Goal: Transaction & Acquisition: Purchase product/service

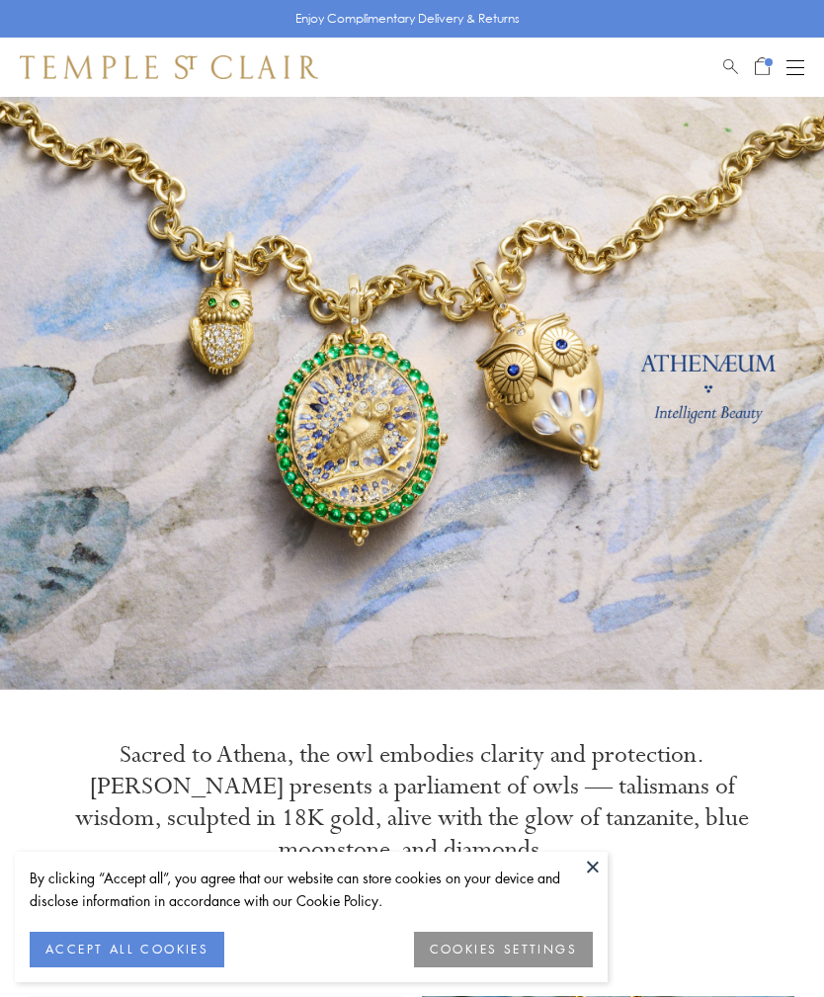
click at [147, 946] on button "ACCEPT ALL COOKIES" at bounding box center [127, 950] width 195 height 36
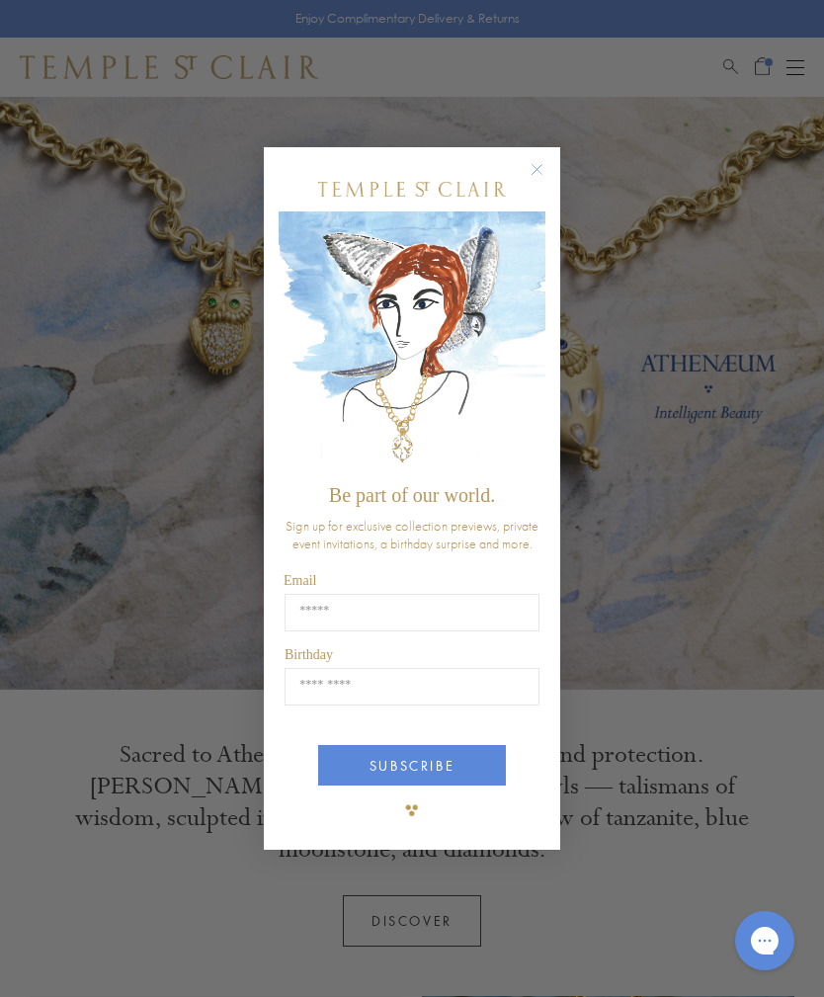
click at [772, 61] on div "Close dialog Be part of our world. Sign up for exclusive collection previews, p…" at bounding box center [412, 498] width 824 height 997
click at [537, 168] on icon "Close dialog" at bounding box center [538, 169] width 10 height 10
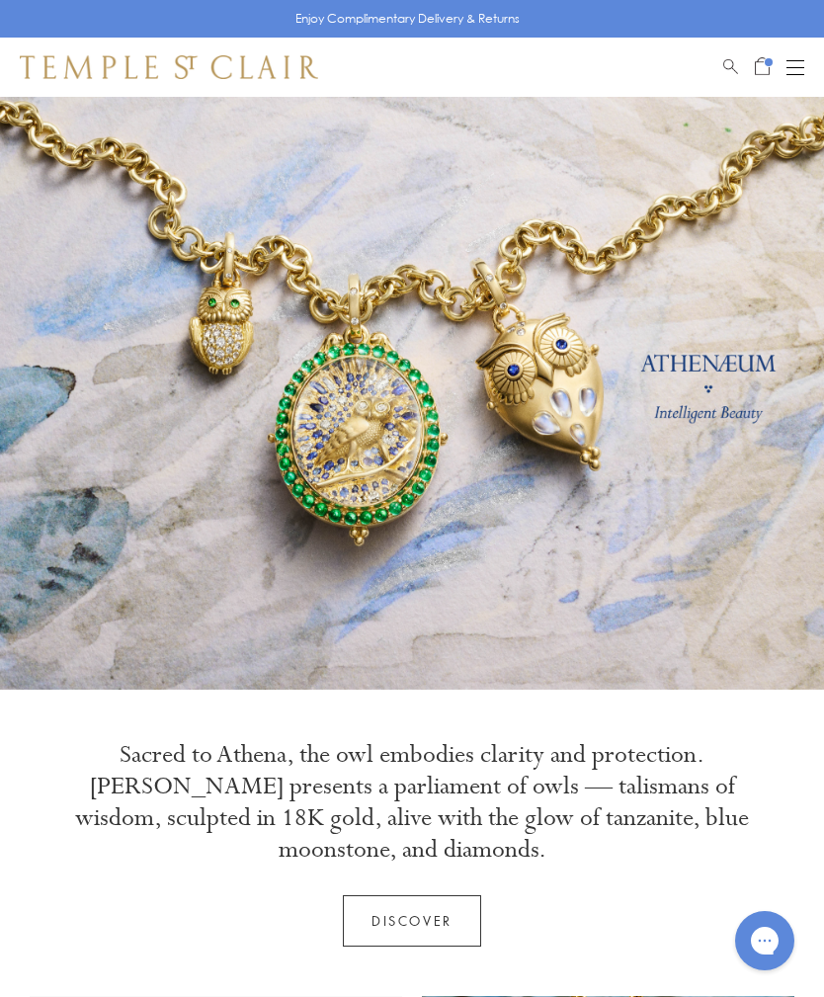
click at [736, 56] on span "Search" at bounding box center [730, 63] width 15 height 17
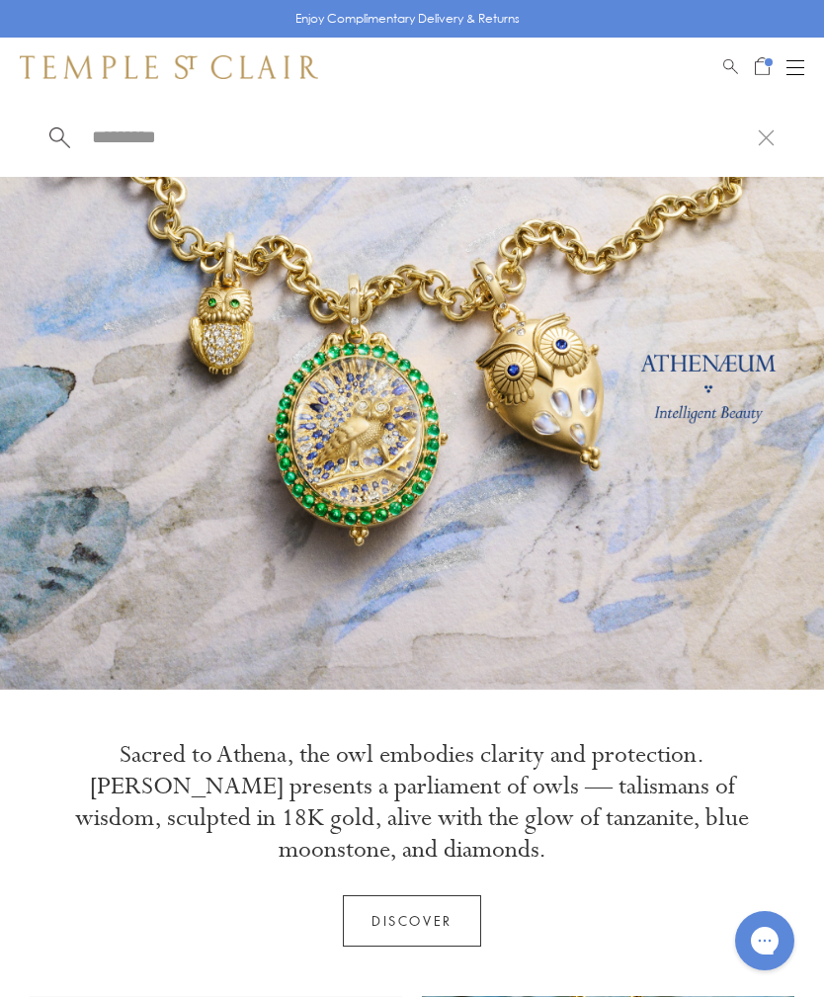
click at [778, 128] on div at bounding box center [412, 137] width 824 height 80
click at [769, 146] on button at bounding box center [766, 136] width 17 height 19
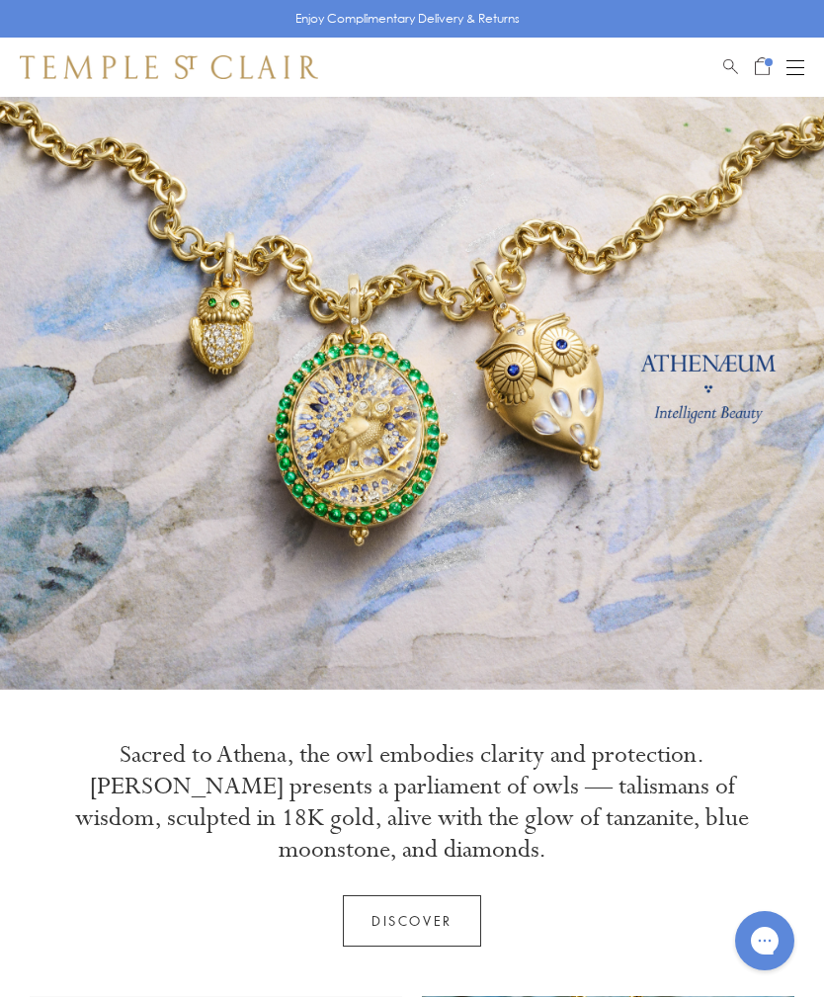
click at [765, 55] on span "Open Shopping Bag" at bounding box center [762, 64] width 15 height 18
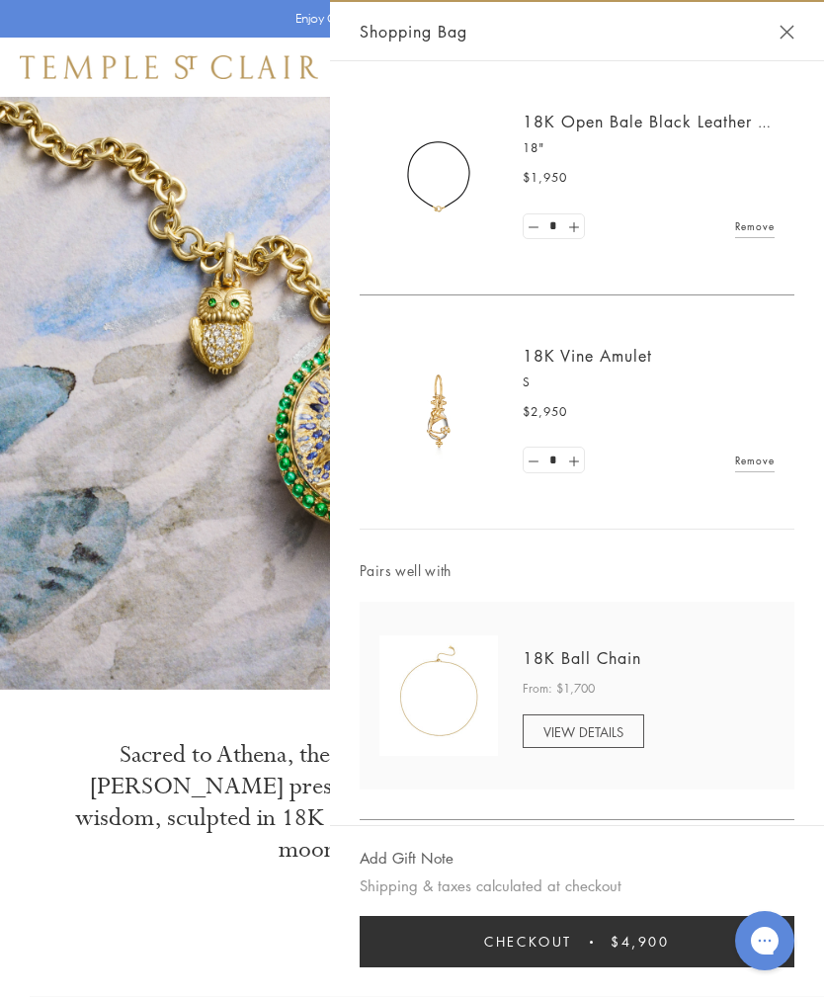
click at [762, 63] on div "18K Open Bale Black Leather Cord 18" $1,950 * Remove" at bounding box center [577, 178] width 435 height 234
click at [602, 725] on span "VIEW DETAILS" at bounding box center [584, 731] width 80 height 19
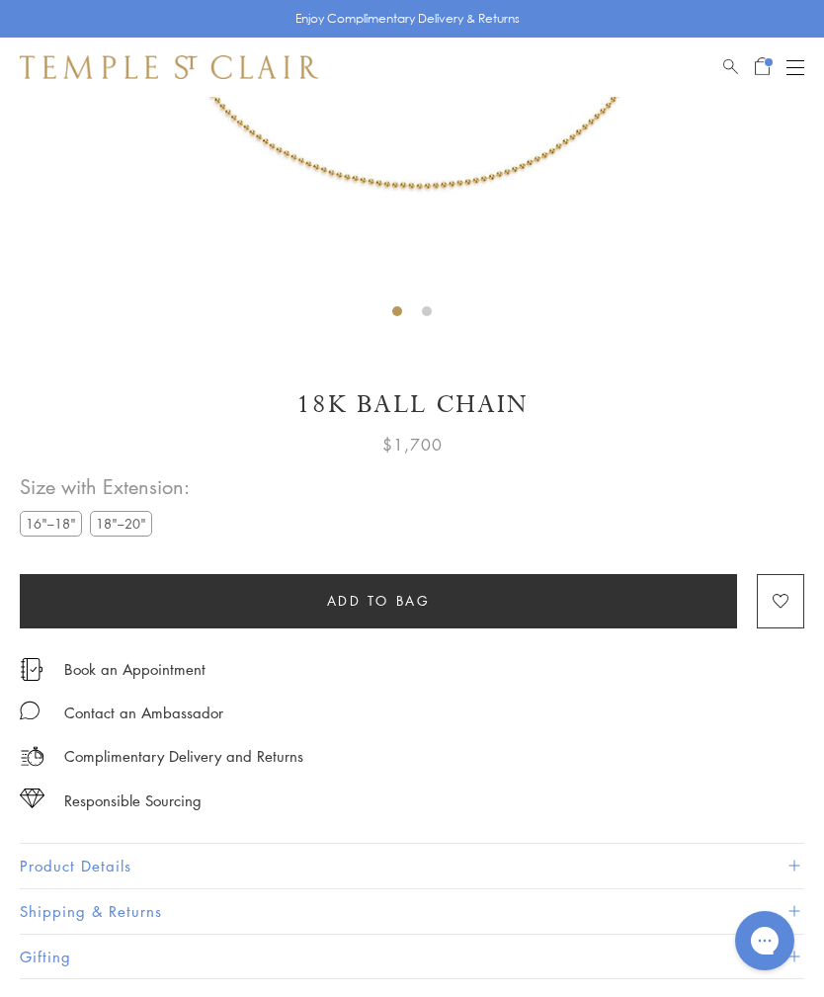
scroll to position [606, 0]
click at [122, 533] on label "18"–20"" at bounding box center [121, 523] width 62 height 25
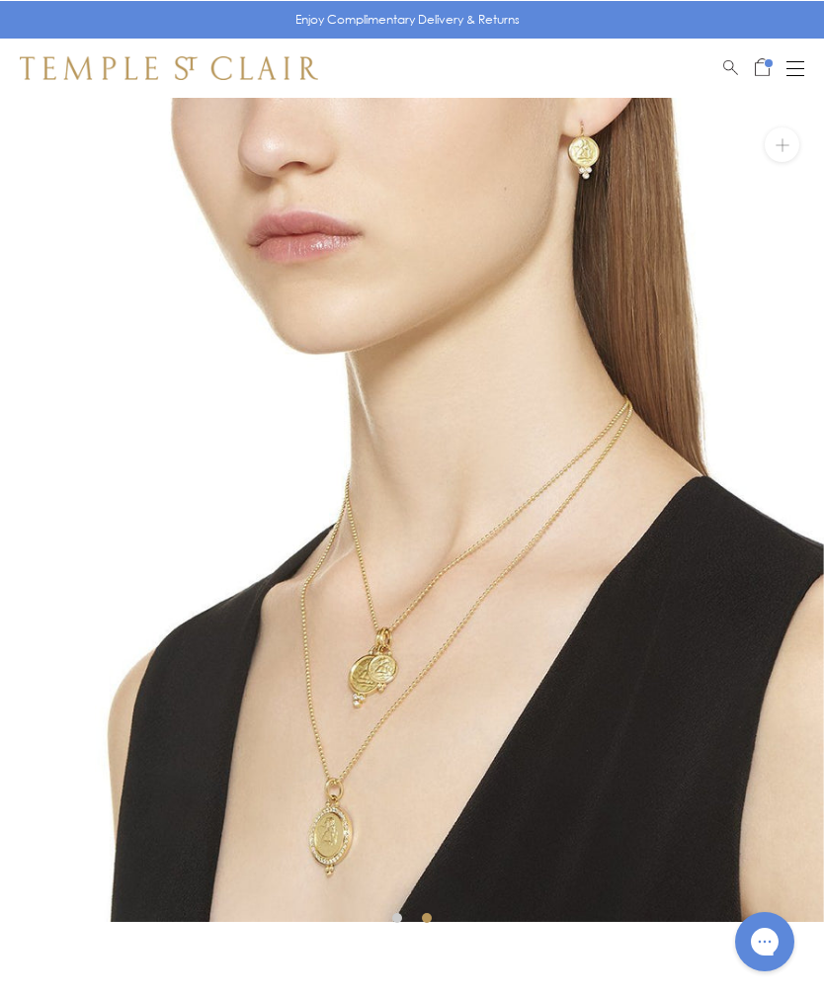
click at [801, 62] on button "Open navigation" at bounding box center [796, 67] width 18 height 24
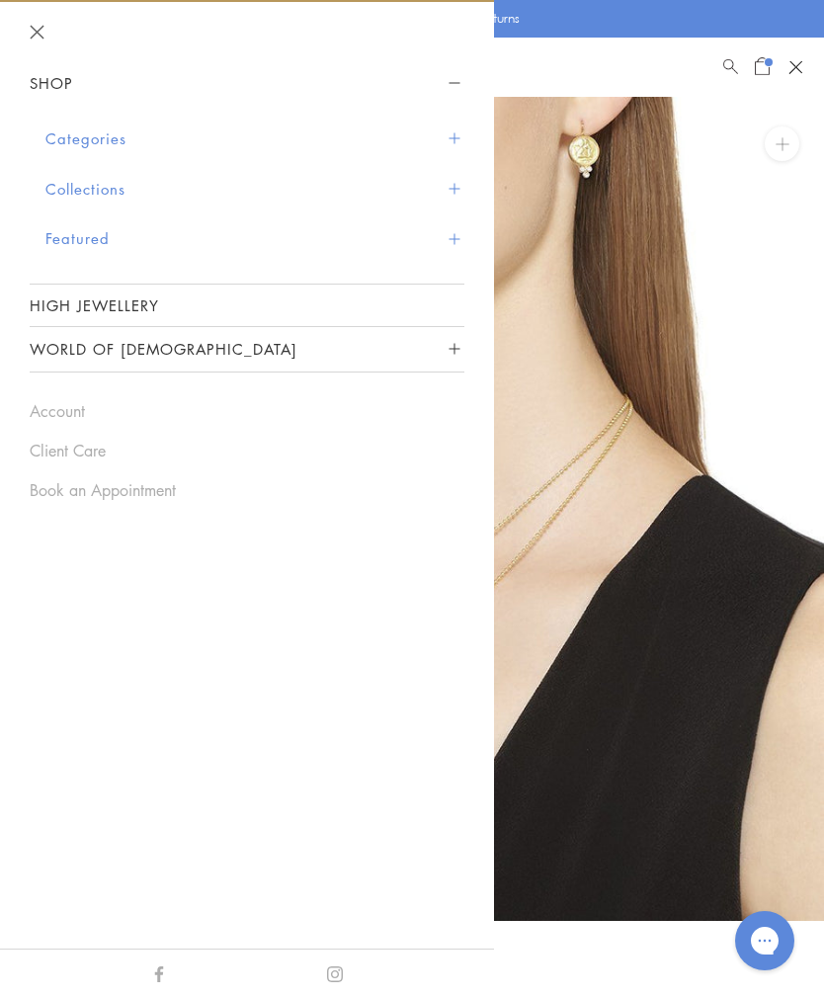
click at [454, 142] on span "Sidebar navigation" at bounding box center [454, 138] width 11 height 11
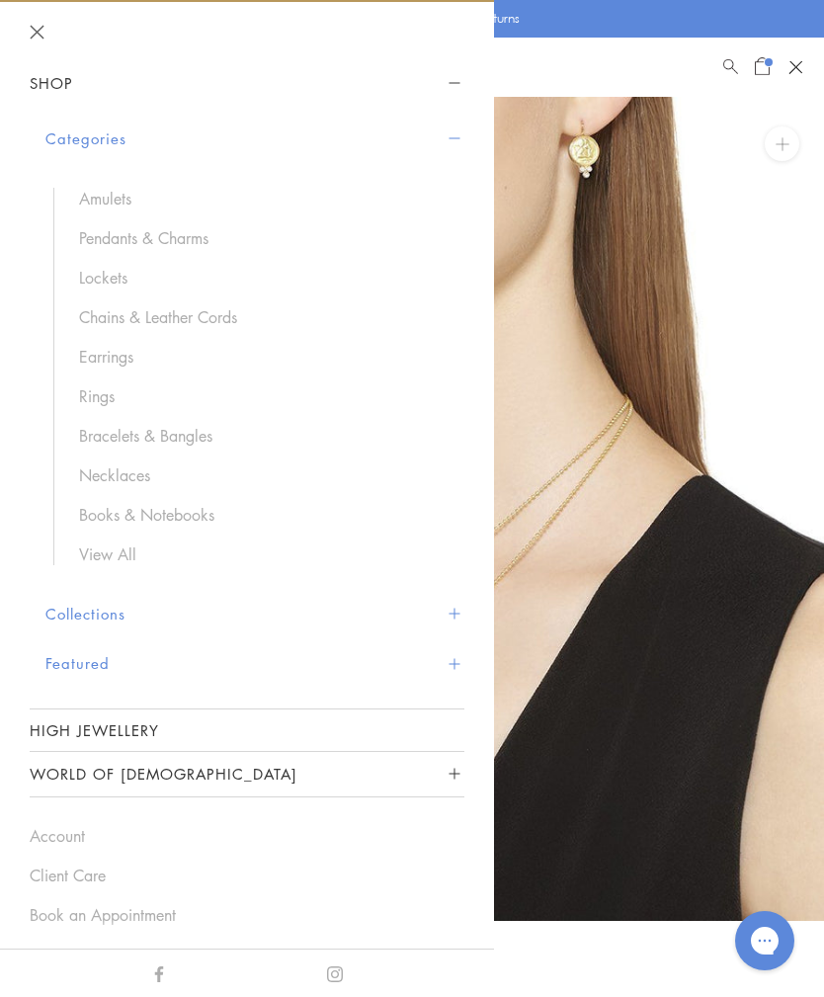
click at [198, 311] on link "Chains & Leather Cords" at bounding box center [262, 317] width 366 height 22
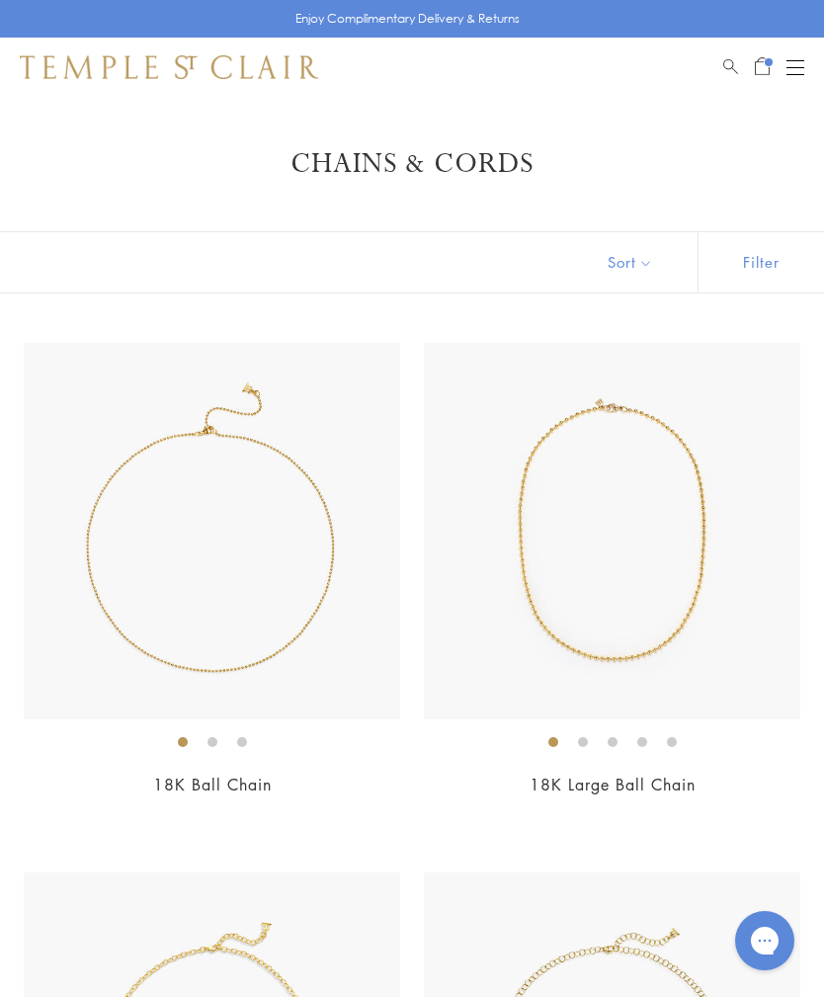
click at [277, 523] on img at bounding box center [212, 531] width 377 height 377
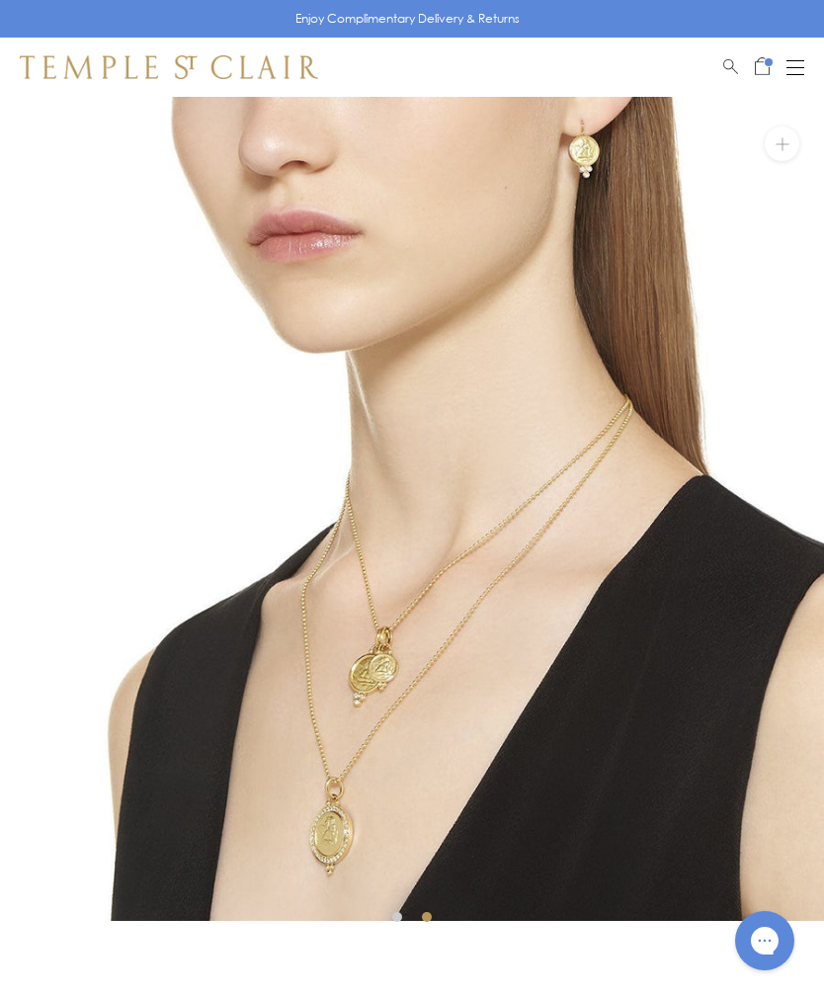
click at [786, 84] on div "Shop Shop Categories Amulets Pendants & Charms Lockets Chains & Leather Cords E…" at bounding box center [412, 67] width 824 height 59
click at [802, 55] on button "Open navigation" at bounding box center [796, 67] width 18 height 24
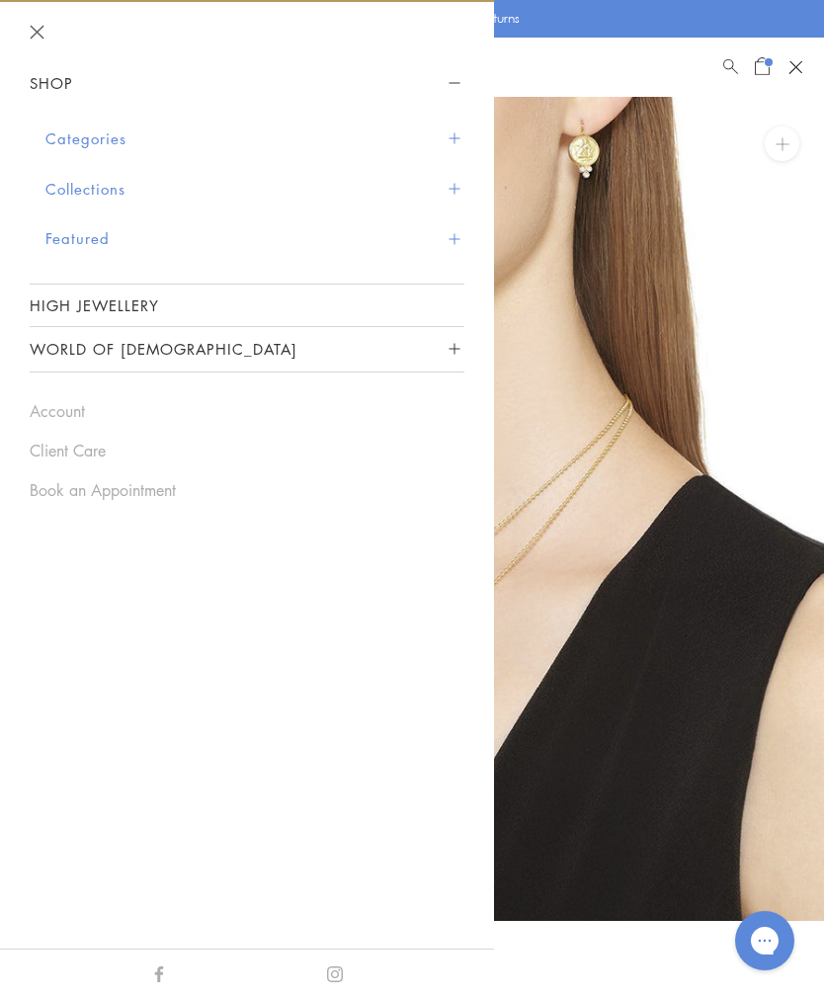
click at [441, 128] on button "Categories" at bounding box center [254, 139] width 419 height 50
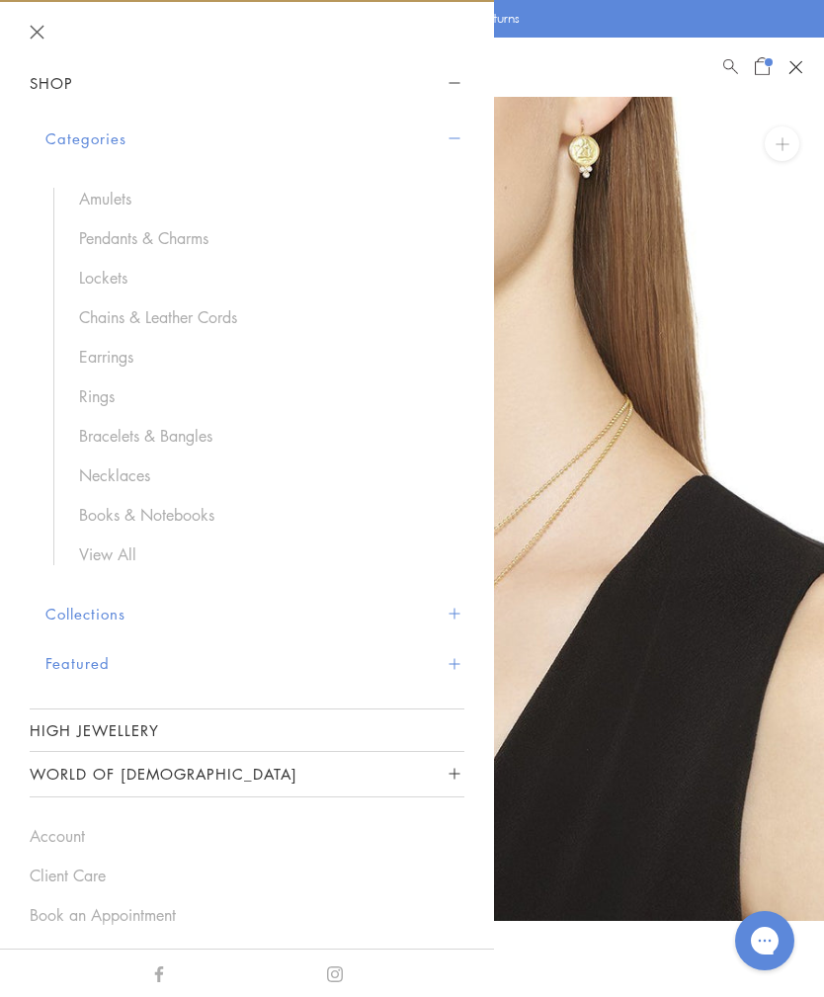
click at [135, 317] on link "Chains & Leather Cords" at bounding box center [262, 317] width 366 height 22
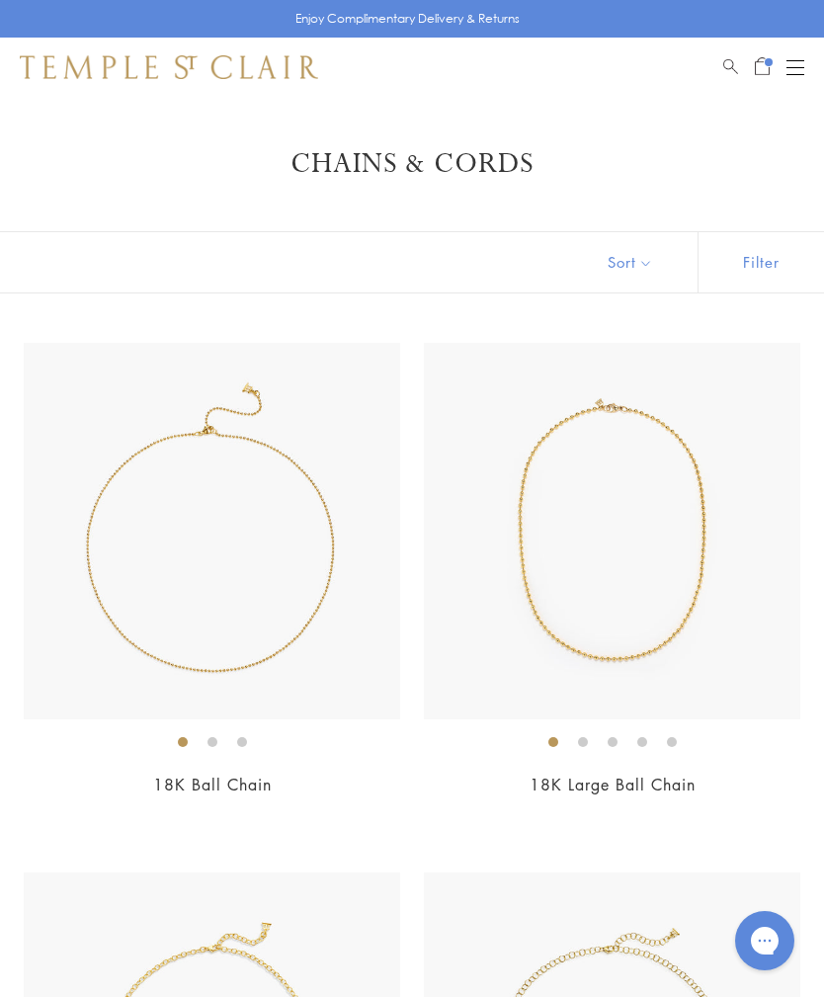
click at [777, 260] on button "Filter" at bounding box center [761, 262] width 127 height 60
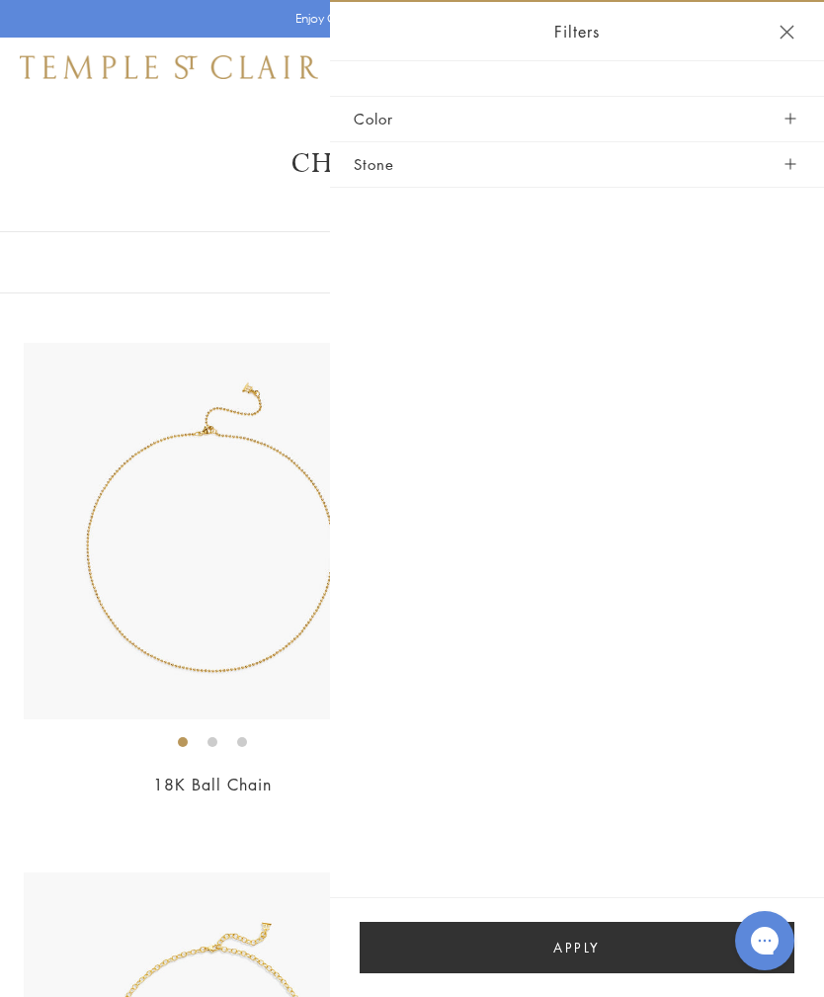
click at [784, 30] on button "Close navigation" at bounding box center [787, 32] width 15 height 15
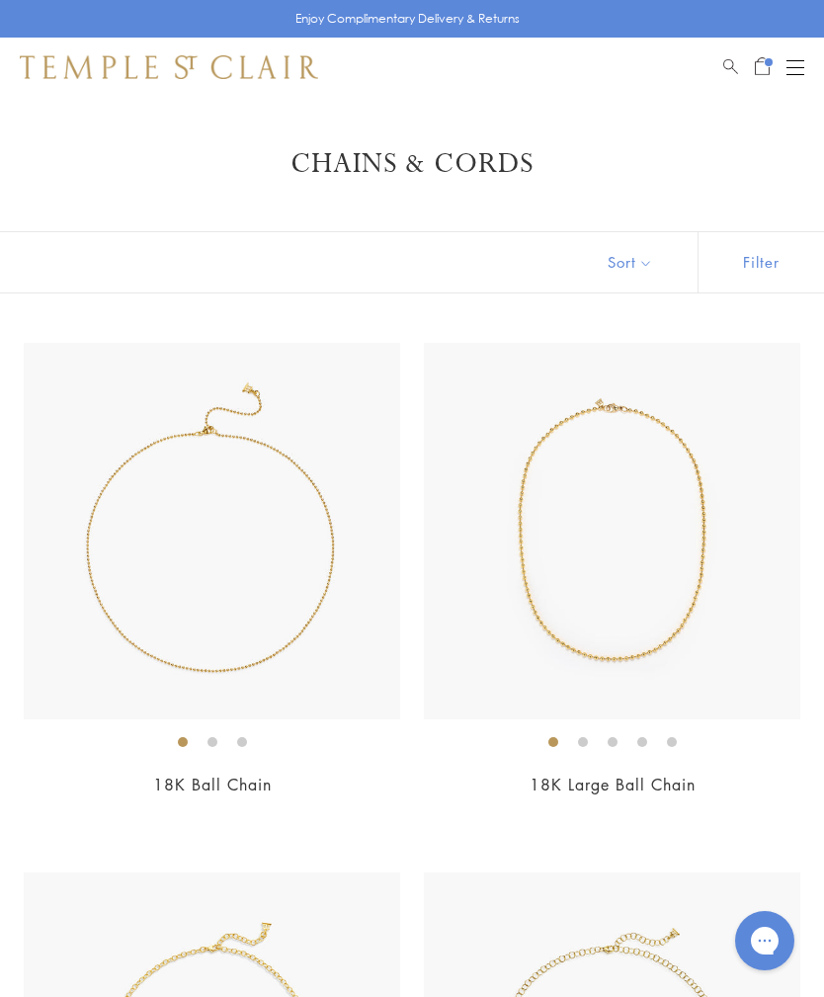
click at [718, 594] on img at bounding box center [612, 531] width 377 height 377
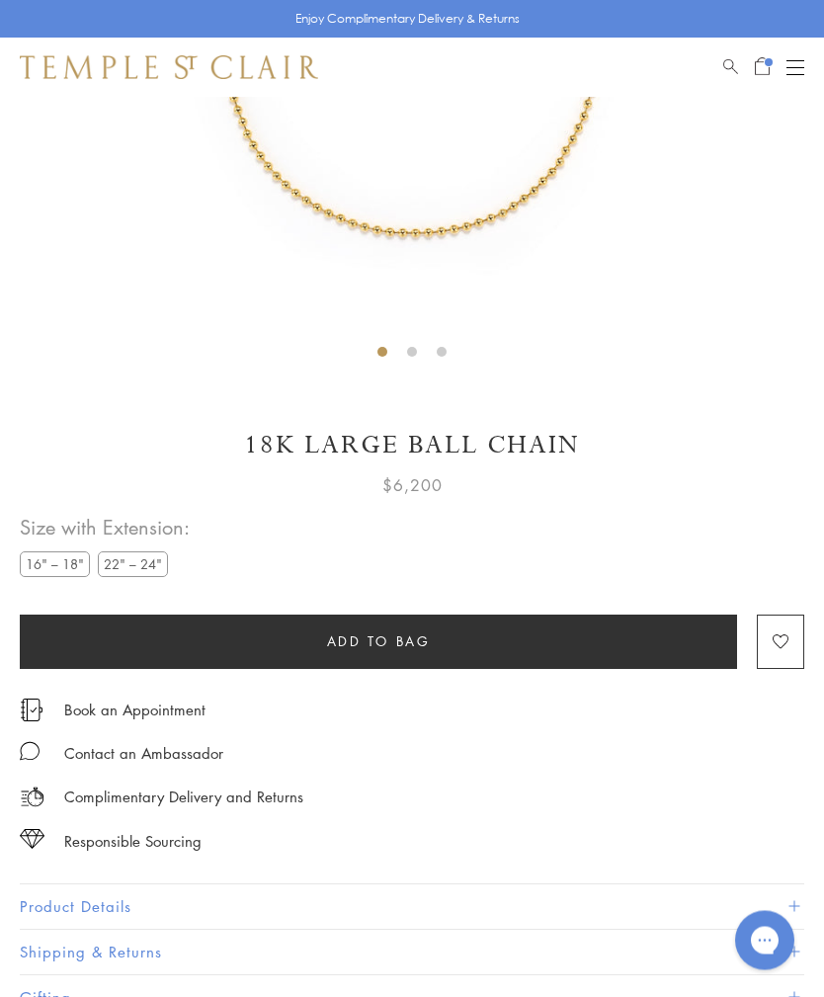
scroll to position [552, 0]
click at [135, 556] on label "22" – 24"" at bounding box center [133, 564] width 70 height 25
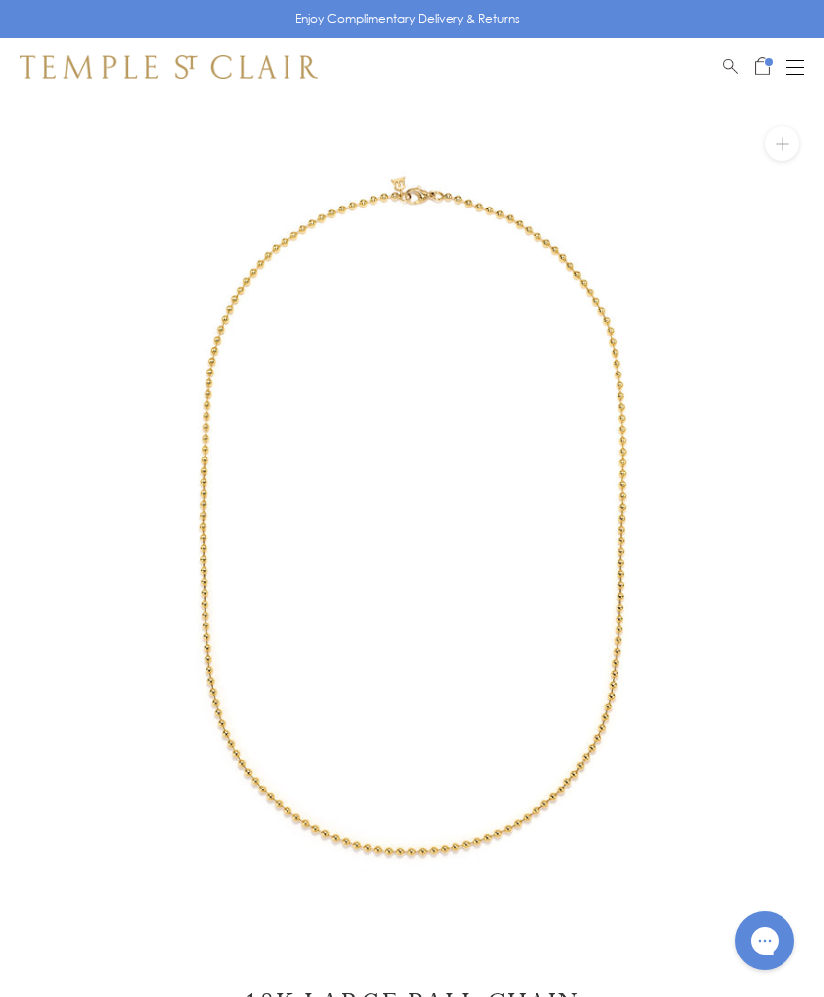
click at [792, 77] on button "Open navigation" at bounding box center [796, 67] width 18 height 24
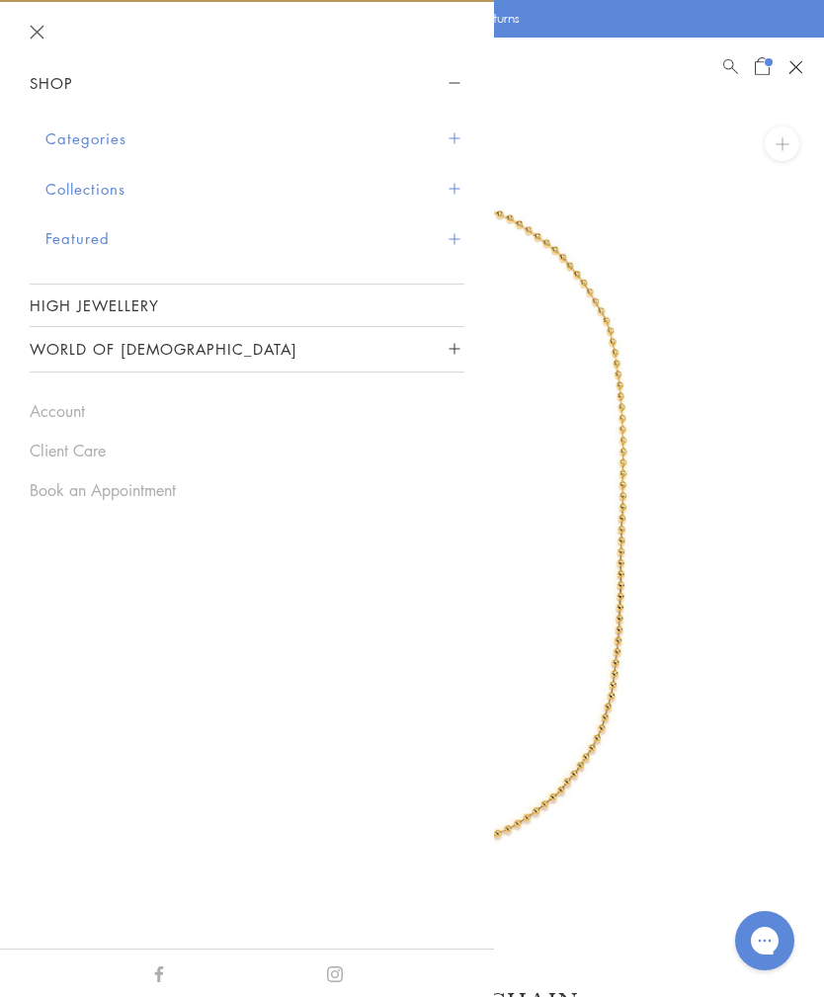
click at [766, 55] on span "Open Shopping Bag" at bounding box center [762, 64] width 15 height 18
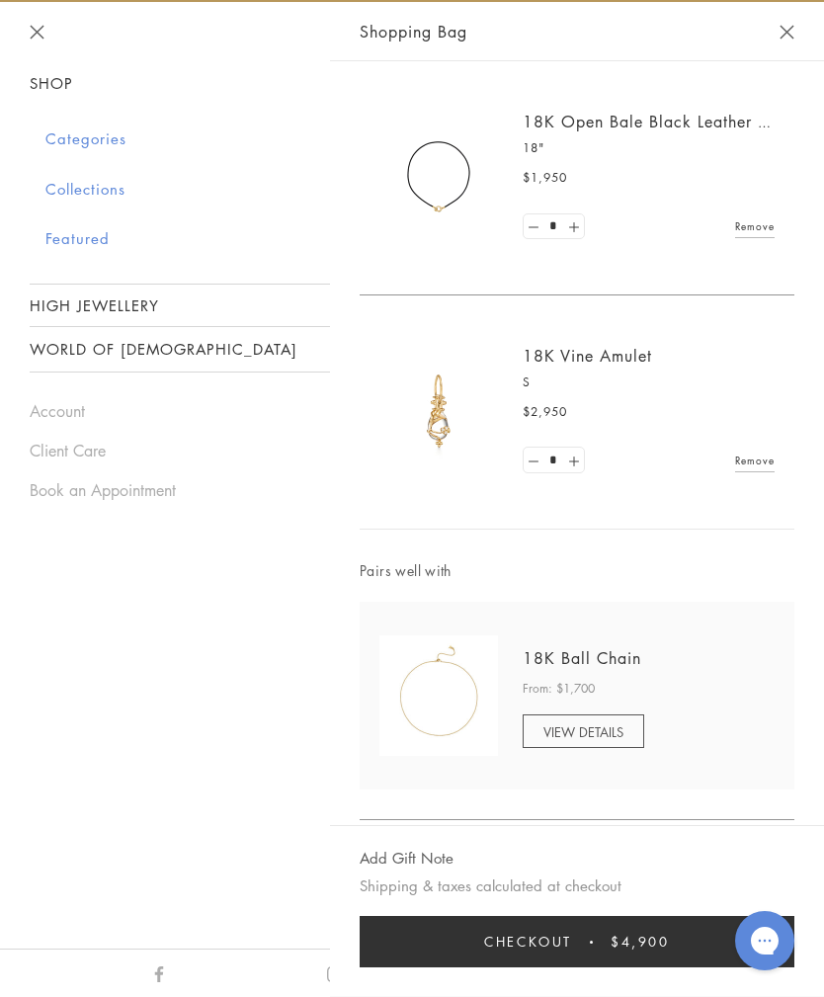
click at [616, 730] on span "VIEW DETAILS" at bounding box center [584, 731] width 80 height 19
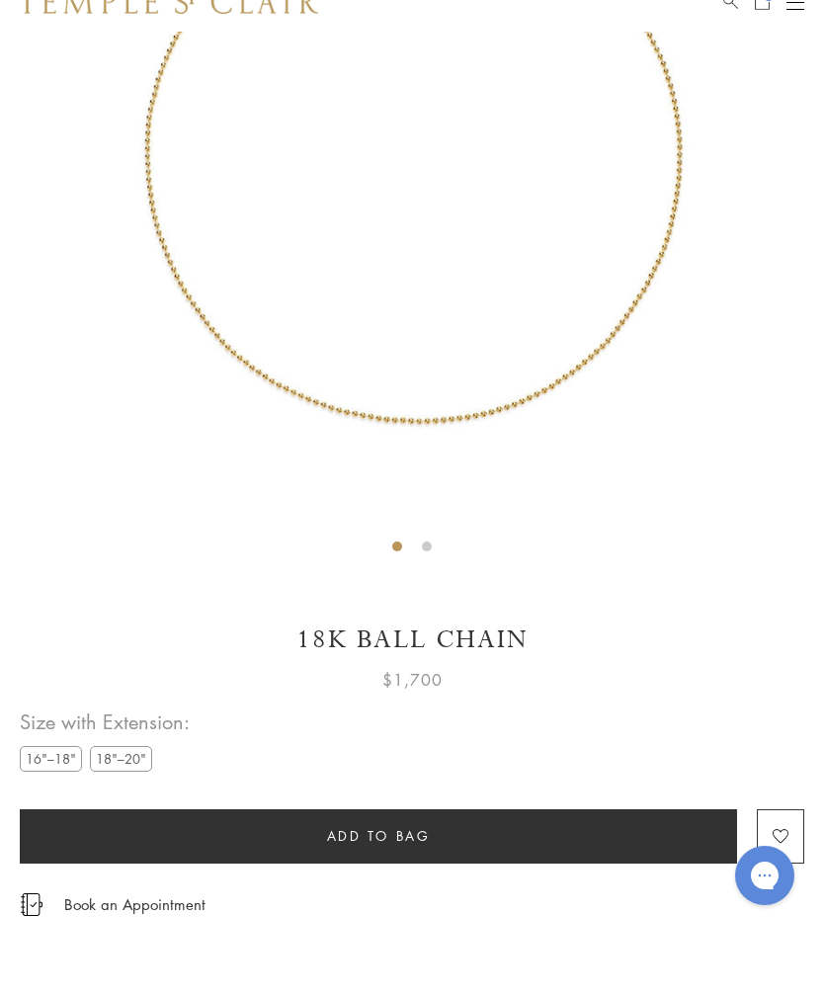
scroll to position [500, 0]
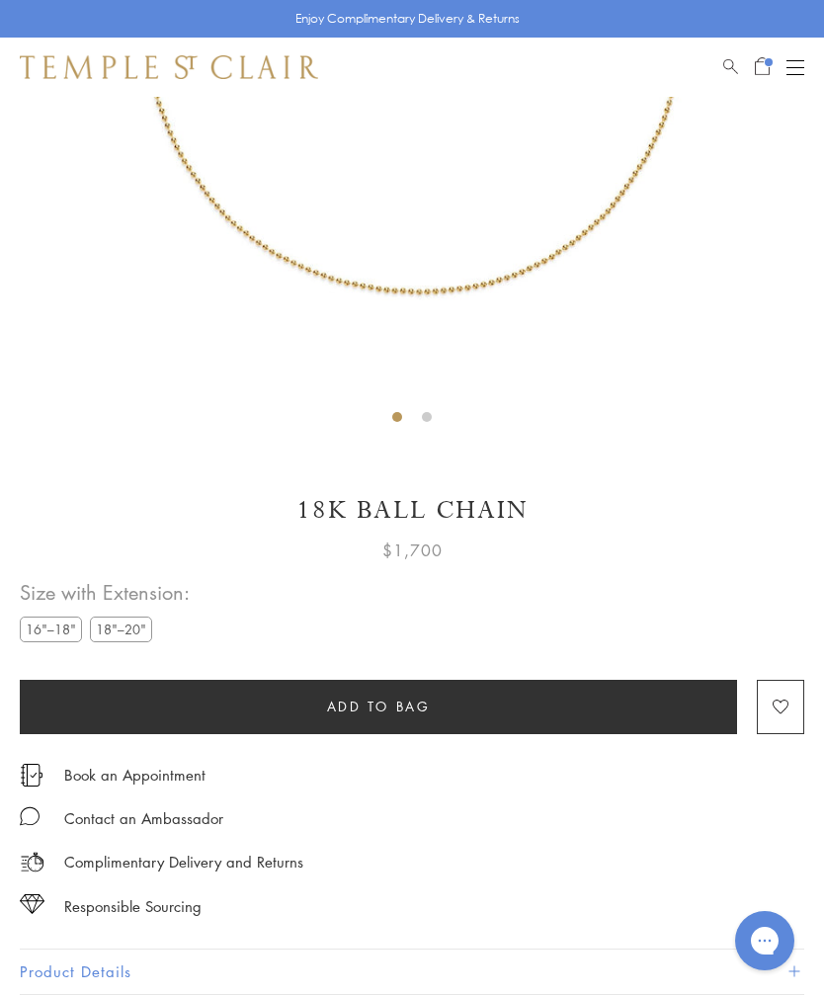
click at [137, 627] on label "18"–20"" at bounding box center [121, 629] width 62 height 25
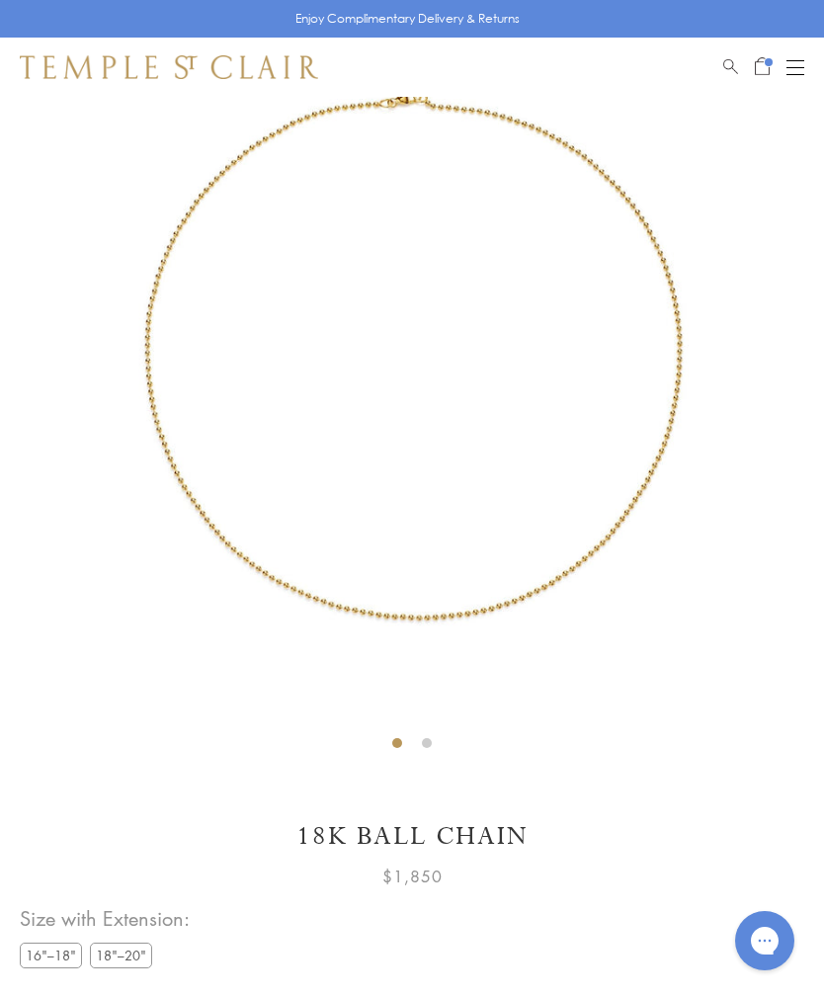
scroll to position [97, 0]
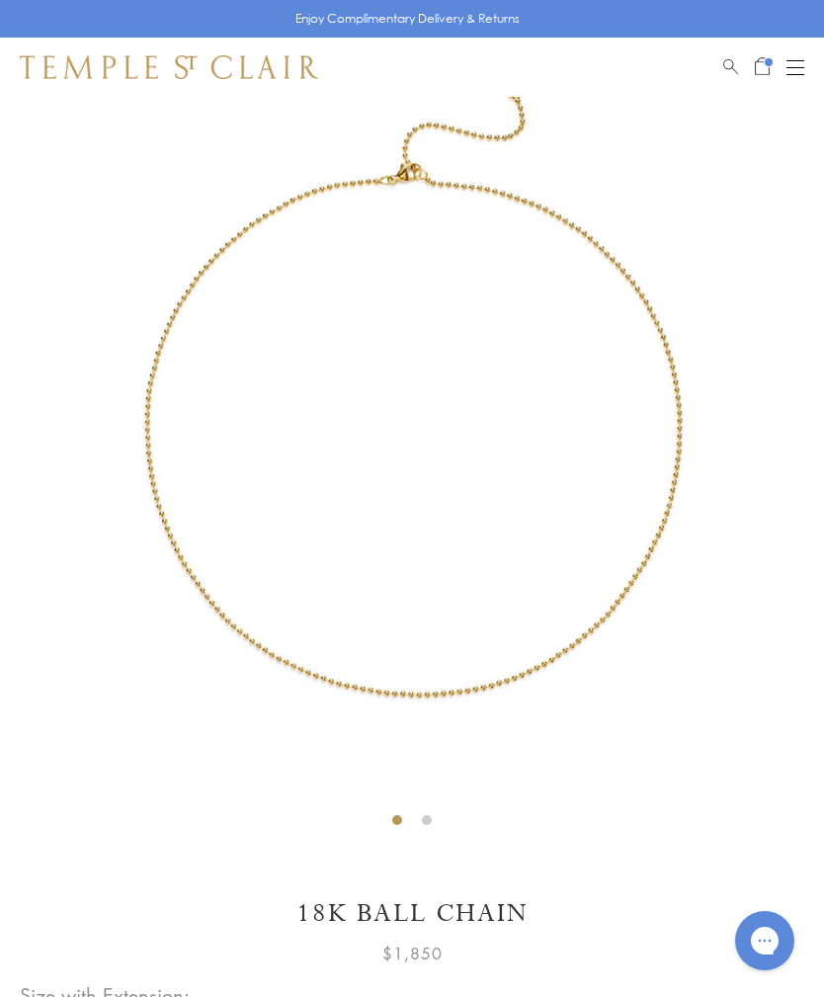
click at [769, 61] on span "Open Shopping Bag" at bounding box center [769, 62] width 8 height 8
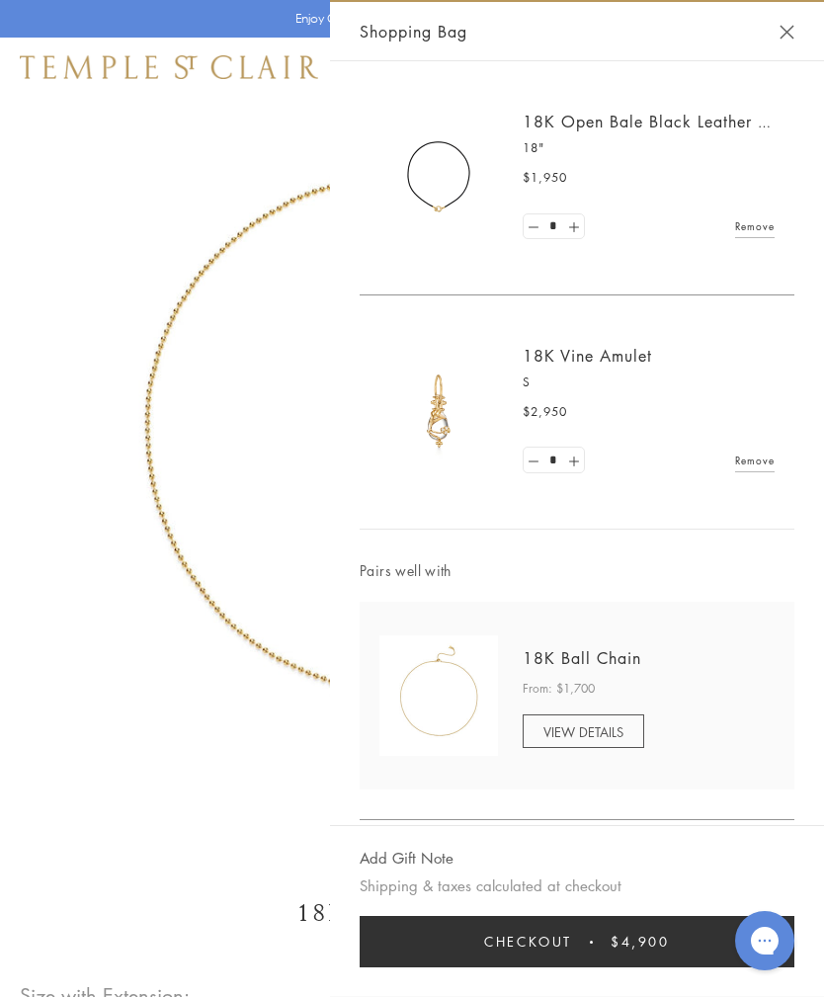
click at [786, 36] on button "Close Shopping Bag" at bounding box center [787, 32] width 15 height 15
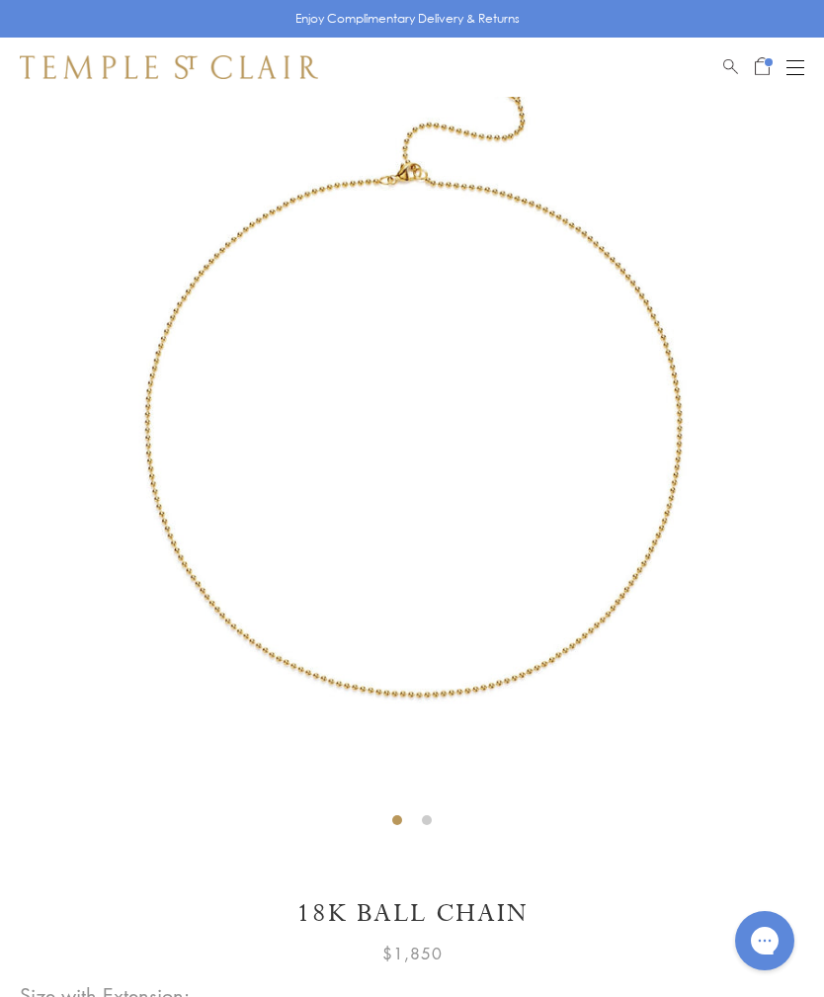
click at [793, 74] on div "Open navigation" at bounding box center [796, 74] width 18 height 1
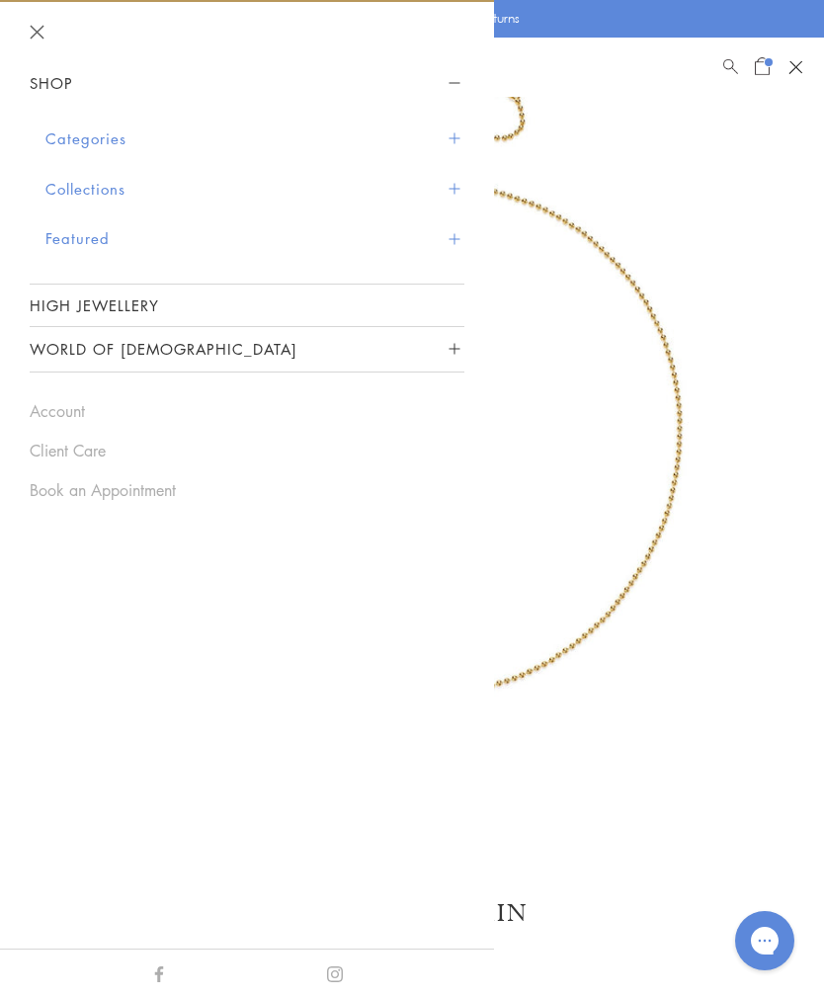
click at [452, 146] on button "Categories" at bounding box center [254, 139] width 419 height 50
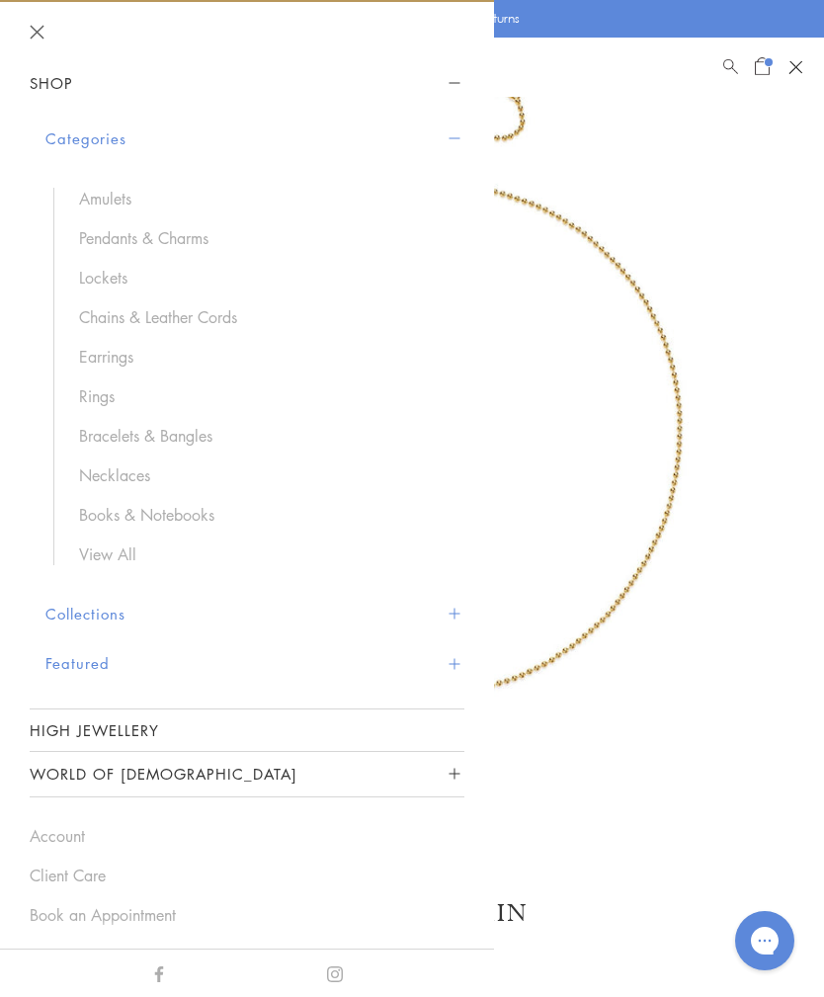
click at [123, 558] on link "View All" at bounding box center [262, 555] width 366 height 22
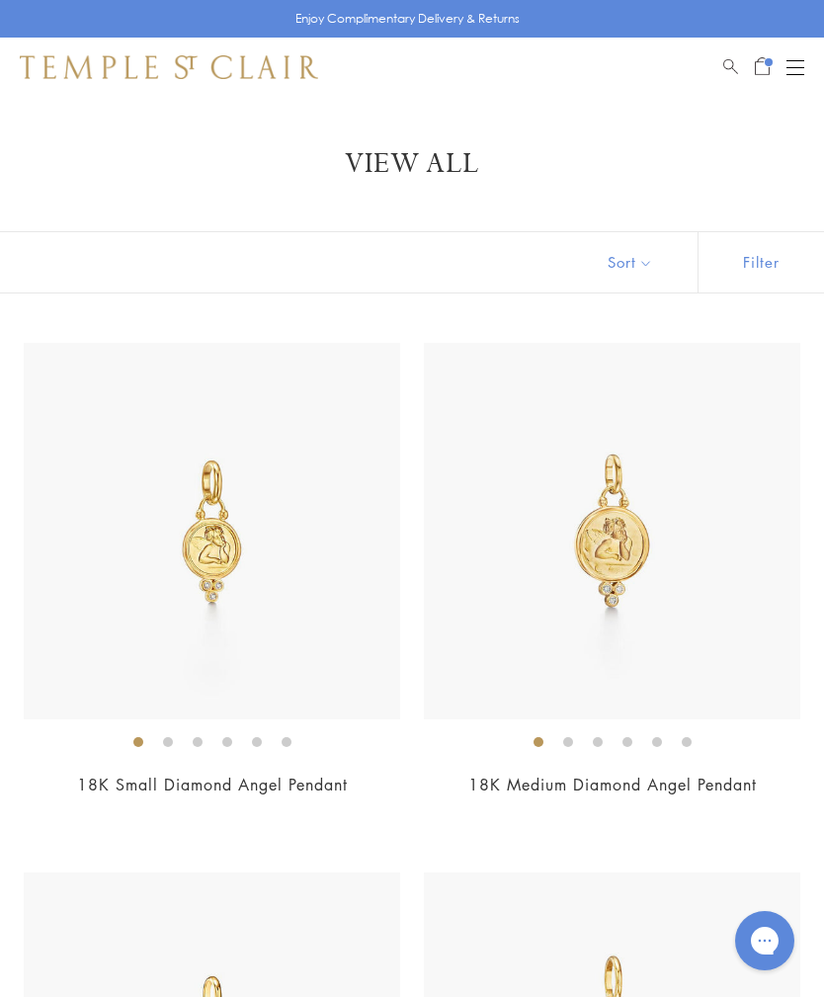
click at [760, 269] on button "Filter" at bounding box center [761, 262] width 127 height 60
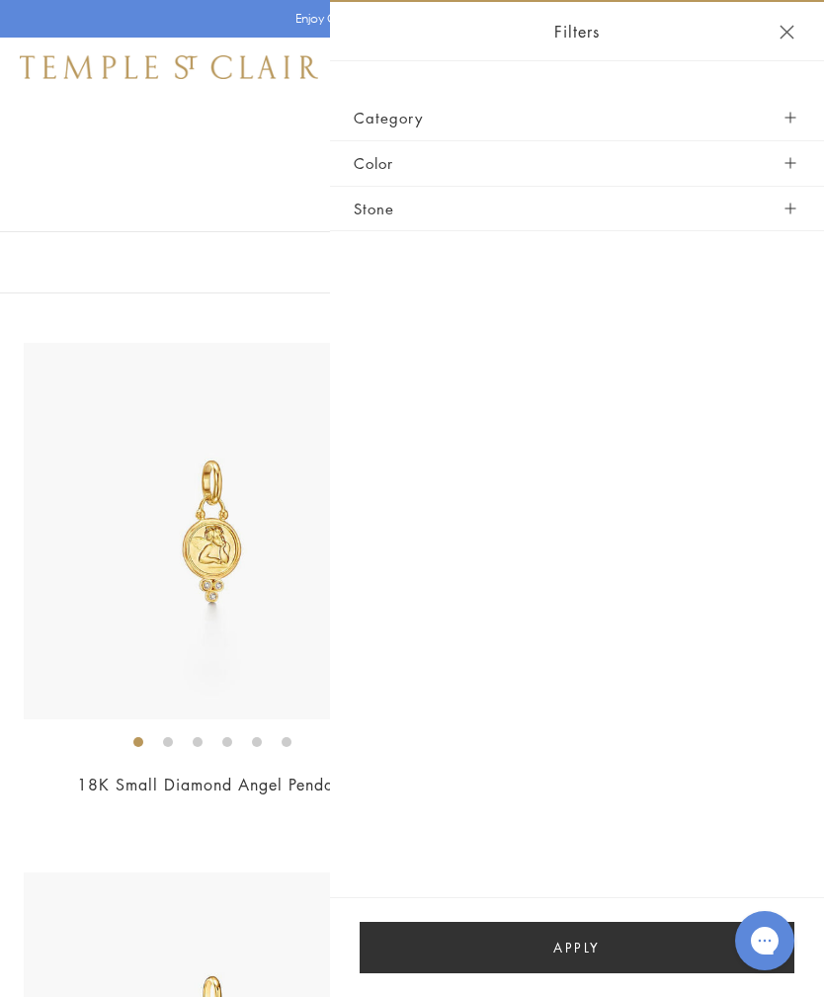
click at [793, 122] on span "button" at bounding box center [790, 118] width 11 height 11
click at [796, 110] on button "Category" at bounding box center [577, 118] width 447 height 44
click at [795, 121] on span "button" at bounding box center [790, 118] width 11 height 11
click at [813, 119] on div "Category Amulets Bracelets Chains Earrings Necklaces Pendants Rings" at bounding box center [577, 118] width 494 height 45
click at [794, 117] on span "button" at bounding box center [790, 118] width 11 height 11
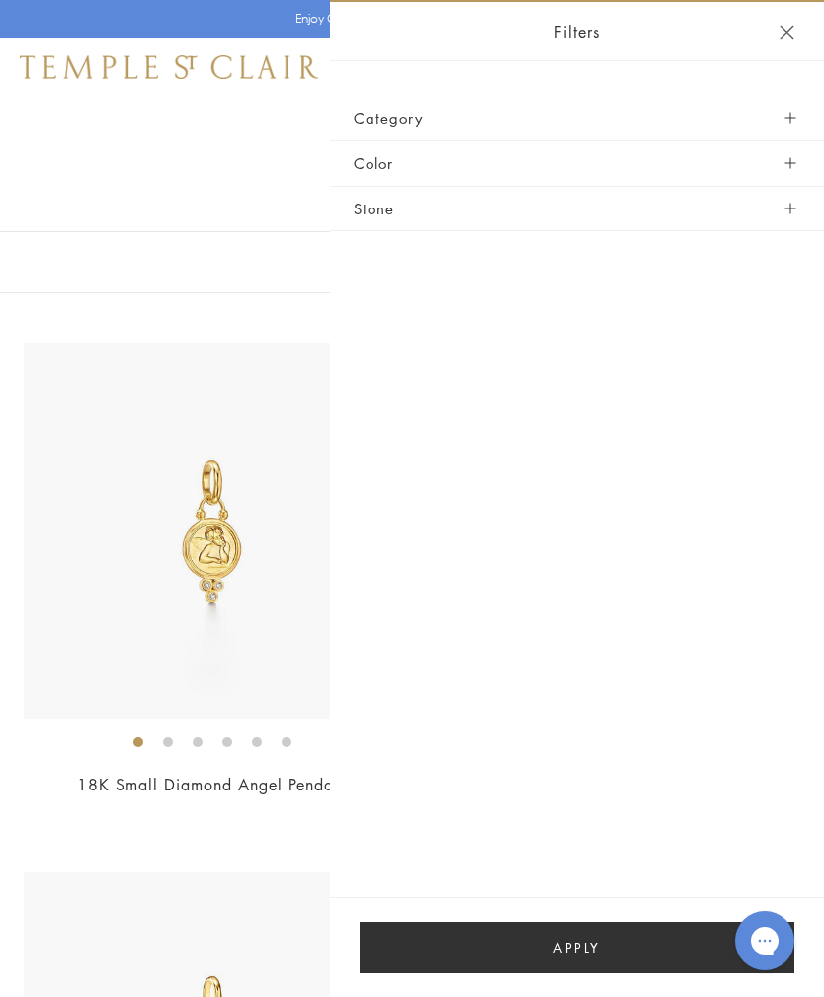
click at [385, 127] on button "Category" at bounding box center [577, 118] width 447 height 44
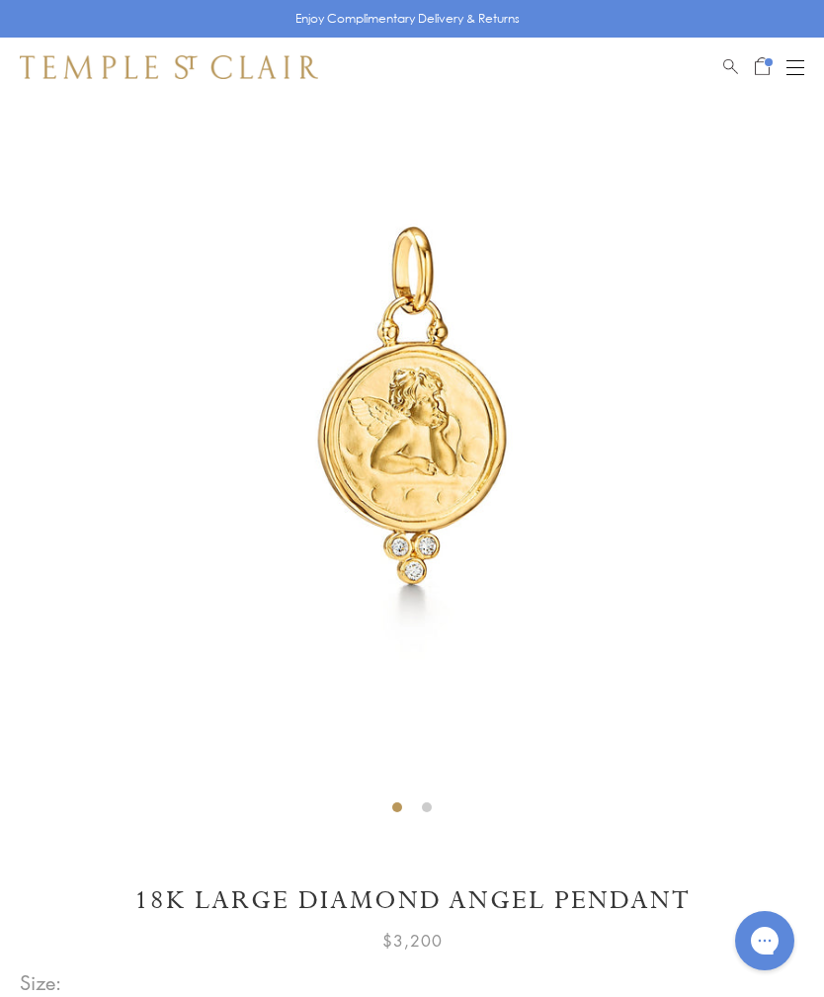
scroll to position [97, 0]
click at [794, 74] on div "Open navigation" at bounding box center [796, 74] width 18 height 1
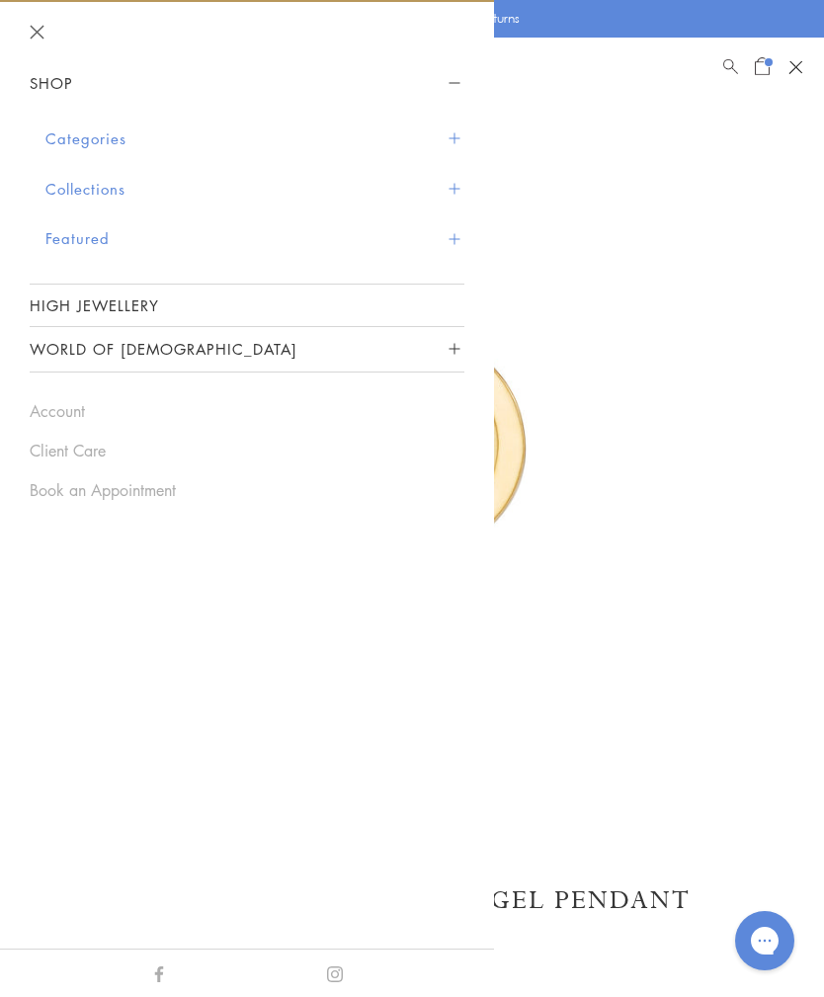
click at [56, 82] on button "Shop" at bounding box center [247, 83] width 435 height 44
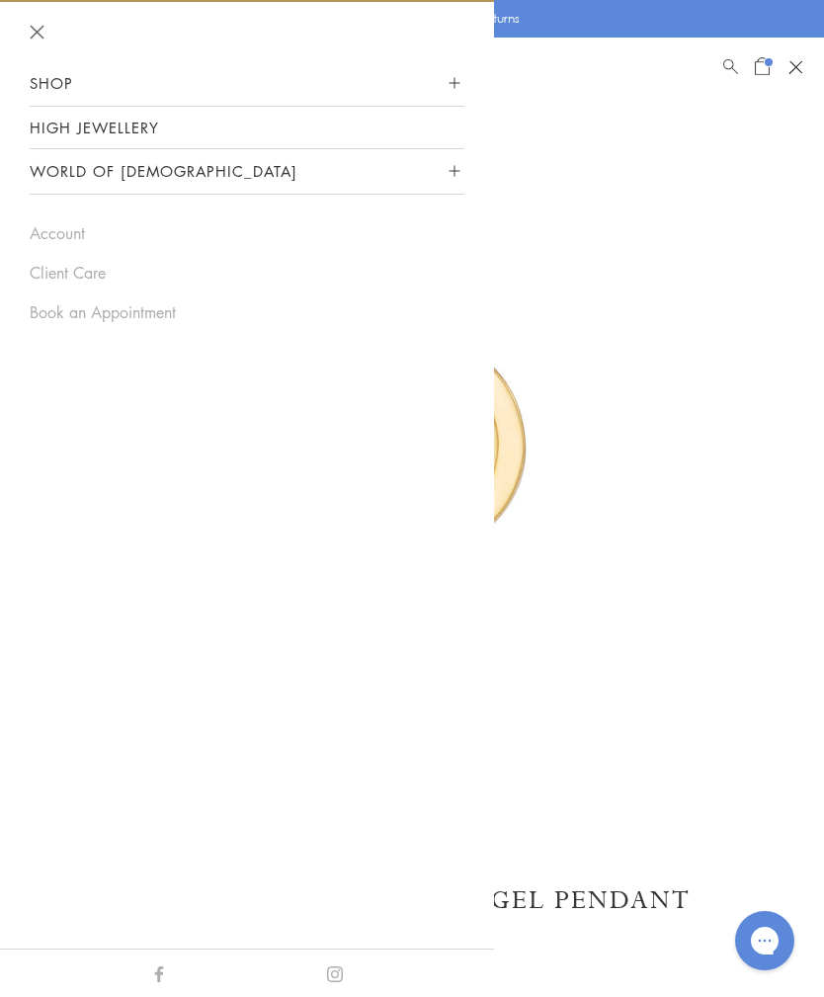
click at [719, 534] on img at bounding box center [412, 412] width 824 height 824
click at [34, 38] on button "Close navigation" at bounding box center [37, 32] width 15 height 15
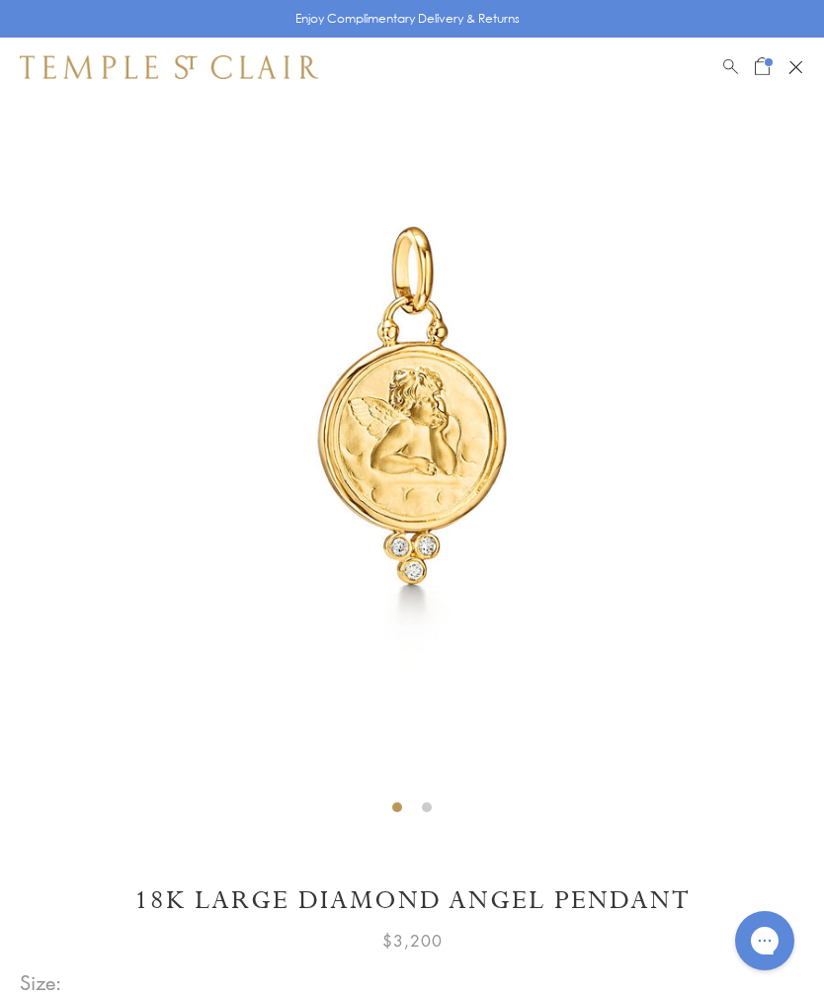
click at [766, 63] on span "Open Shopping Bag" at bounding box center [769, 62] width 8 height 8
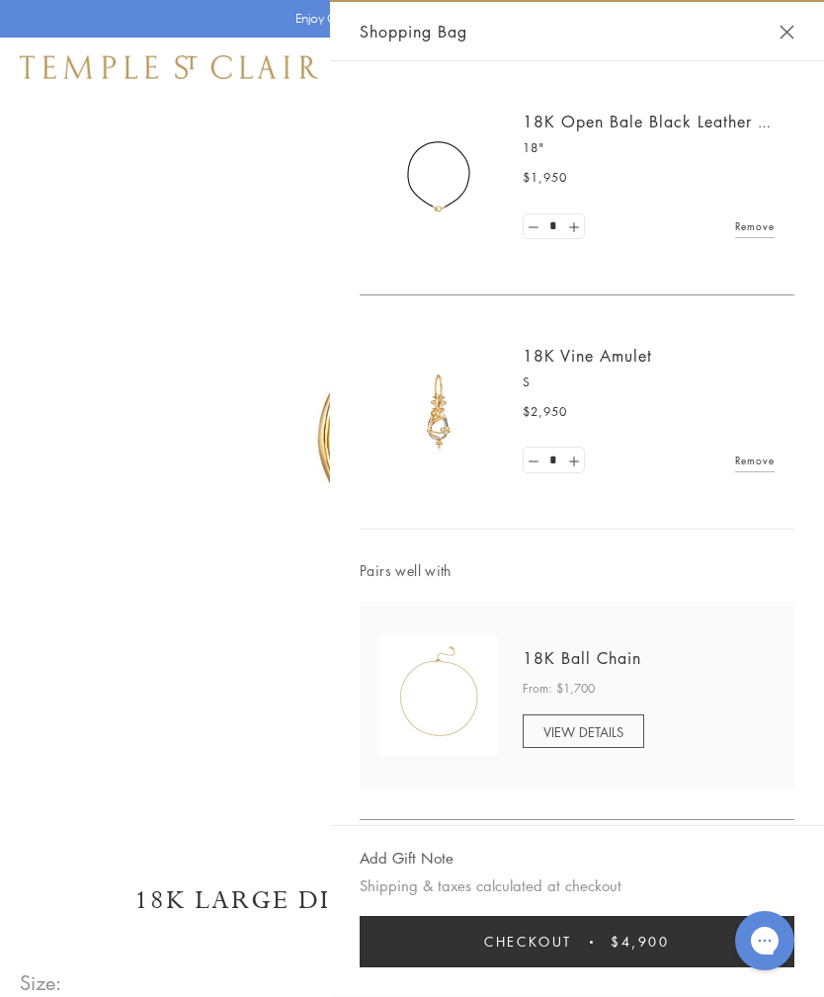
click at [614, 737] on span "VIEW DETAILS" at bounding box center [584, 731] width 80 height 19
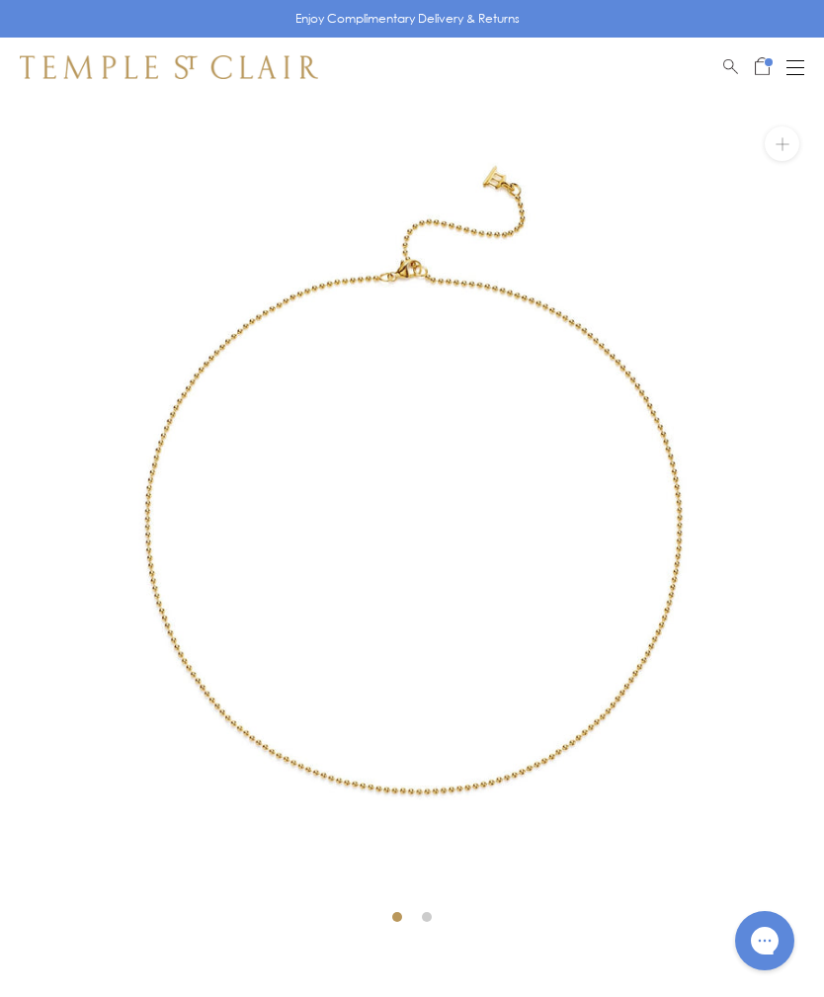
click at [798, 68] on button "Open navigation" at bounding box center [796, 67] width 18 height 24
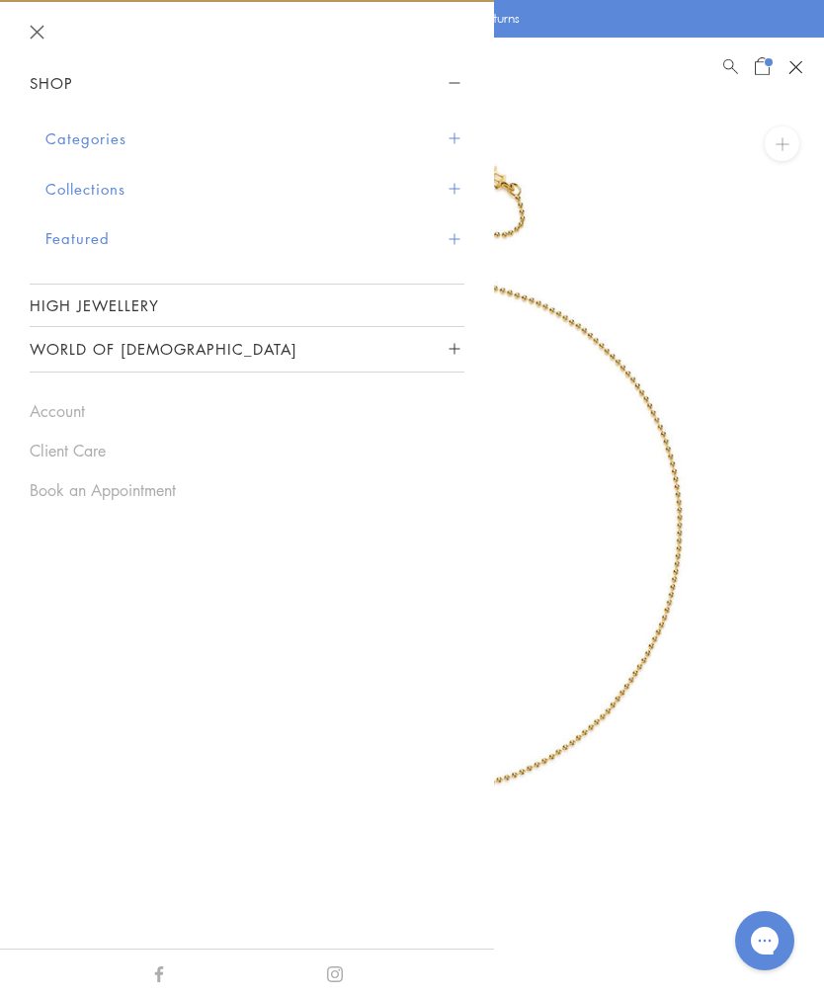
click at [724, 280] on img at bounding box center [412, 515] width 824 height 837
click at [746, 62] on div at bounding box center [746, 67] width 46 height 24
click at [755, 68] on span "Open Shopping Bag" at bounding box center [762, 64] width 15 height 18
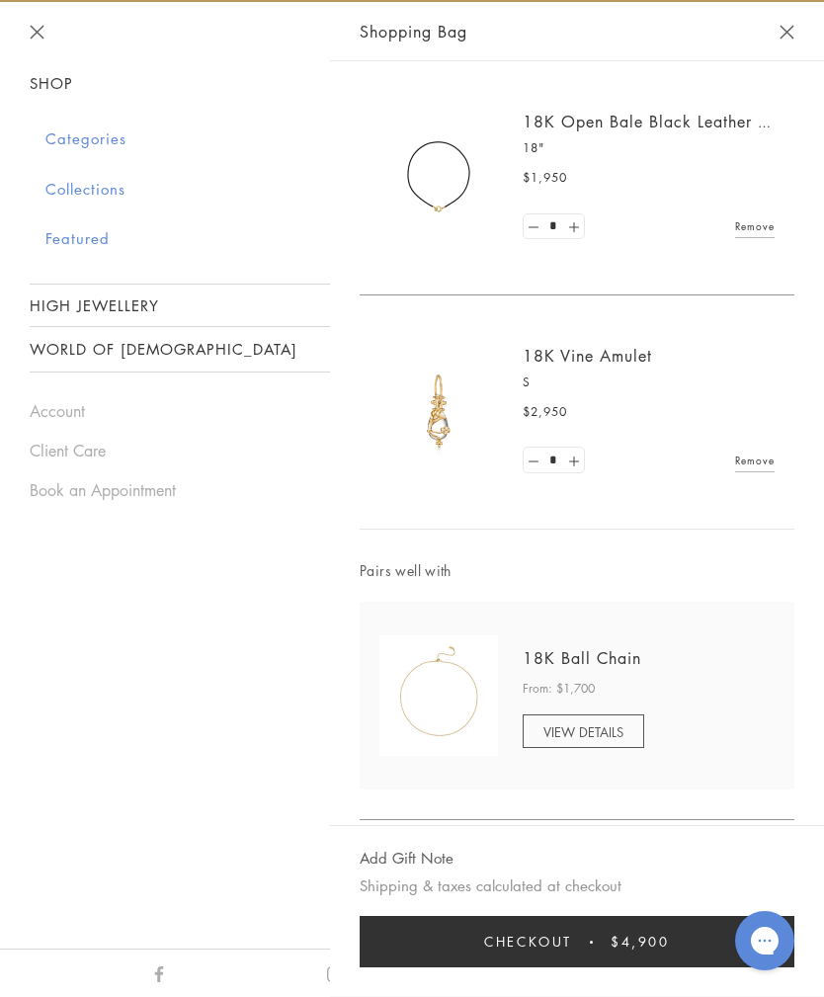
click at [767, 30] on div "Shopping Bag" at bounding box center [577, 31] width 494 height 59
click at [781, 39] on button "Close Shopping Bag" at bounding box center [787, 32] width 15 height 15
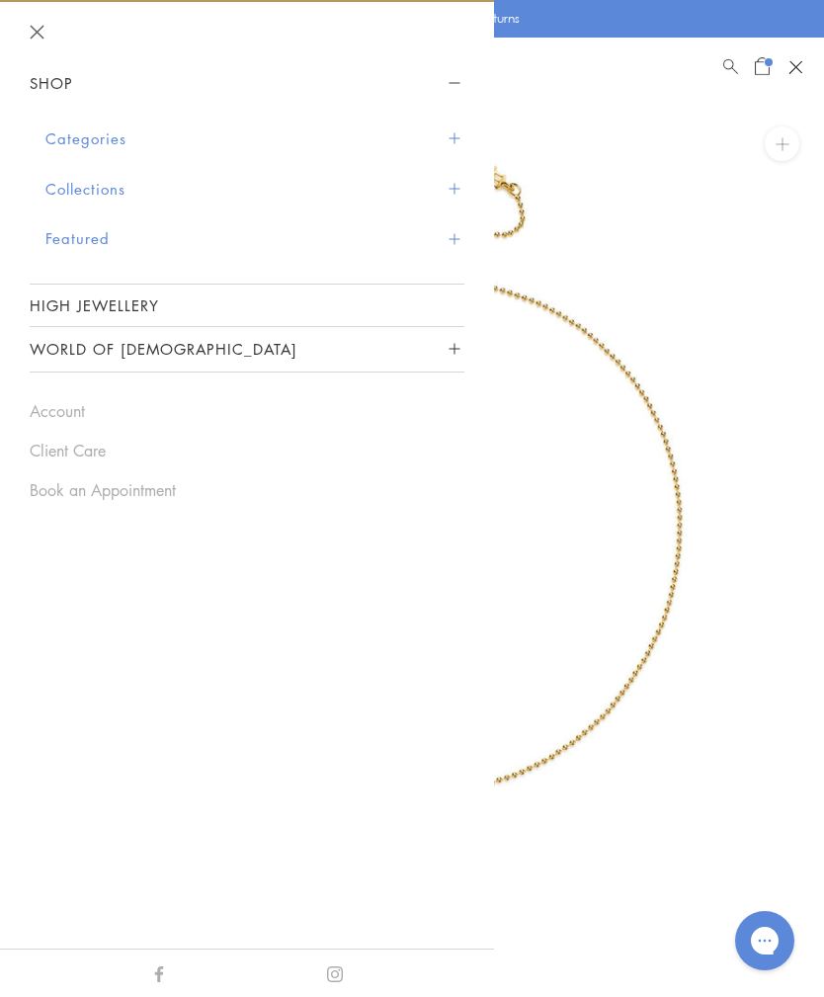
click at [671, 219] on img at bounding box center [412, 515] width 824 height 837
click at [463, 186] on button "Collections" at bounding box center [254, 189] width 419 height 50
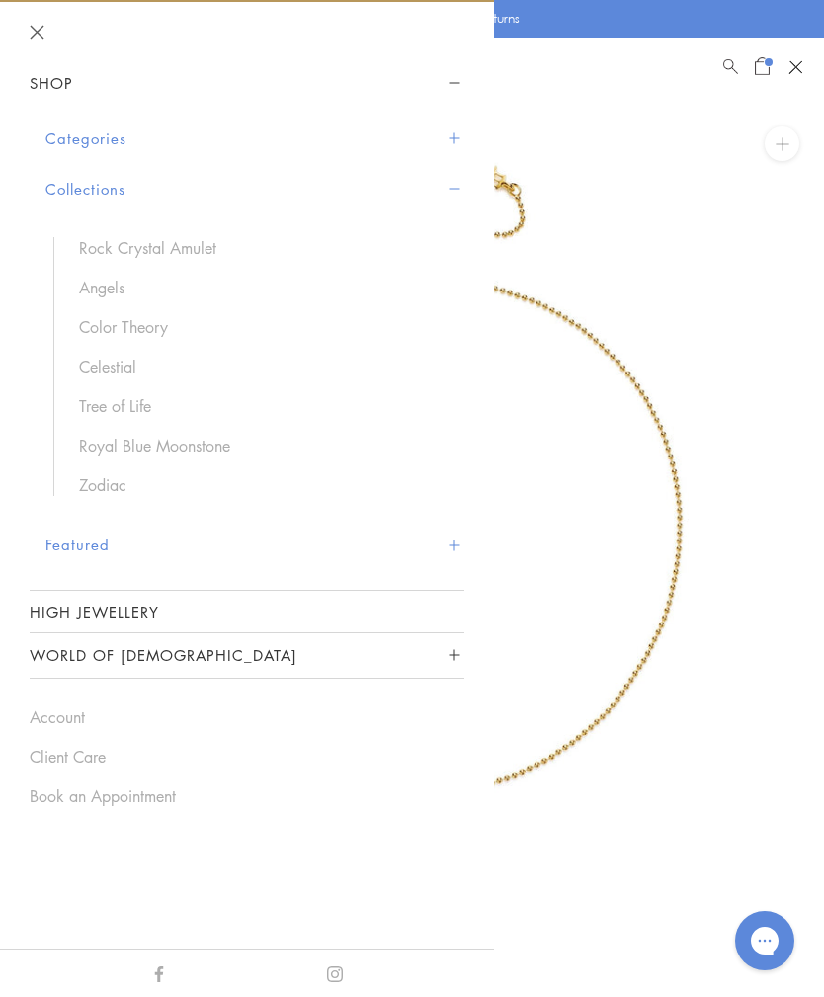
click at [450, 552] on button "Featured" at bounding box center [254, 545] width 419 height 50
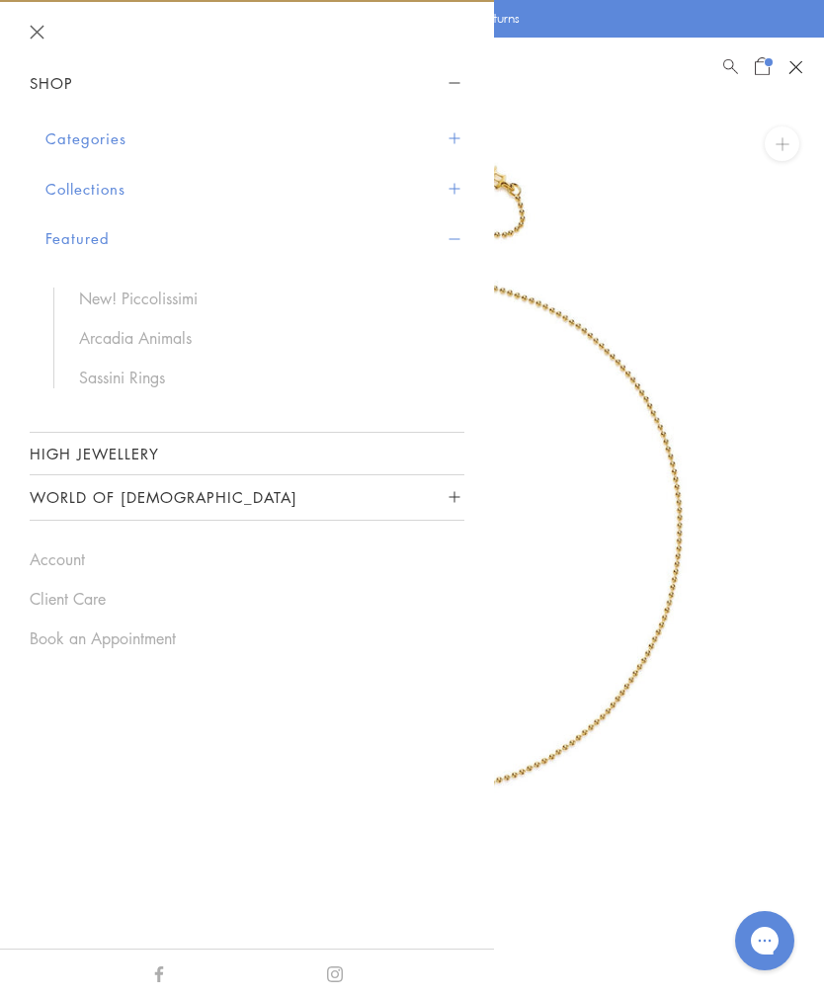
click at [139, 378] on link "Sassini Rings" at bounding box center [262, 378] width 366 height 22
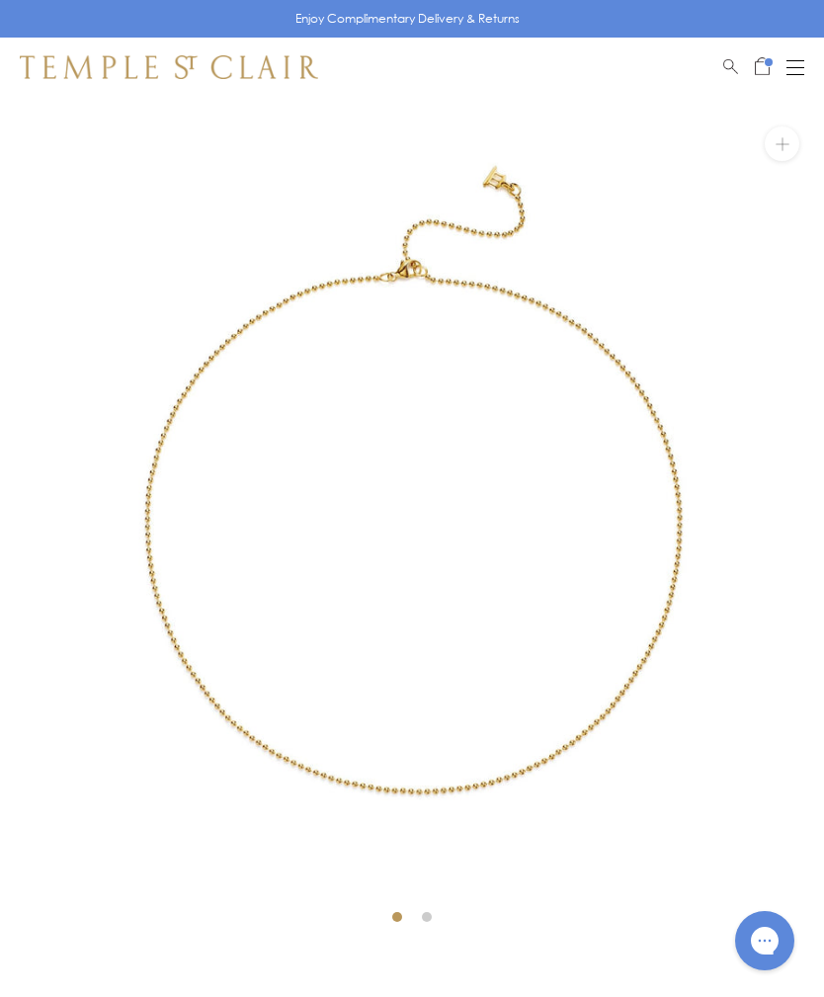
click at [796, 78] on button "Open navigation" at bounding box center [796, 67] width 18 height 24
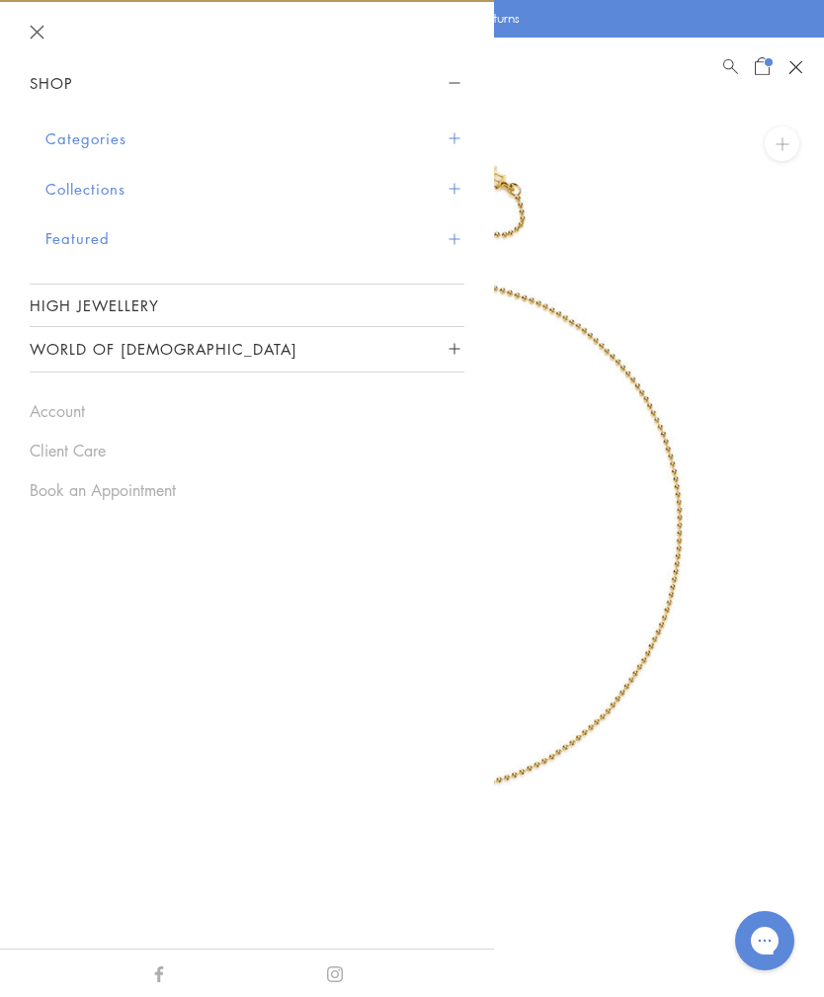
click at [452, 142] on span "Sidebar navigation" at bounding box center [454, 138] width 11 height 11
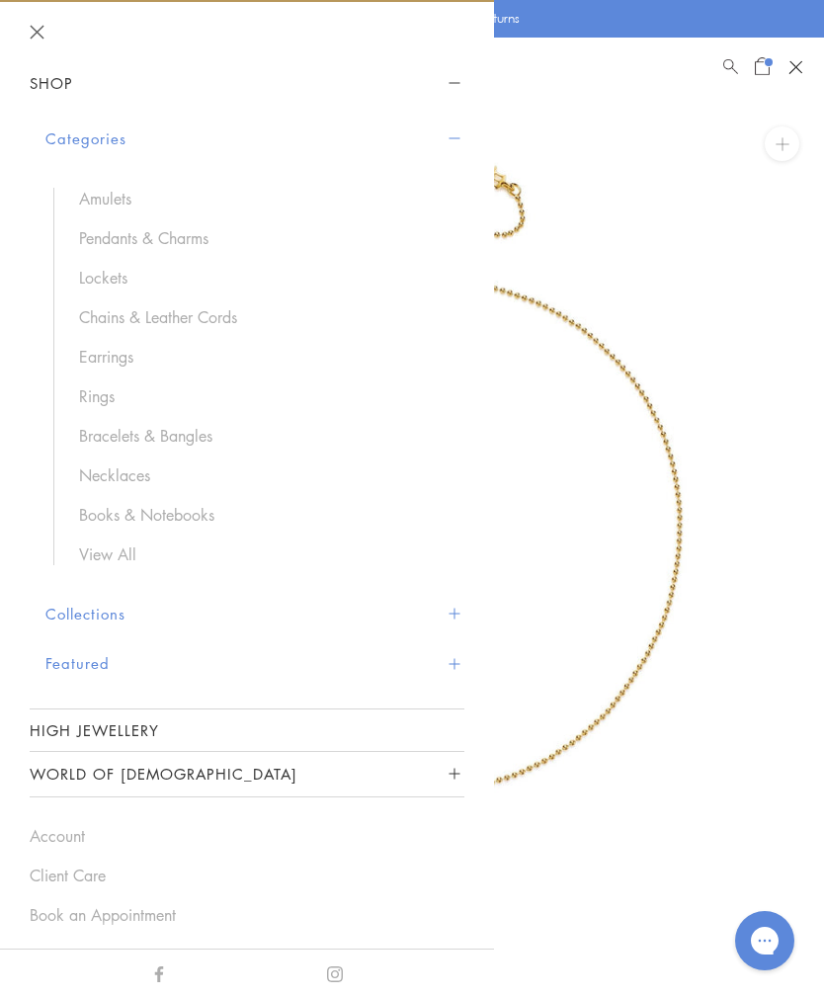
click at [208, 310] on link "Chains & Leather Cords" at bounding box center [262, 317] width 366 height 22
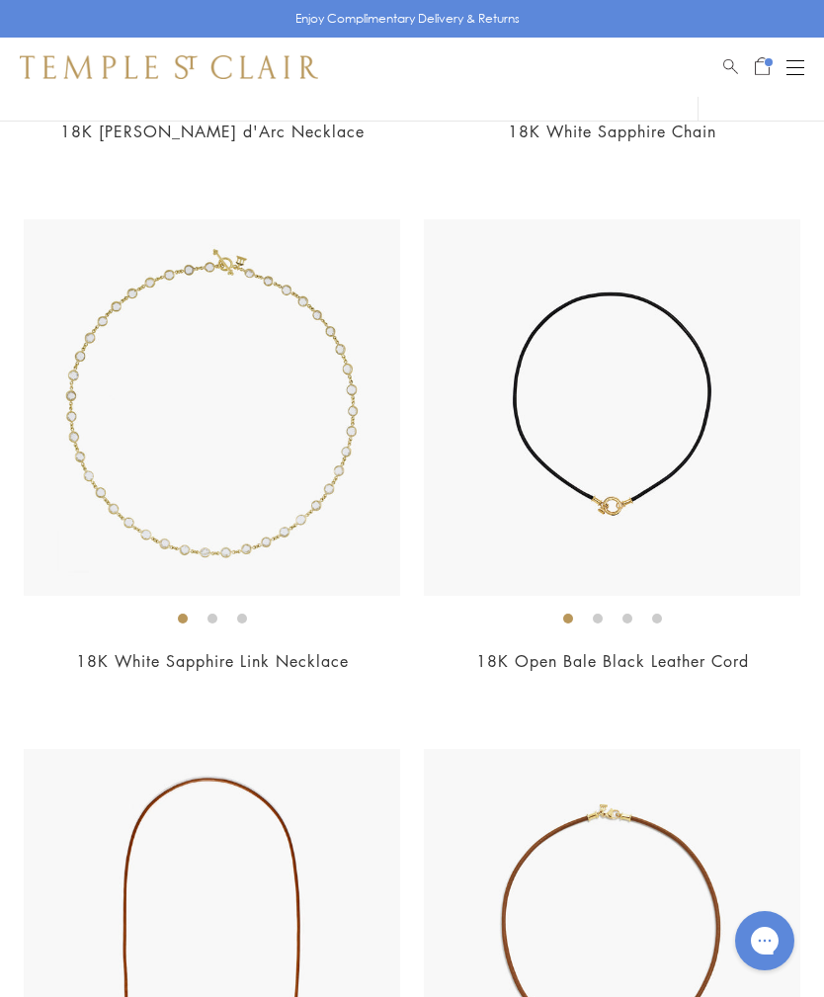
scroll to position [3830, 0]
click at [667, 450] on img at bounding box center [612, 408] width 377 height 377
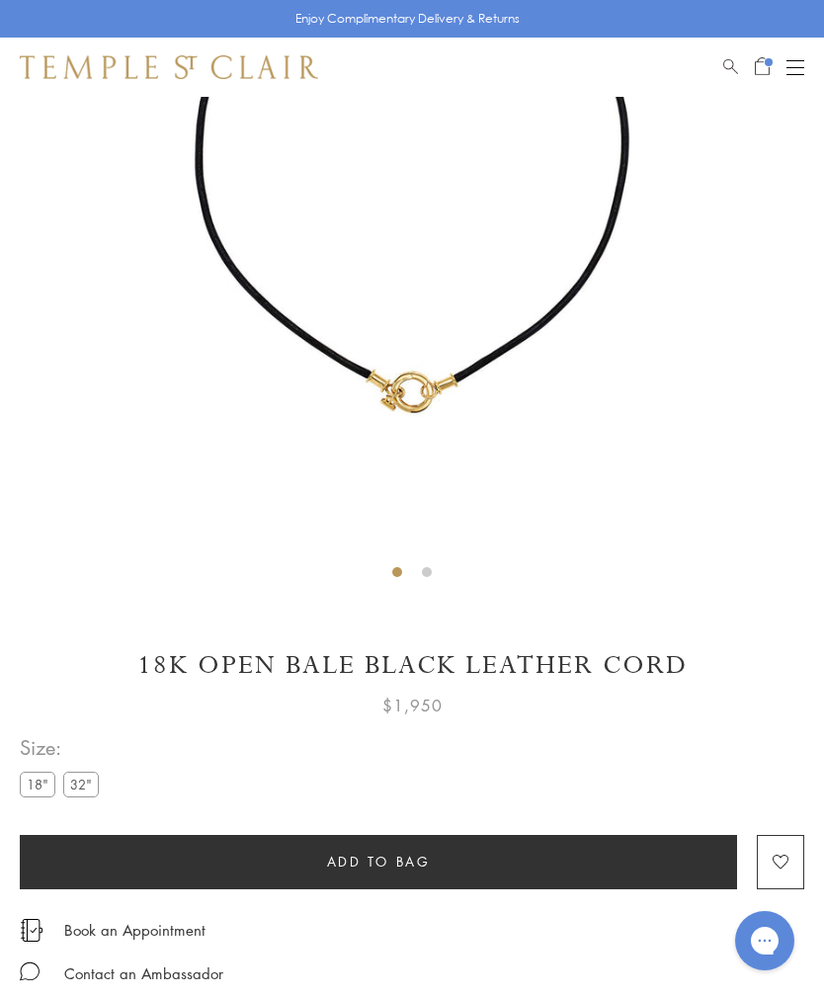
scroll to position [486, 0]
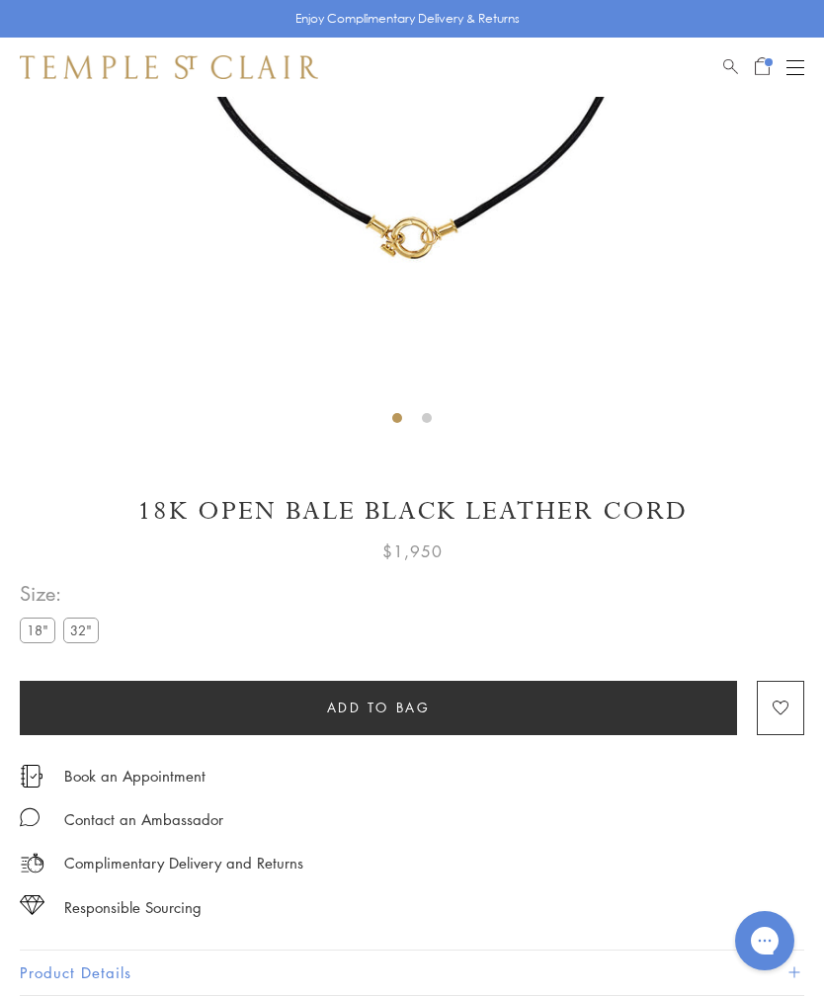
click at [86, 636] on label "32"" at bounding box center [81, 630] width 36 height 25
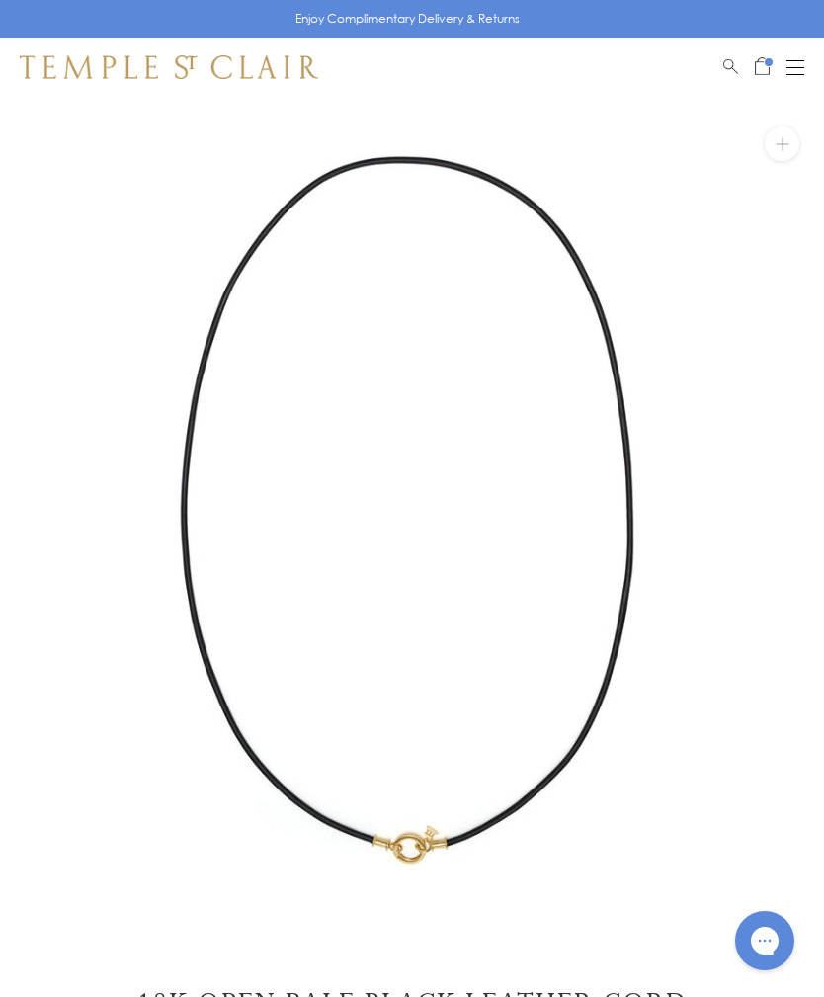
click at [796, 72] on button "Open navigation" at bounding box center [796, 67] width 18 height 24
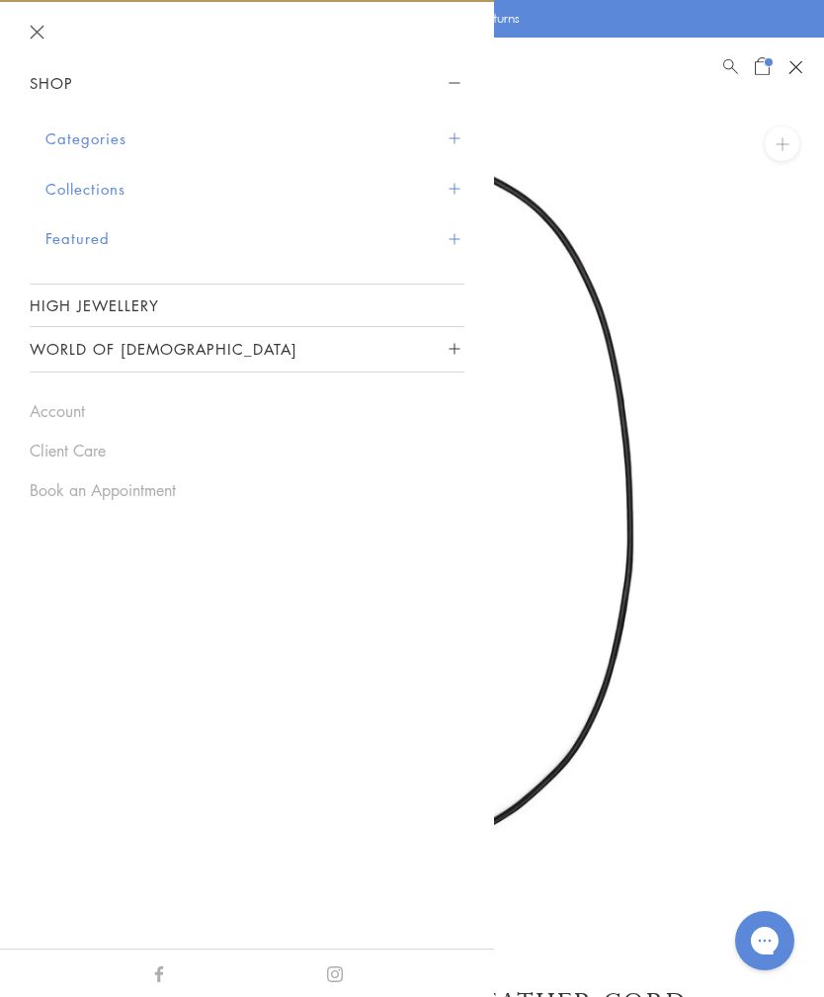
click at [789, 258] on img at bounding box center [412, 509] width 824 height 824
click at [757, 61] on span "Open Shopping Bag" at bounding box center [762, 64] width 15 height 18
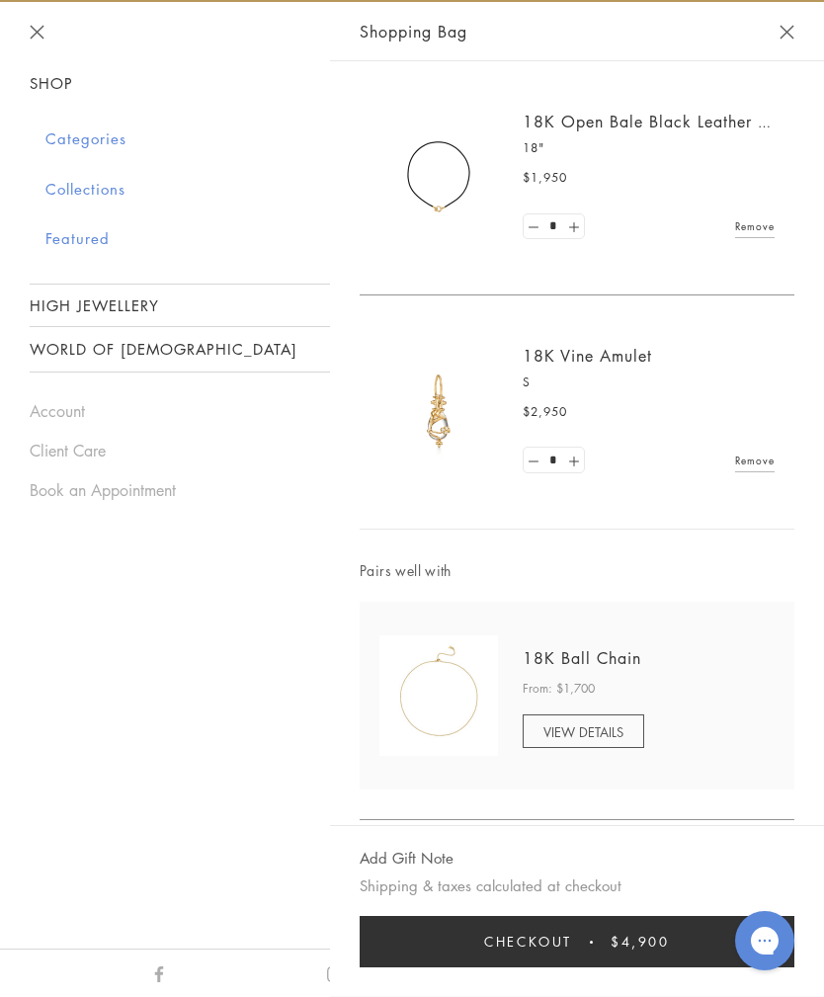
click at [793, 30] on button "Close Shopping Bag" at bounding box center [787, 32] width 15 height 15
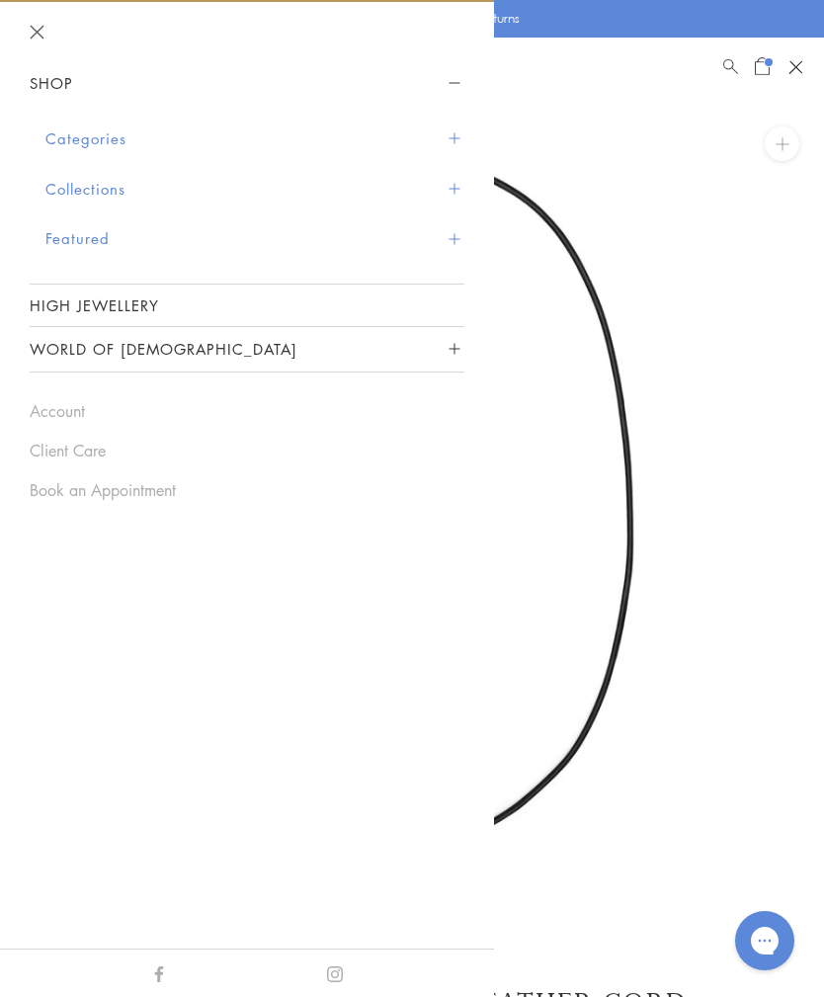
click at [745, 322] on img at bounding box center [412, 509] width 824 height 824
click at [35, 39] on button "Close navigation" at bounding box center [37, 32] width 15 height 15
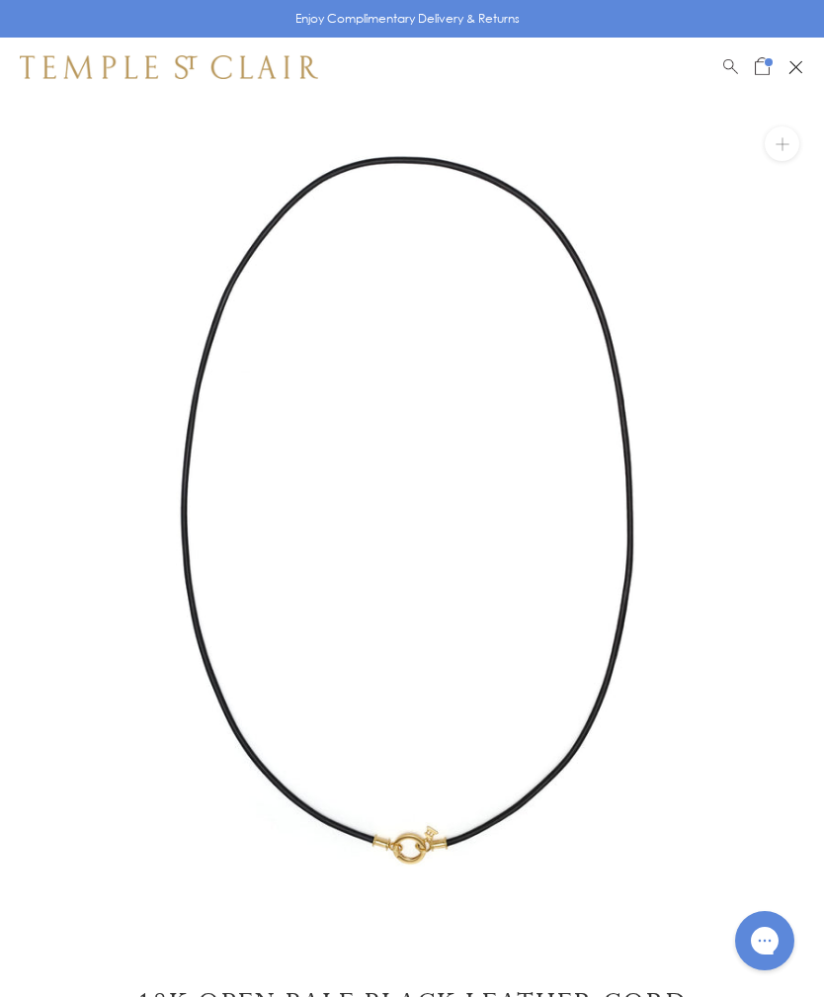
click at [729, 64] on span "Search" at bounding box center [730, 63] width 15 height 17
click at [726, 59] on span "Search" at bounding box center [730, 63] width 15 height 17
click at [737, 75] on link "Search" at bounding box center [730, 67] width 15 height 24
click at [159, 139] on input "search" at bounding box center [424, 137] width 668 height 23
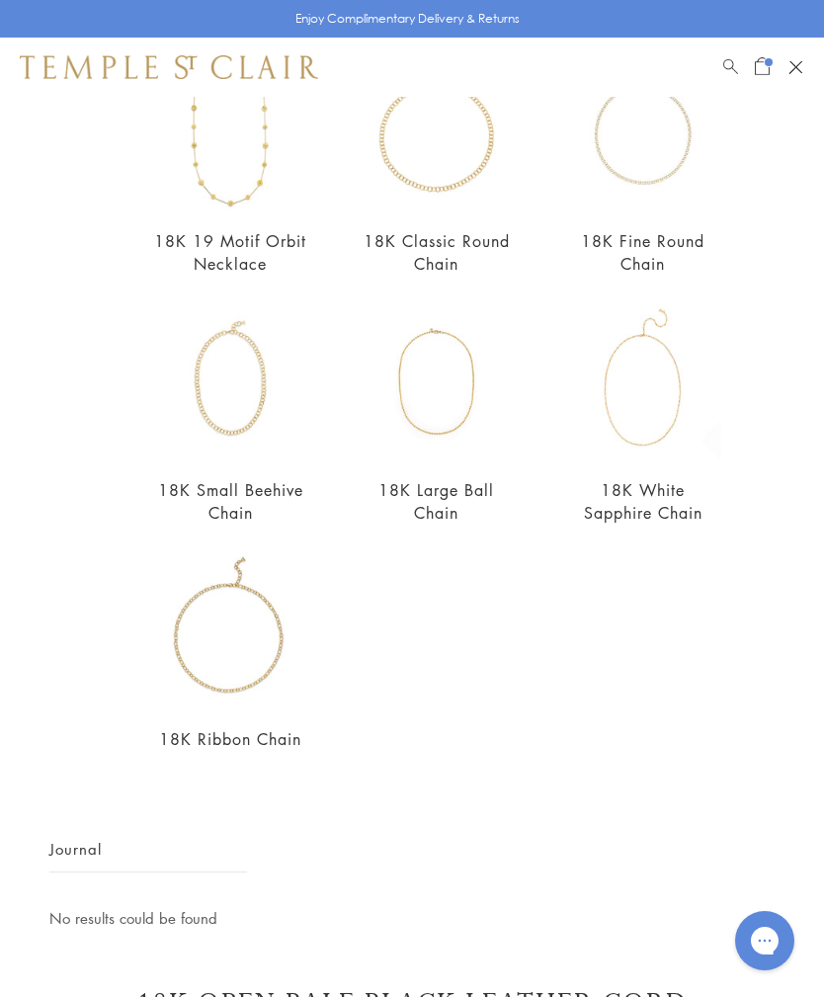
scroll to position [482, 0]
type input "**********"
click at [257, 701] on img at bounding box center [230, 630] width 157 height 157
click at [668, 204] on img at bounding box center [642, 131] width 157 height 157
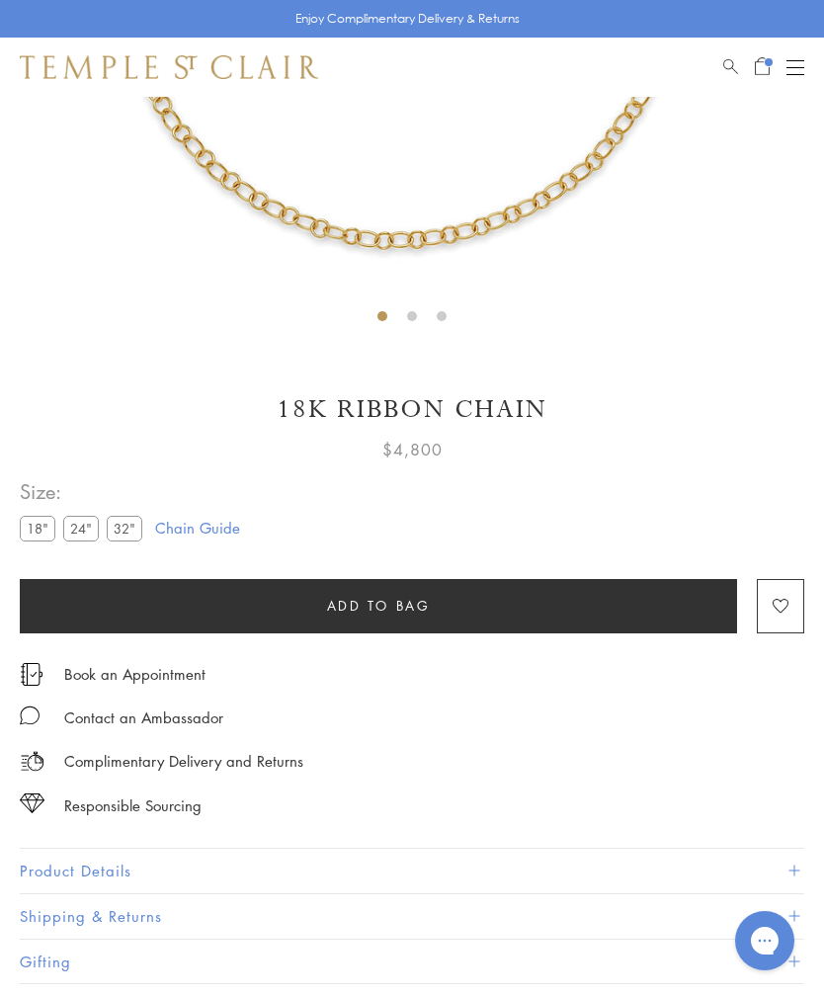
scroll to position [606, 0]
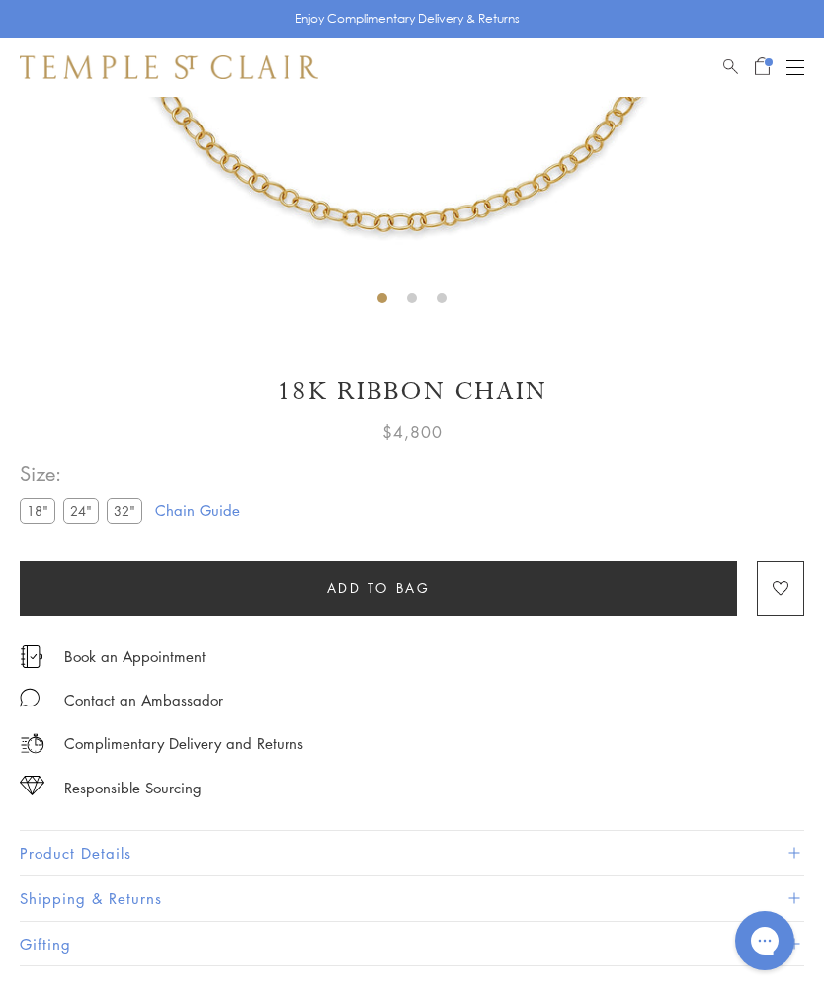
click at [94, 511] on label "24"" at bounding box center [81, 510] width 36 height 25
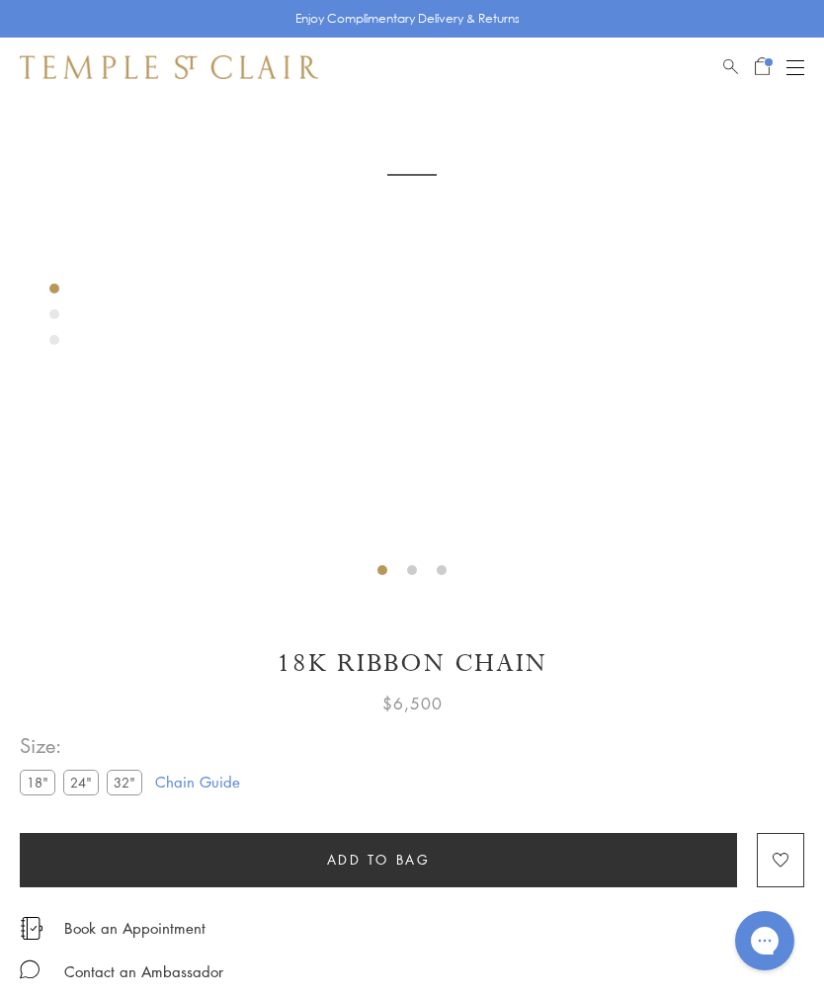
scroll to position [97, 0]
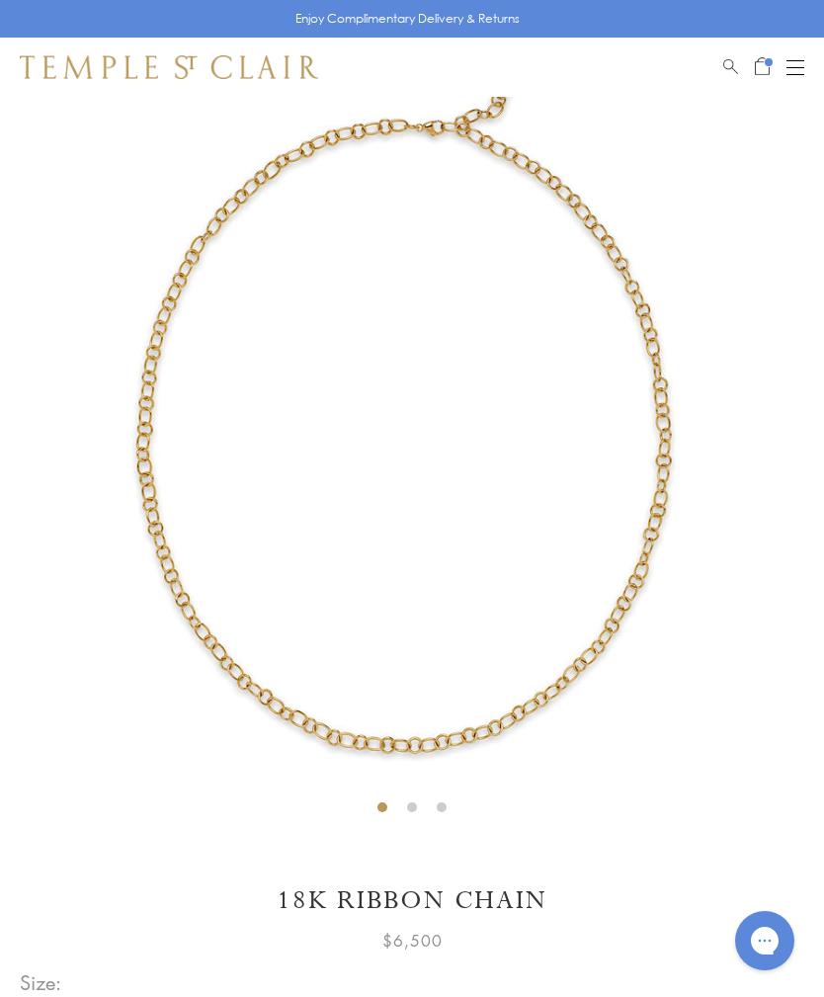
click at [762, 62] on span "Open Shopping Bag" at bounding box center [762, 64] width 15 height 18
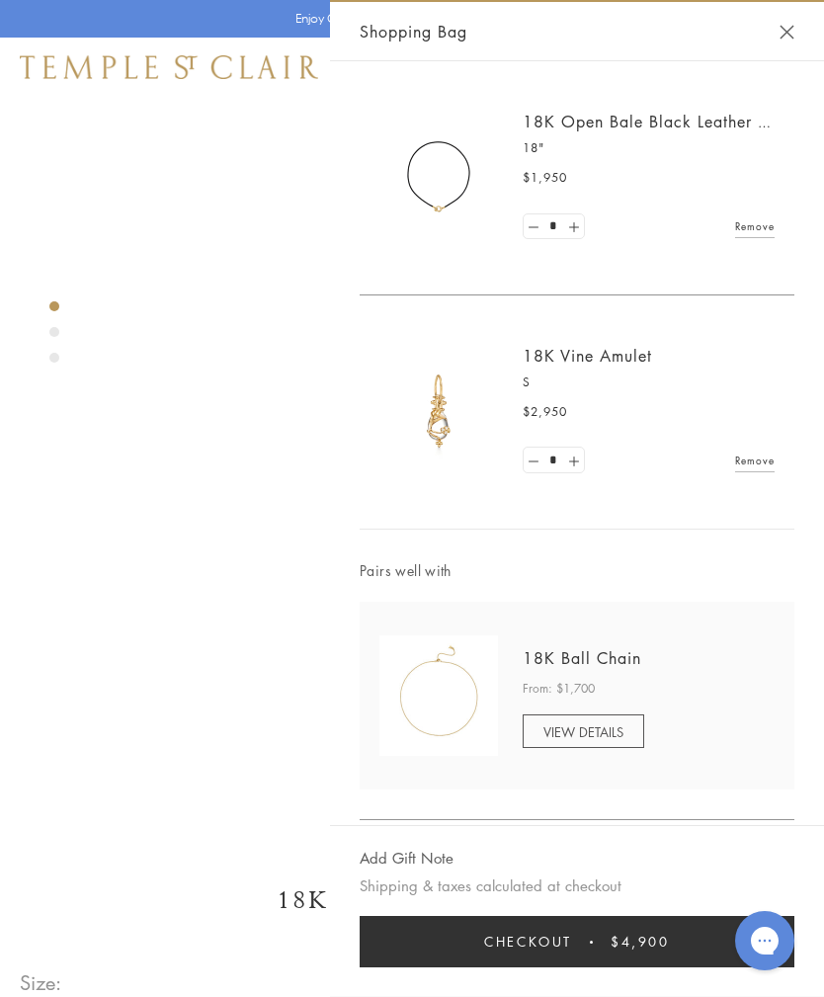
click at [811, 18] on div "Shopping Bag" at bounding box center [577, 31] width 494 height 59
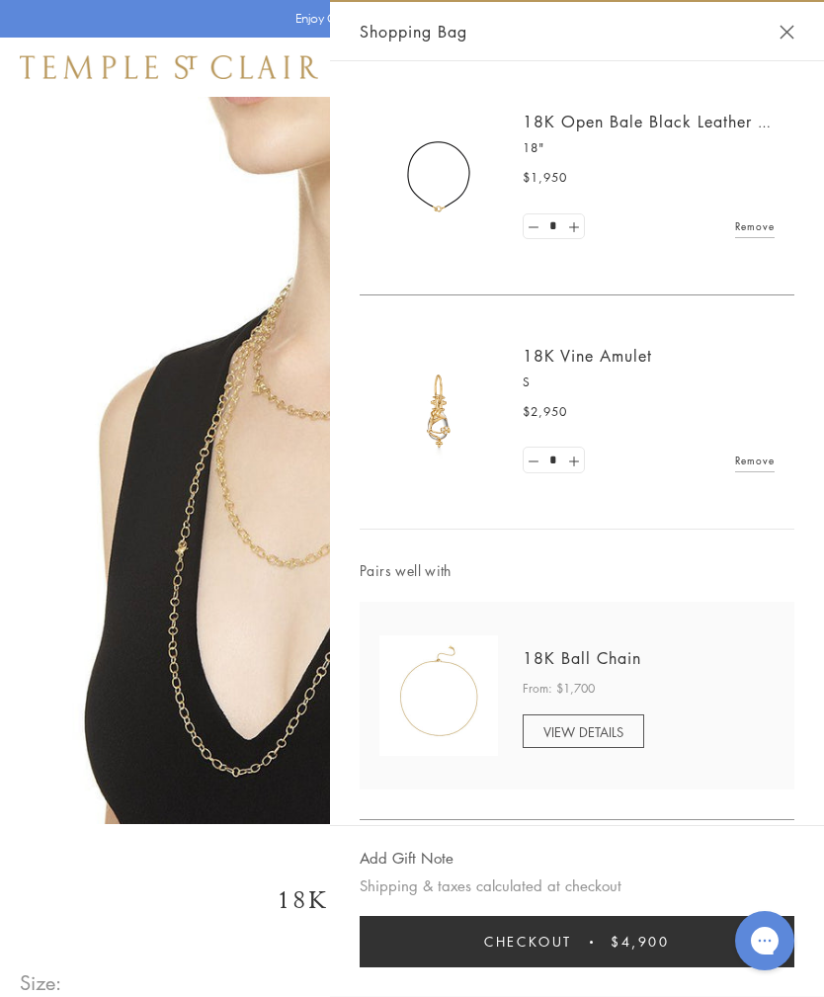
click at [793, 28] on button "Close Shopping Bag" at bounding box center [787, 32] width 15 height 15
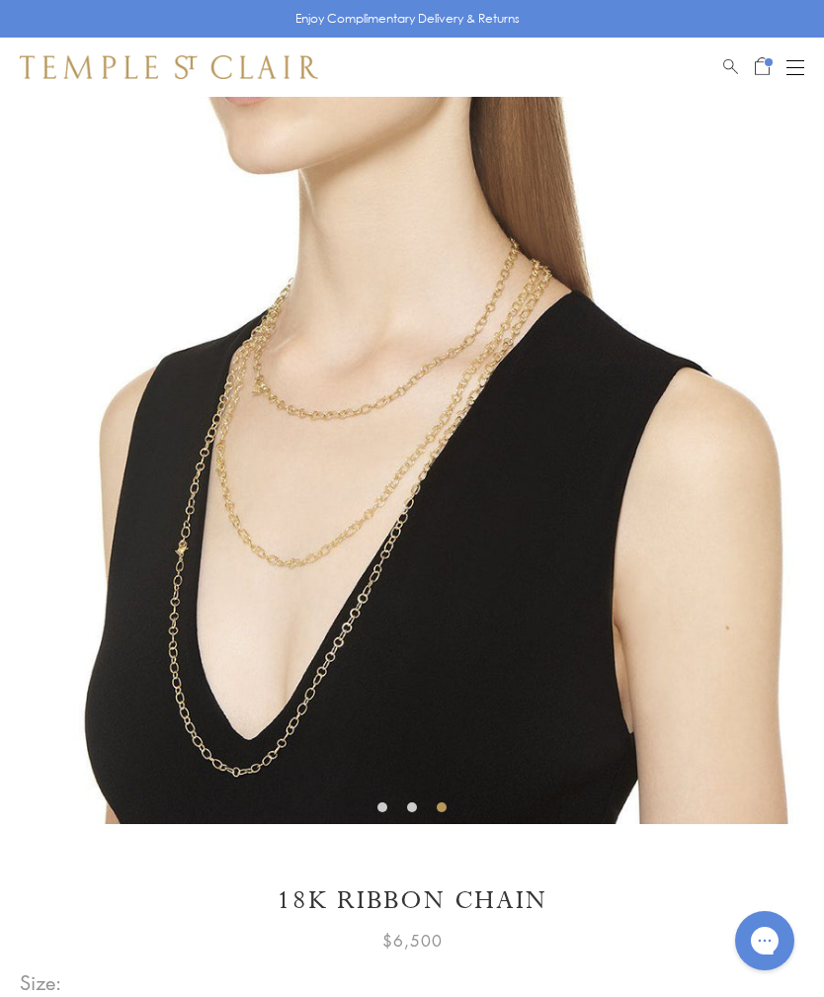
click at [762, 55] on span "Open Shopping Bag" at bounding box center [762, 64] width 15 height 18
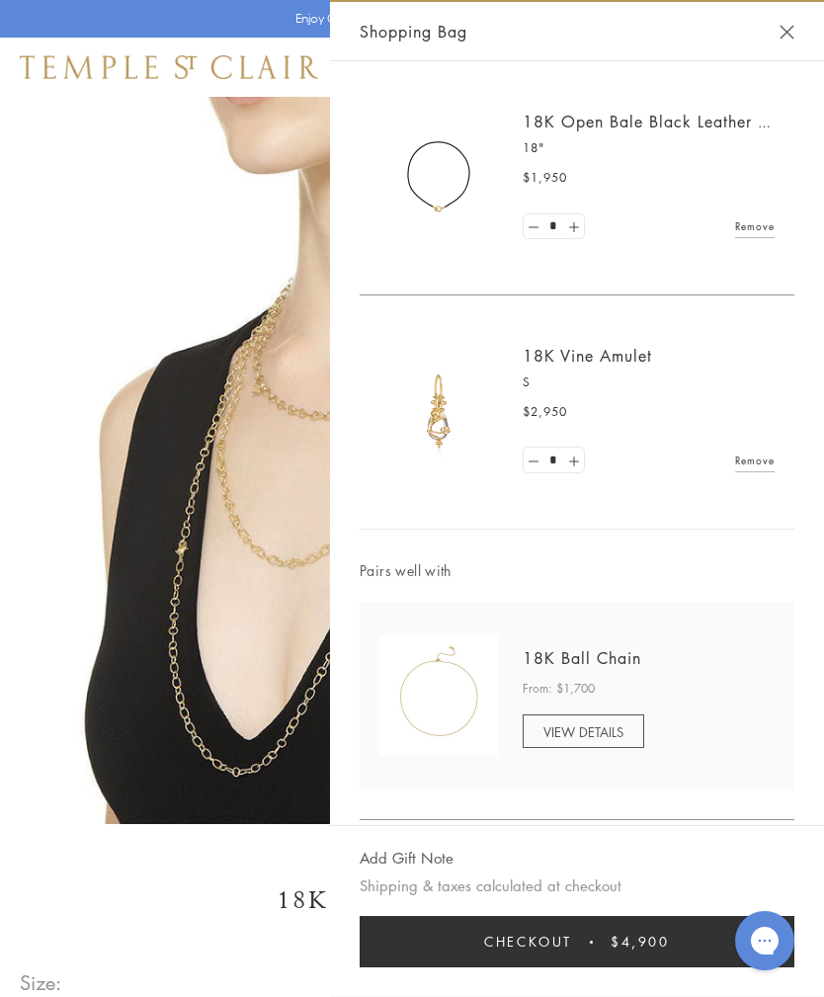
click at [799, 15] on div "Shopping Bag" at bounding box center [577, 31] width 494 height 59
click at [789, 36] on button "Close Shopping Bag" at bounding box center [787, 32] width 15 height 15
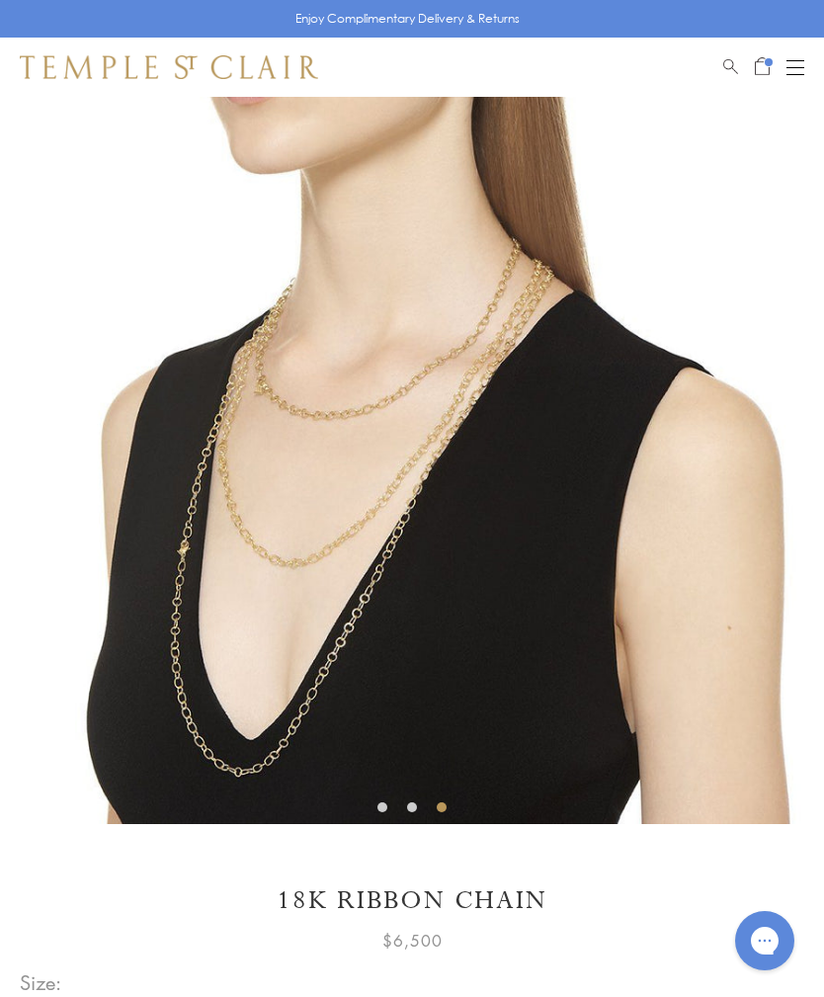
scroll to position [0, 0]
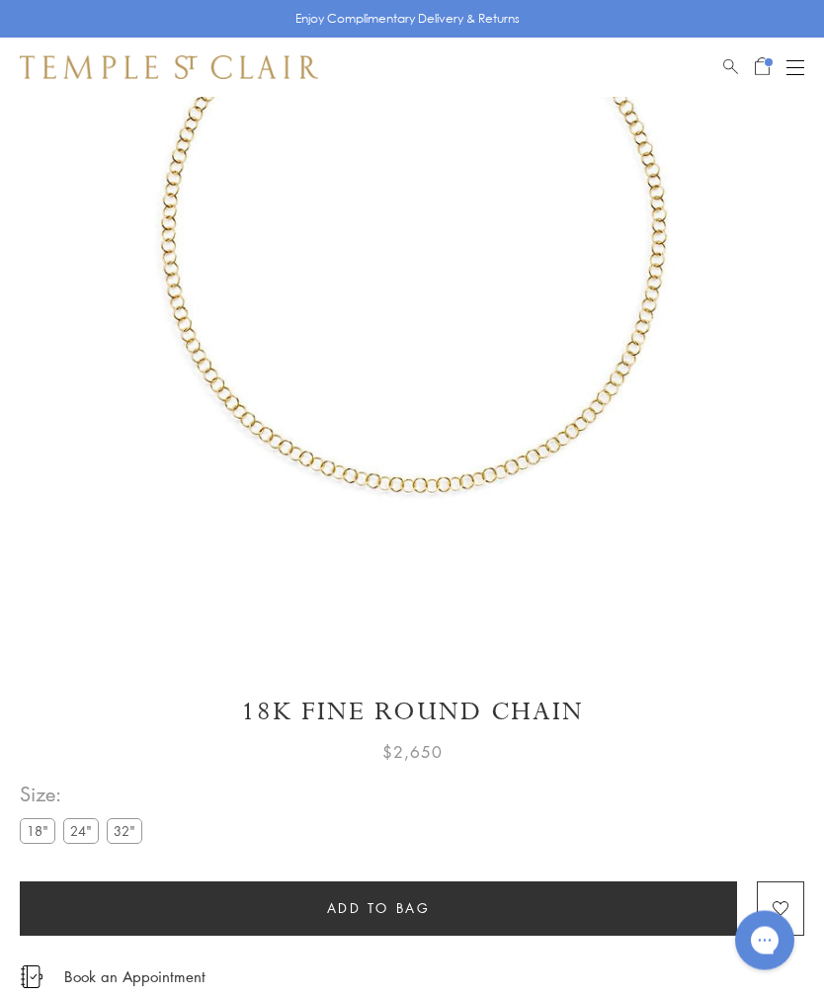
scroll to position [291, 0]
click at [95, 820] on label "24"" at bounding box center [81, 830] width 36 height 25
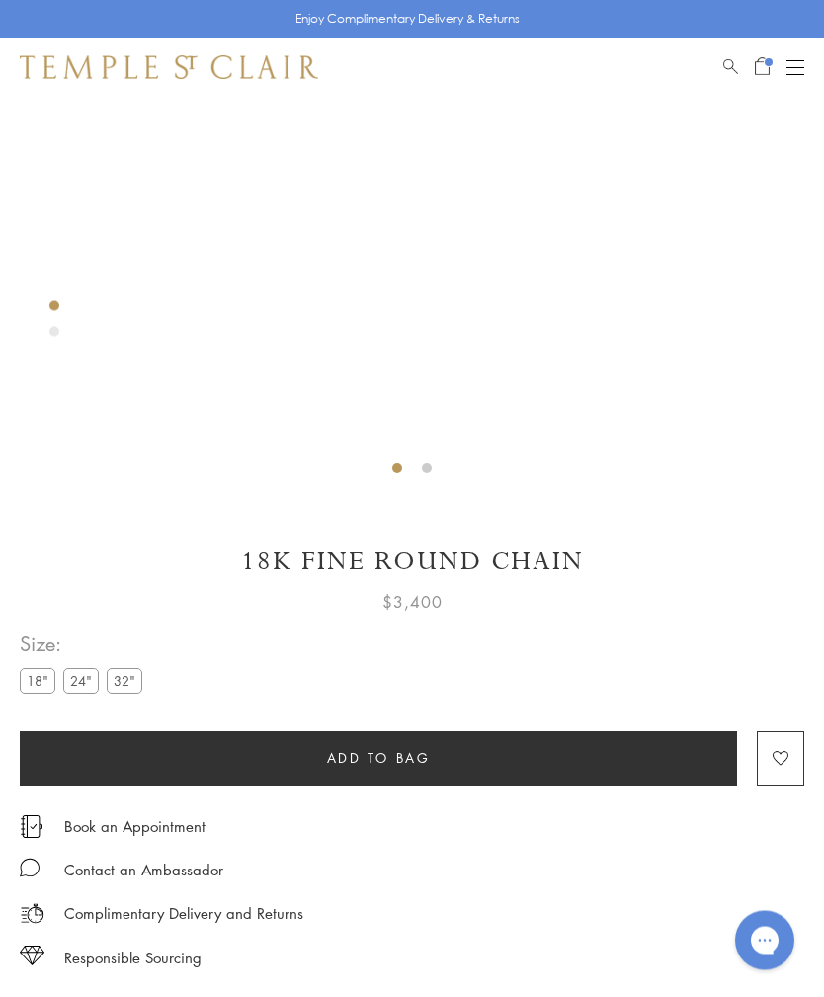
scroll to position [436, 0]
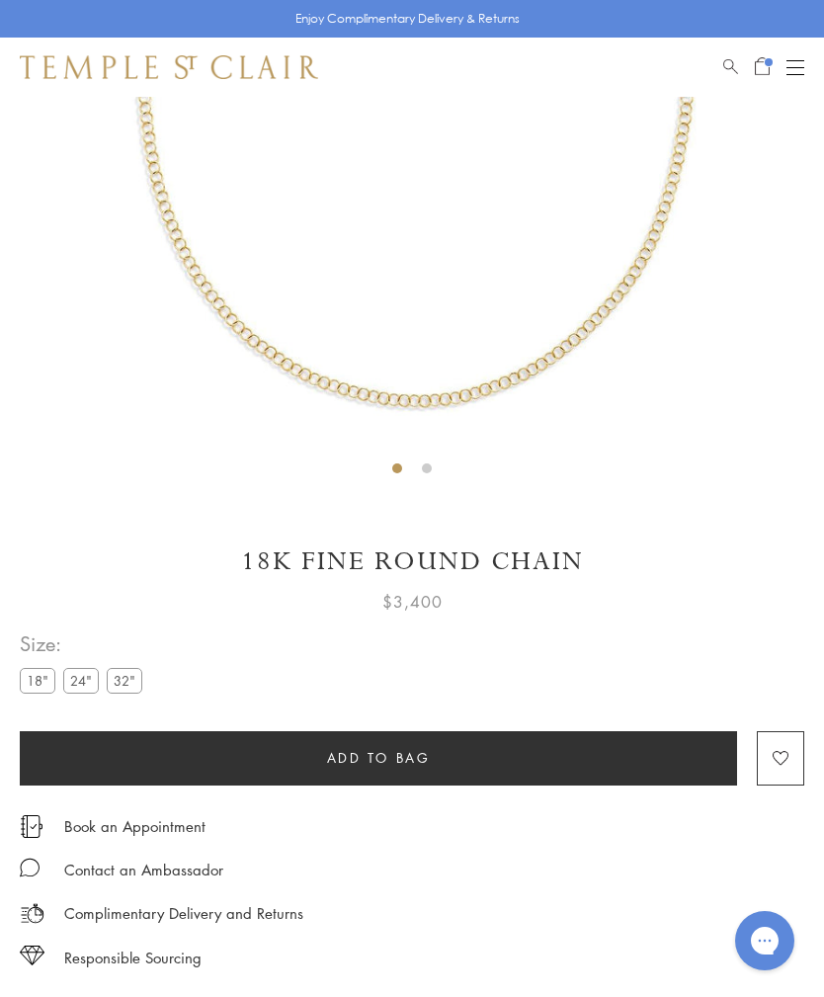
click at [416, 766] on button "Add to bag" at bounding box center [379, 758] width 718 height 54
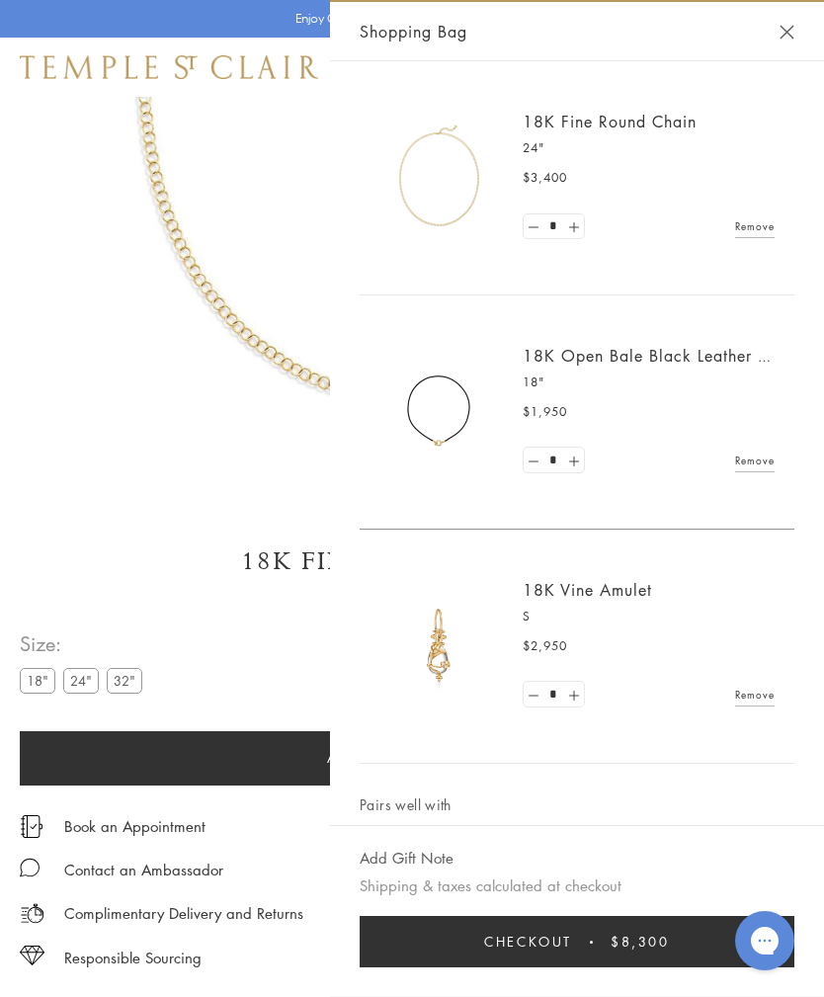
click at [763, 463] on link "Remove" at bounding box center [755, 461] width 40 height 22
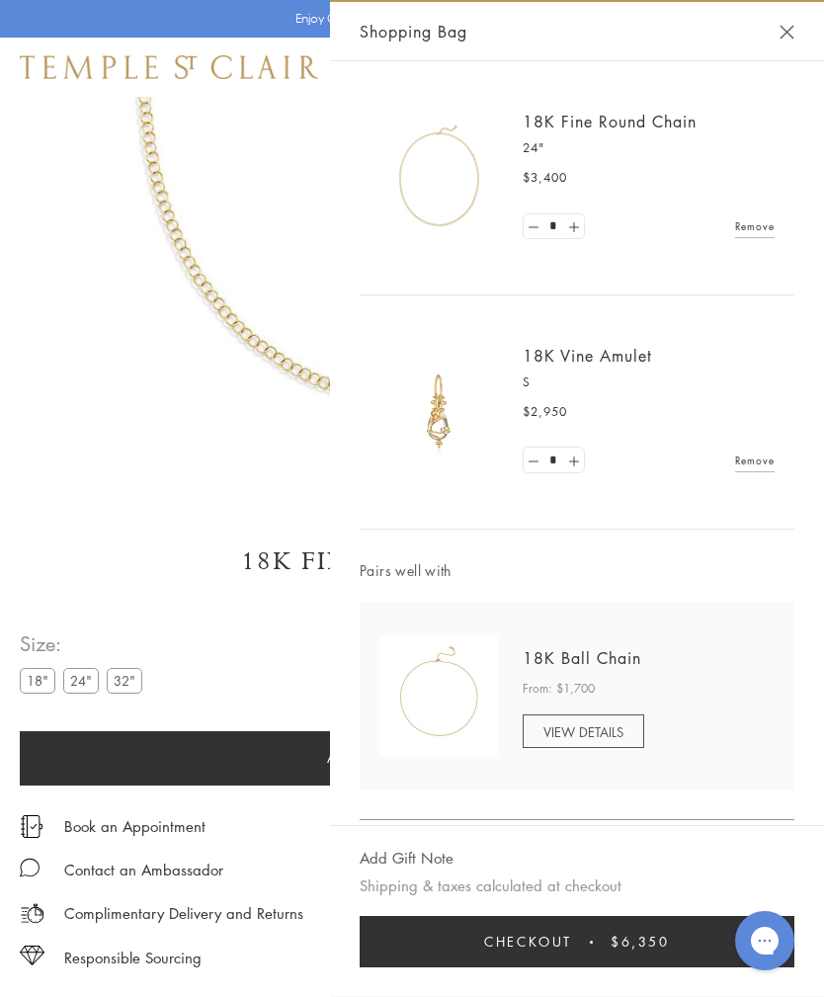
click at [765, 232] on link "Remove" at bounding box center [755, 226] width 40 height 22
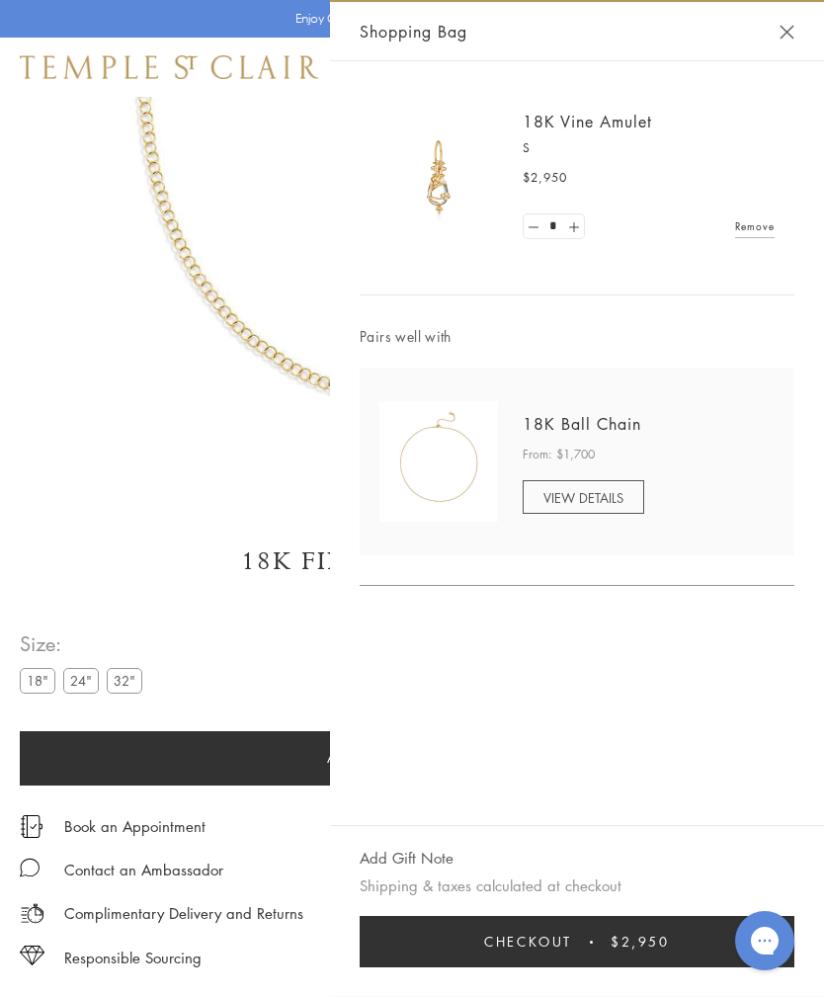
click at [616, 493] on span "VIEW DETAILS" at bounding box center [584, 497] width 80 height 19
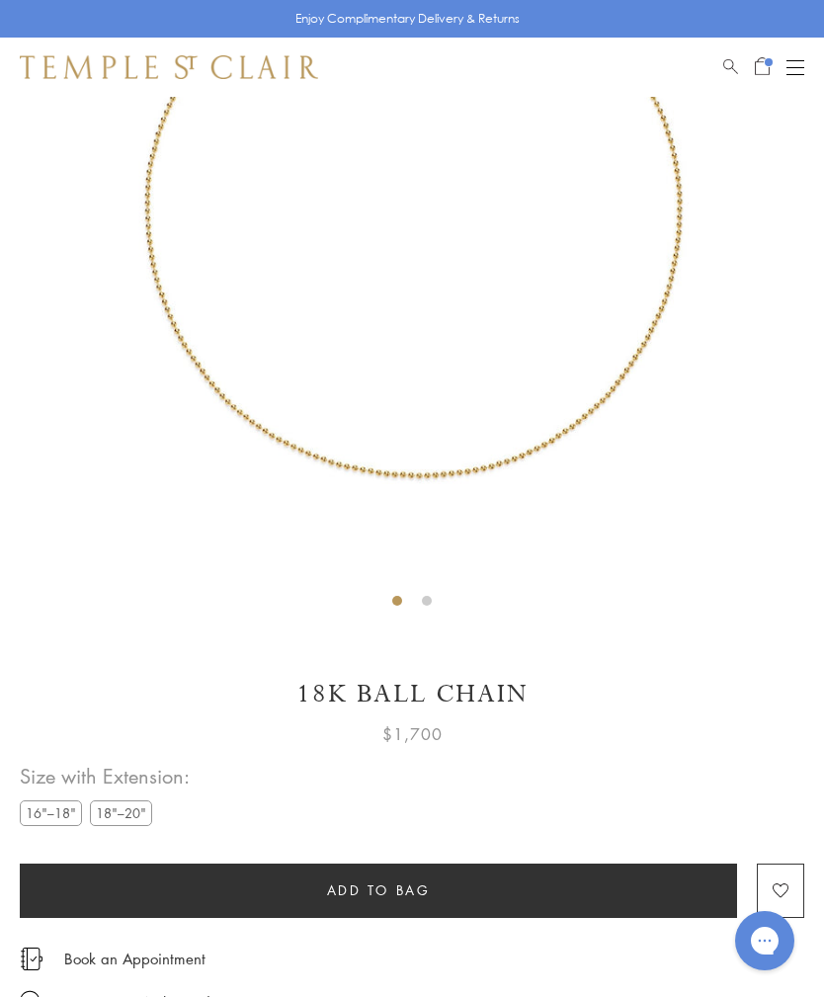
click at [131, 822] on label "18"–20"" at bounding box center [121, 813] width 62 height 25
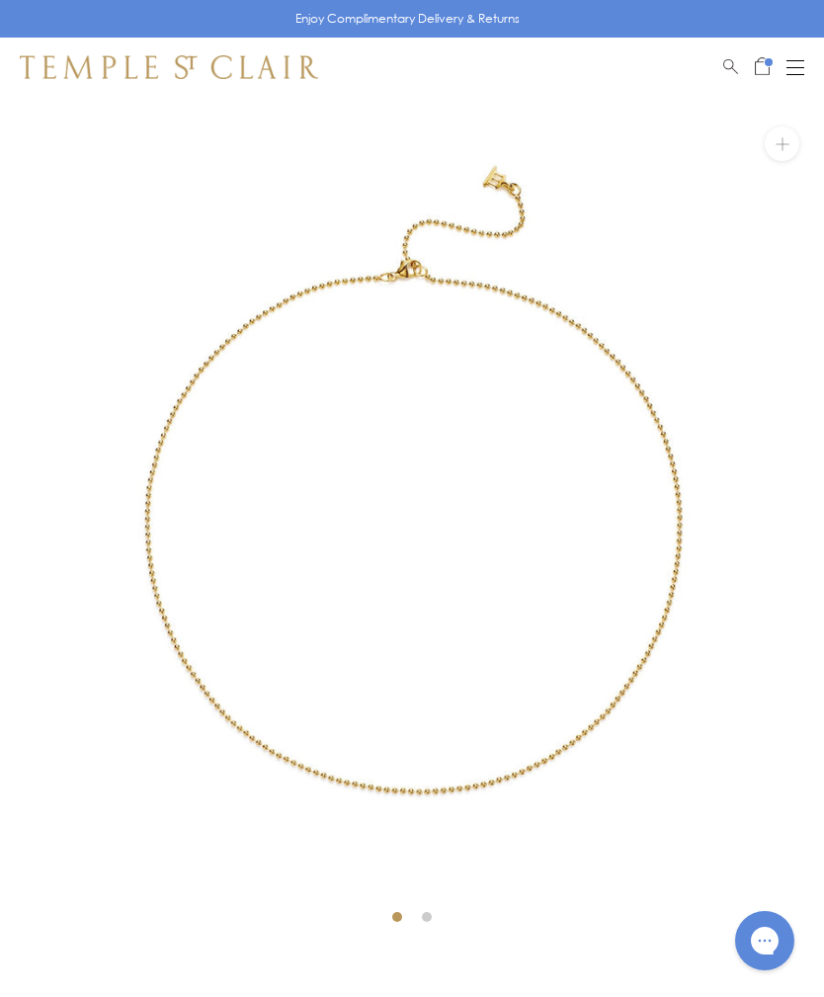
click at [761, 61] on span "Open Shopping Bag" at bounding box center [762, 64] width 15 height 18
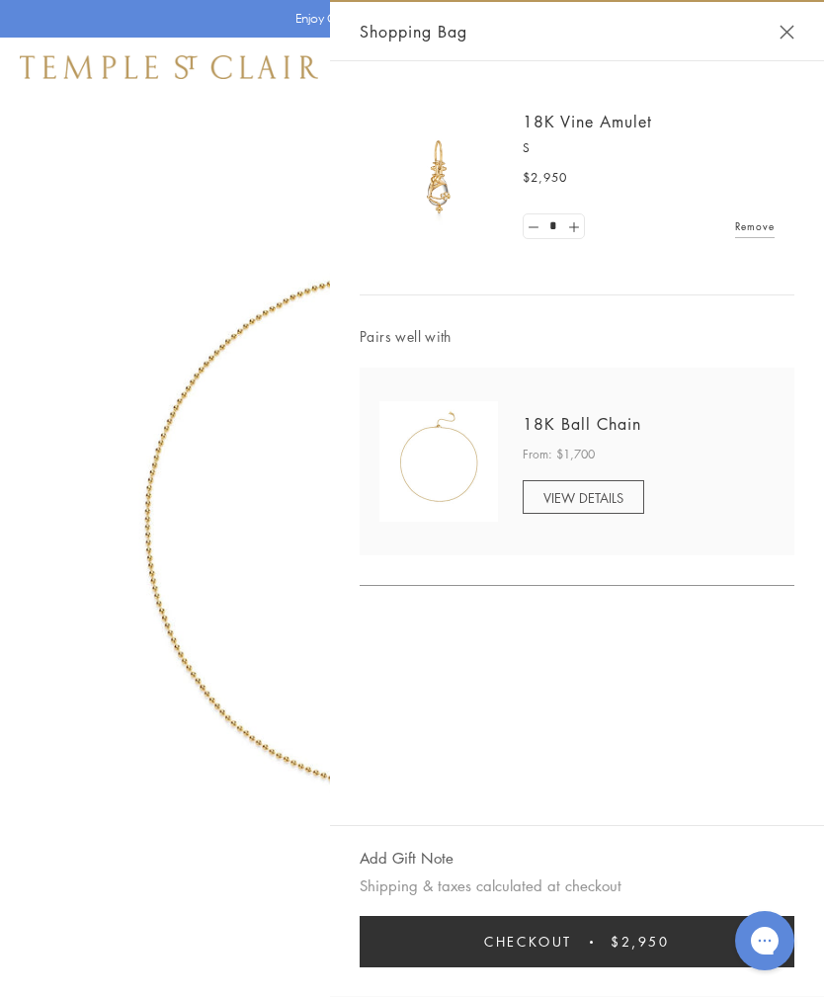
click at [784, 36] on button "Close Shopping Bag" at bounding box center [787, 32] width 15 height 15
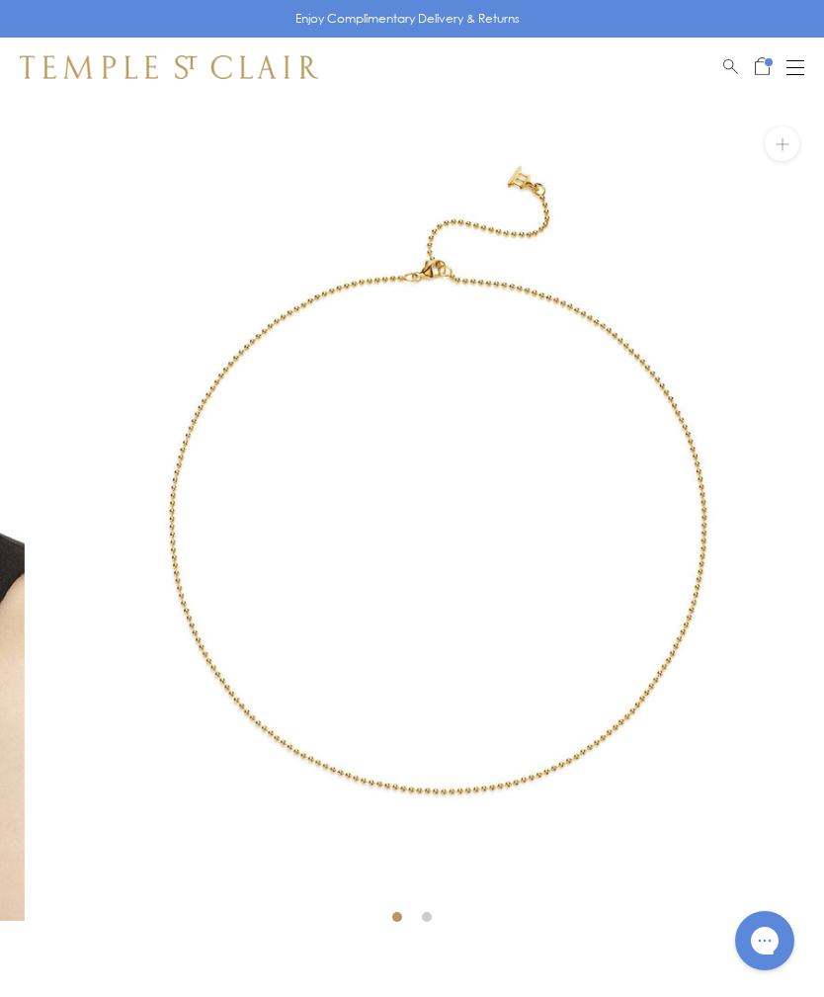
click at [795, 58] on button "Open navigation" at bounding box center [796, 67] width 18 height 24
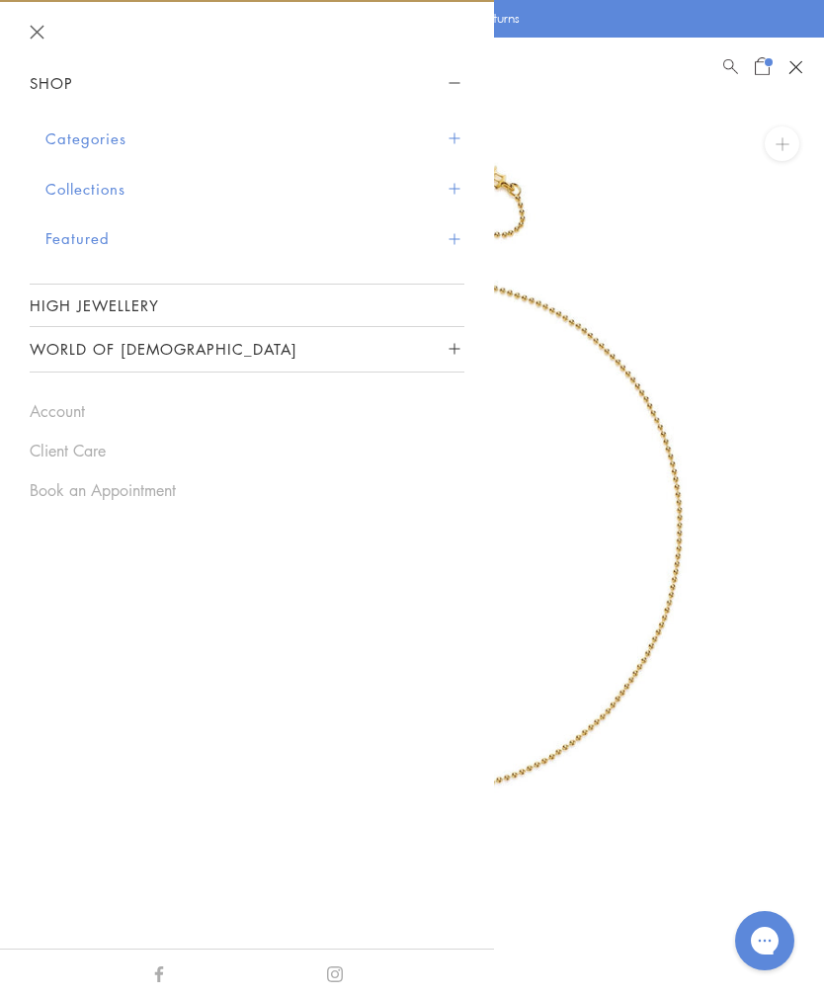
click at [450, 135] on span "Sidebar navigation" at bounding box center [454, 138] width 11 height 11
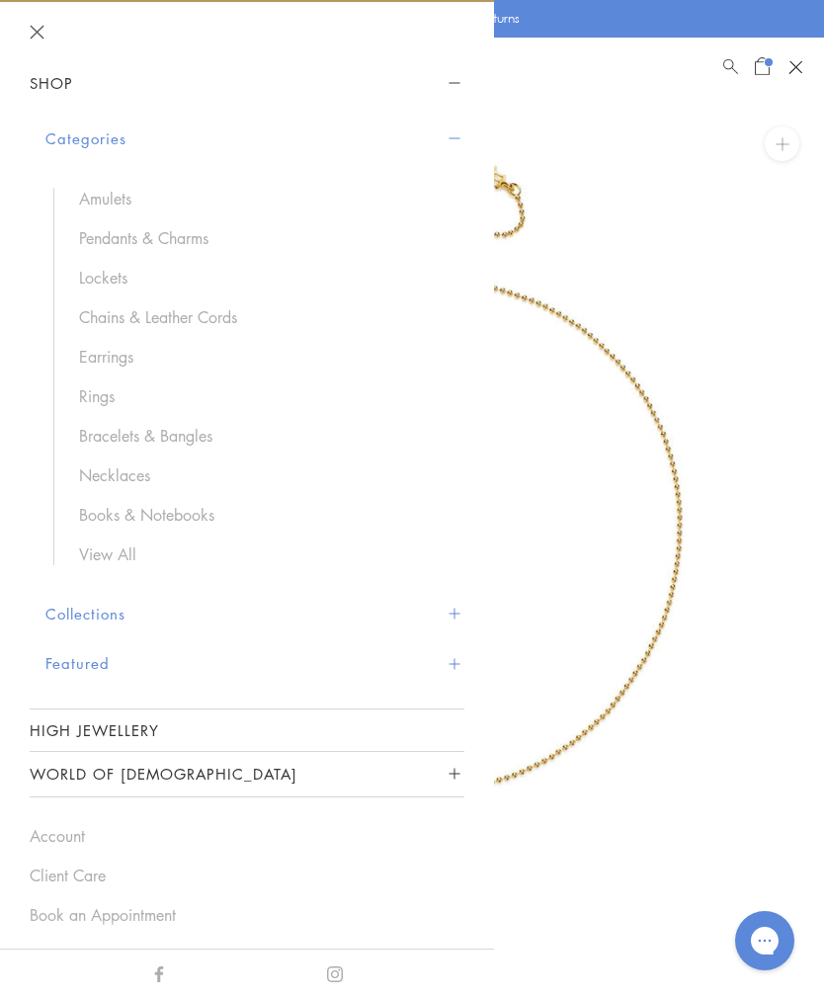
click at [195, 309] on link "Chains & Leather Cords" at bounding box center [262, 317] width 366 height 22
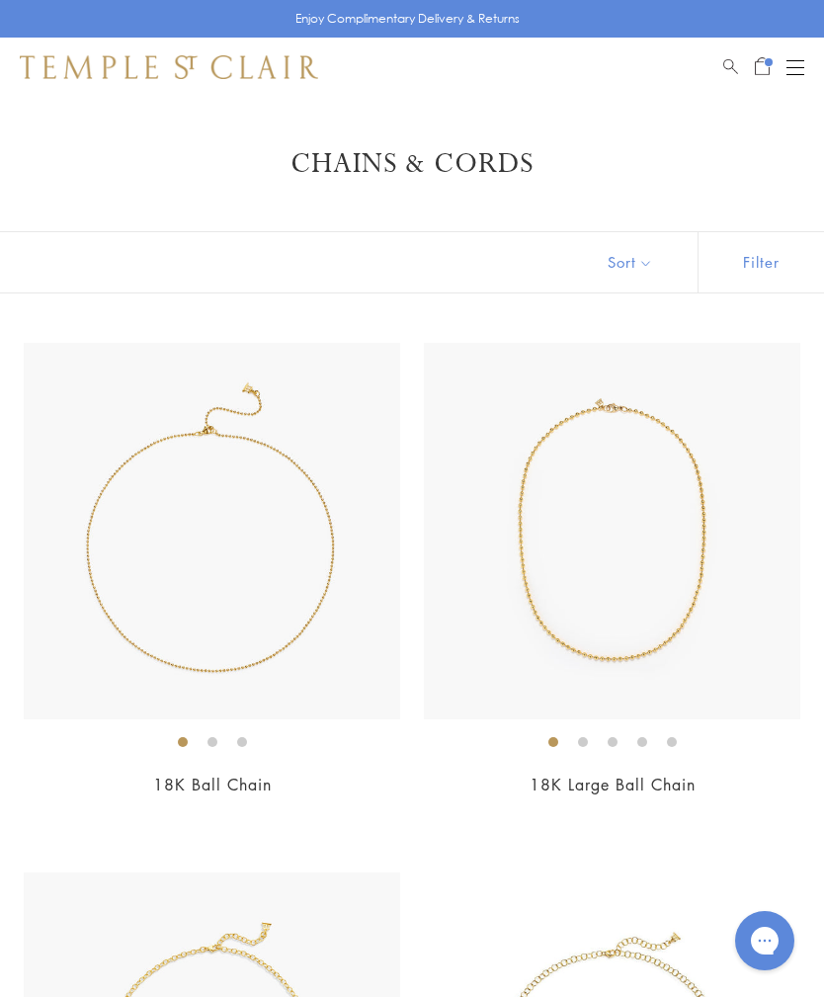
click at [760, 70] on span "Open Shopping Bag" at bounding box center [762, 64] width 15 height 18
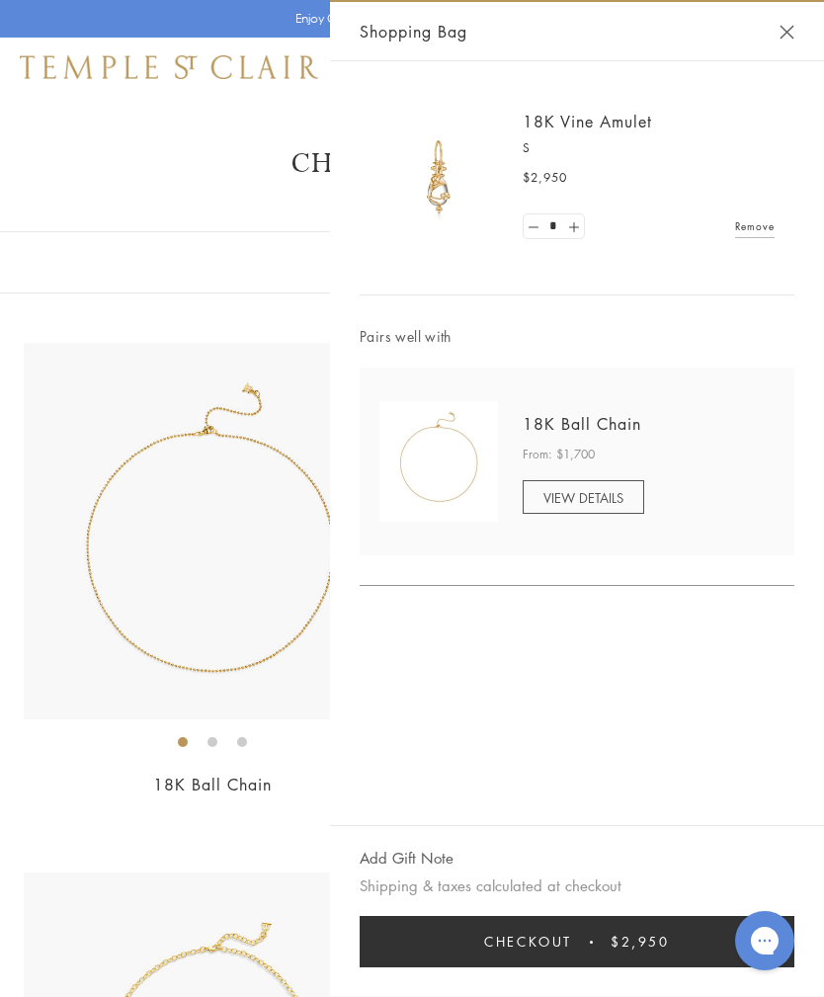
click at [791, 20] on div "Shopping Bag" at bounding box center [577, 31] width 494 height 59
click at [784, 39] on button "Close Shopping Bag" at bounding box center [787, 32] width 15 height 15
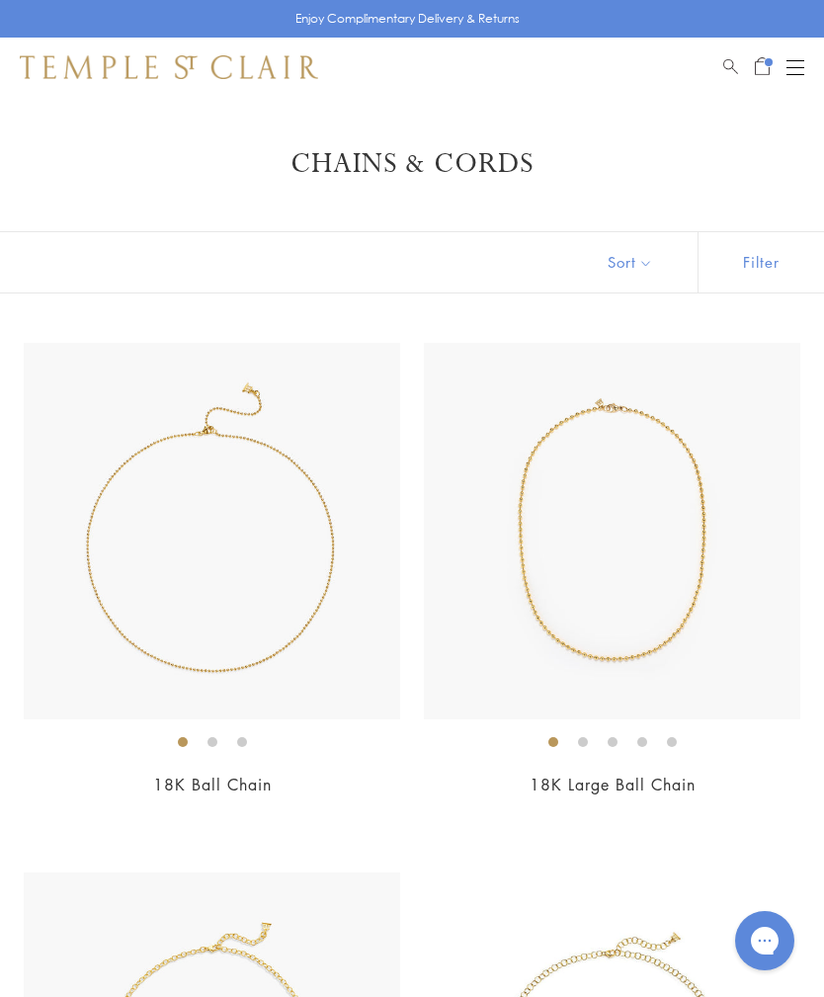
click at [797, 67] on div "Open navigation" at bounding box center [796, 67] width 18 height 1
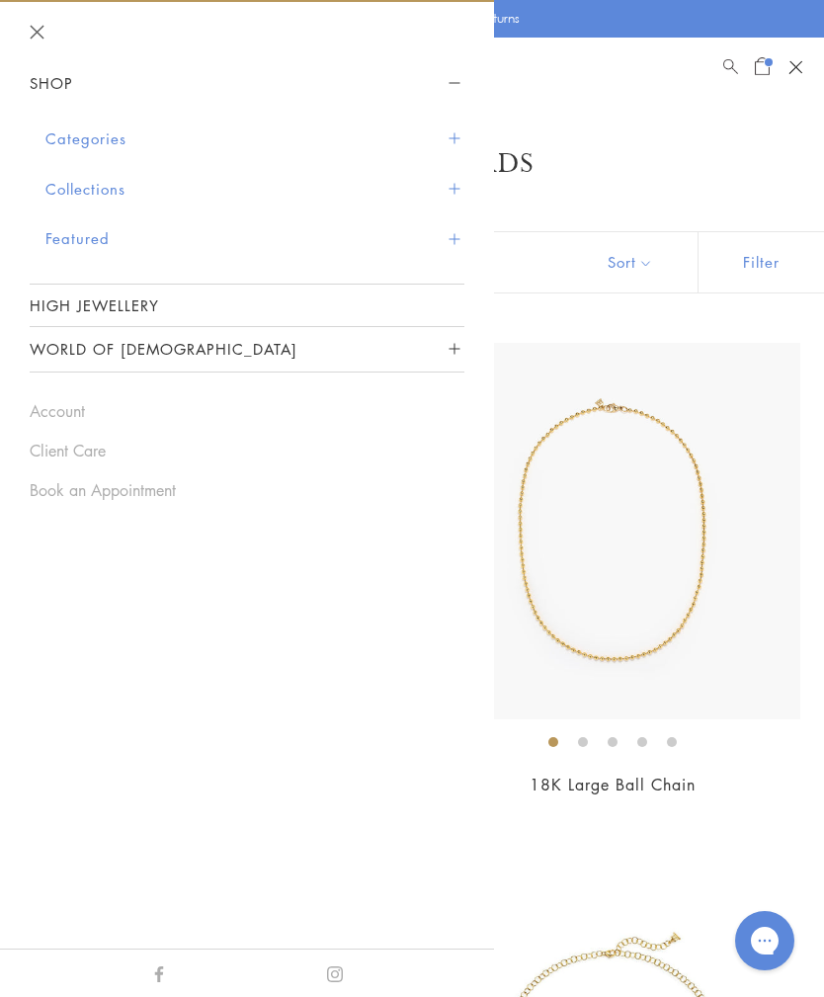
click at [123, 130] on button "Categories" at bounding box center [254, 139] width 419 height 50
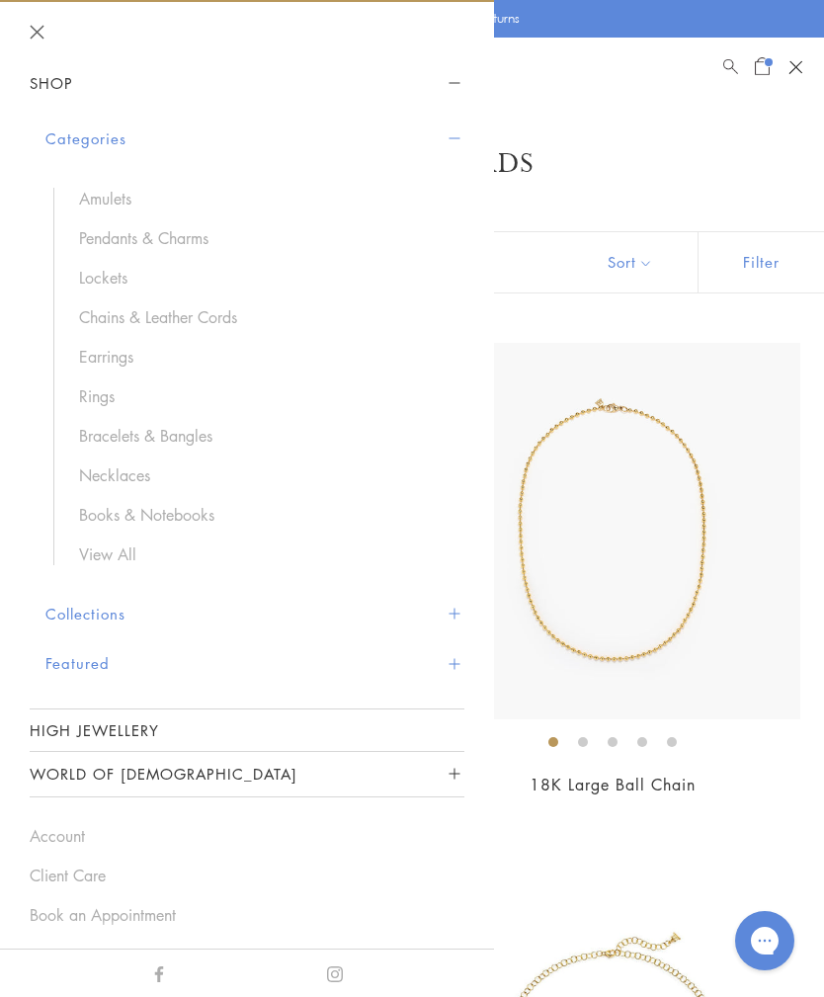
click at [191, 311] on link "Chains & Leather Cords" at bounding box center [262, 317] width 366 height 22
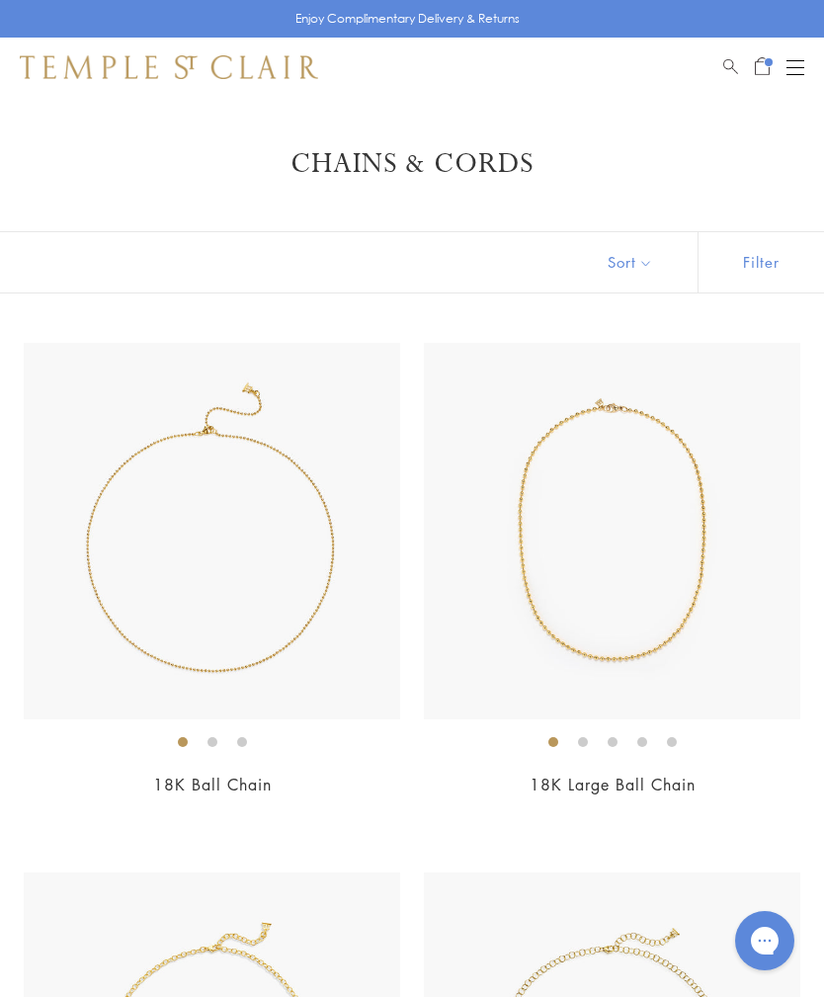
click at [636, 266] on button "Sort" at bounding box center [630, 262] width 134 height 60
click at [757, 63] on span "Open Shopping Bag" at bounding box center [762, 64] width 15 height 18
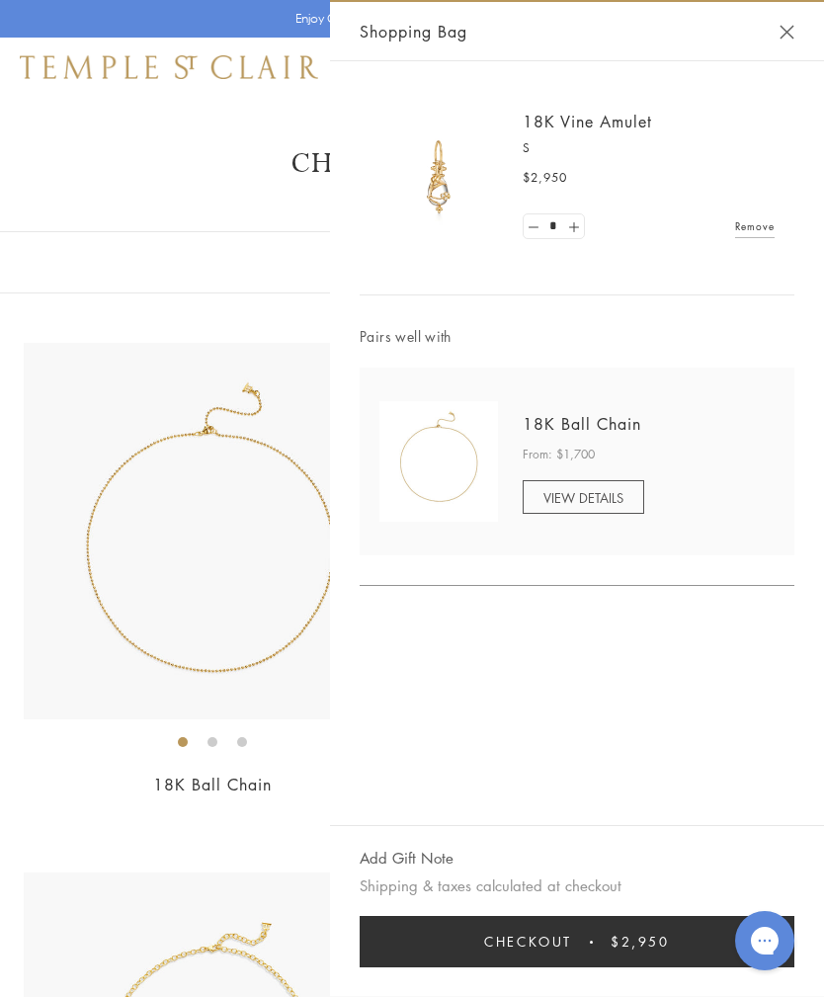
click at [791, 28] on button "Close Shopping Bag" at bounding box center [787, 32] width 15 height 15
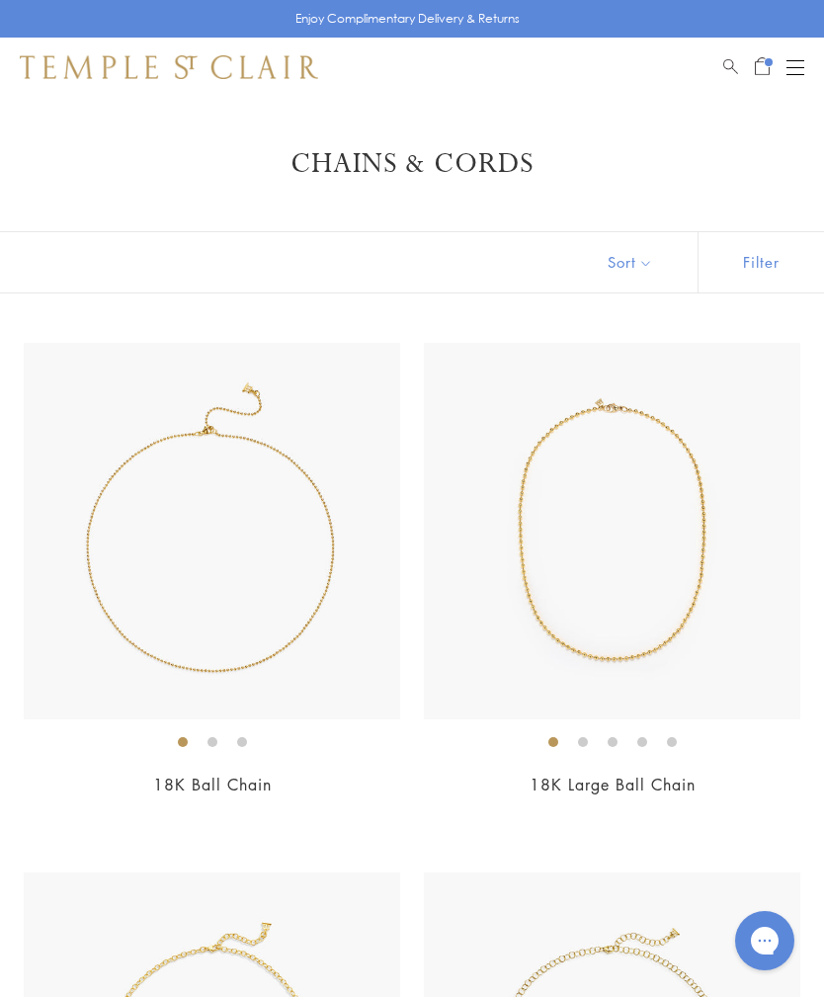
click at [798, 70] on button "Open navigation" at bounding box center [796, 67] width 18 height 24
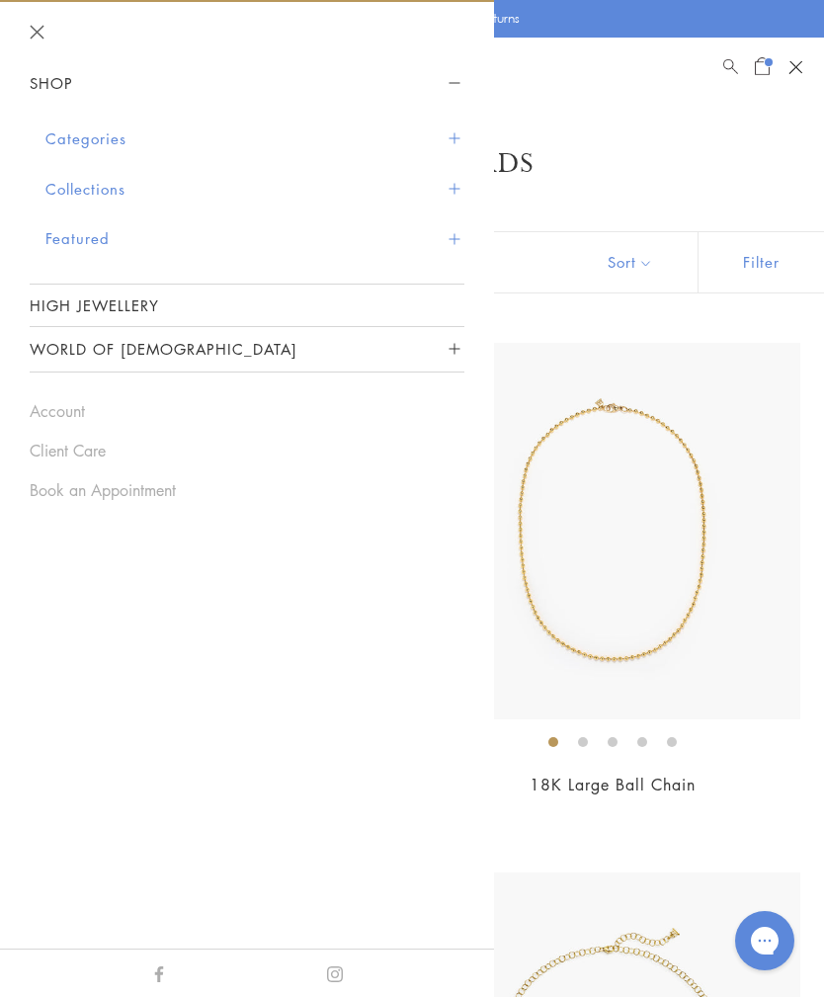
click at [460, 189] on button "Collections" at bounding box center [254, 189] width 419 height 50
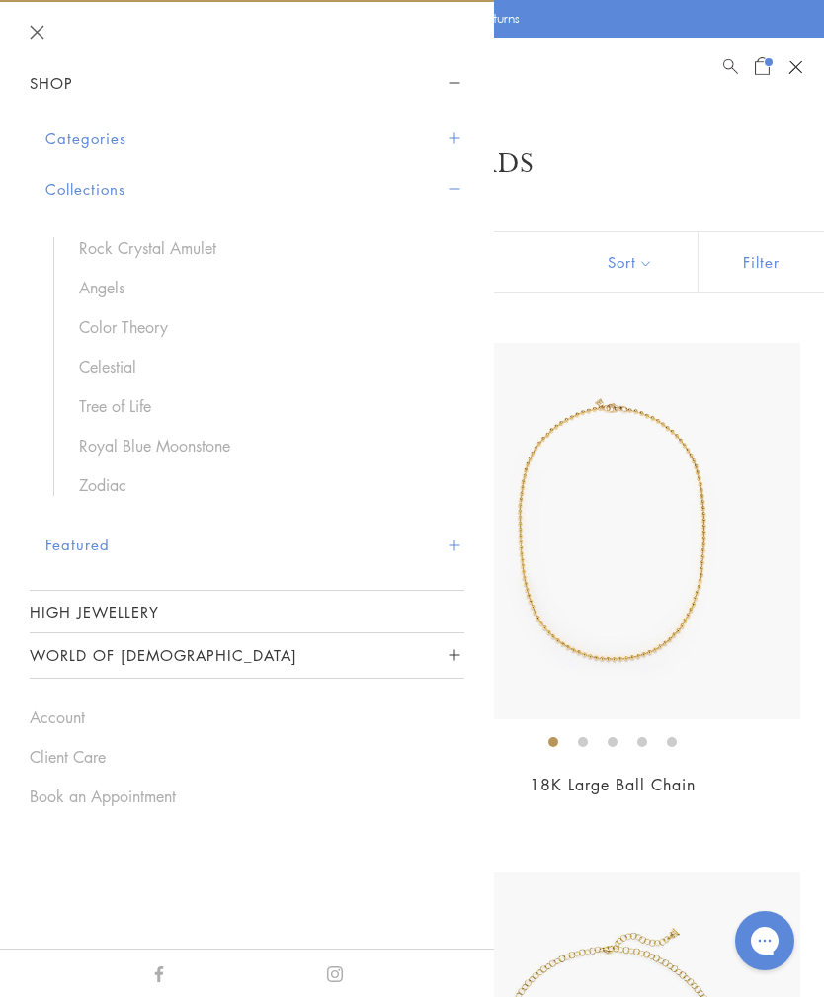
click at [448, 552] on button "Featured" at bounding box center [254, 545] width 419 height 50
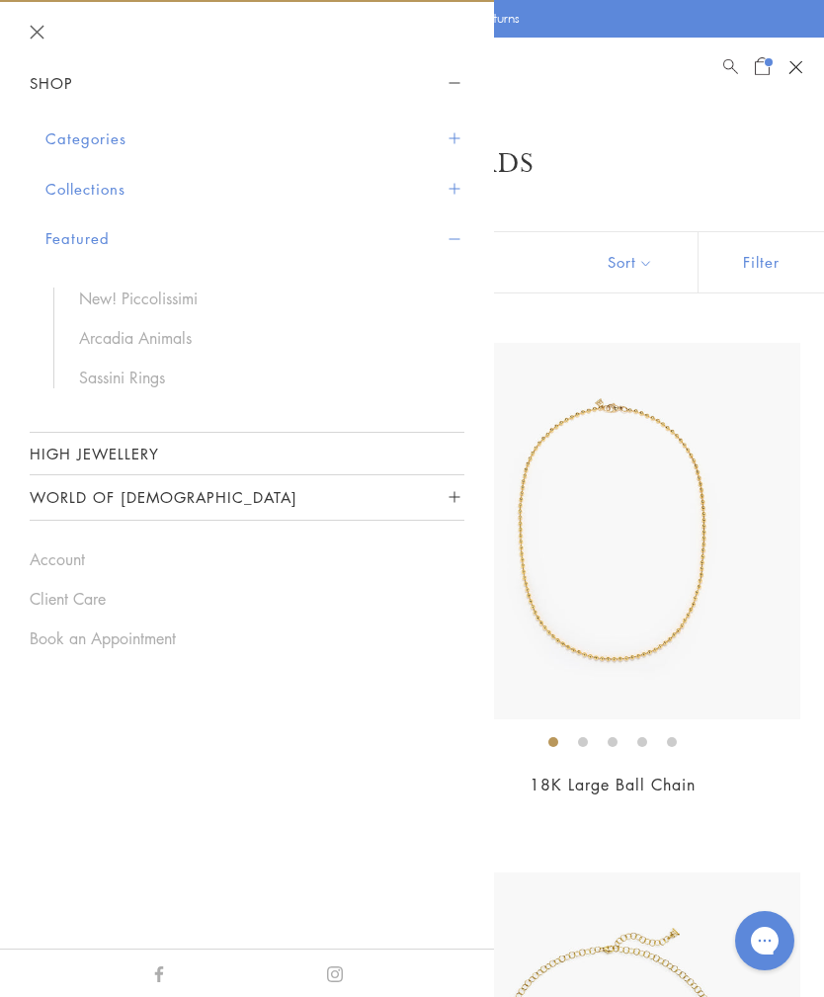
click at [456, 154] on button "Categories" at bounding box center [254, 139] width 419 height 50
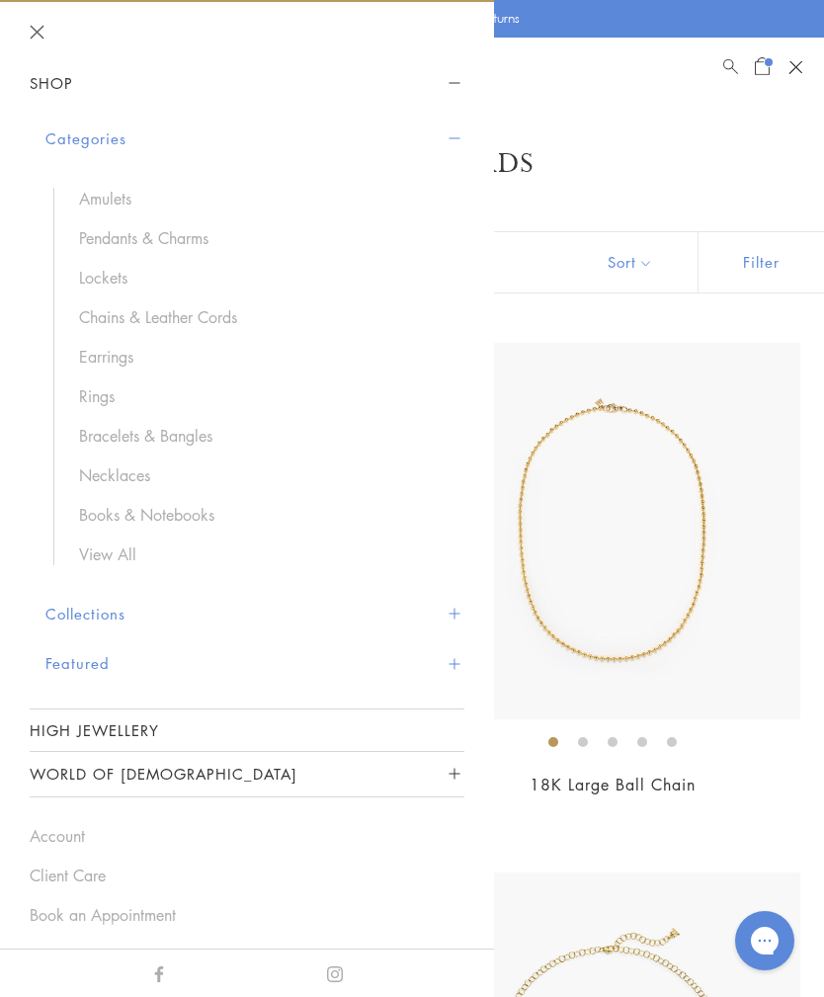
click at [101, 561] on link "View All" at bounding box center [262, 555] width 366 height 22
click at [713, 552] on img at bounding box center [612, 531] width 377 height 377
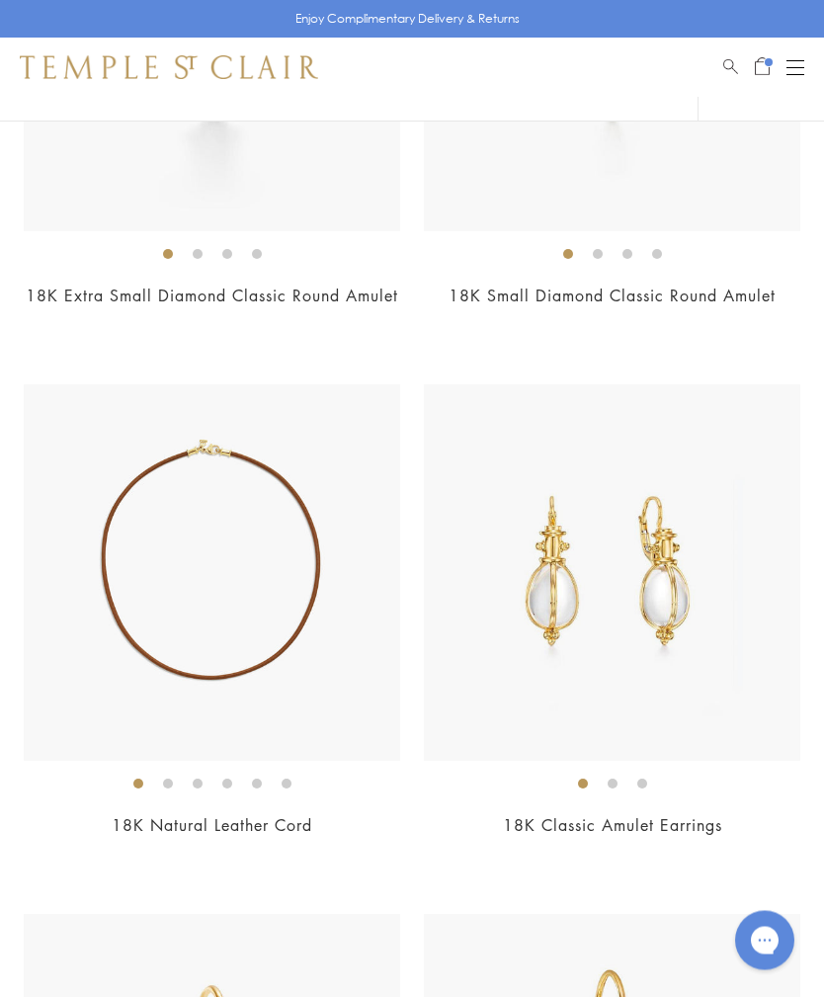
scroll to position [9562, 0]
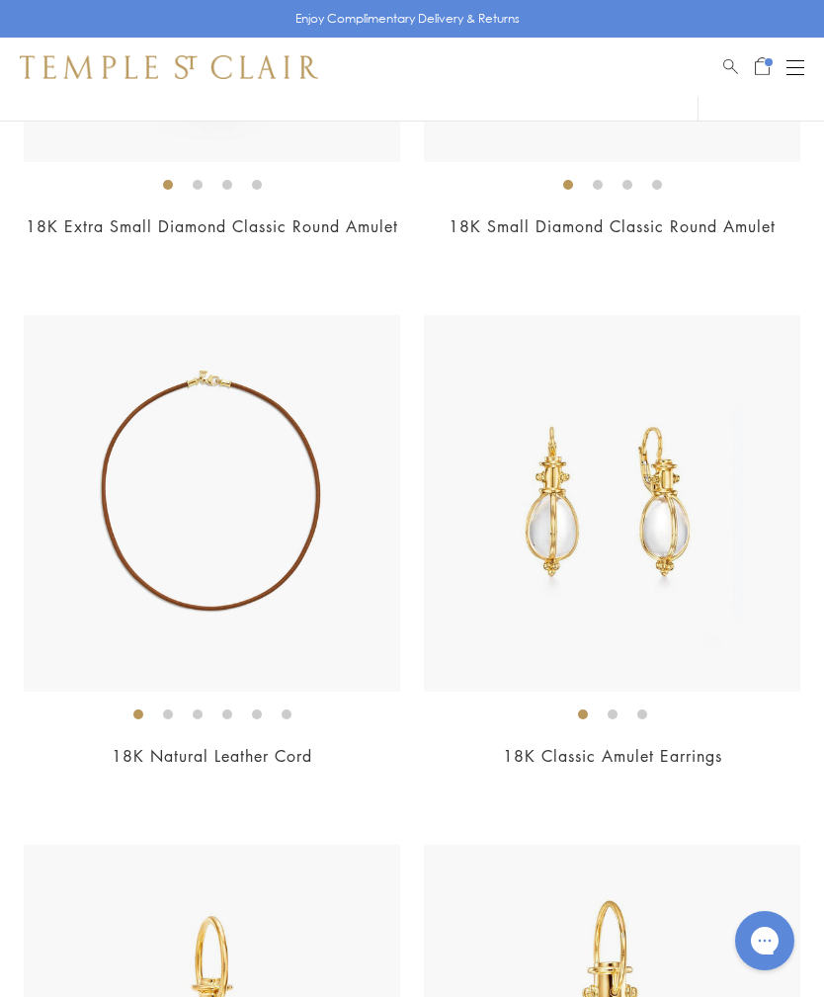
click at [284, 504] on img at bounding box center [212, 503] width 377 height 377
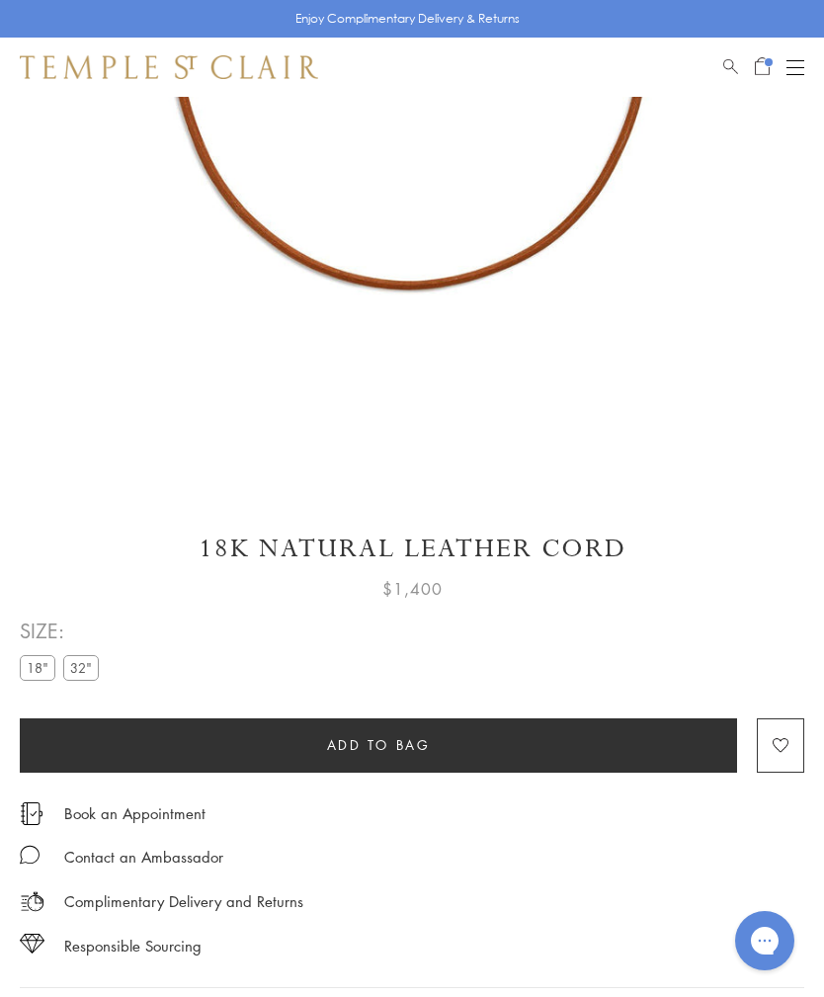
scroll to position [453, 0]
click at [90, 665] on label "32"" at bounding box center [81, 668] width 36 height 25
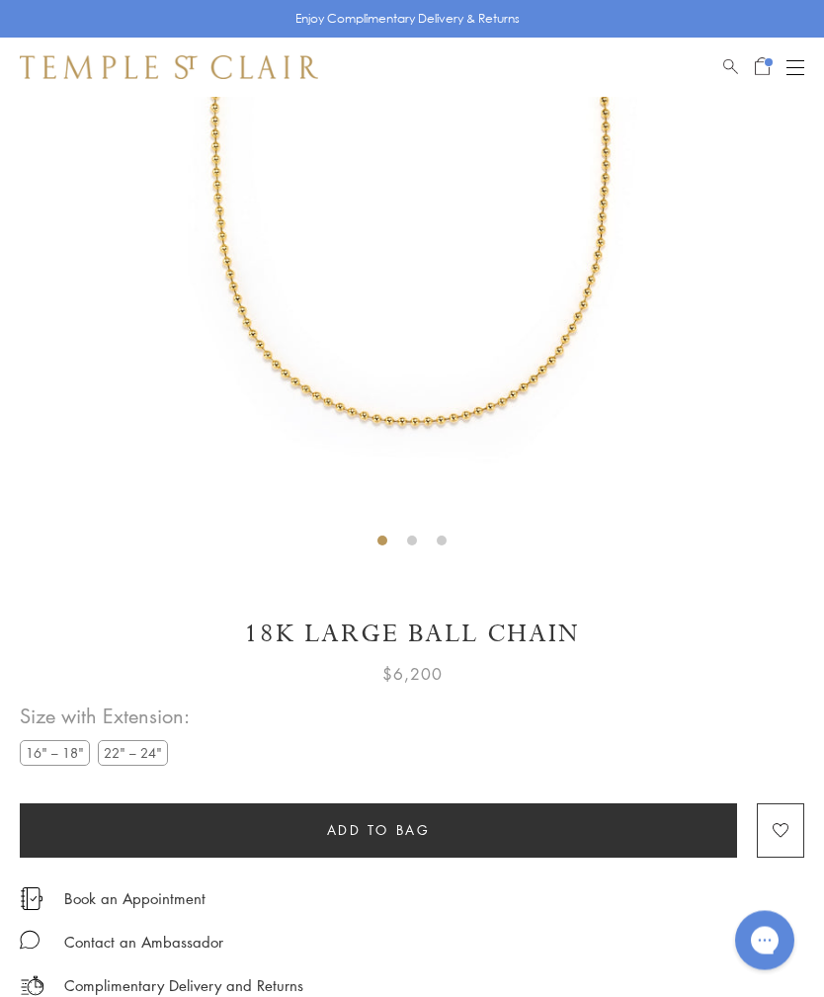
scroll to position [364, 0]
click at [136, 745] on label "22" – 24"" at bounding box center [133, 752] width 70 height 25
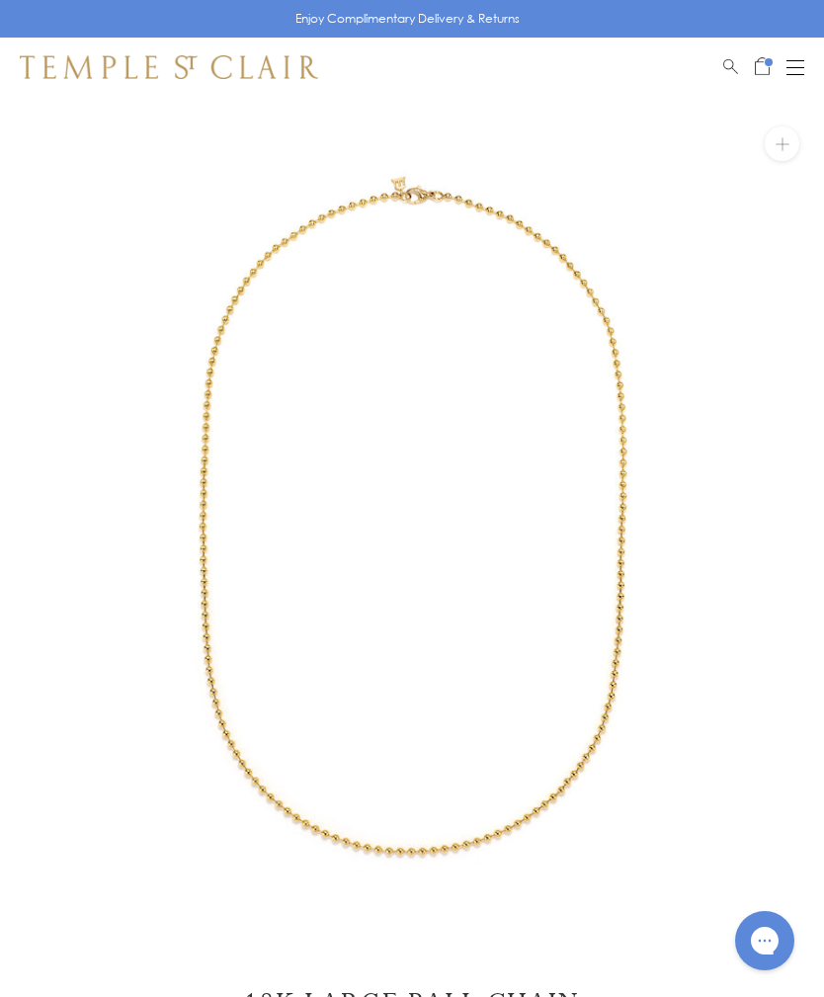
click at [768, 60] on span "Open Shopping Bag" at bounding box center [769, 62] width 8 height 8
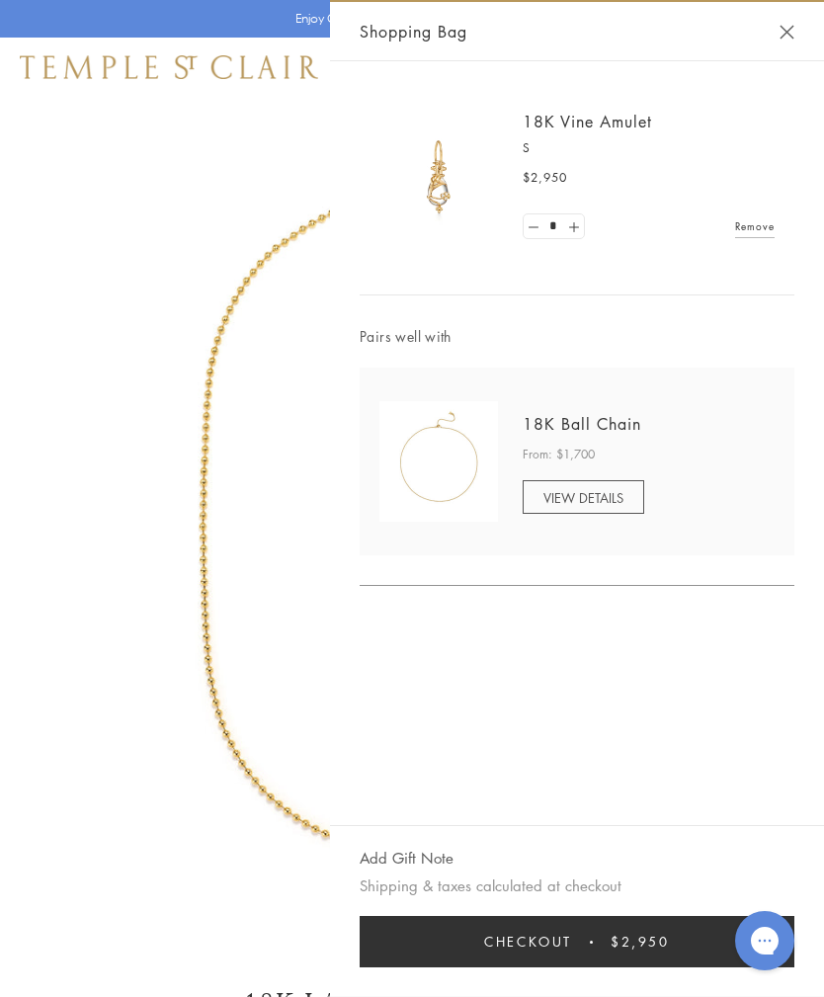
click at [790, 37] on button "Close Shopping Bag" at bounding box center [787, 32] width 15 height 15
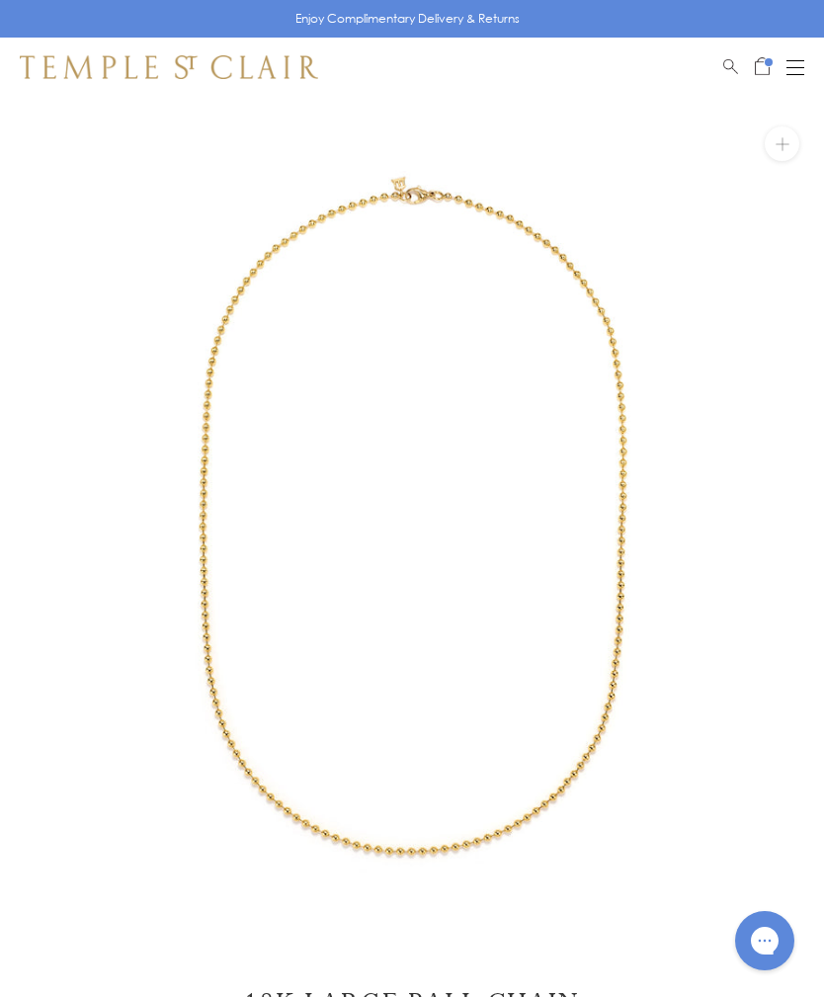
click at [800, 63] on button "Open navigation" at bounding box center [796, 67] width 18 height 24
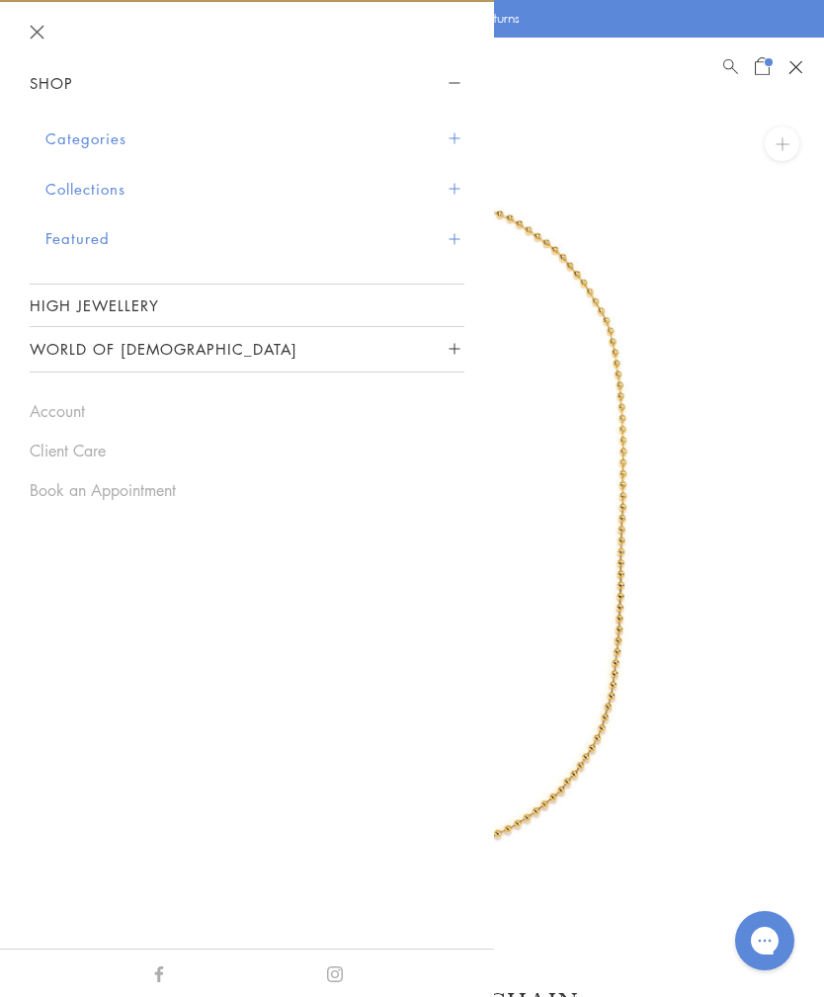
click at [453, 133] on span "Sidebar navigation" at bounding box center [454, 138] width 11 height 11
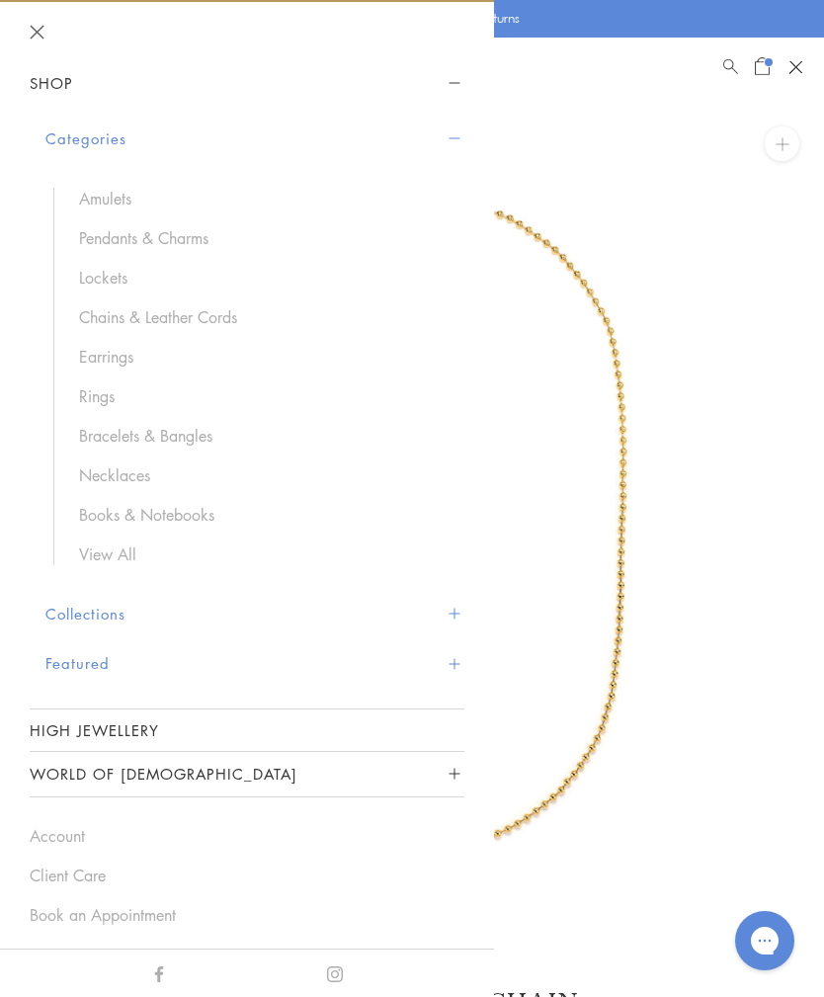
click at [190, 310] on link "Chains & Leather Cords" at bounding box center [262, 317] width 366 height 22
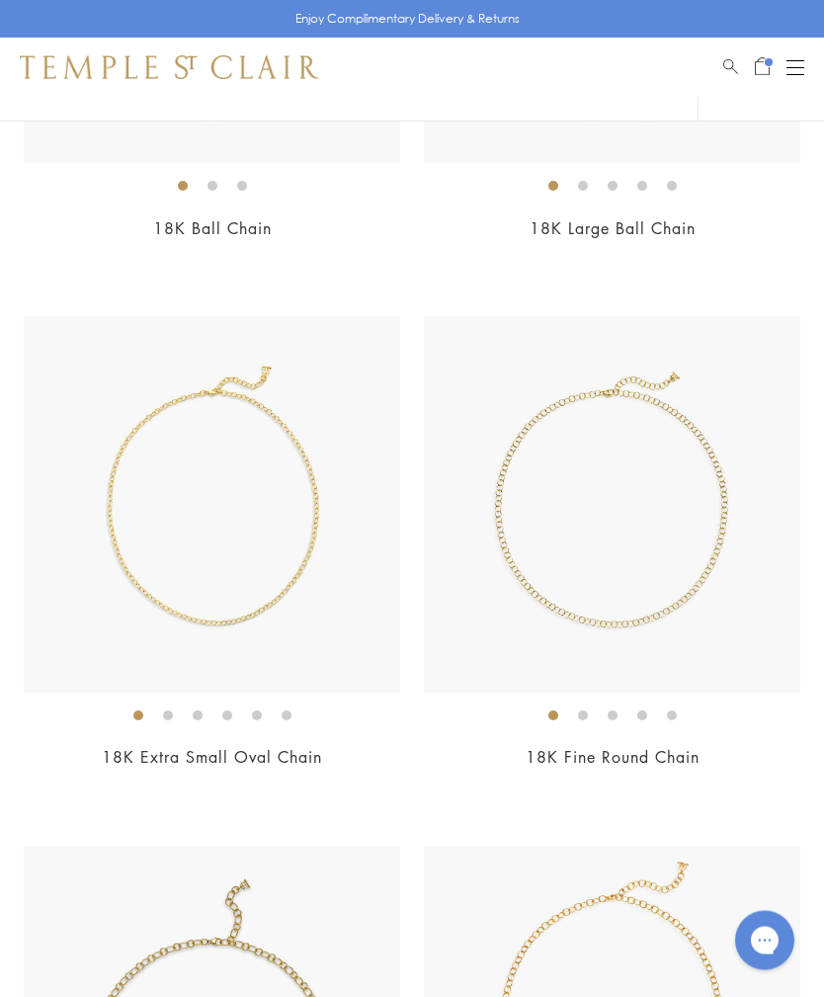
scroll to position [556, 0]
click at [269, 568] on img at bounding box center [212, 504] width 377 height 377
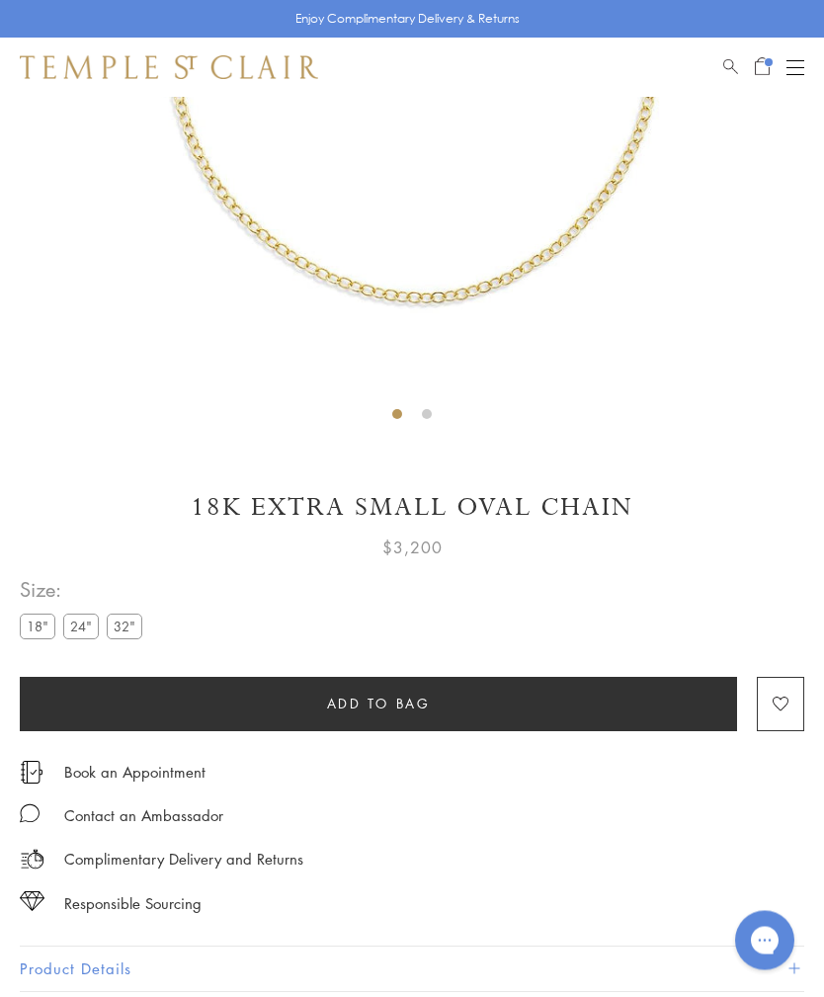
scroll to position [490, 0]
click at [91, 622] on label "24"" at bounding box center [81, 626] width 36 height 25
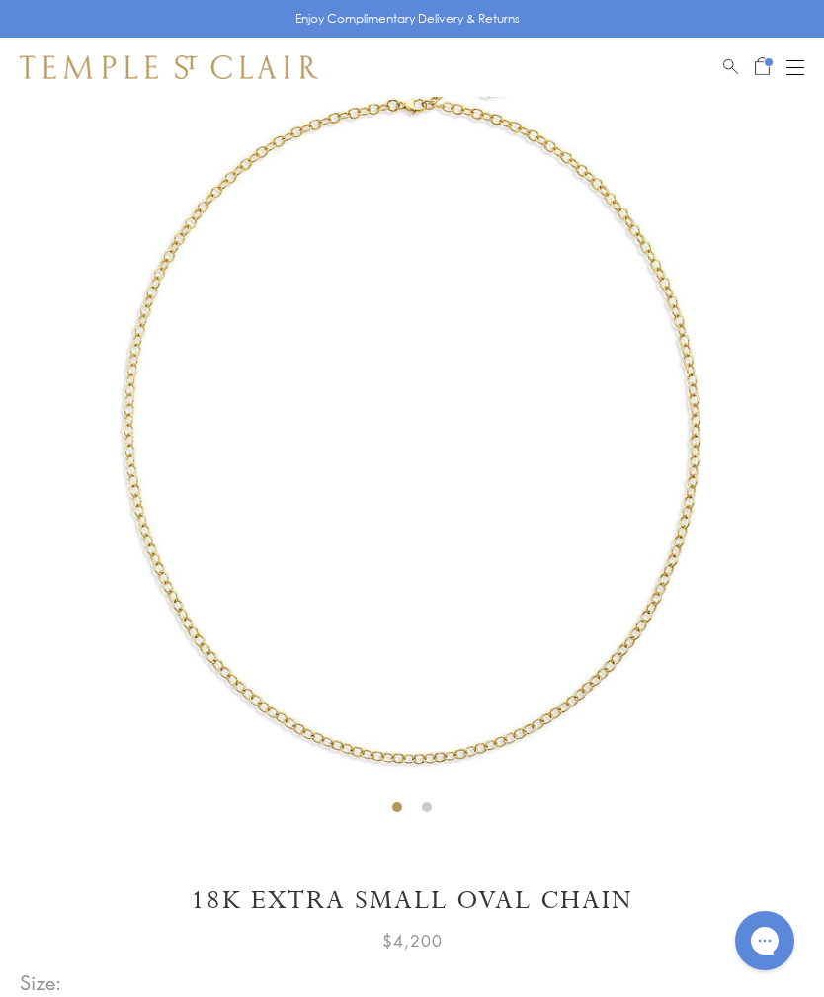
click at [757, 66] on span "Open Shopping Bag" at bounding box center [762, 64] width 15 height 18
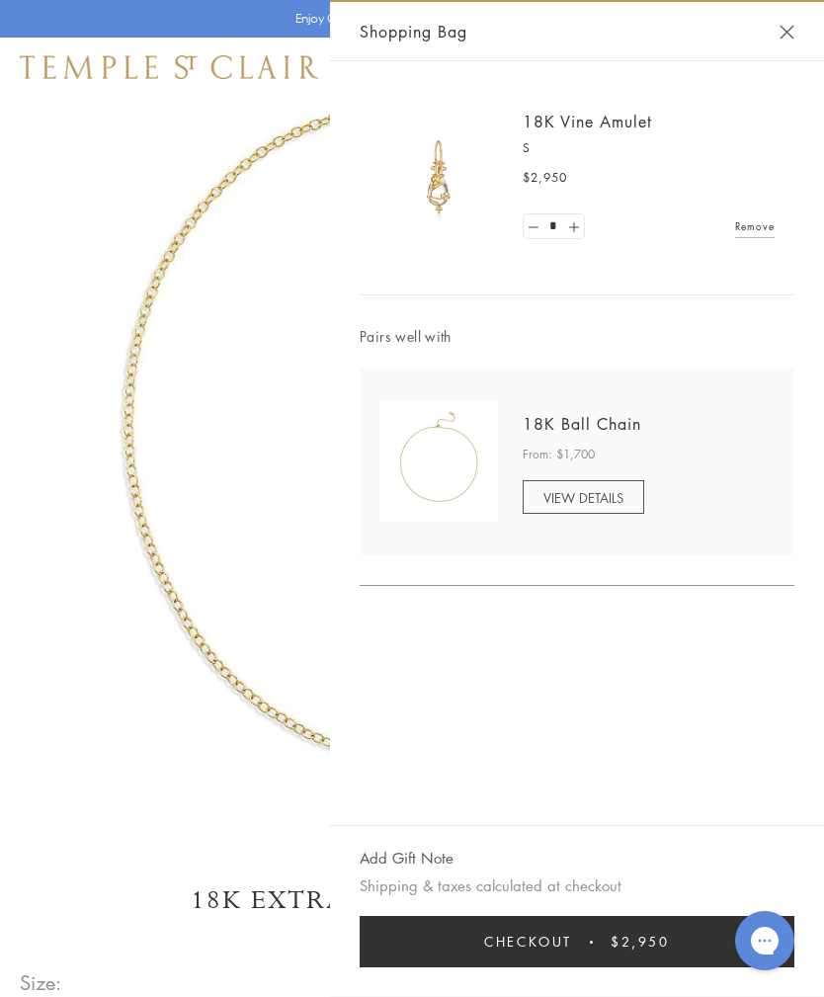
click at [601, 117] on link "18K Vine Amulet" at bounding box center [587, 122] width 129 height 22
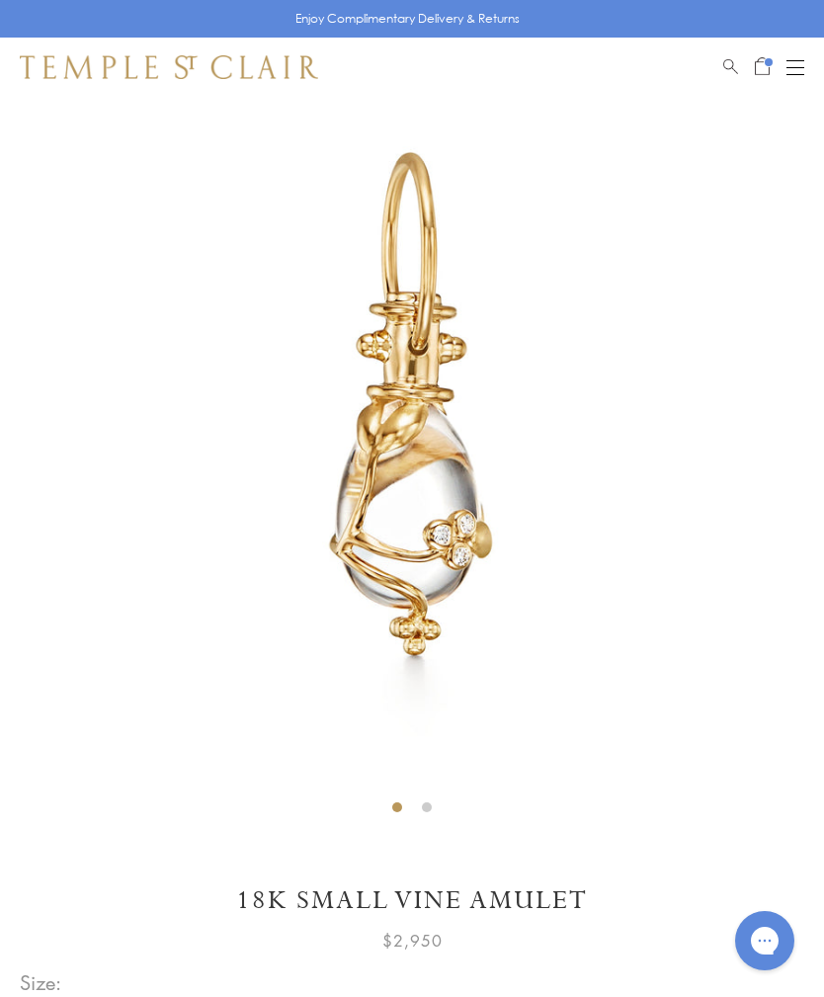
scroll to position [97, 0]
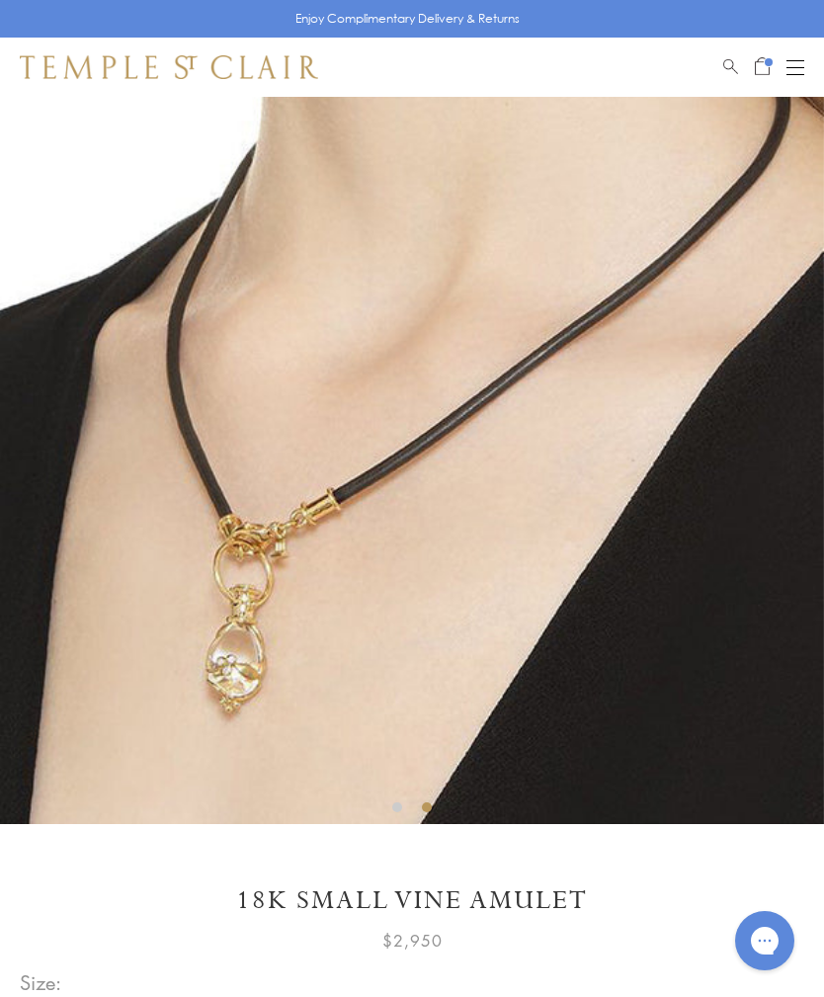
click at [760, 69] on span "Open Shopping Bag" at bounding box center [762, 64] width 15 height 18
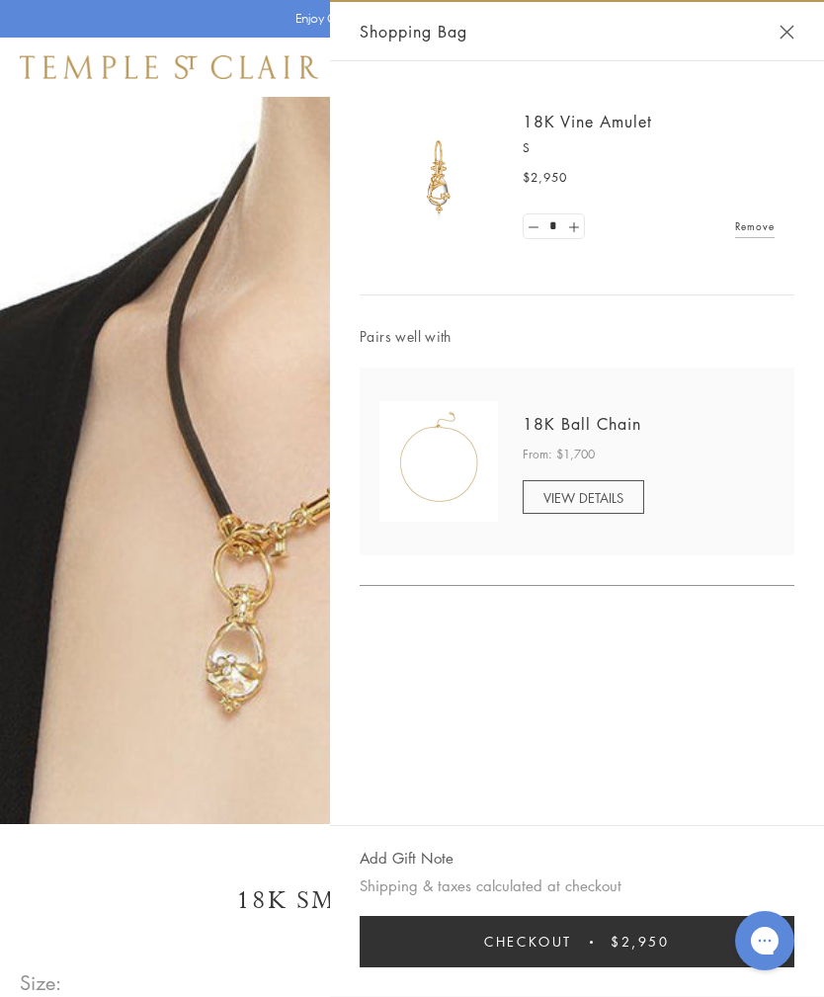
click at [144, 658] on img at bounding box center [412, 412] width 824 height 824
click at [268, 400] on img at bounding box center [412, 412] width 824 height 824
click at [790, 39] on button "Close Shopping Bag" at bounding box center [787, 32] width 15 height 15
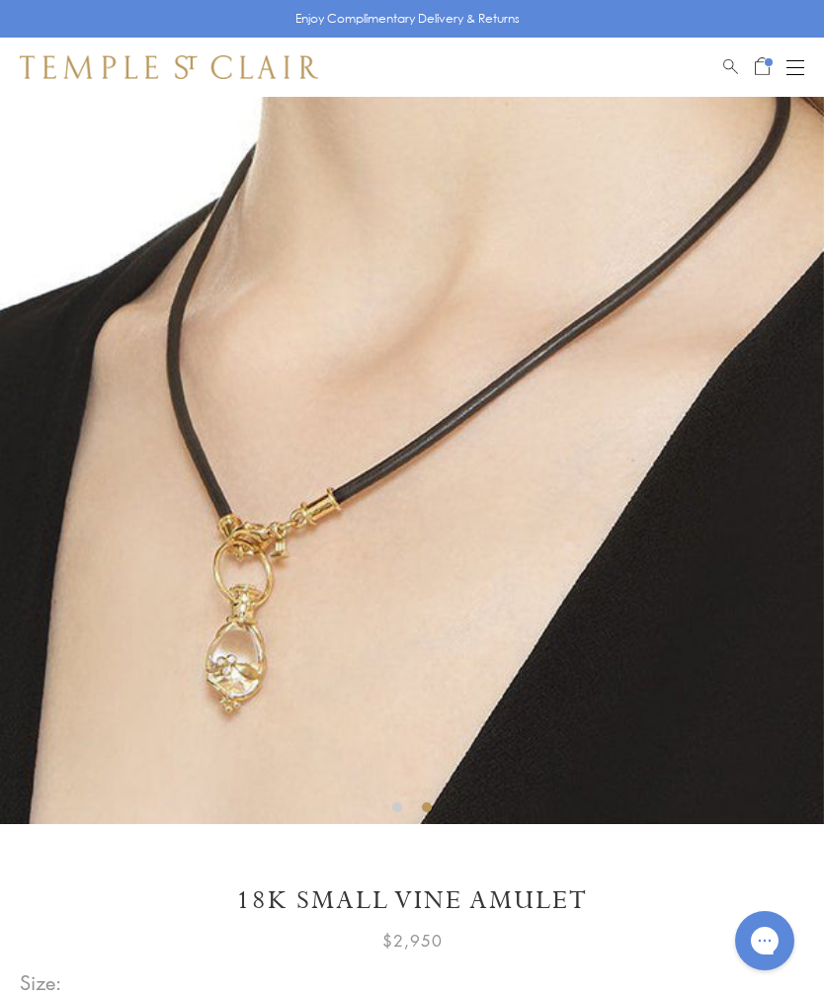
click at [801, 57] on button "Open navigation" at bounding box center [796, 67] width 18 height 24
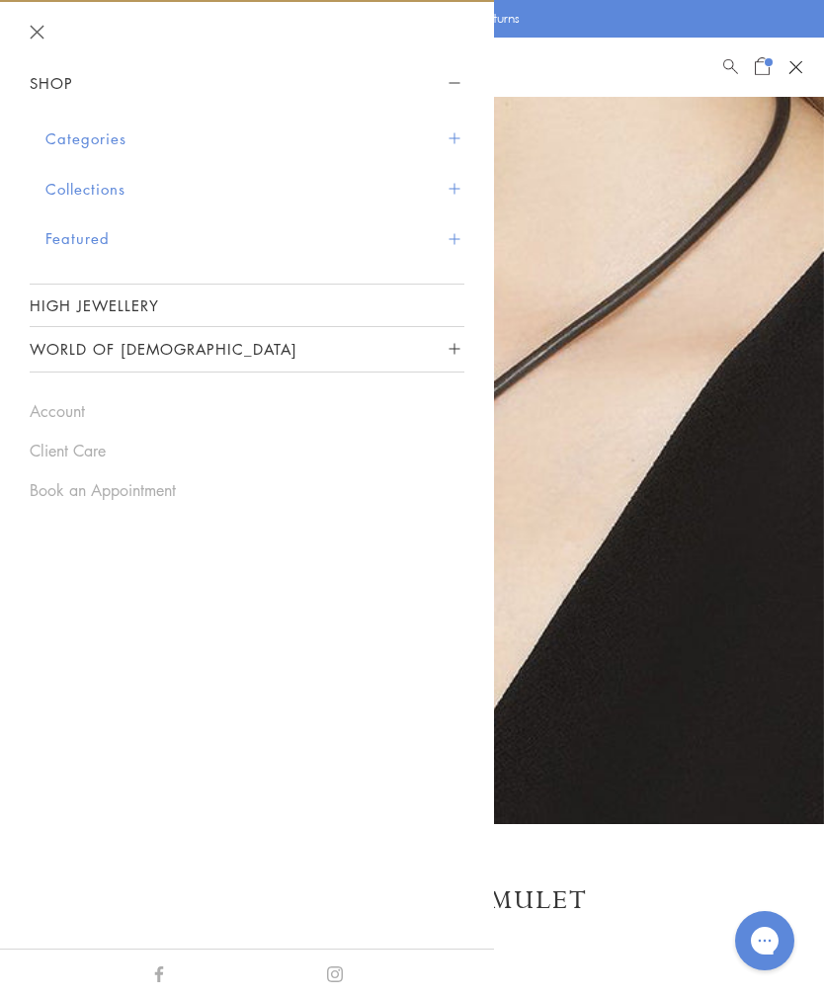
click at [456, 143] on button "Categories" at bounding box center [254, 139] width 419 height 50
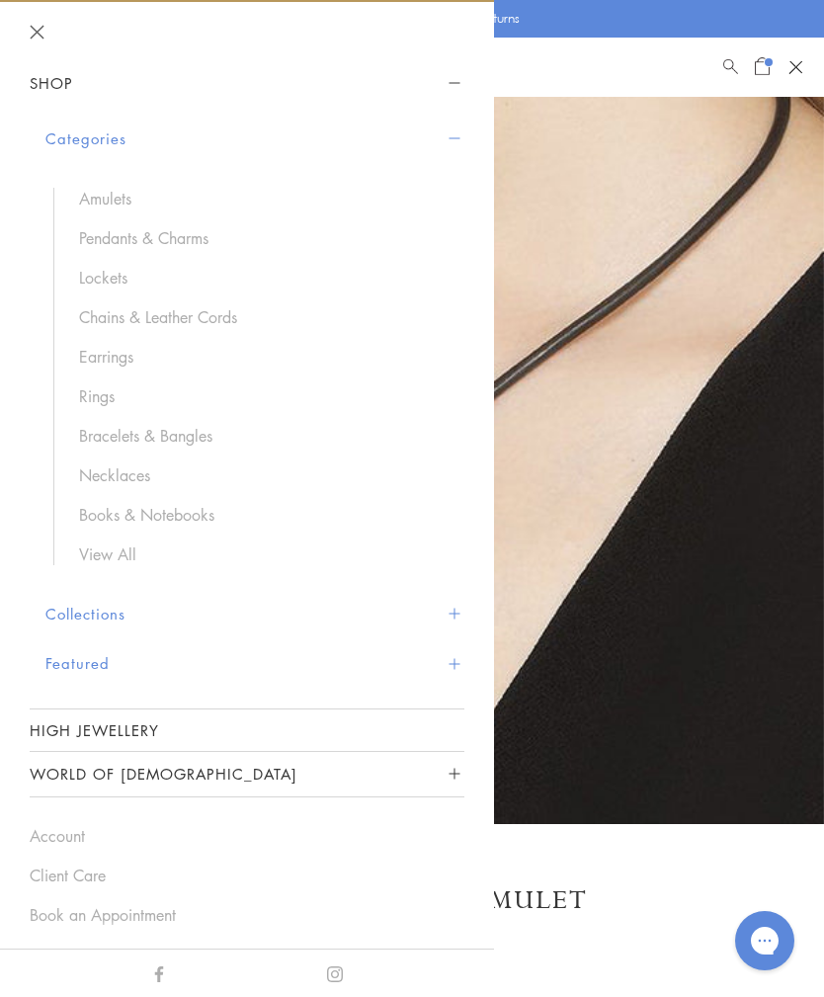
click at [224, 307] on link "Chains & Leather Cords" at bounding box center [262, 317] width 366 height 22
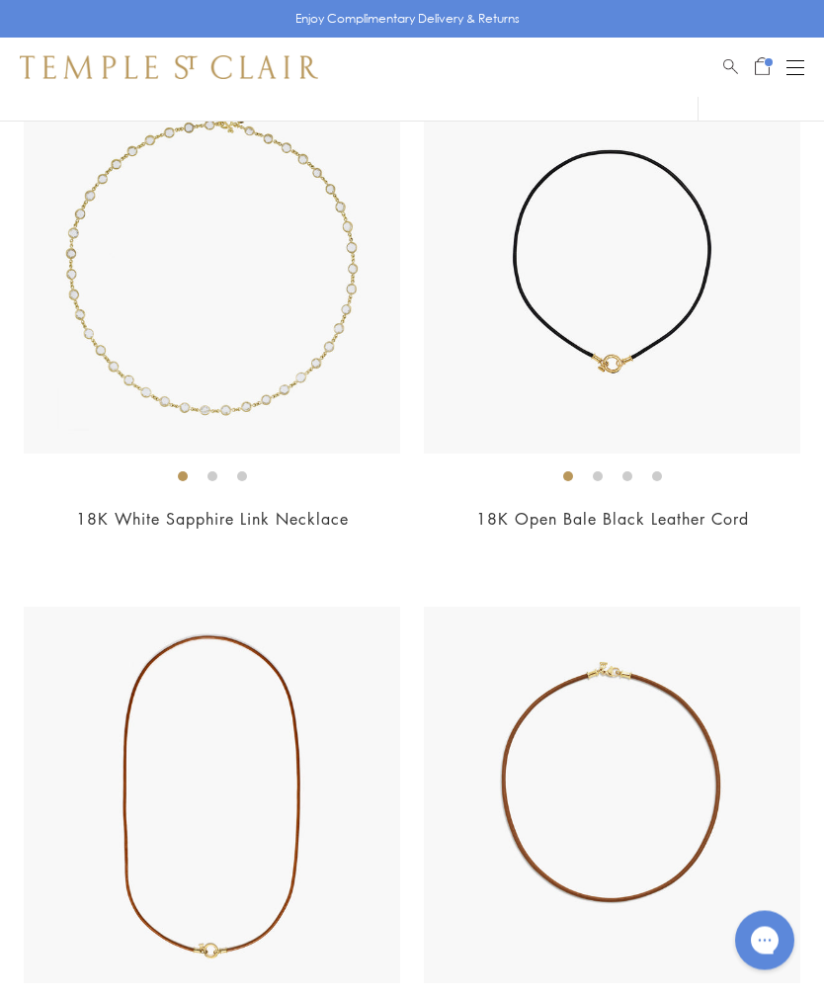
scroll to position [3973, 0]
click at [691, 314] on img at bounding box center [612, 265] width 377 height 377
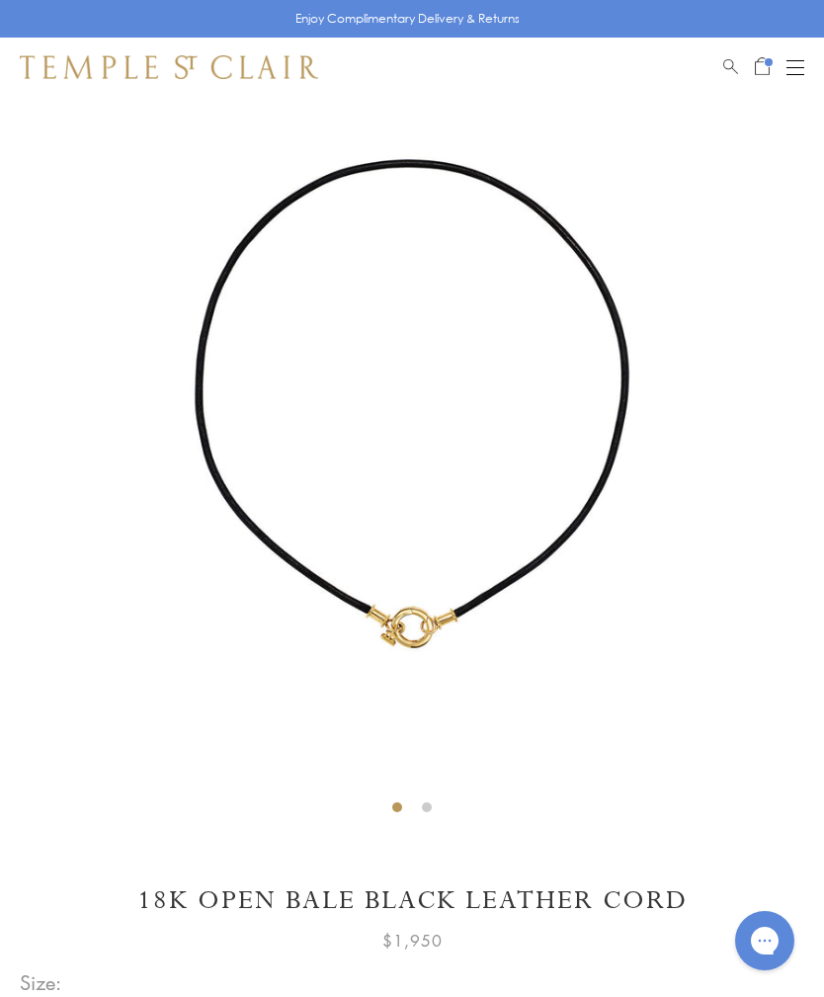
scroll to position [192, 0]
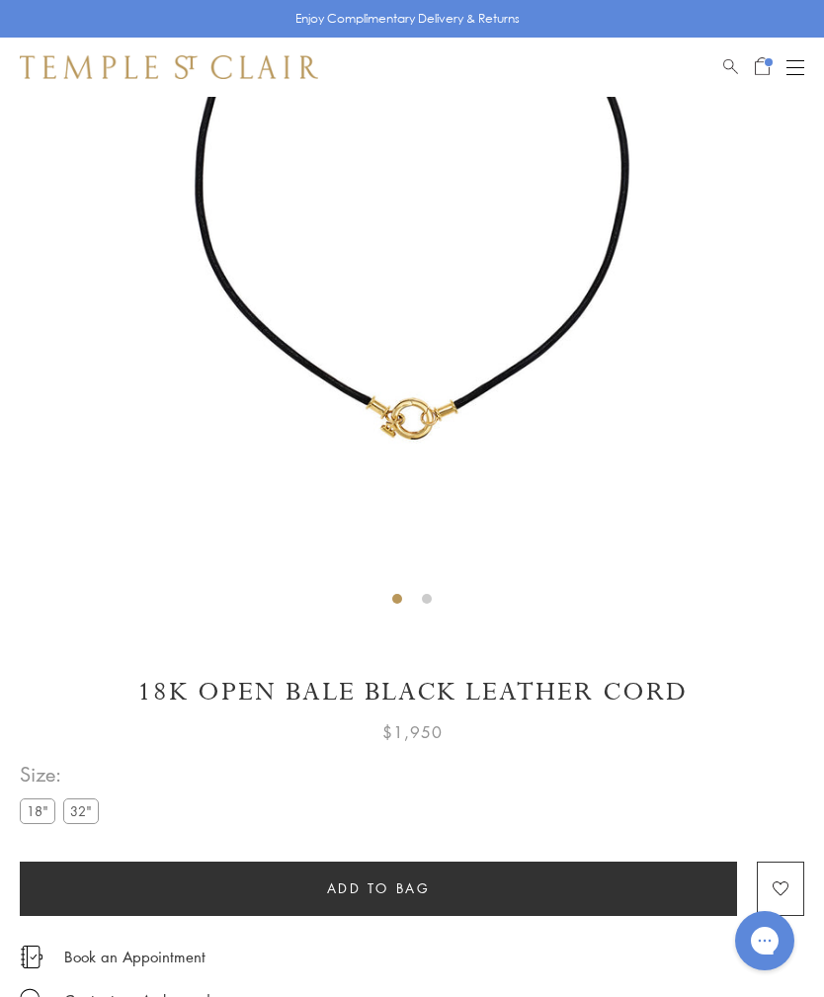
click at [96, 802] on label "32"" at bounding box center [81, 811] width 36 height 25
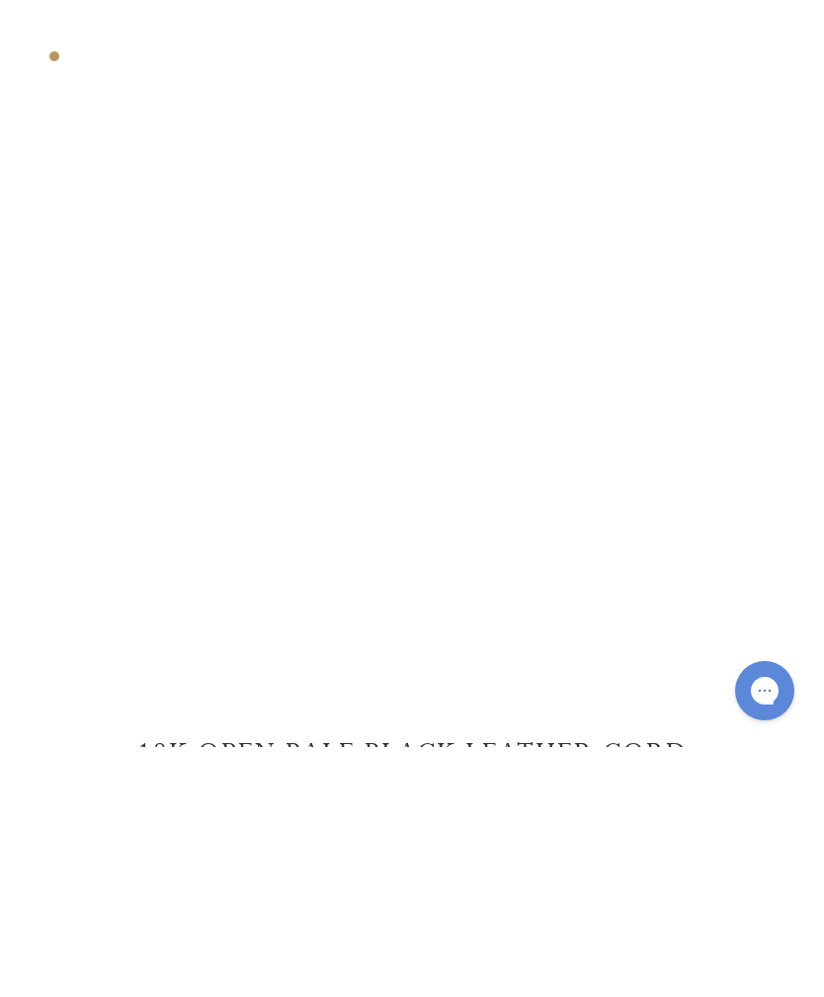
scroll to position [353, 0]
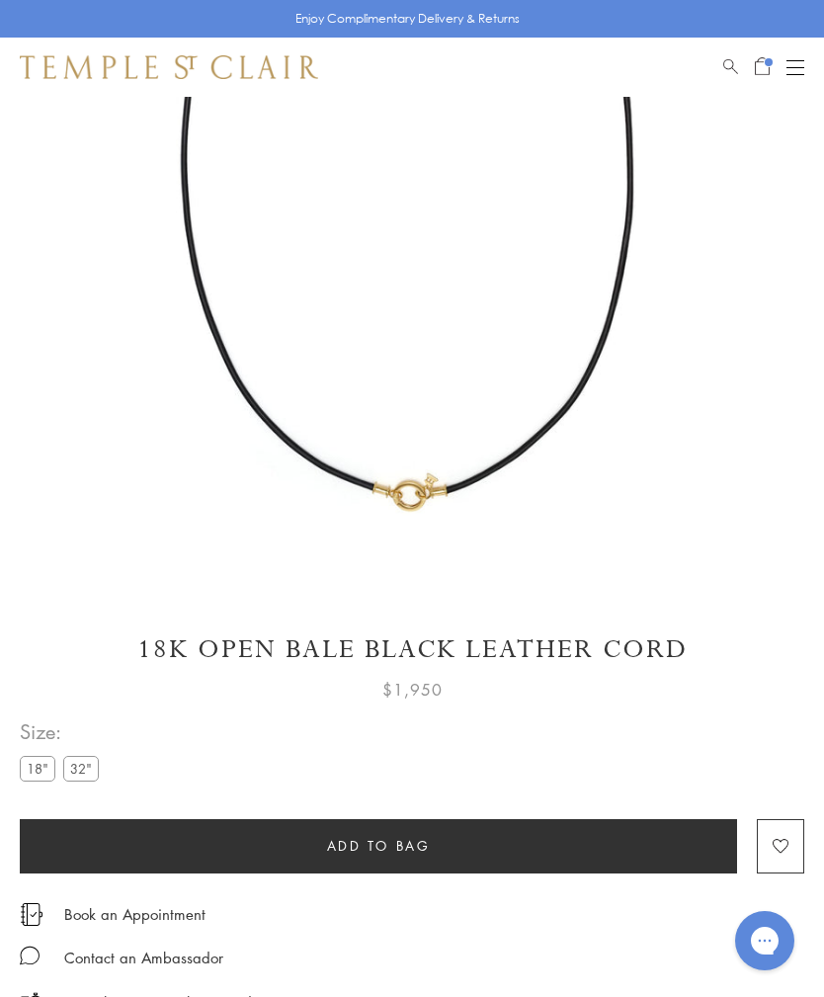
click at [36, 773] on label "18"" at bounding box center [38, 768] width 36 height 25
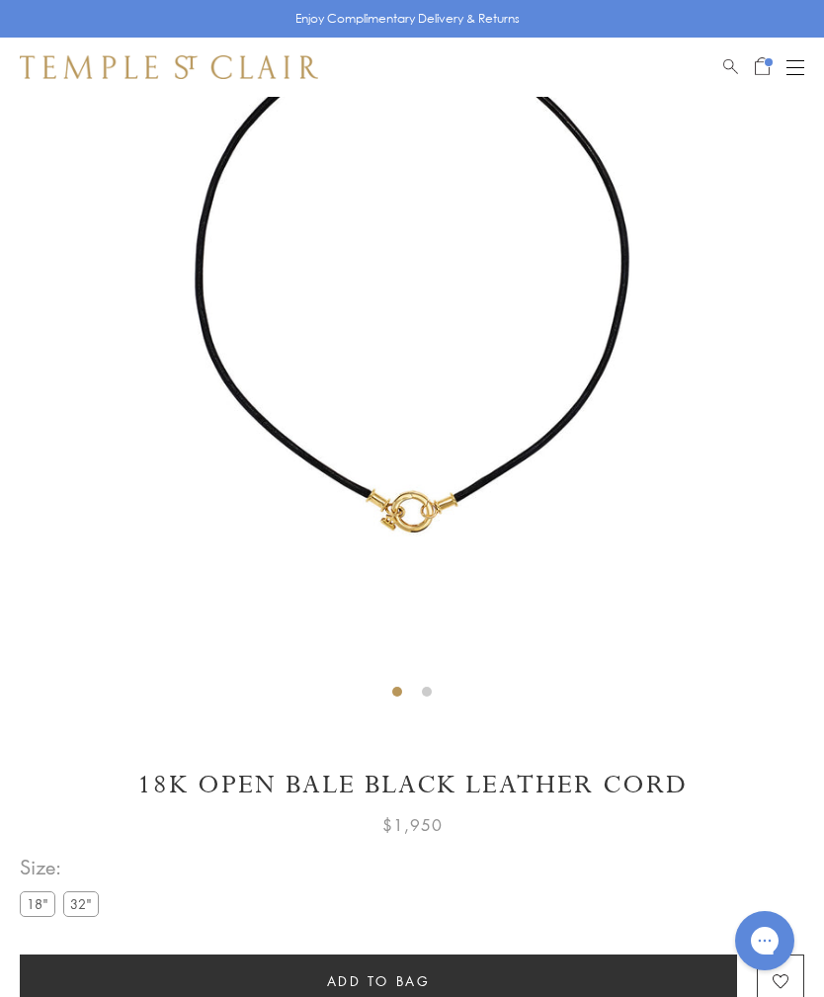
scroll to position [97, 0]
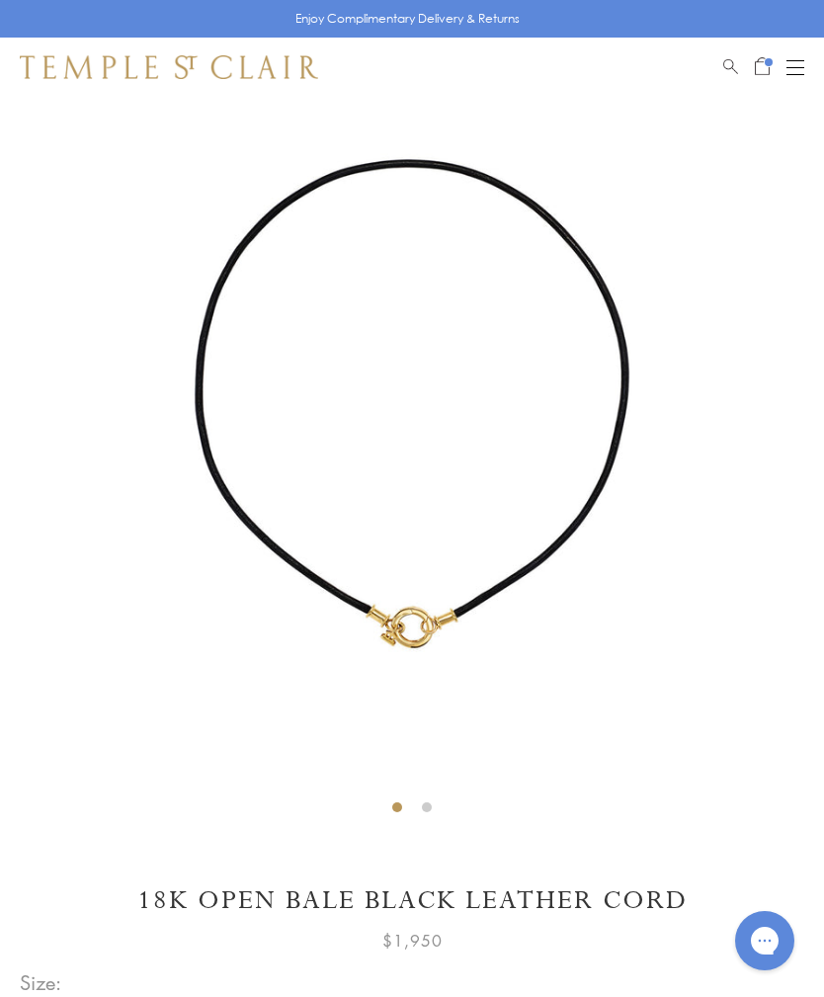
click at [801, 67] on div "Open navigation" at bounding box center [796, 67] width 18 height 1
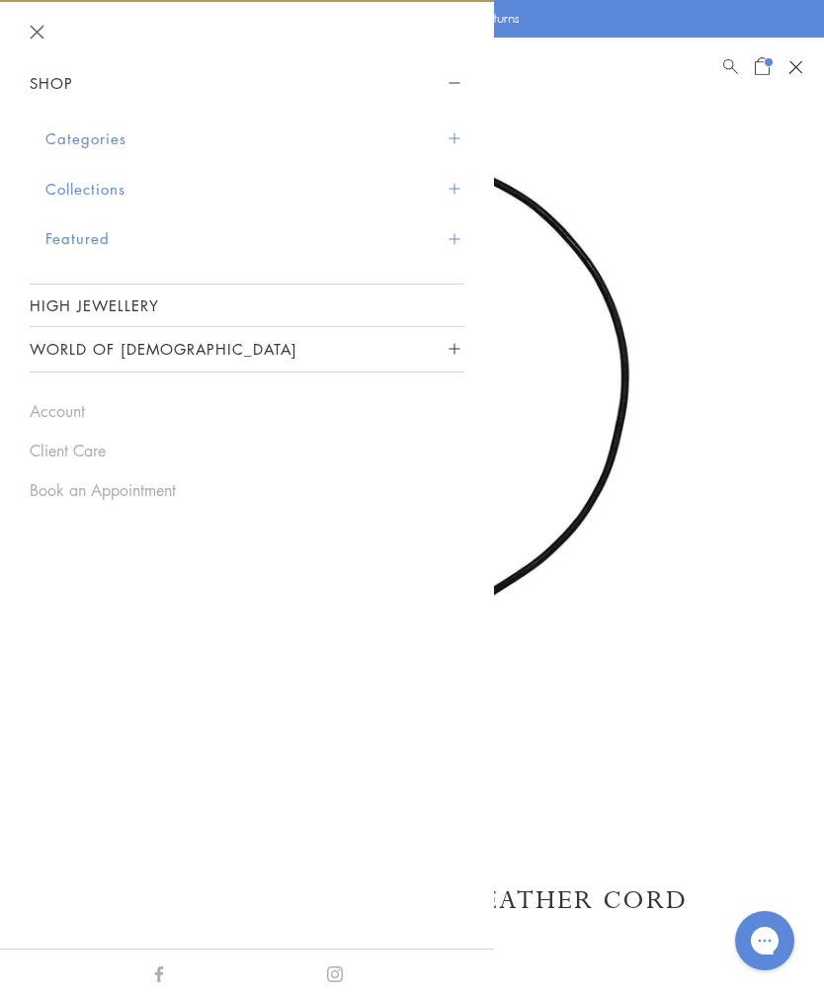
click at [450, 137] on span "Sidebar navigation" at bounding box center [454, 138] width 11 height 11
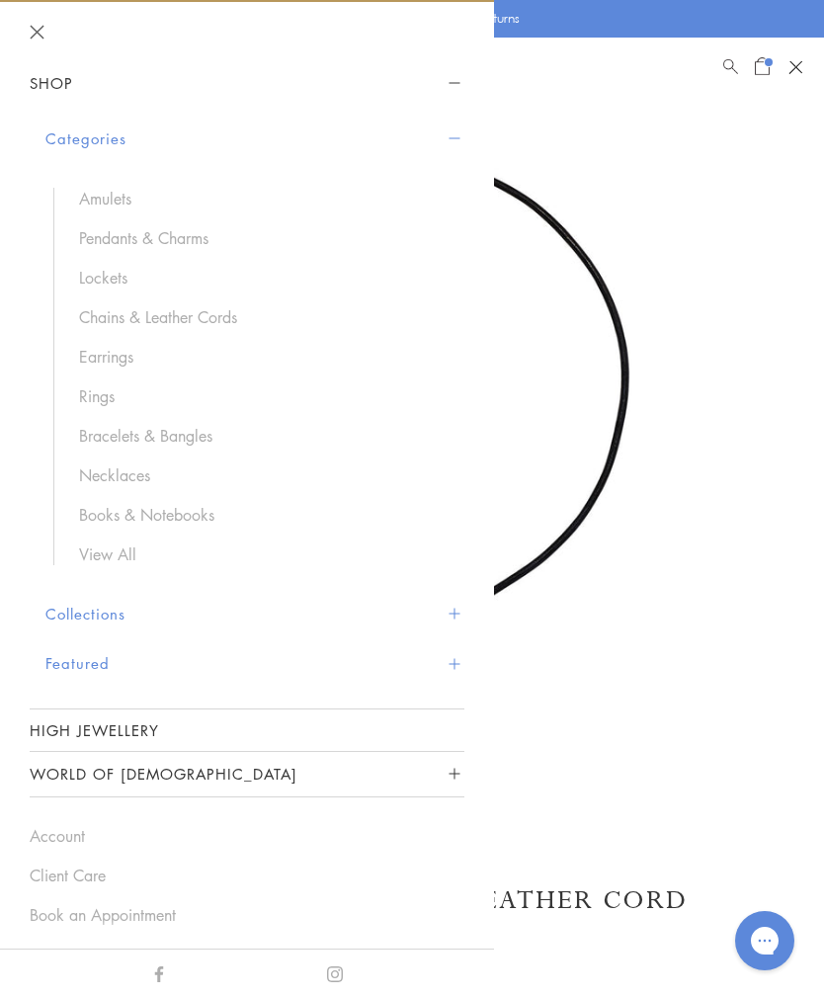
click at [250, 315] on link "Chains & Leather Cords" at bounding box center [262, 317] width 366 height 22
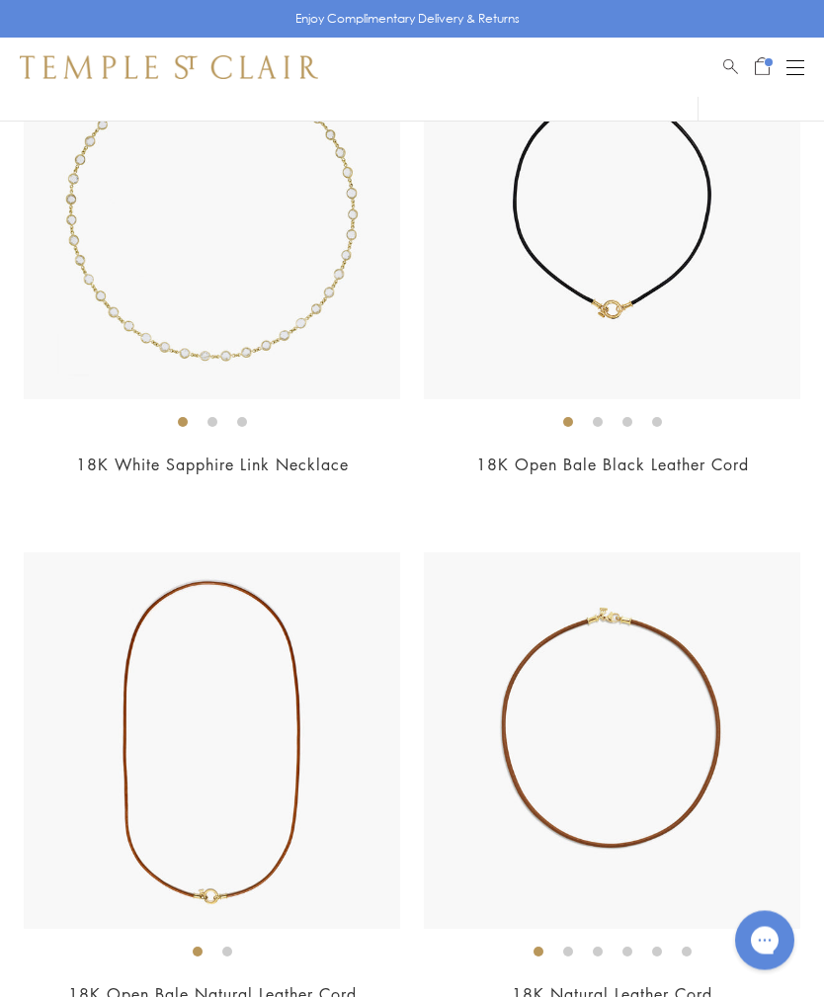
scroll to position [4028, 0]
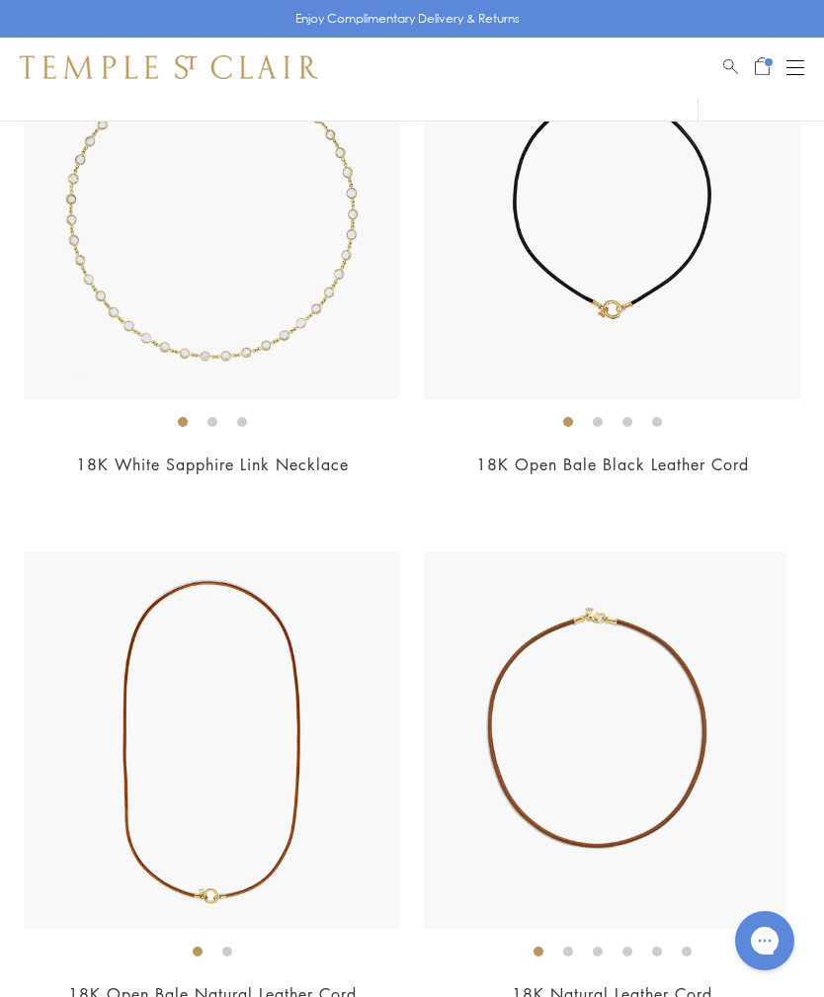
click at [755, 567] on img at bounding box center [598, 740] width 377 height 377
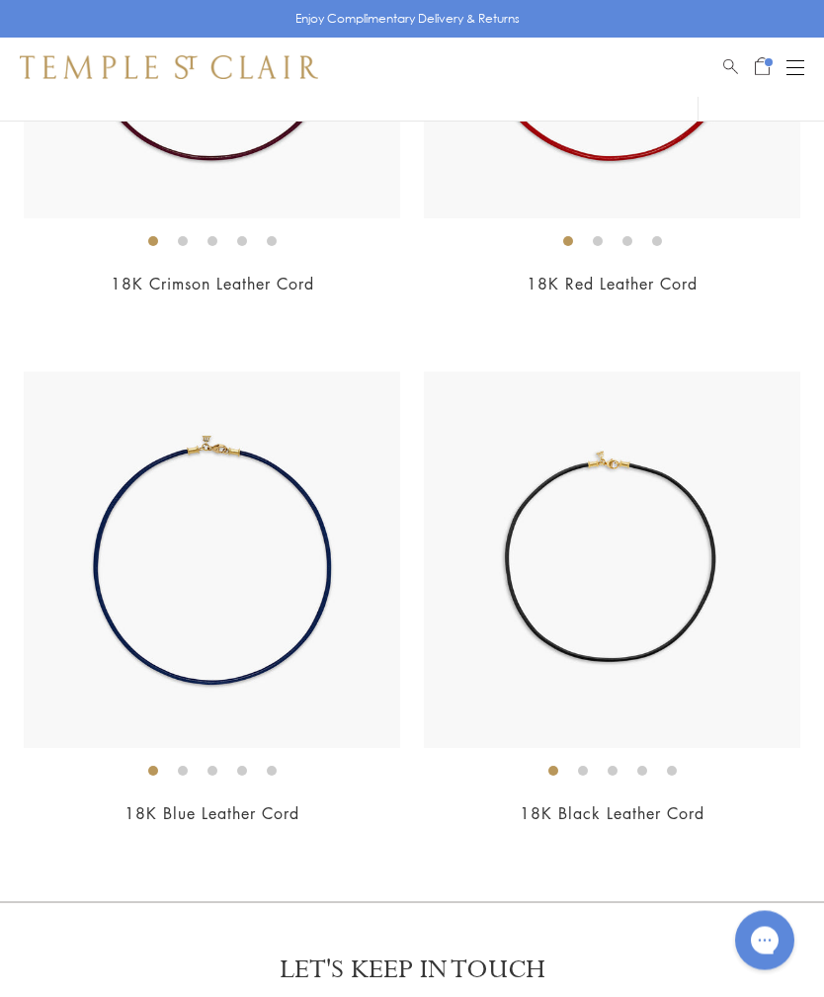
scroll to position [5269, 0]
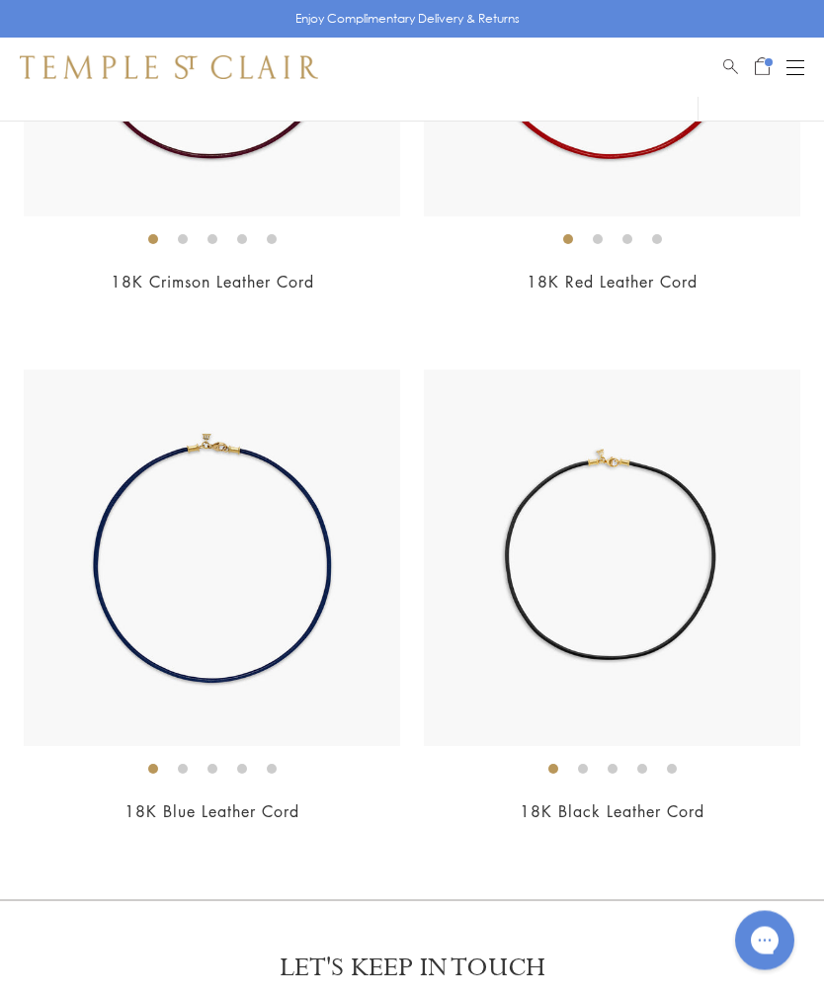
click at [721, 707] on img at bounding box center [612, 559] width 377 height 377
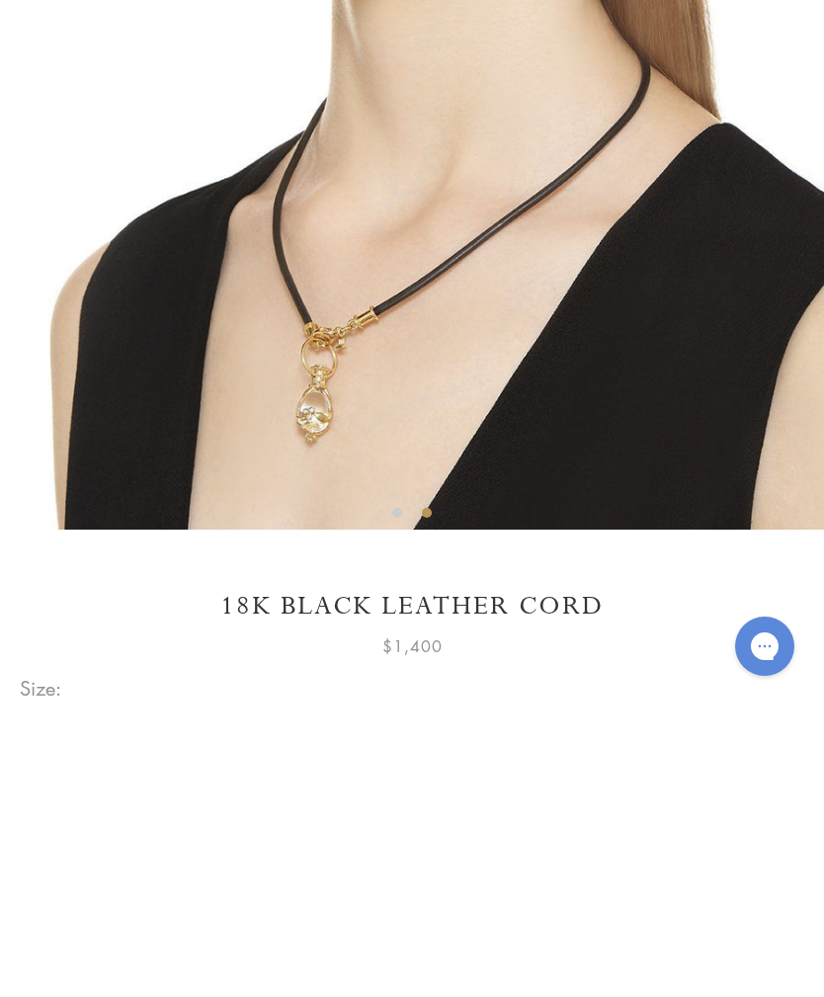
scroll to position [497, 0]
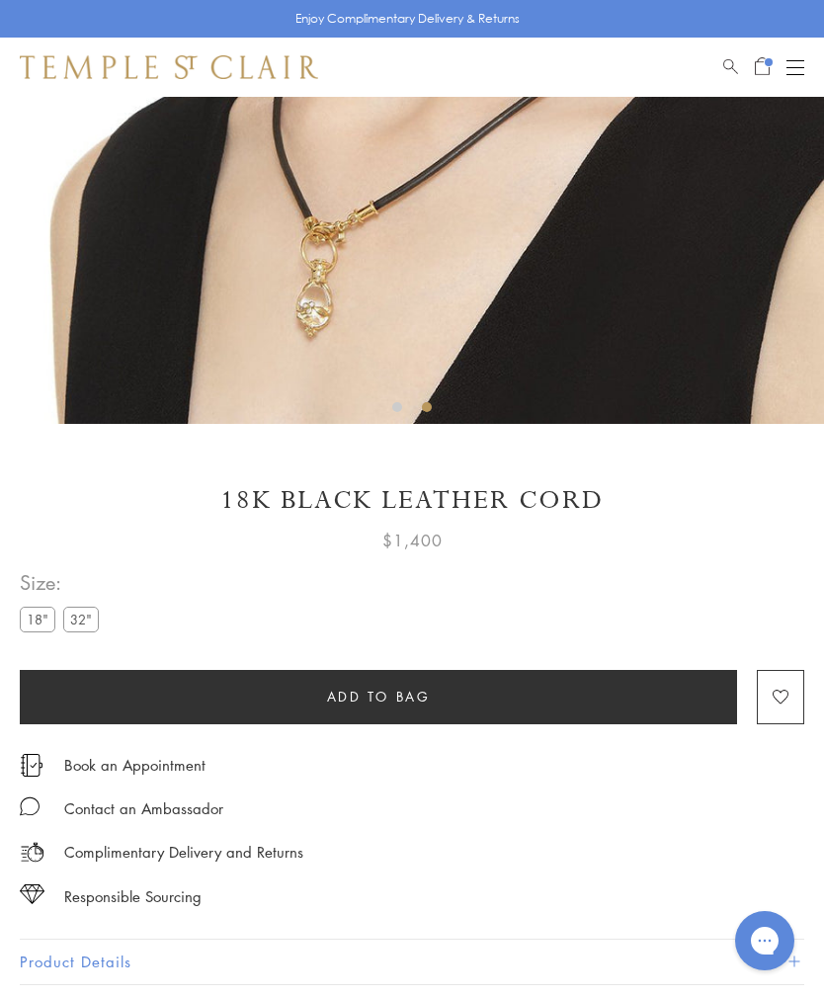
click at [89, 629] on label "32"" at bounding box center [81, 619] width 36 height 25
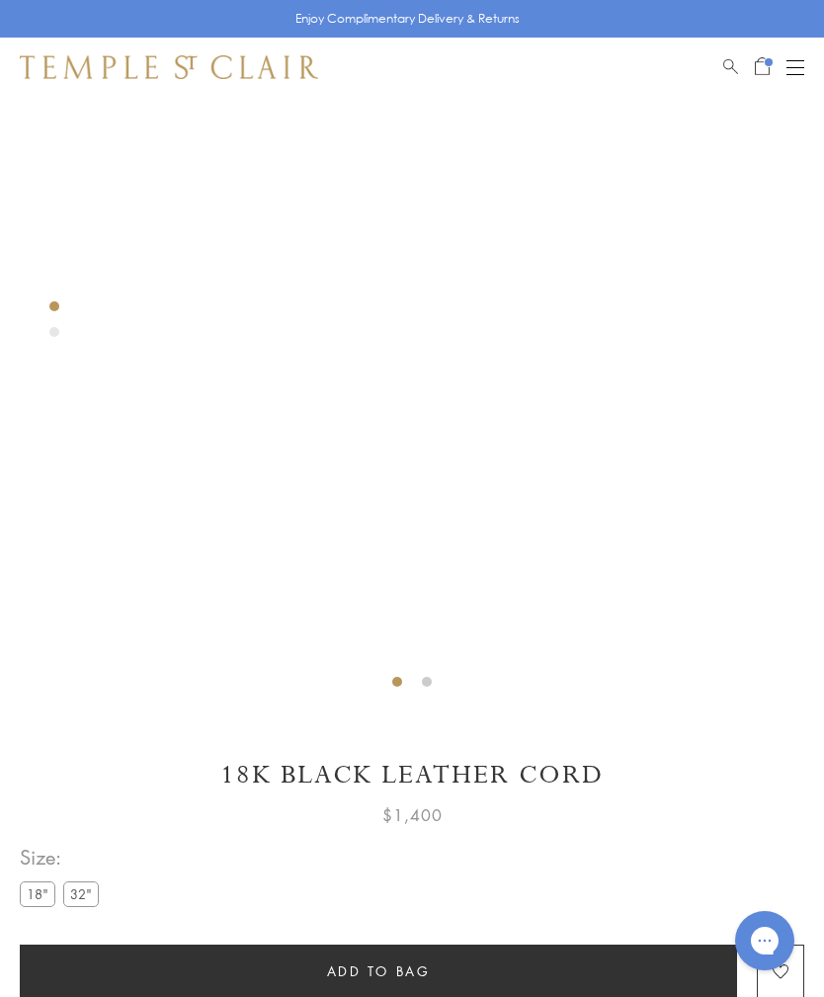
scroll to position [97, 0]
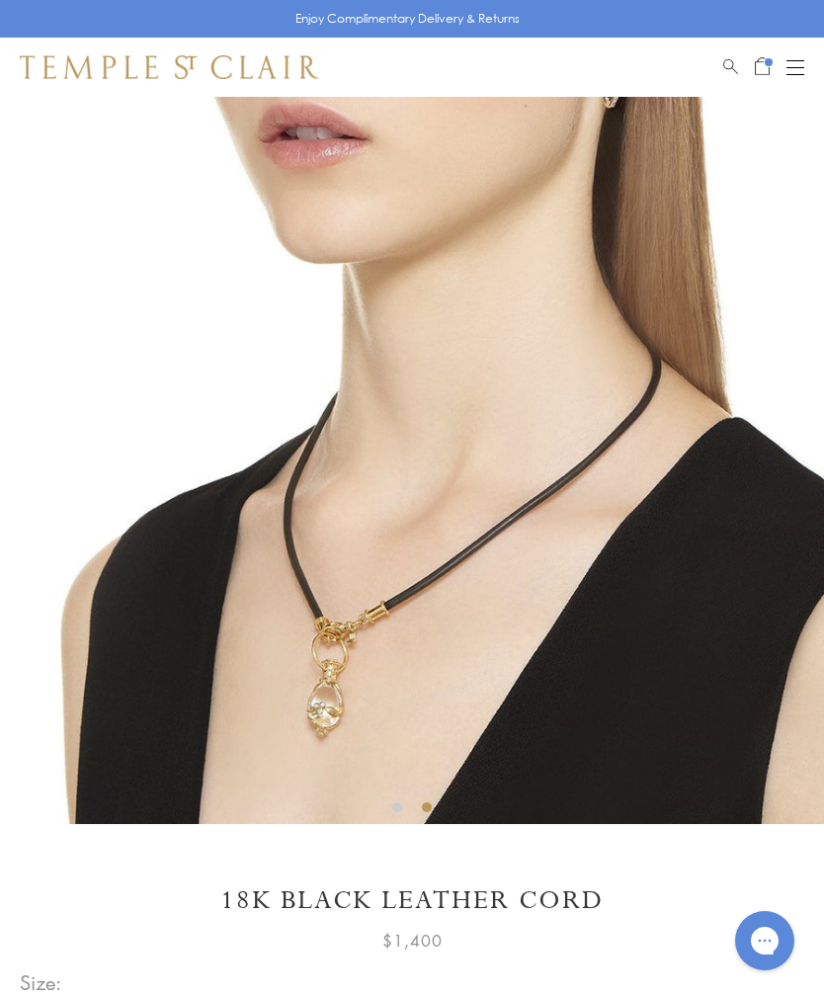
click at [454, 625] on img at bounding box center [423, 412] width 824 height 824
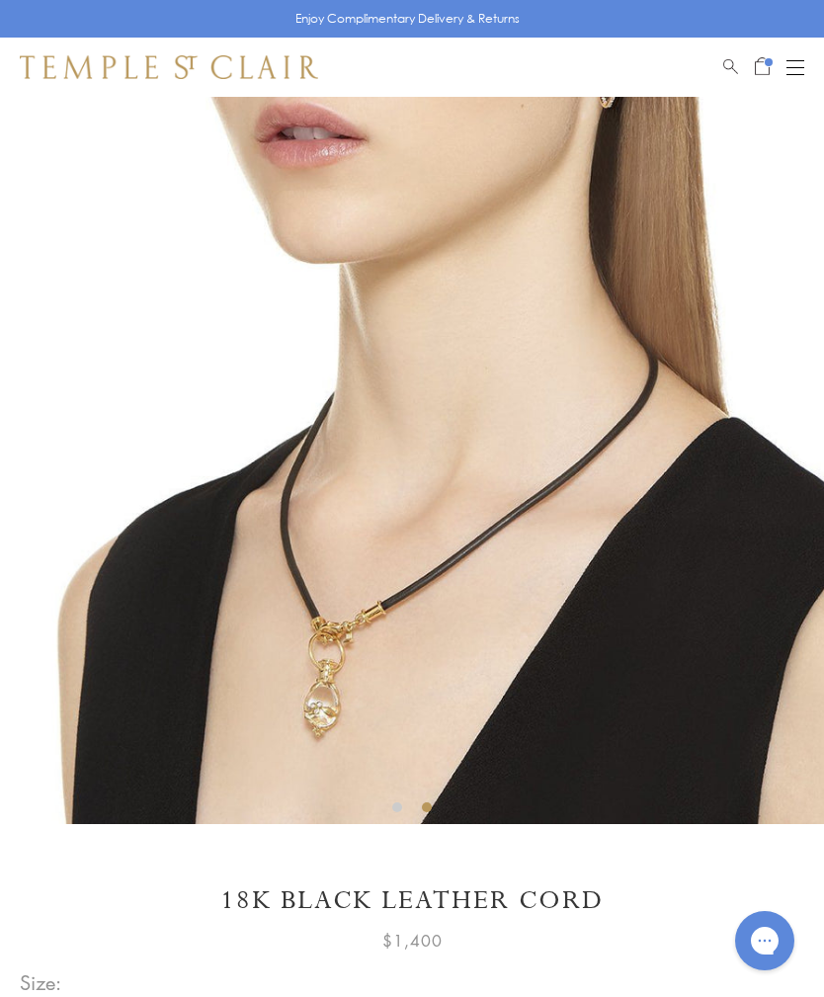
click at [462, 632] on img at bounding box center [420, 412] width 824 height 824
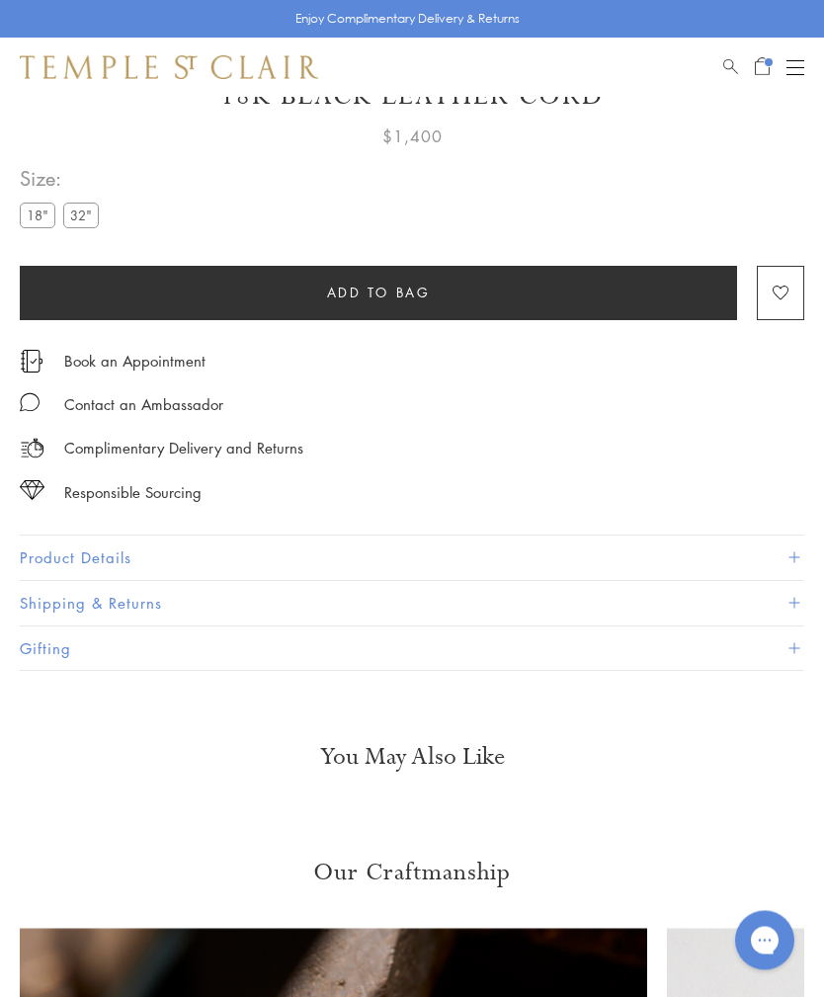
scroll to position [901, 0]
click at [115, 552] on button "Product Details" at bounding box center [412, 558] width 785 height 44
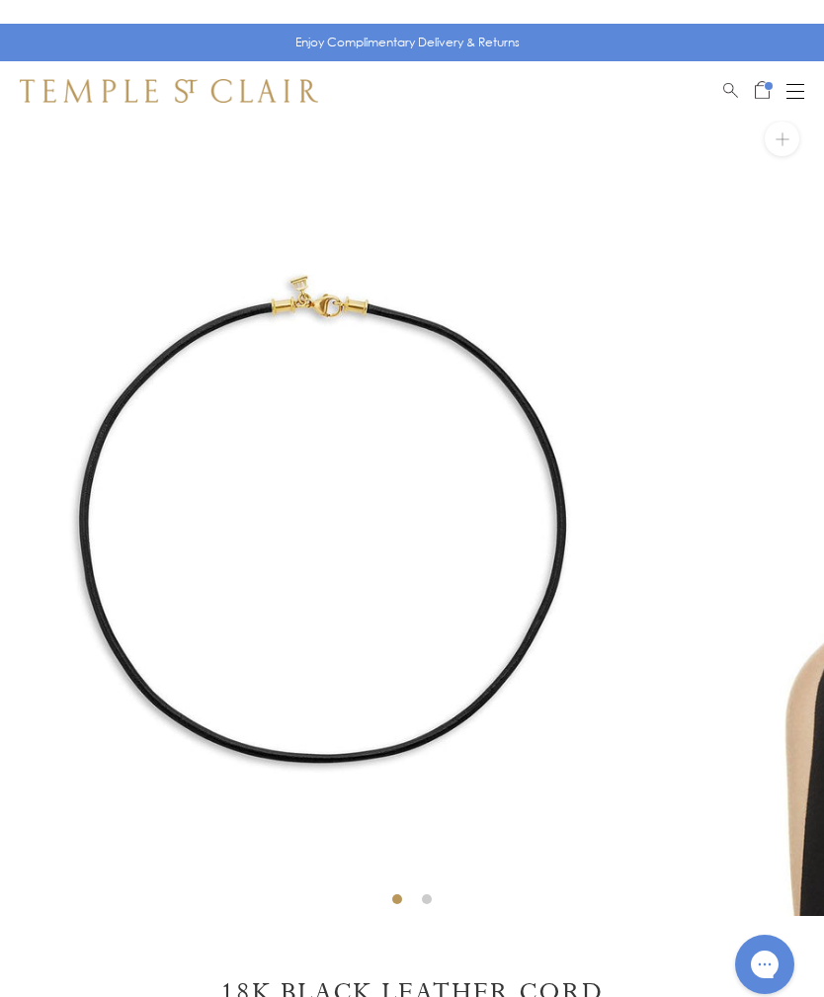
scroll to position [4, 0]
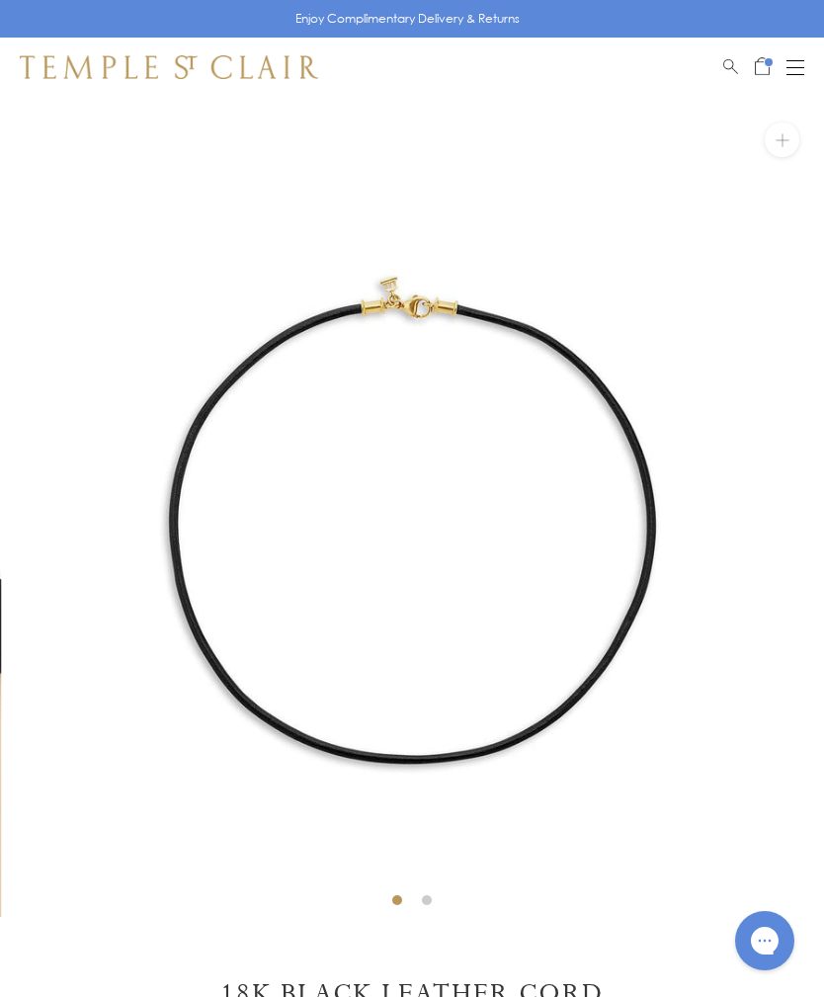
click at [797, 55] on button "Open navigation" at bounding box center [796, 67] width 18 height 24
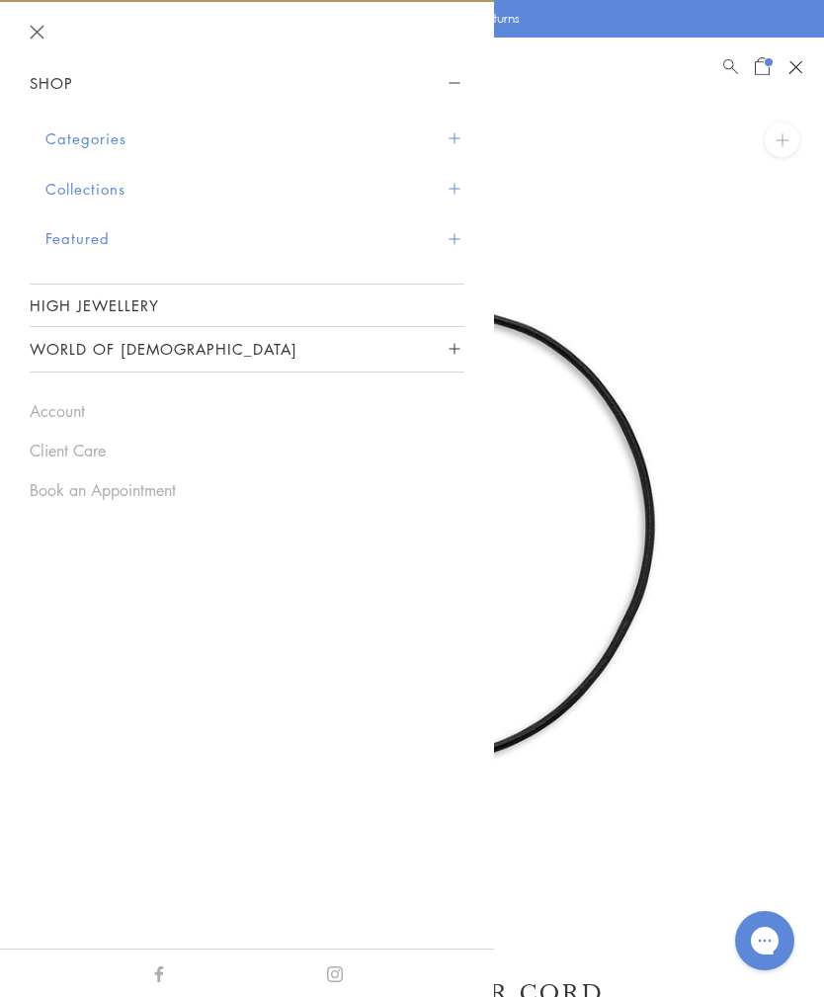
click at [454, 138] on span "Sidebar navigation" at bounding box center [454, 138] width 11 height 11
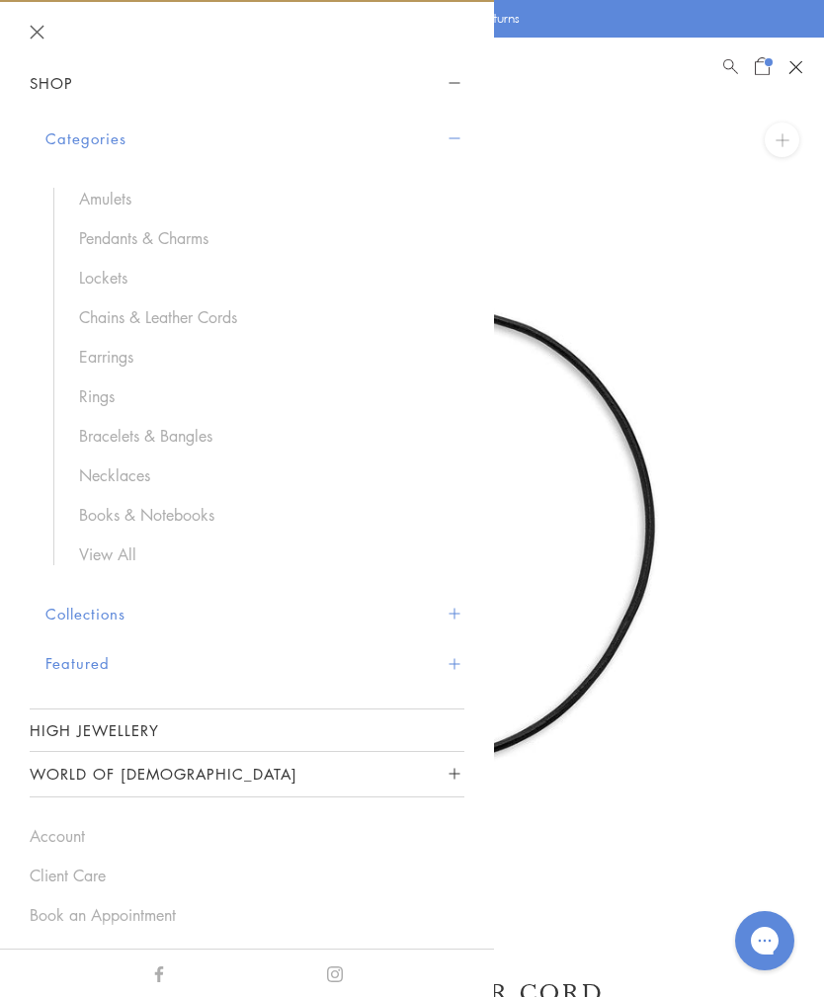
click at [242, 306] on link "Chains & Leather Cords" at bounding box center [262, 317] width 366 height 22
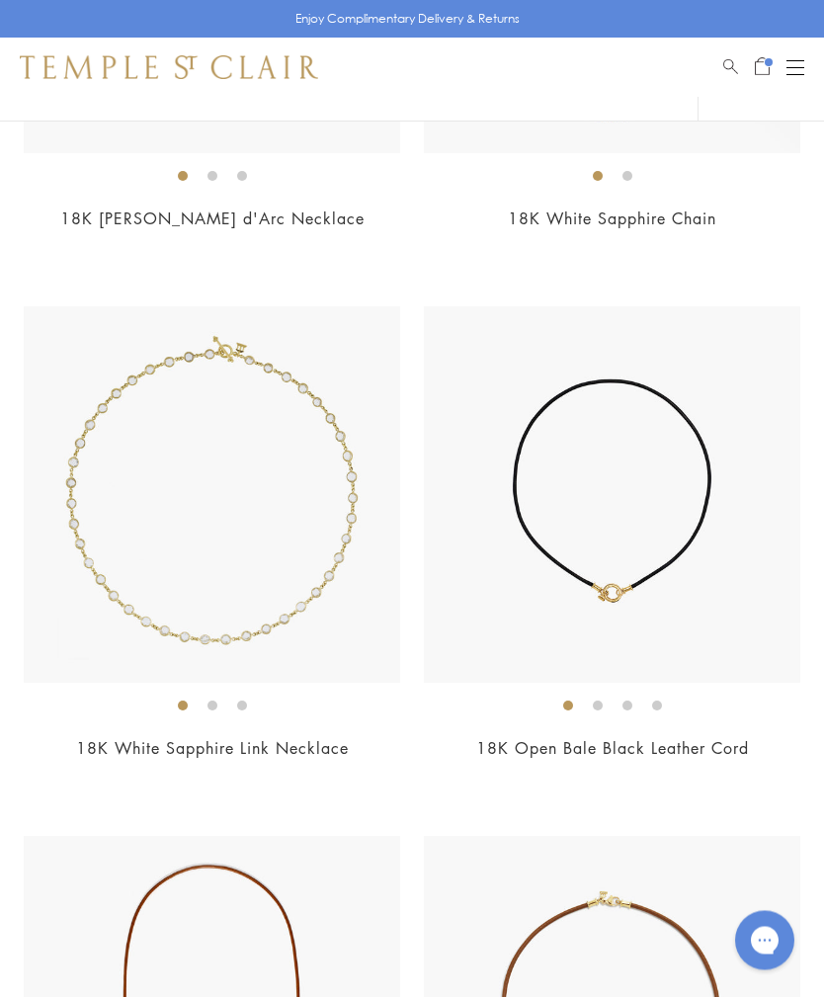
scroll to position [3744, 0]
click at [684, 546] on img at bounding box center [612, 494] width 377 height 377
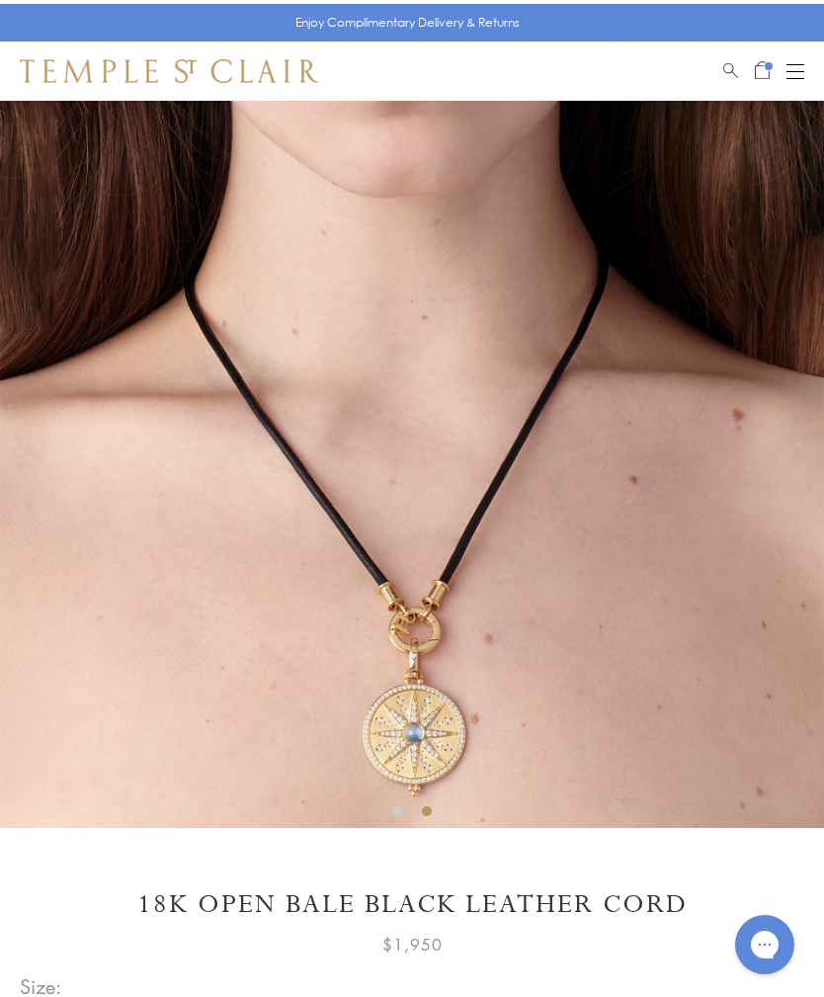
scroll to position [88, 0]
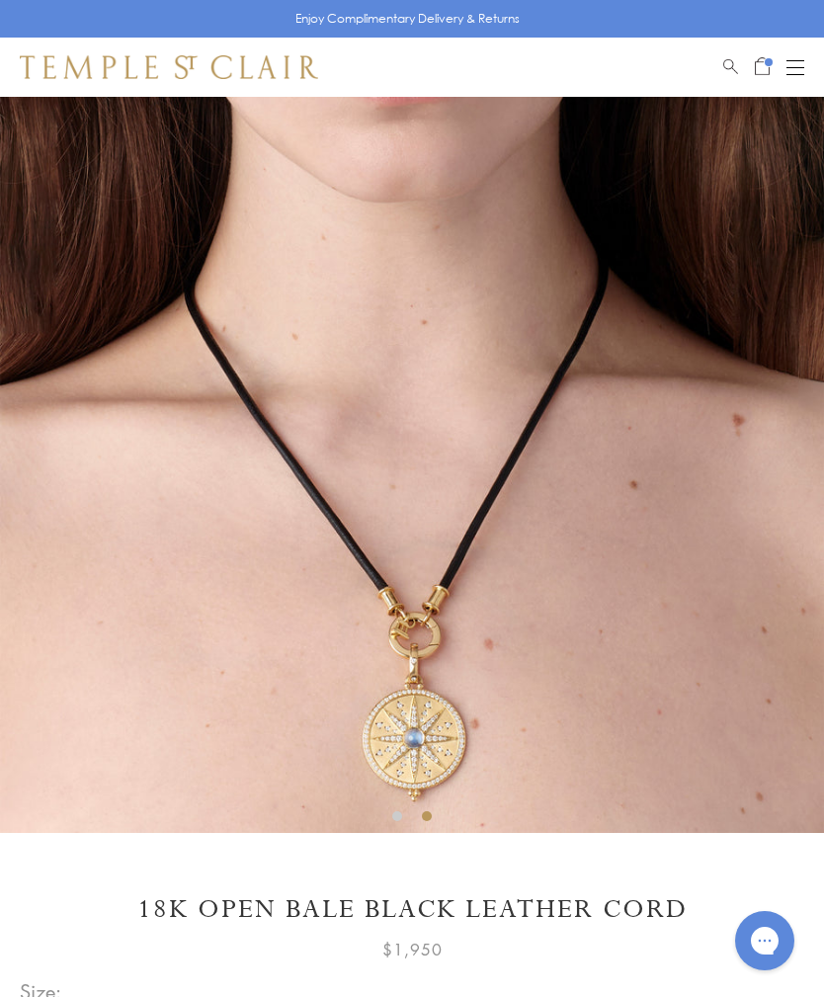
click at [546, 634] on img at bounding box center [412, 421] width 824 height 824
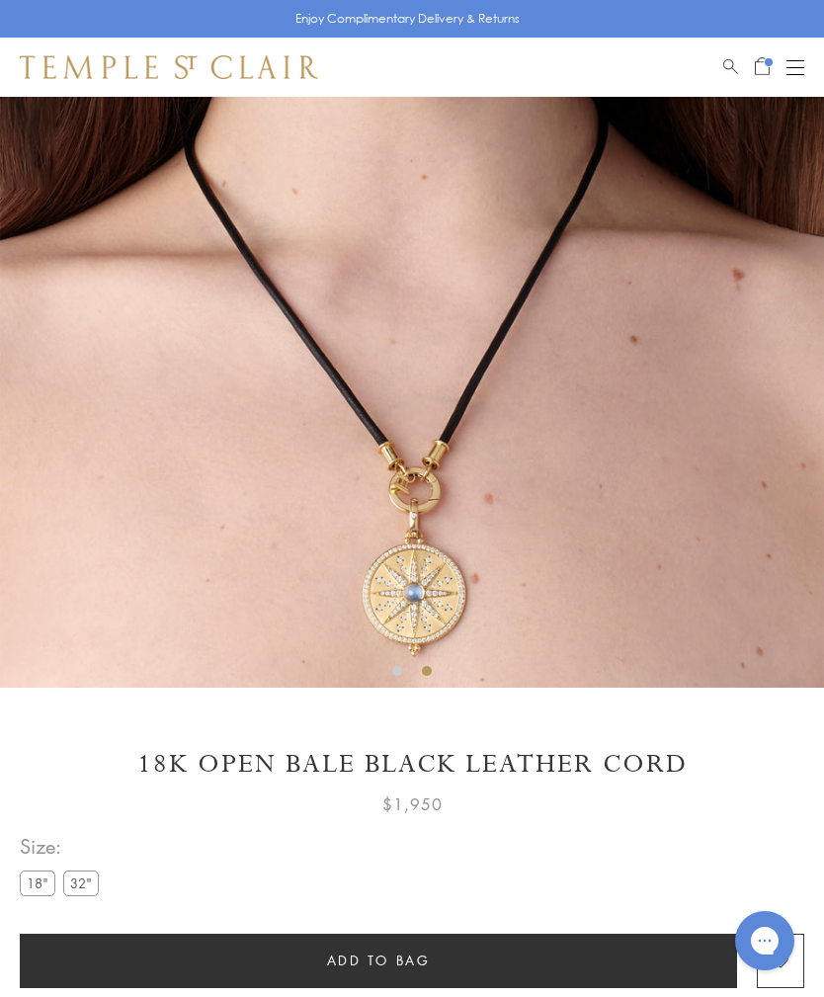
scroll to position [347, 0]
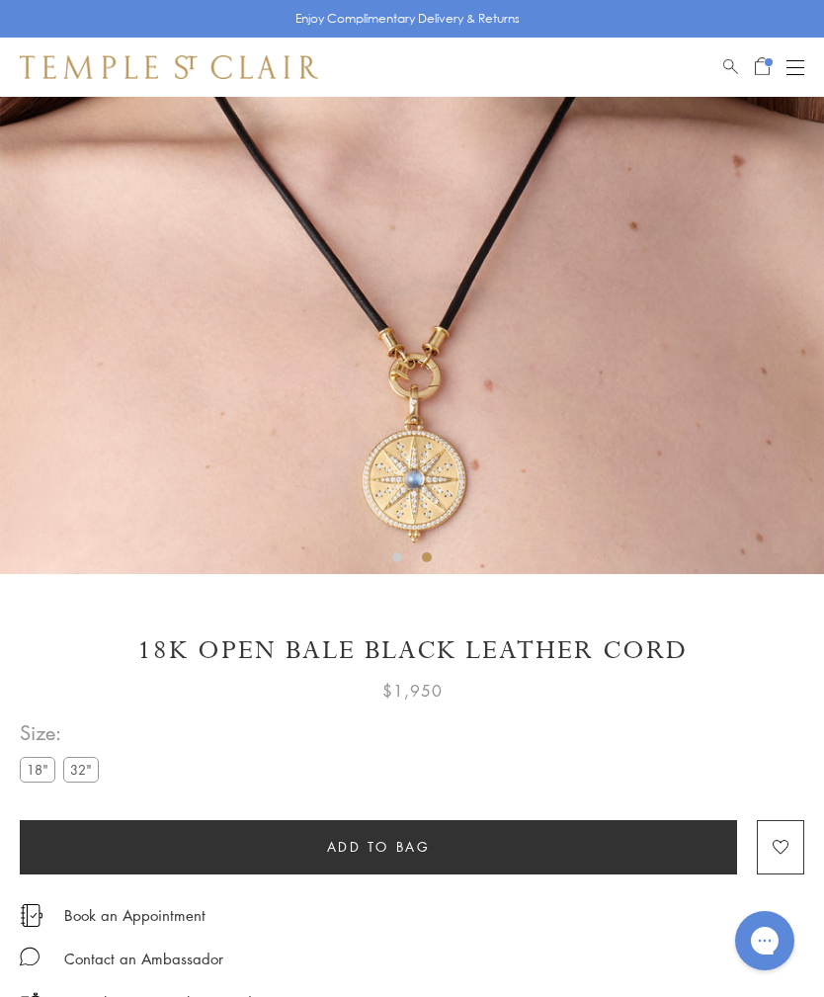
click at [87, 769] on label "32"" at bounding box center [81, 769] width 36 height 25
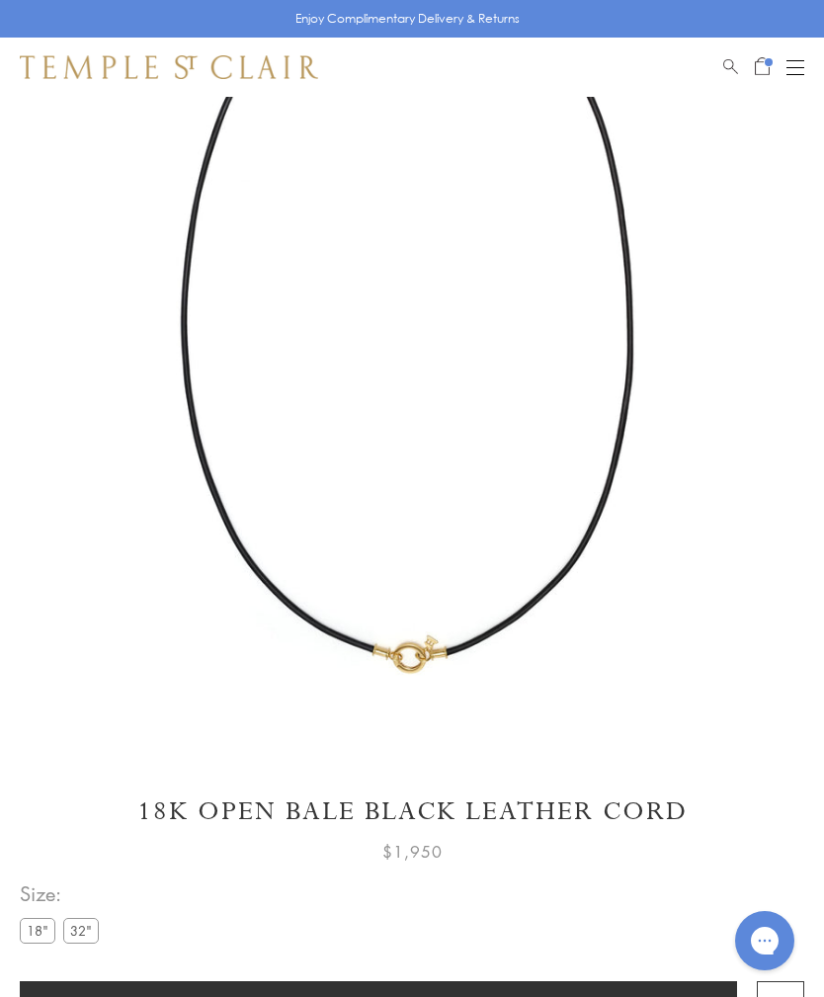
scroll to position [97, 0]
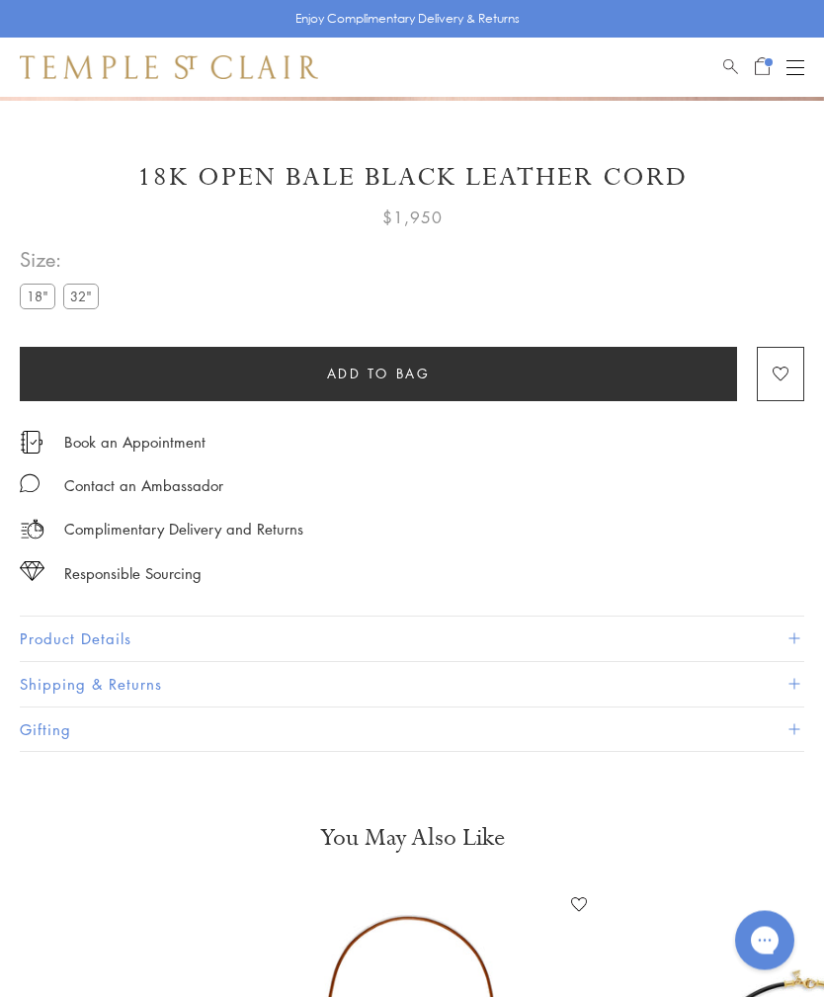
scroll to position [820, 0]
click at [99, 640] on button "Product Details" at bounding box center [412, 639] width 785 height 44
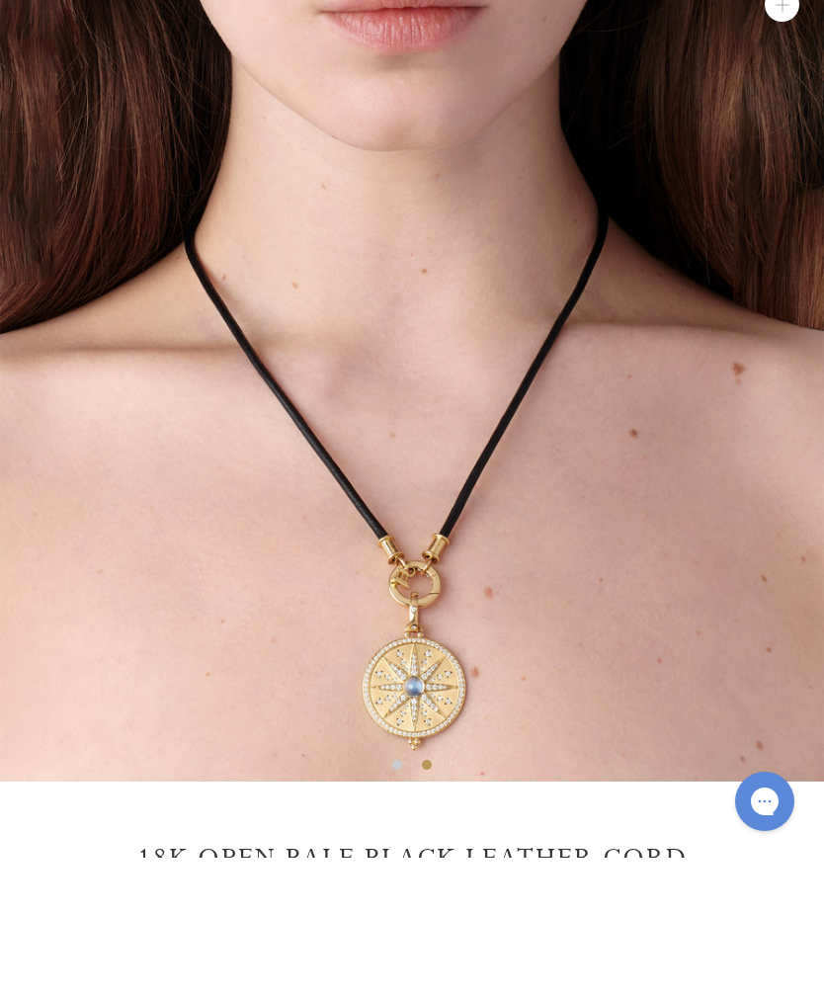
scroll to position [239, 0]
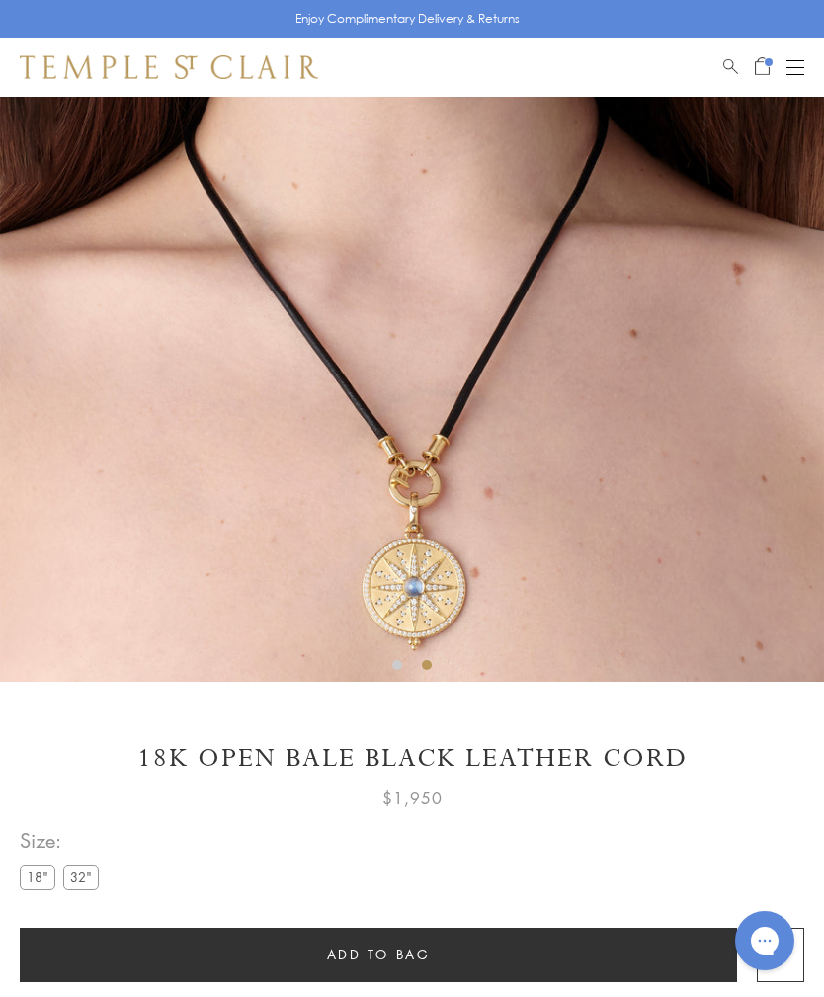
click at [87, 886] on label "32"" at bounding box center [81, 877] width 36 height 25
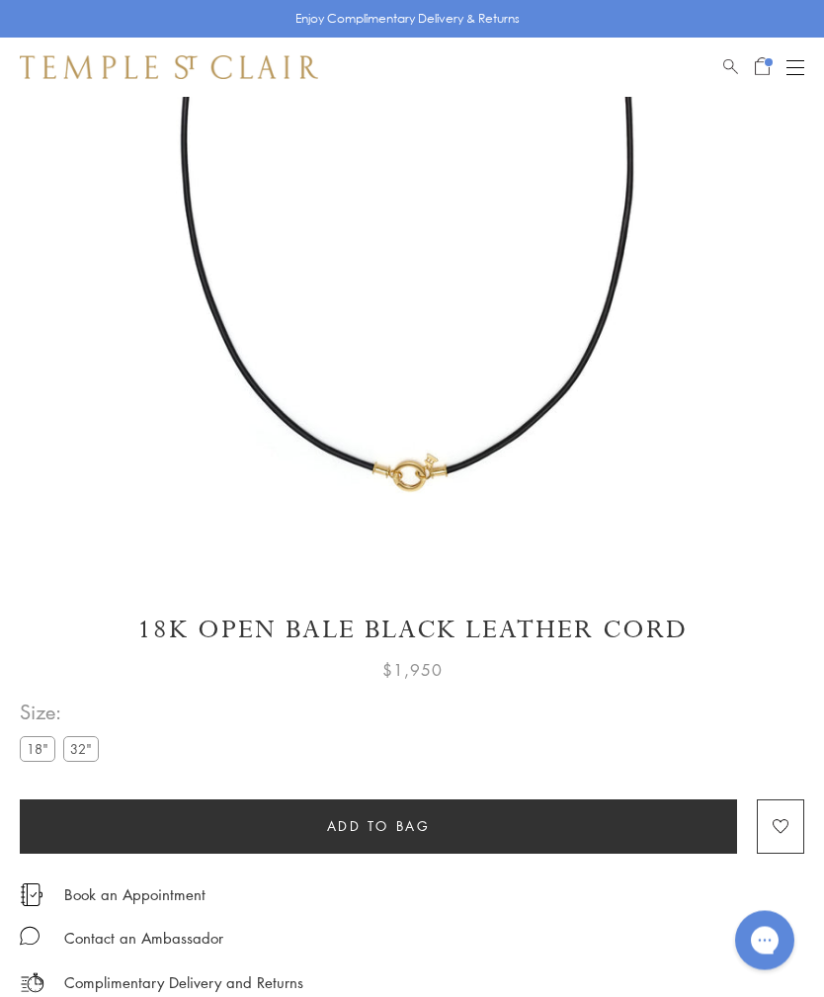
click at [418, 822] on span "Add to bag" at bounding box center [379, 827] width 104 height 22
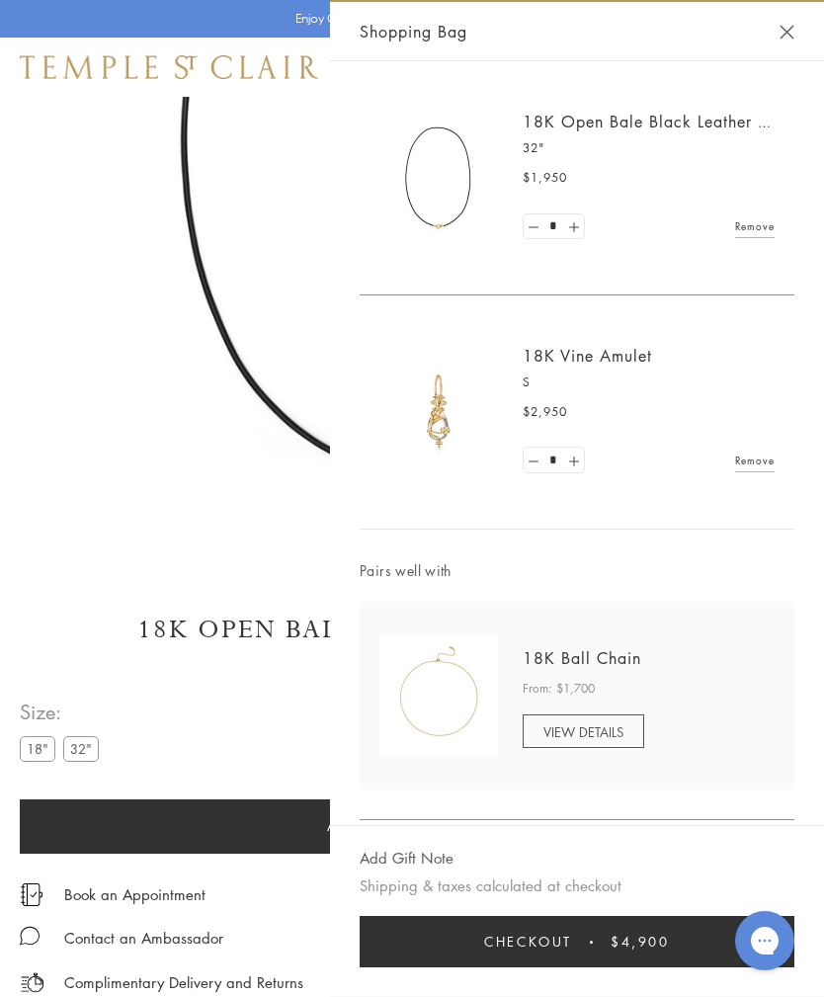
click at [190, 498] on img at bounding box center [412, 136] width 824 height 824
click at [770, 41] on div "Shopping Bag" at bounding box center [577, 31] width 494 height 59
click at [767, 42] on div "Shopping Bag" at bounding box center [577, 31] width 494 height 59
click at [800, 29] on div "Shopping Bag" at bounding box center [577, 31] width 494 height 59
click at [775, 37] on div "Shopping Bag" at bounding box center [577, 31] width 494 height 59
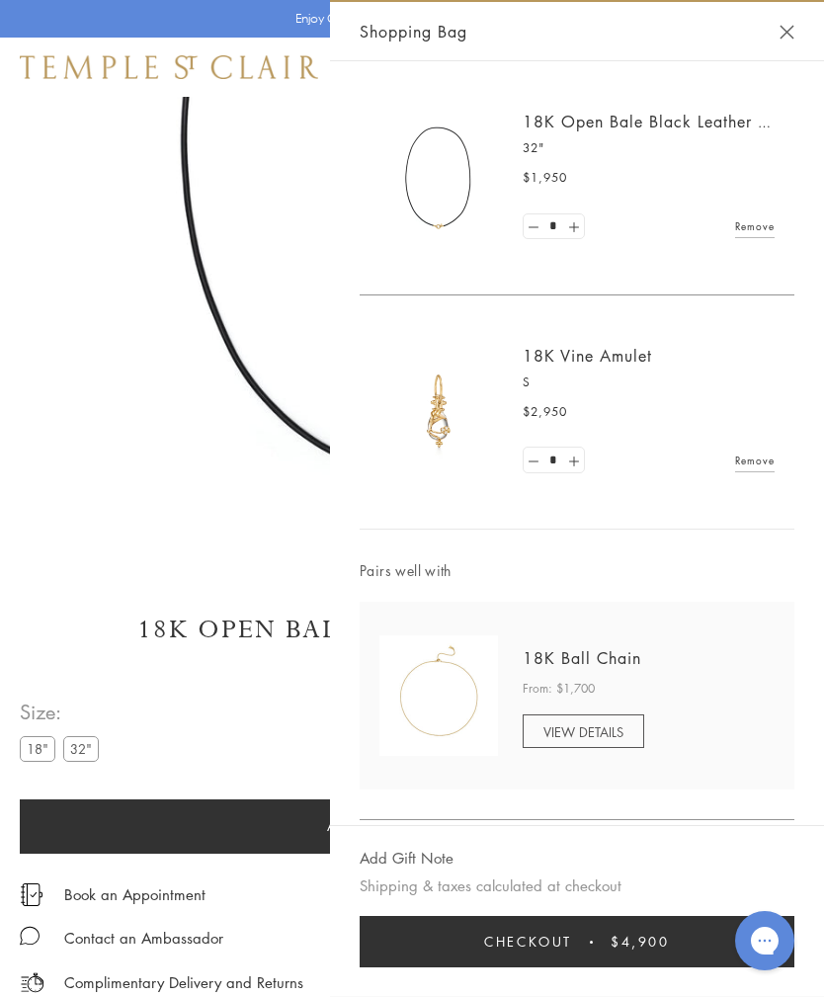
click at [792, 26] on button "Close Shopping Bag" at bounding box center [787, 32] width 15 height 15
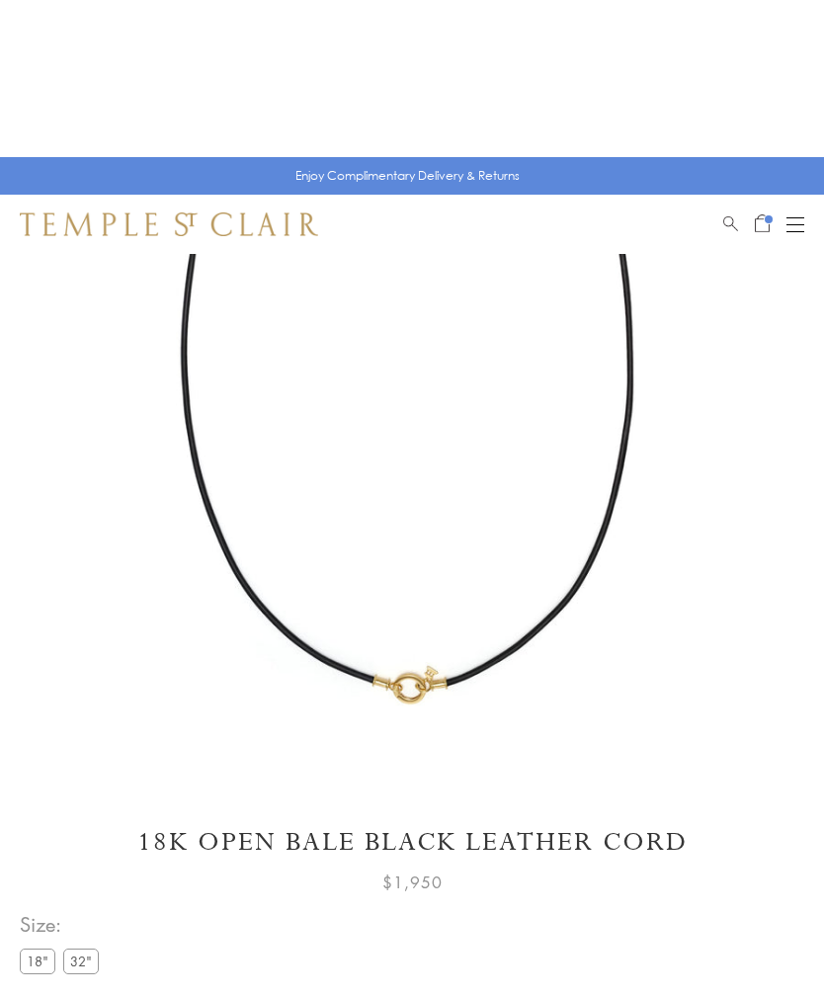
scroll to position [0, 0]
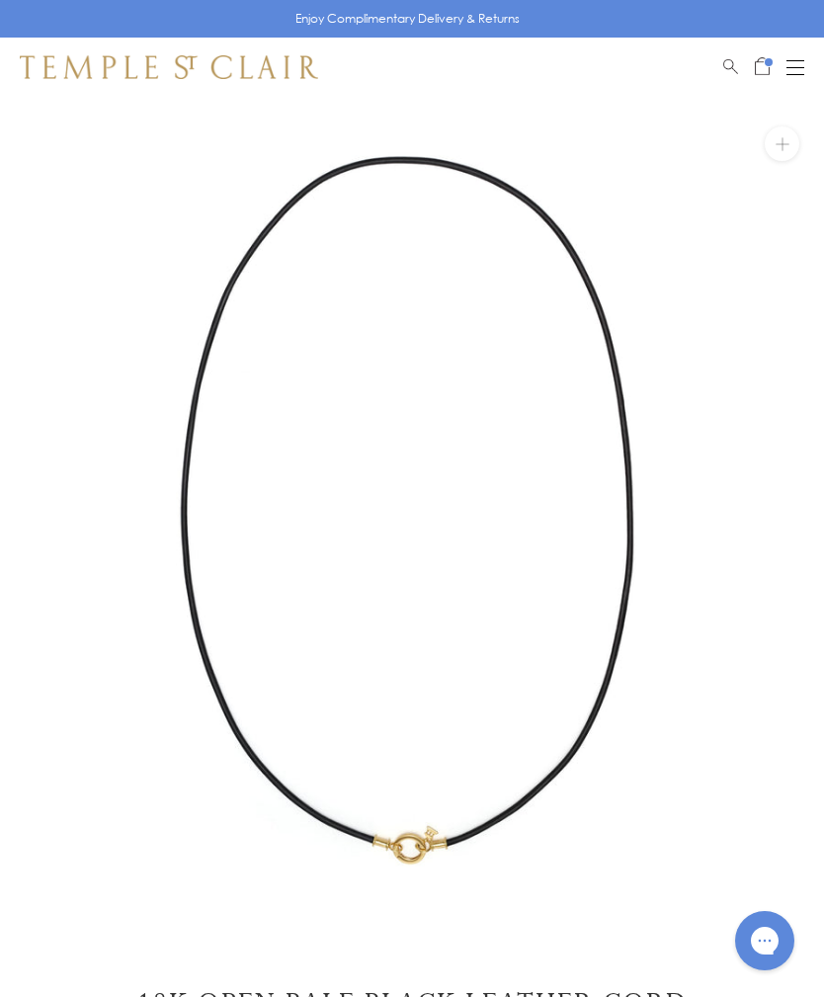
click at [802, 63] on button "Open navigation" at bounding box center [796, 67] width 18 height 24
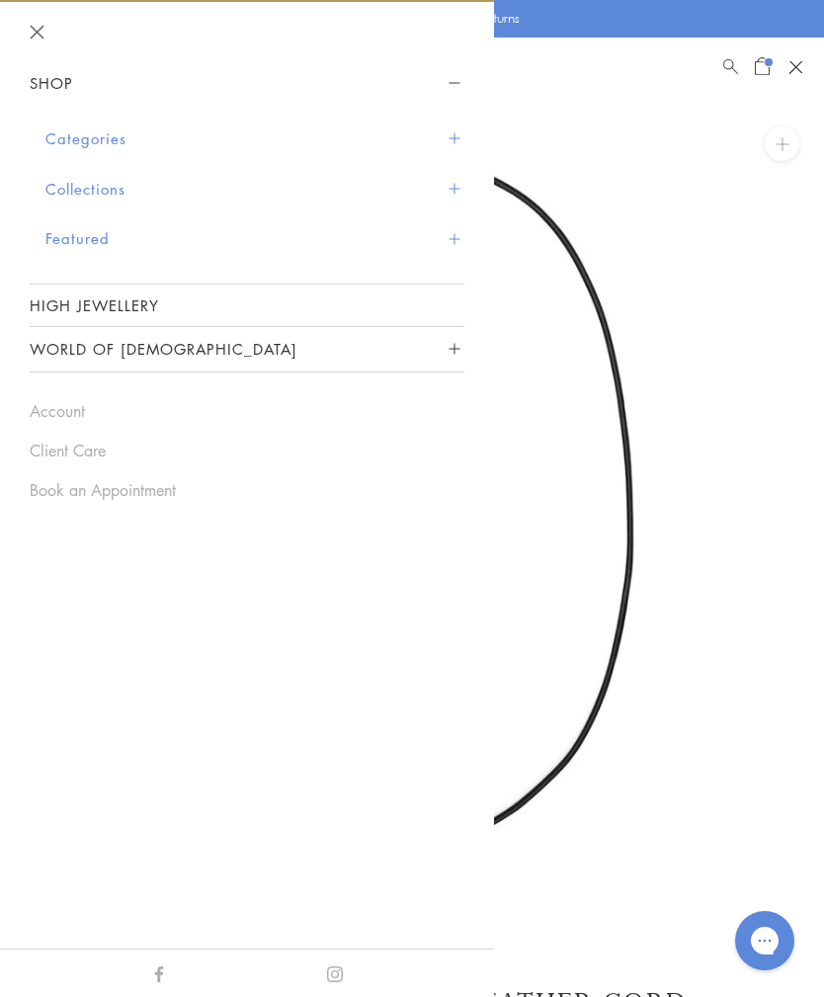
click at [460, 137] on button "Categories" at bounding box center [254, 139] width 419 height 50
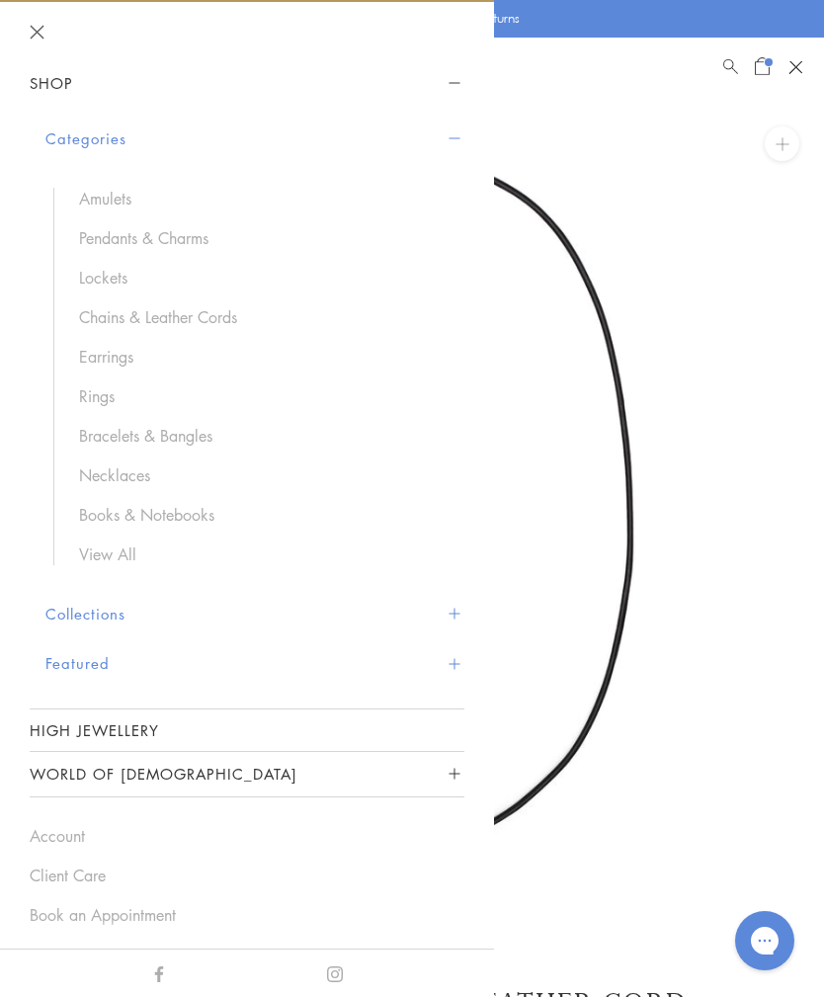
click at [226, 322] on link "Chains & Leather Cords" at bounding box center [262, 317] width 366 height 22
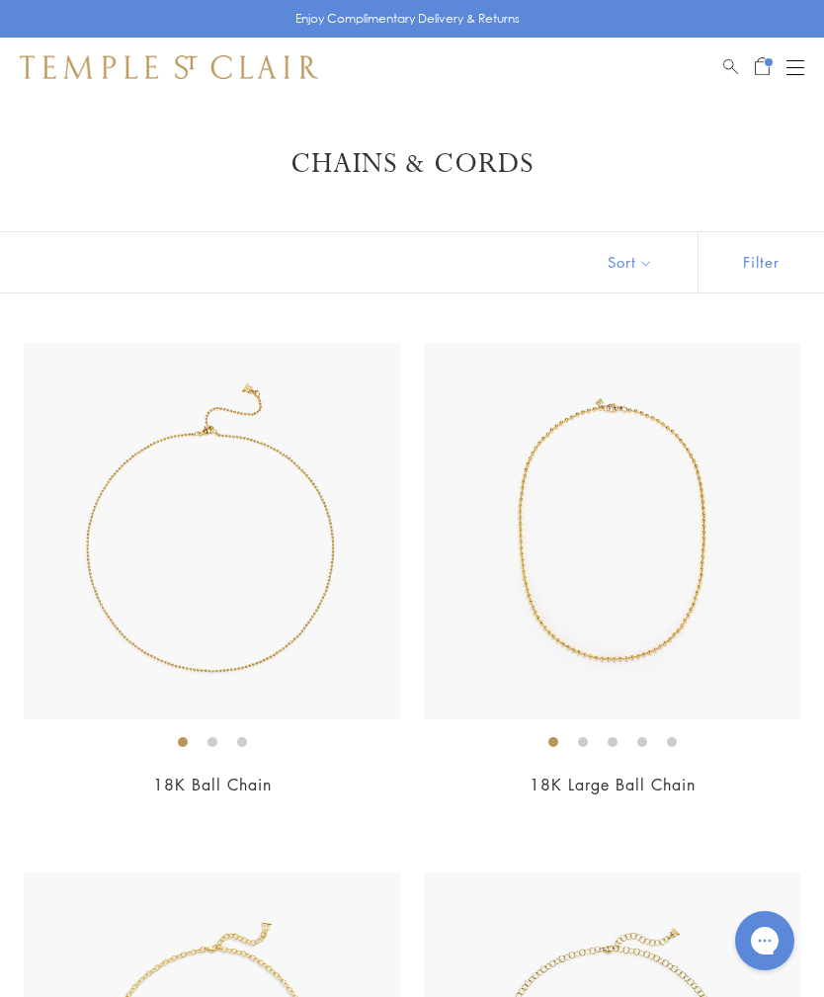
click at [697, 610] on img at bounding box center [612, 531] width 377 height 377
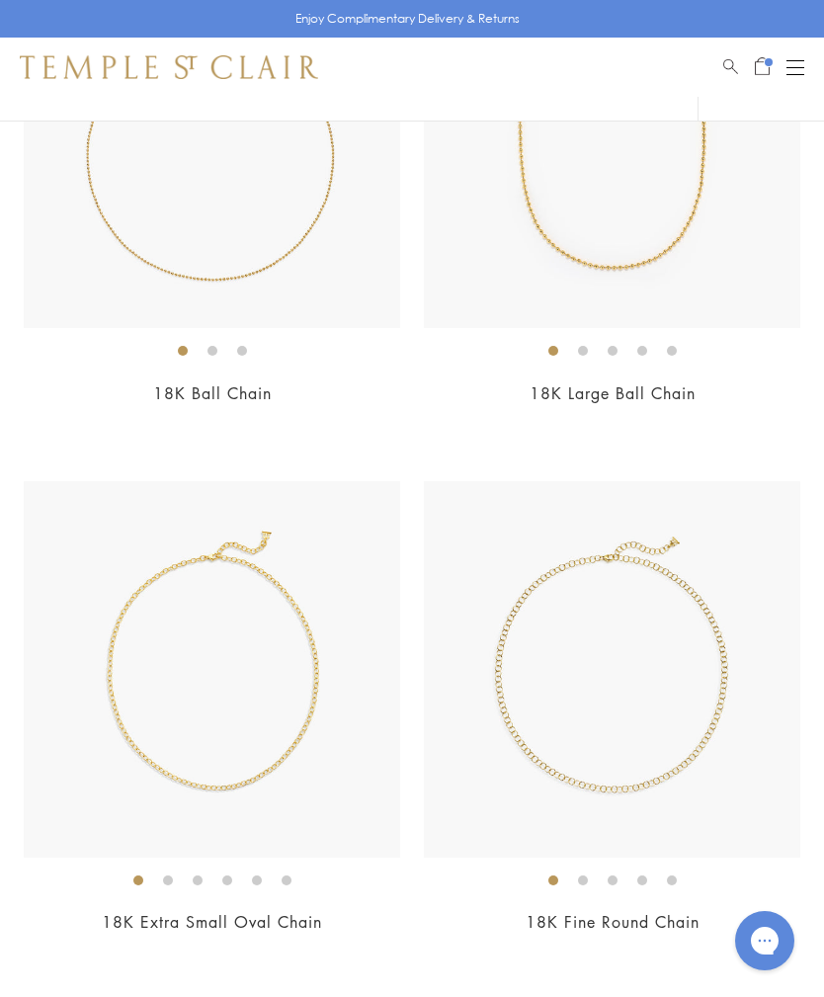
scroll to position [390, 0]
click at [698, 753] on img at bounding box center [612, 670] width 377 height 377
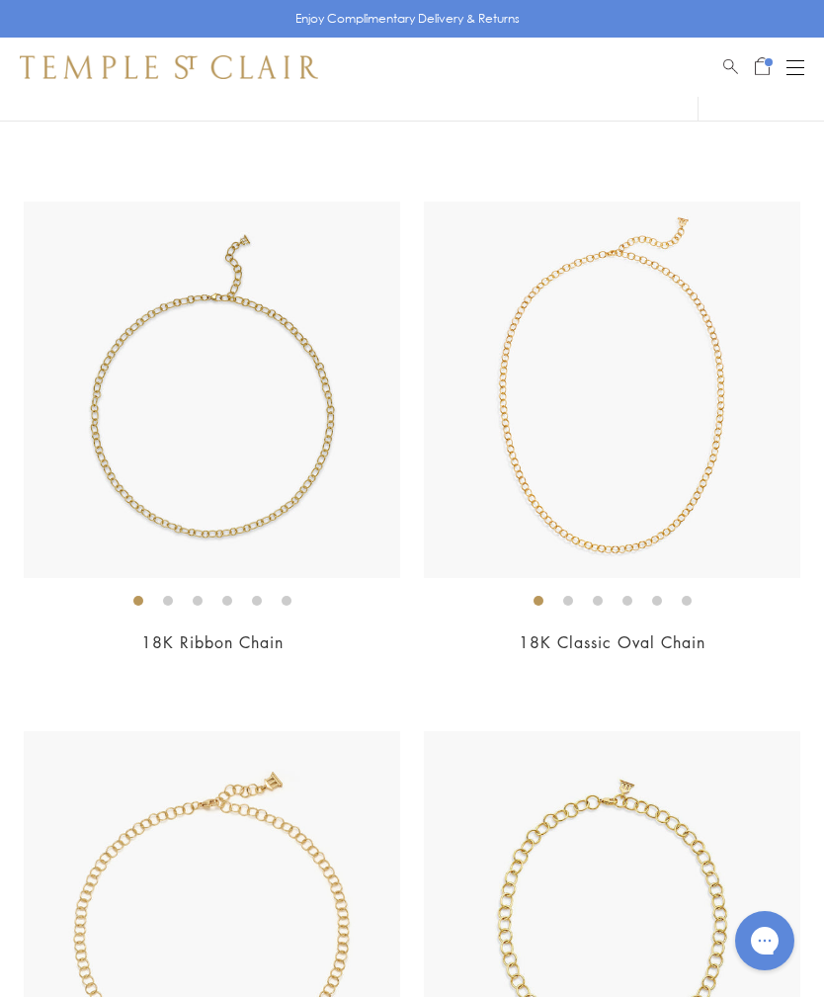
scroll to position [1183, 0]
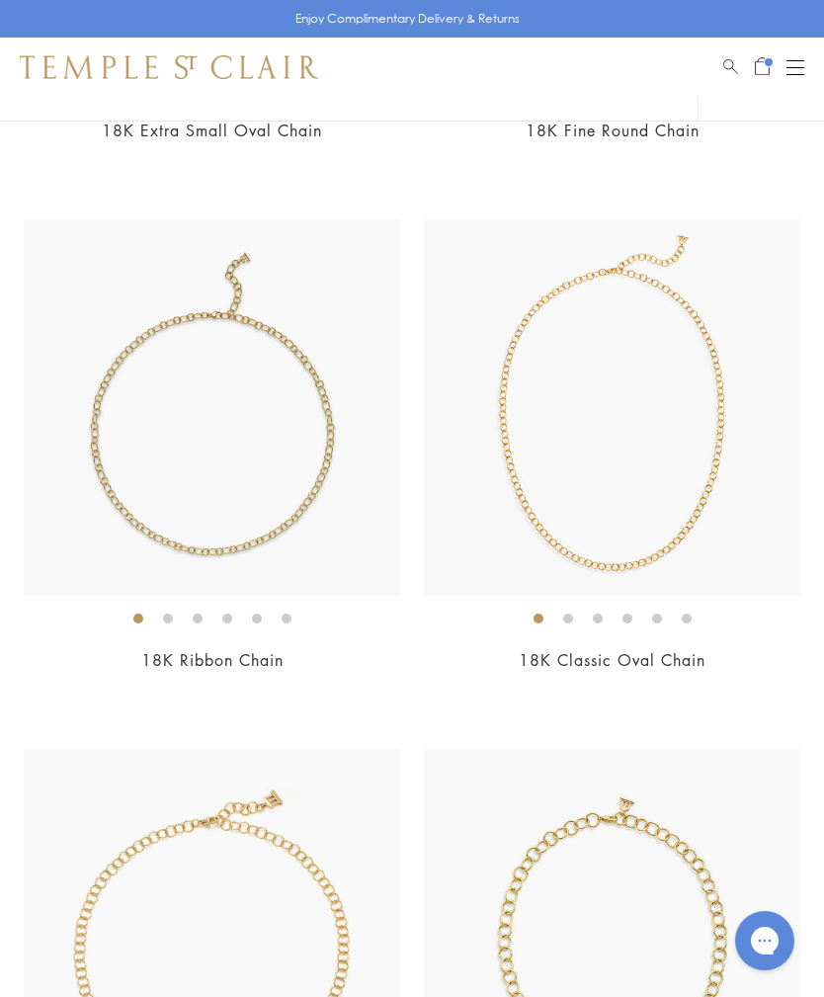
click at [200, 560] on img at bounding box center [212, 407] width 377 height 377
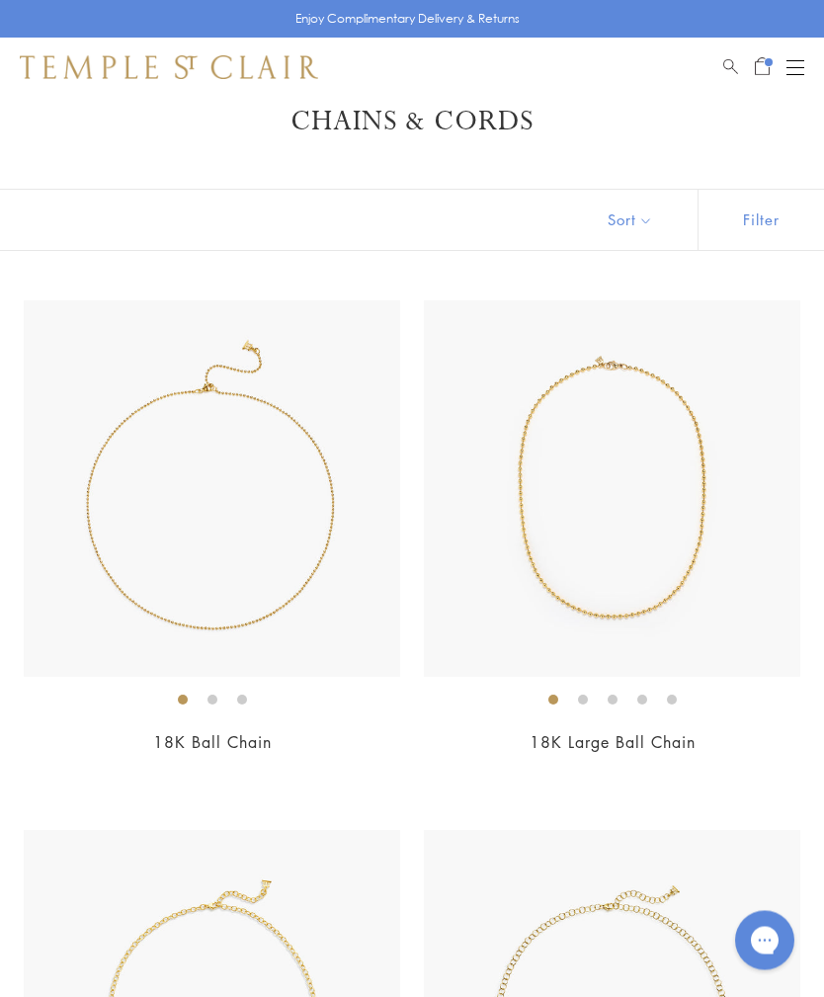
scroll to position [0, 0]
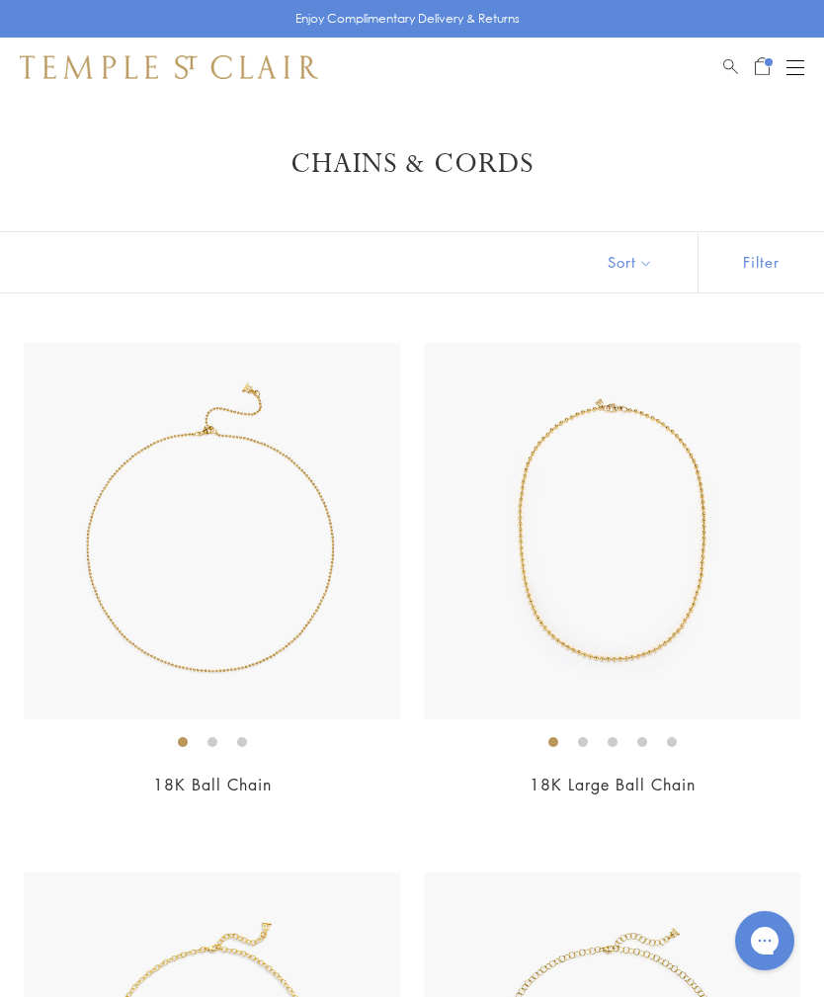
click at [268, 623] on img at bounding box center [212, 531] width 377 height 377
click at [662, 653] on img at bounding box center [612, 531] width 377 height 377
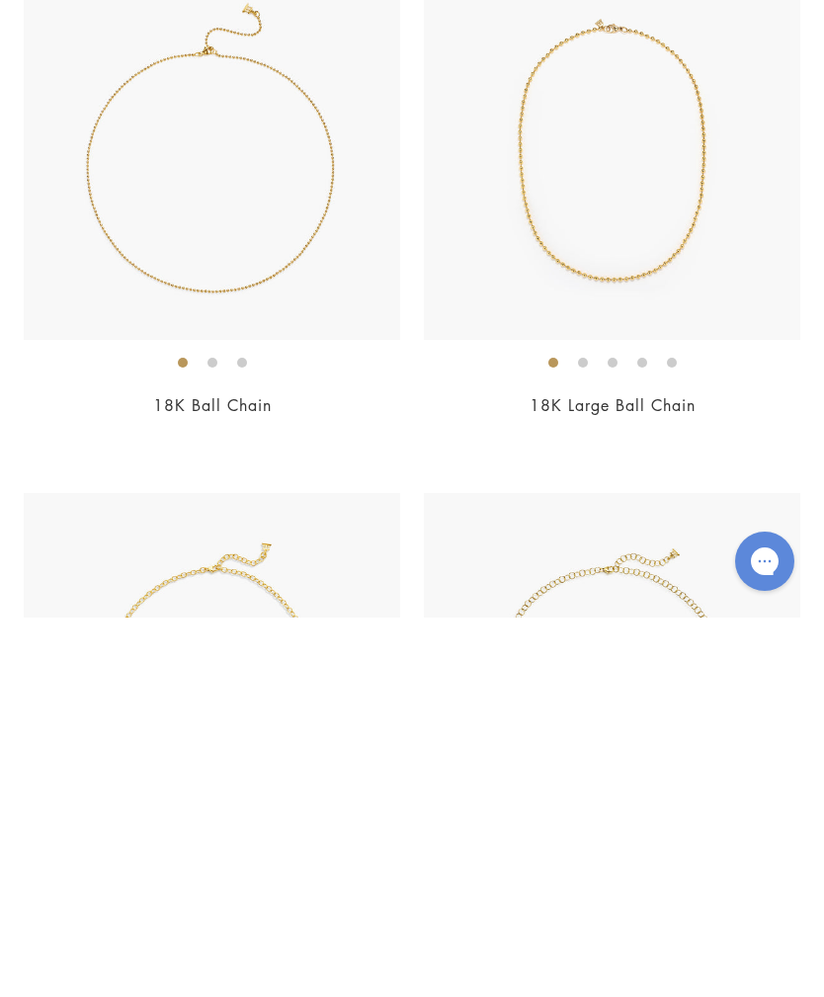
scroll to position [555, 0]
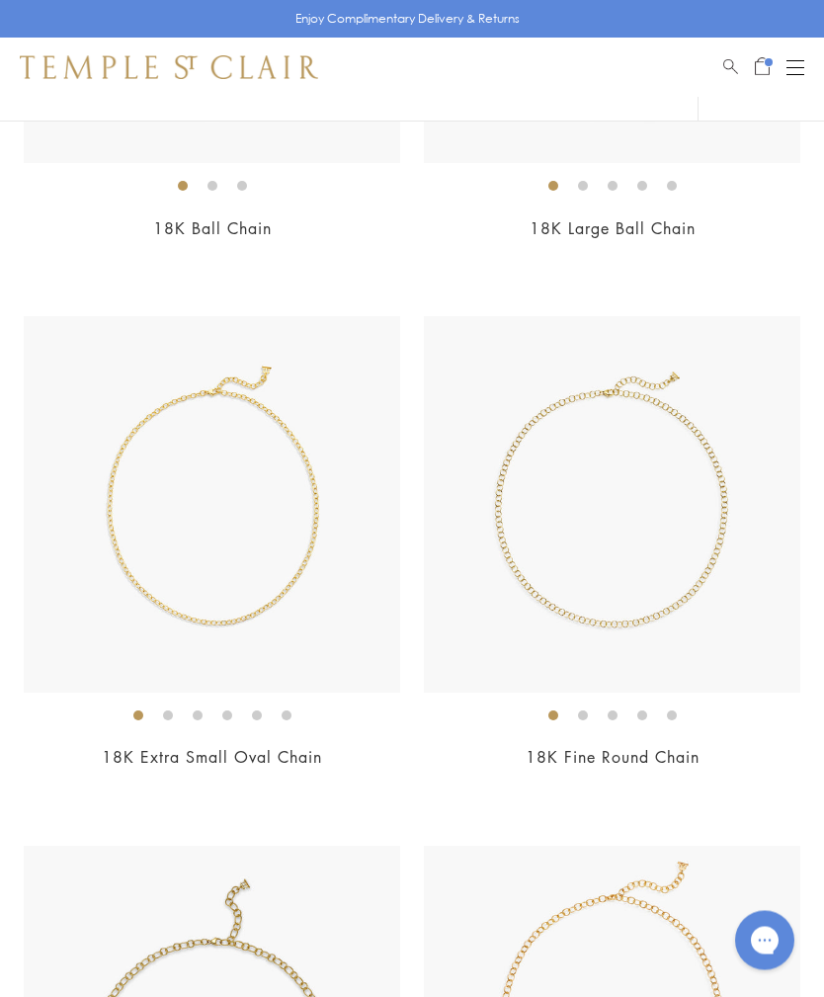
click at [659, 503] on img at bounding box center [612, 505] width 377 height 377
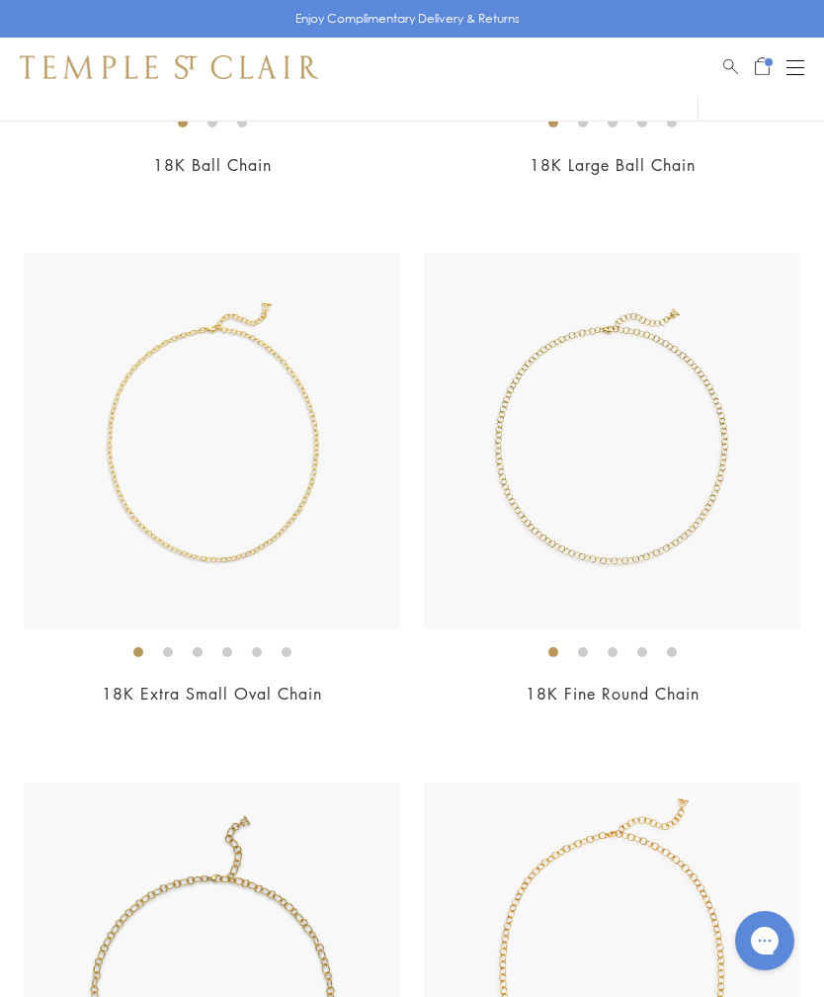
click at [227, 538] on img at bounding box center [212, 441] width 377 height 377
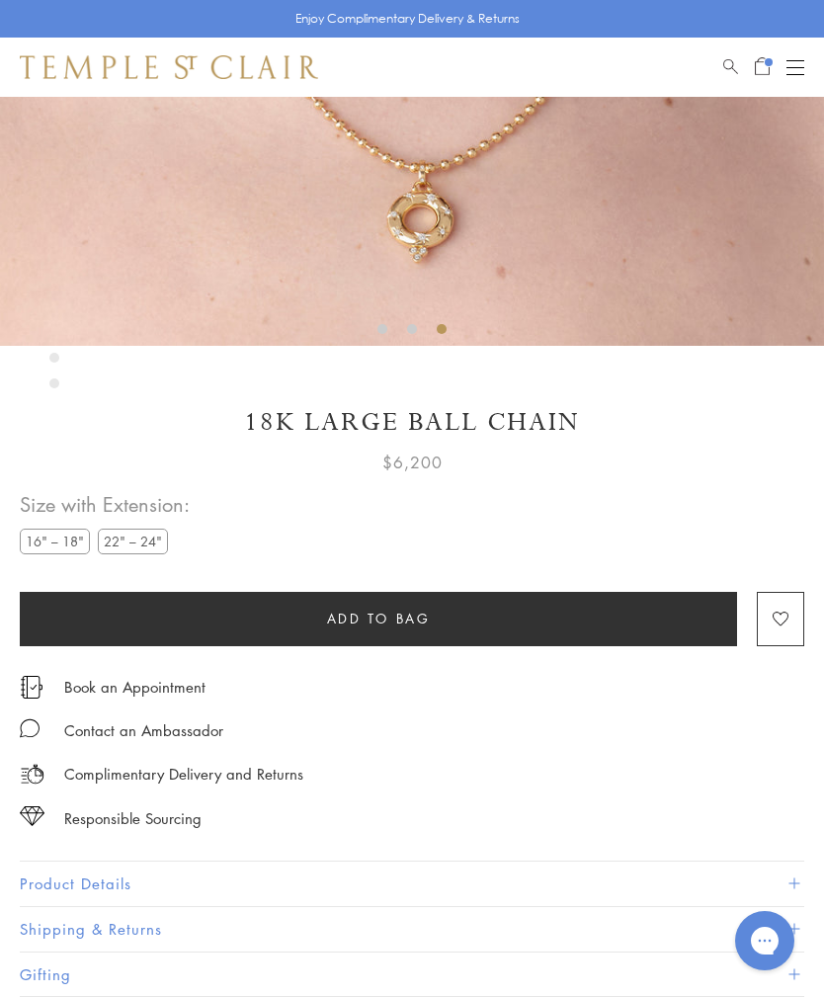
scroll to position [627, 0]
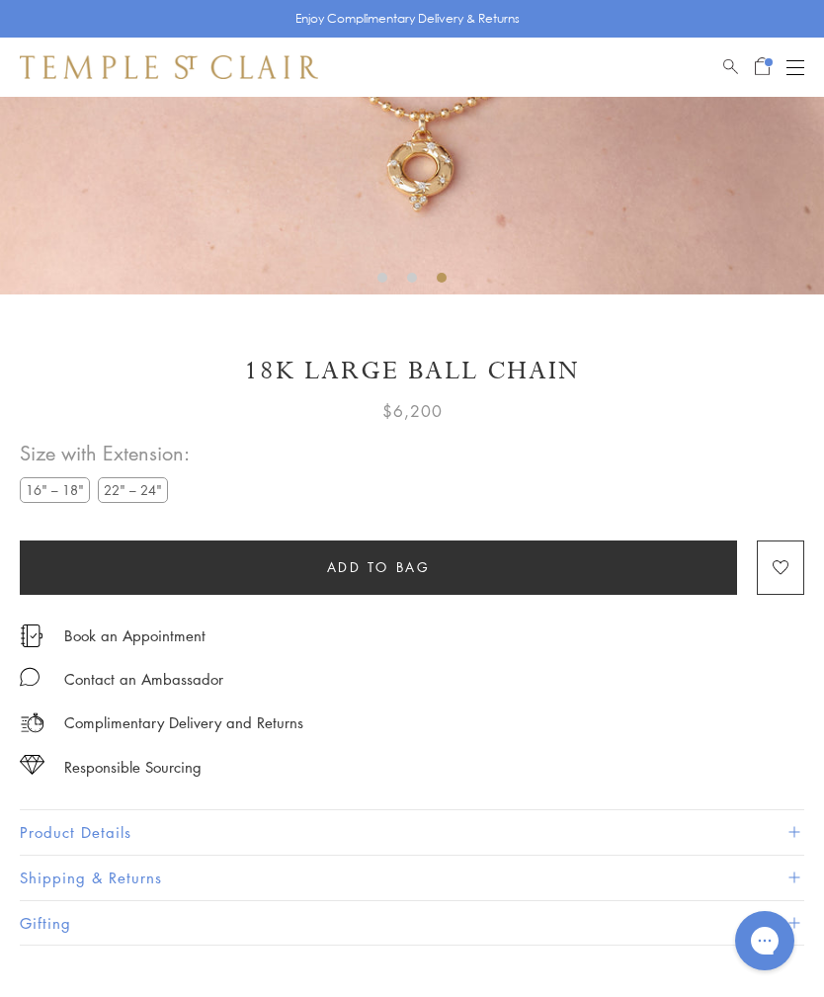
click at [126, 829] on button "Product Details" at bounding box center [412, 832] width 785 height 44
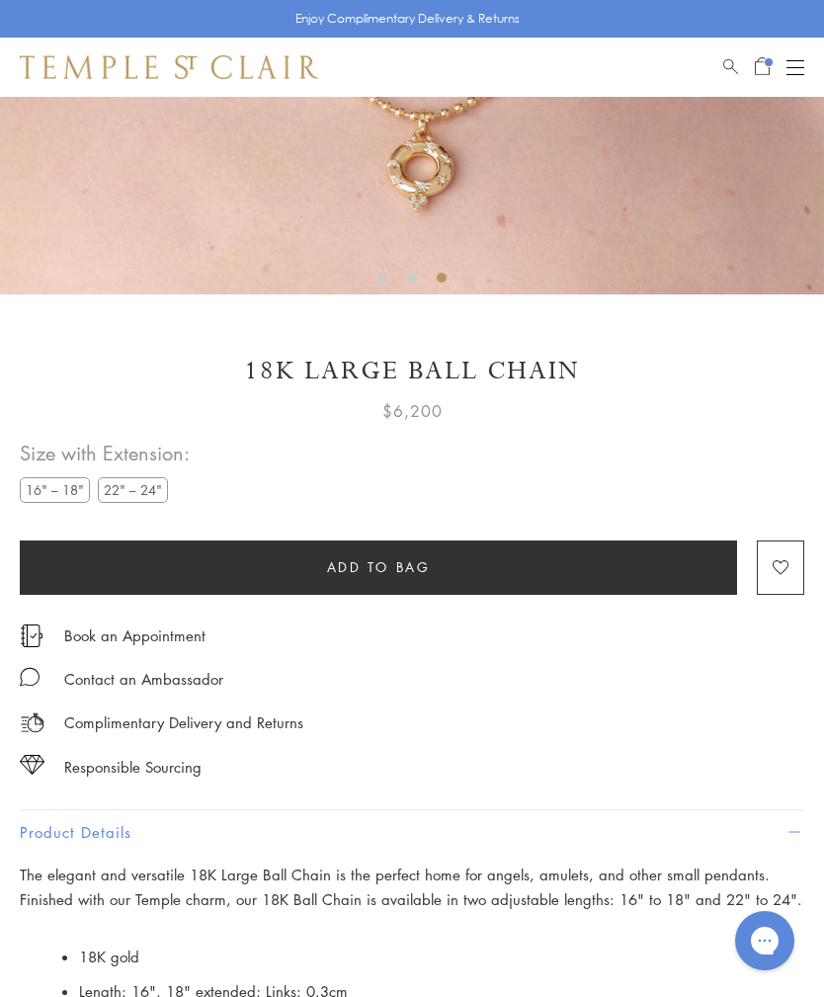
click at [143, 501] on label "22" – 24"" at bounding box center [133, 489] width 70 height 25
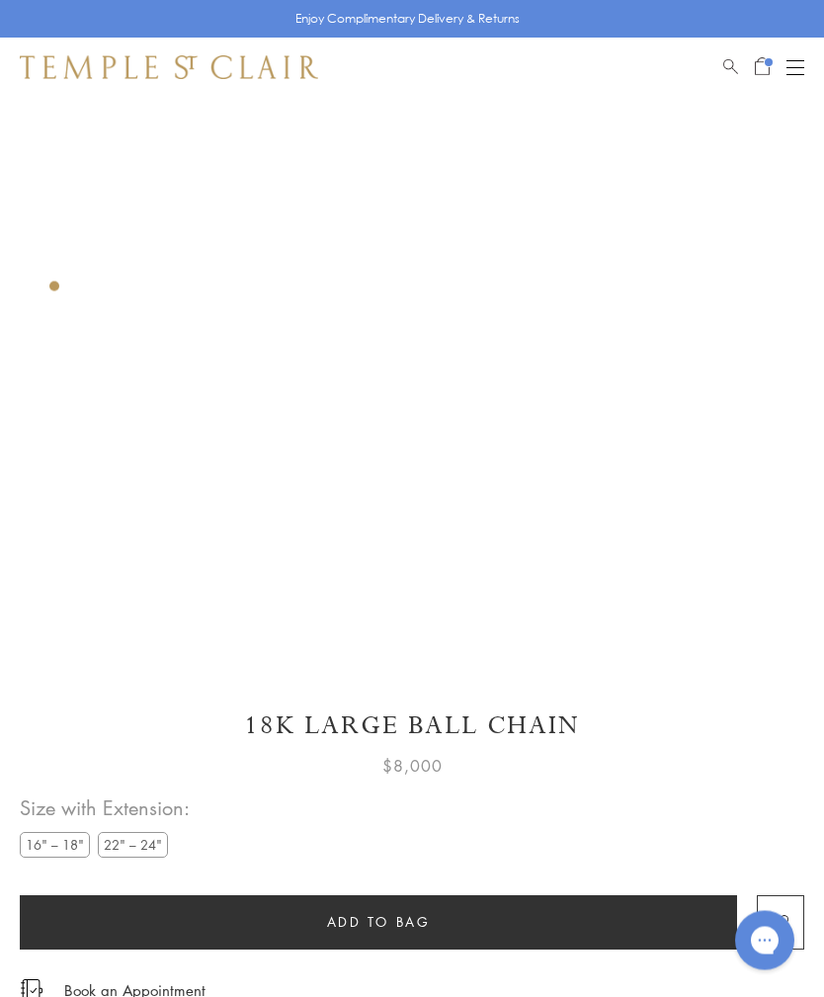
scroll to position [97, 0]
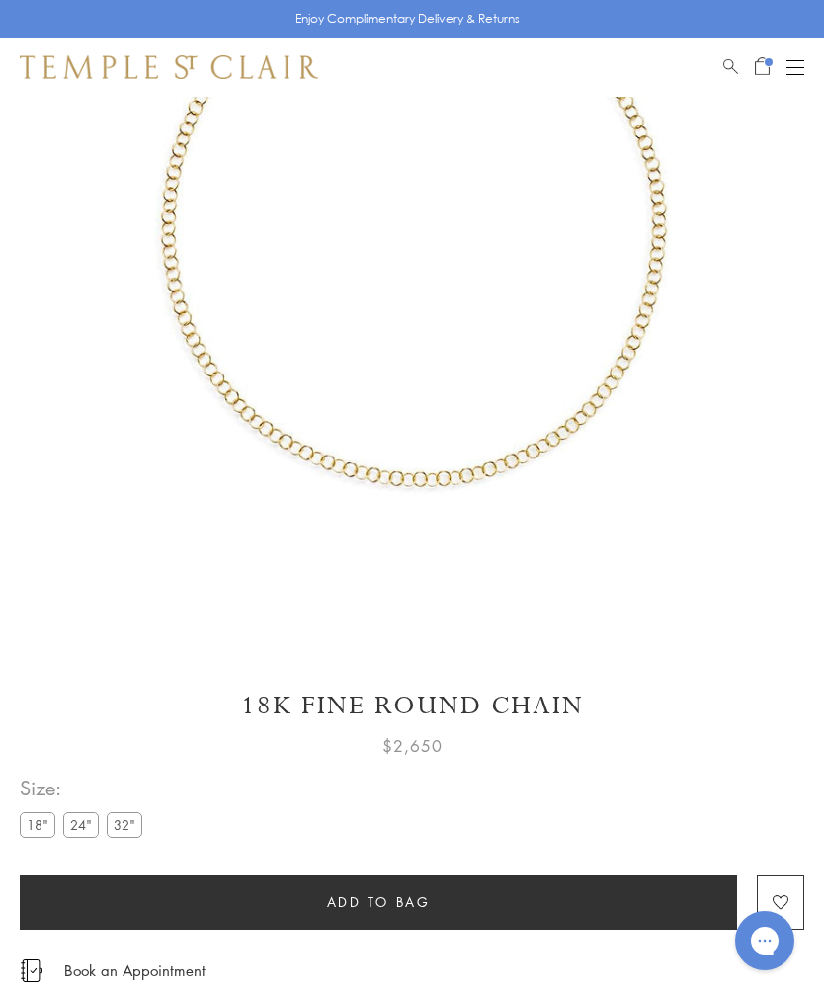
click at [84, 822] on label "24"" at bounding box center [81, 824] width 36 height 25
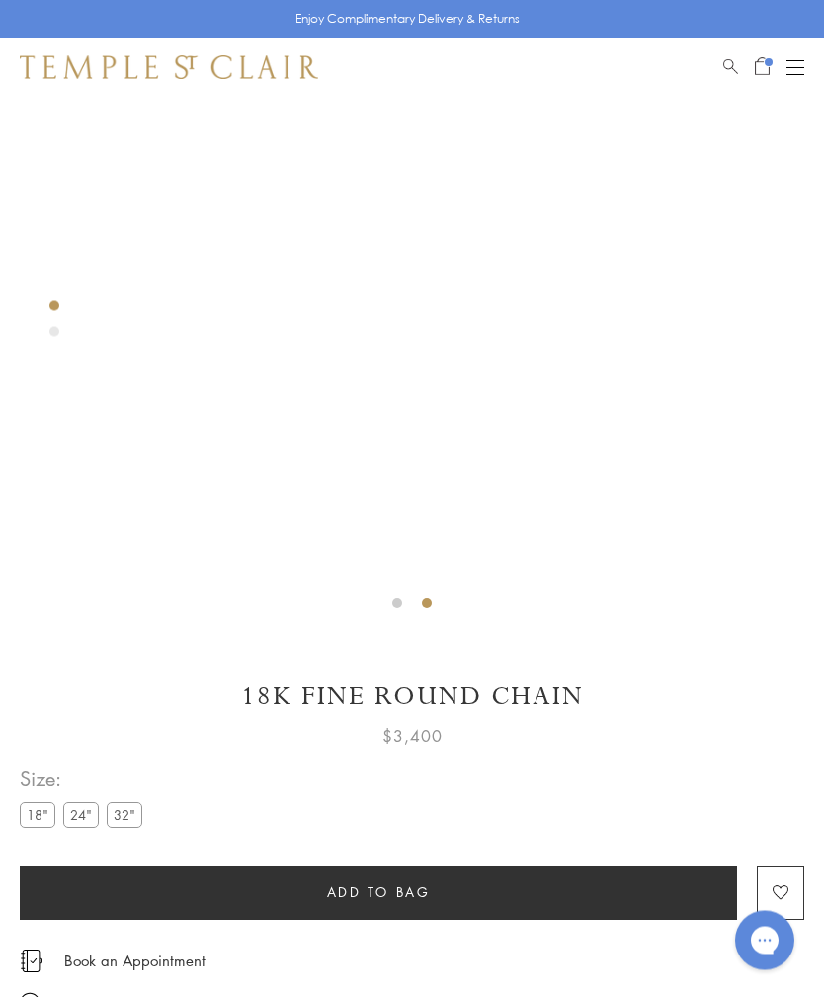
scroll to position [301, 0]
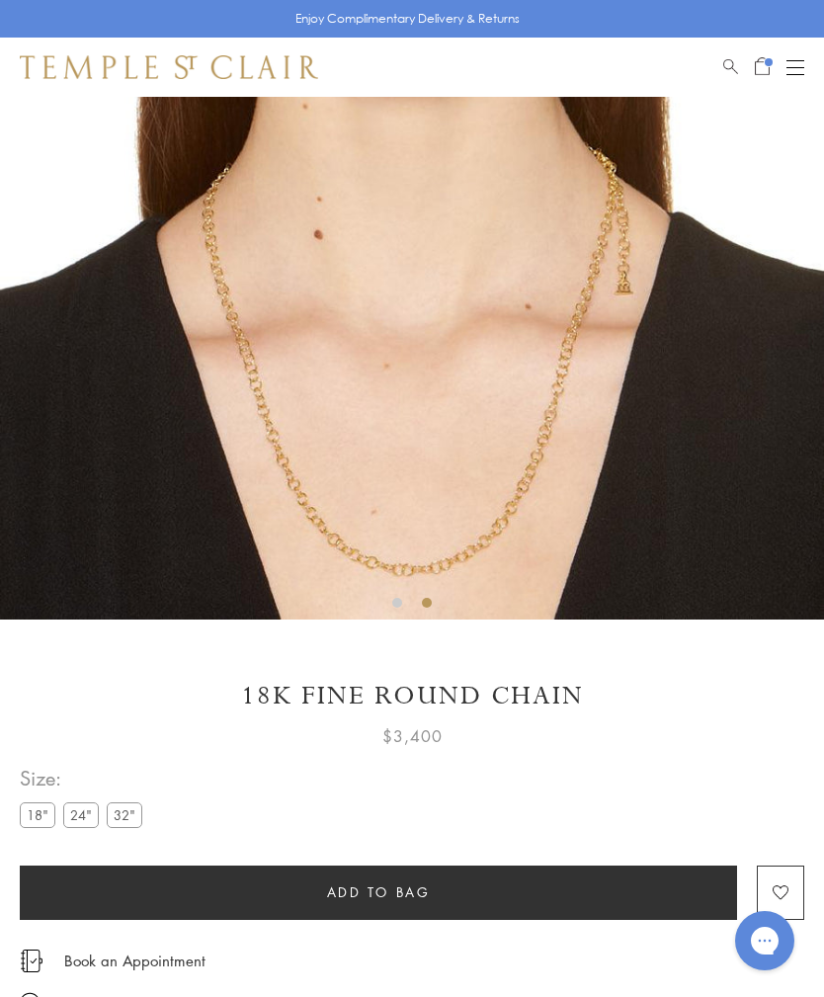
click at [138, 812] on label "32"" at bounding box center [125, 815] width 36 height 25
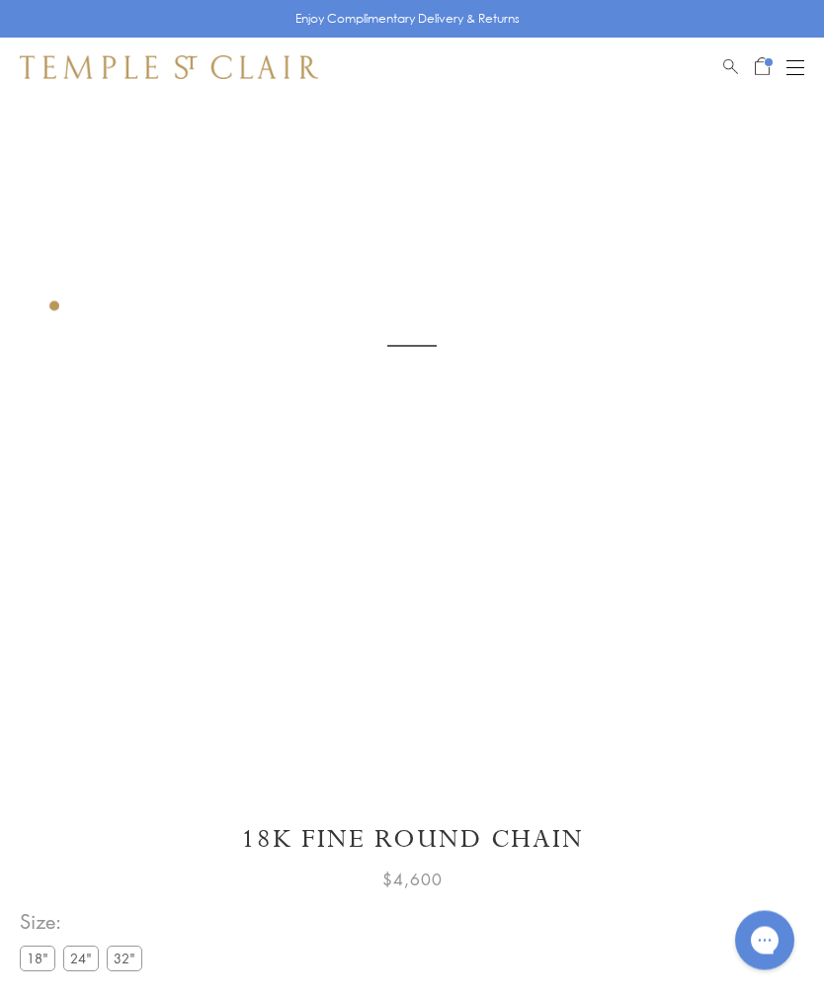
scroll to position [97, 0]
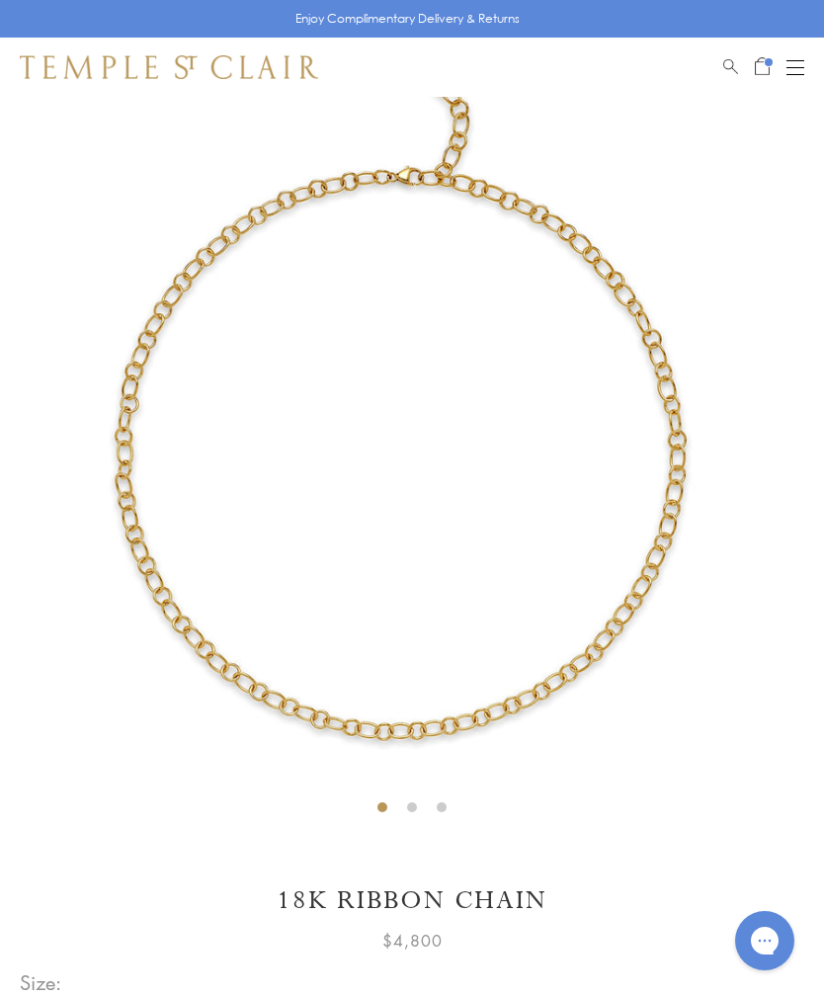
scroll to position [97, 0]
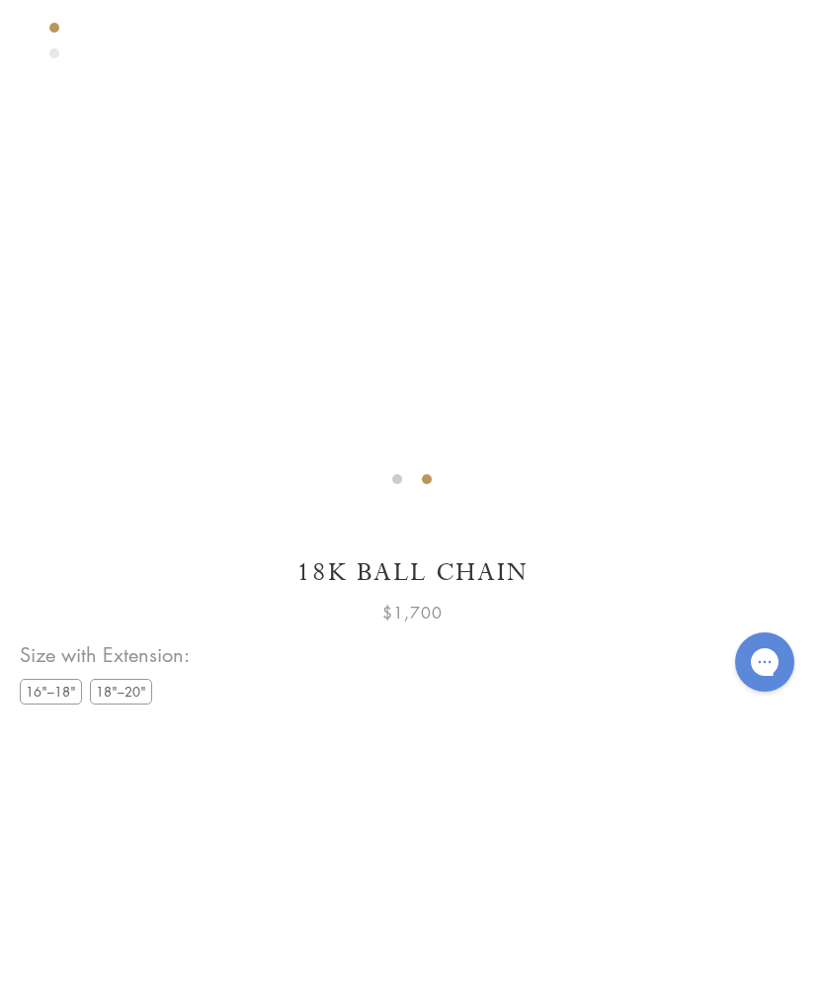
scroll to position [621, 0]
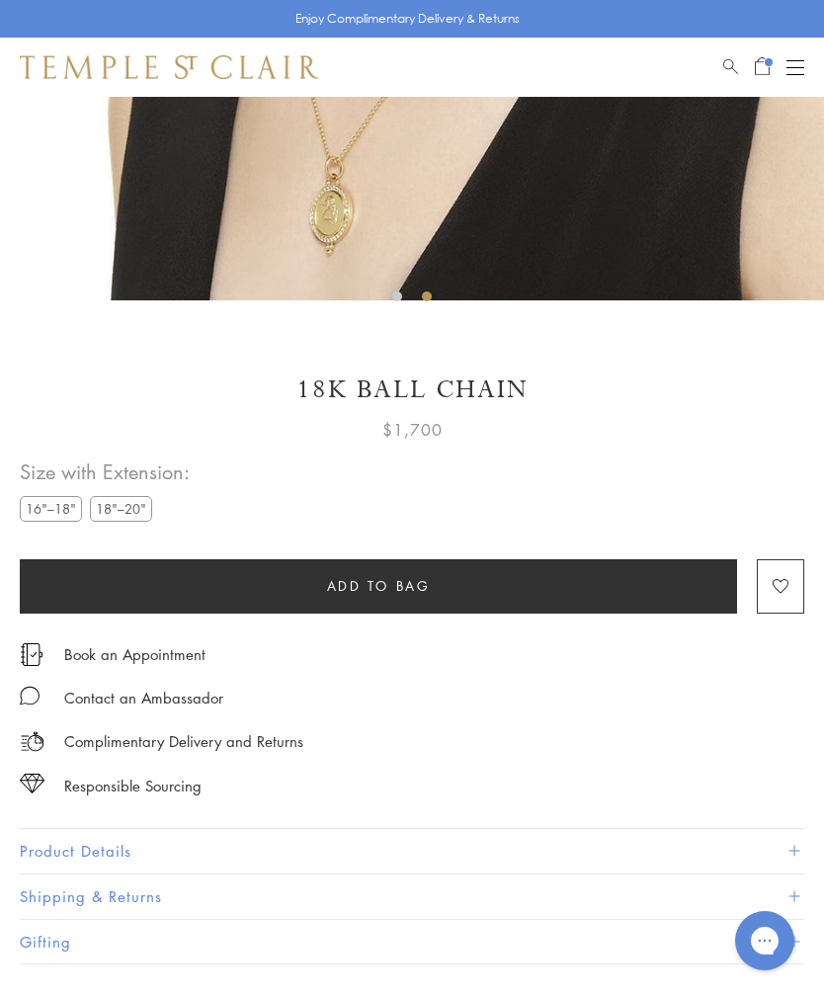
click at [127, 512] on label "18"–20"" at bounding box center [121, 508] width 62 height 25
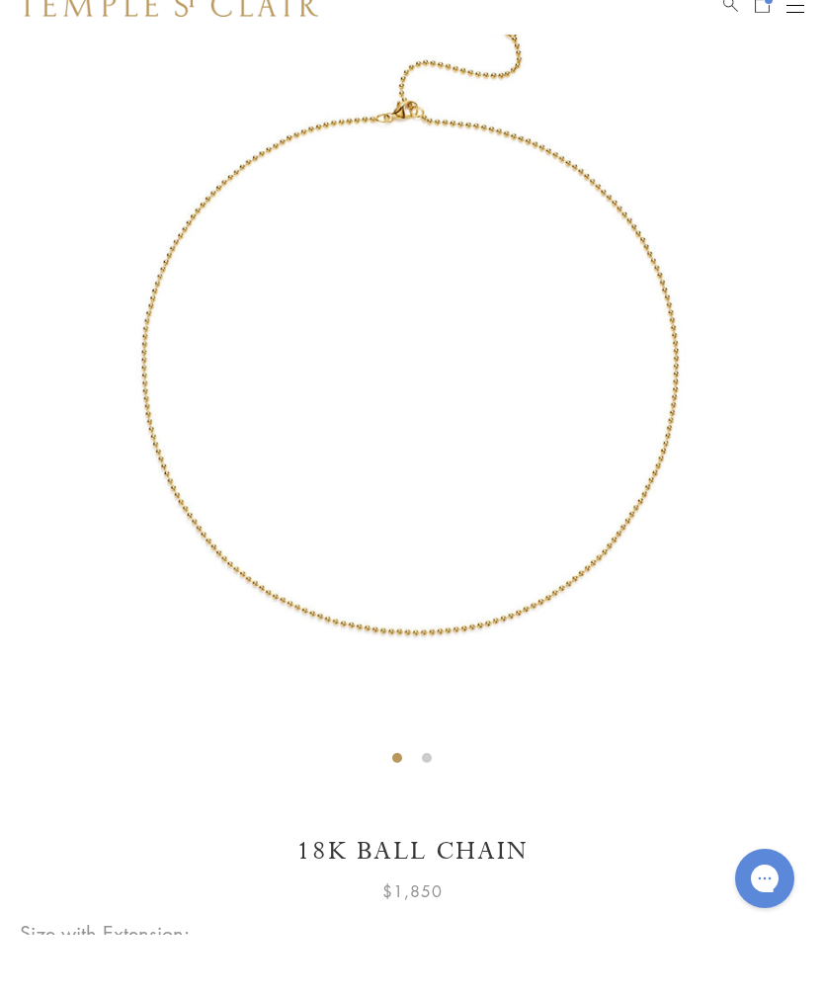
scroll to position [160, 0]
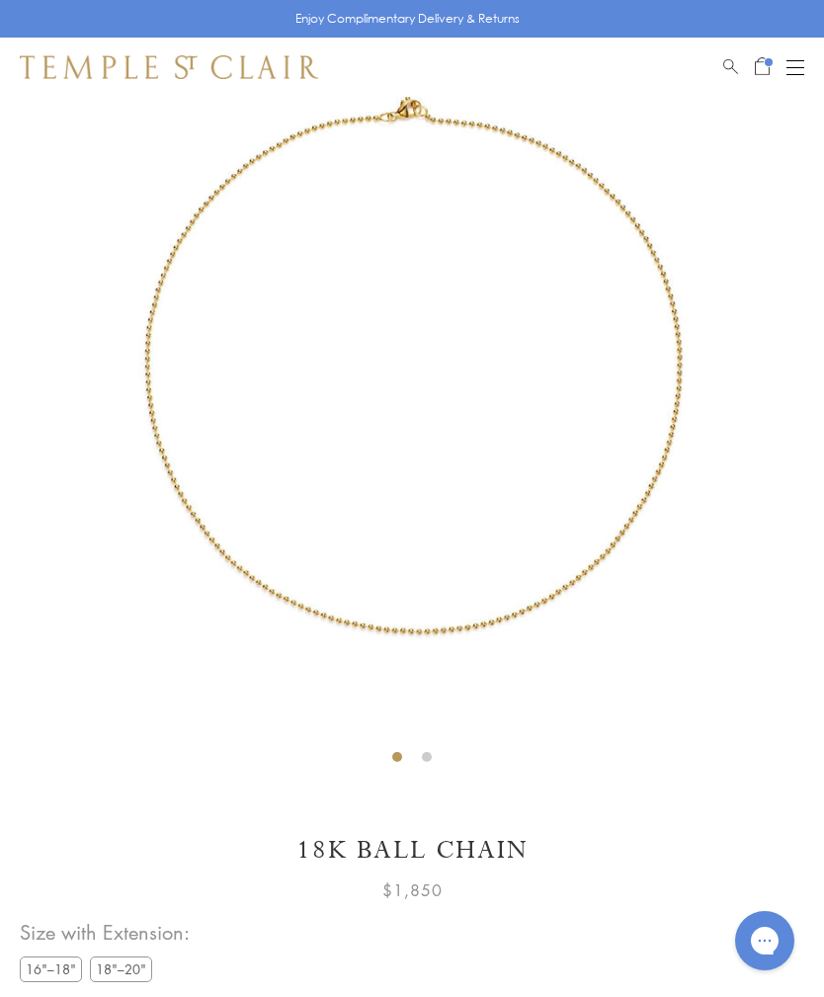
click at [756, 75] on link "Open Shopping Bag" at bounding box center [762, 67] width 15 height 24
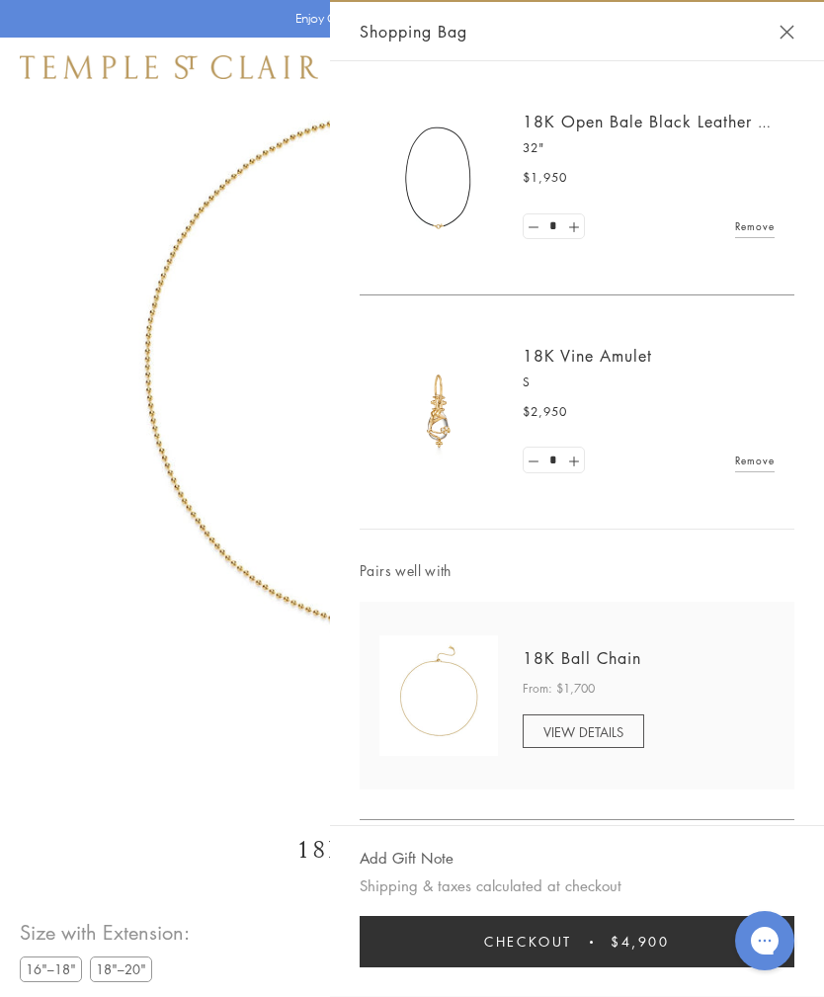
click at [243, 660] on img at bounding box center [412, 355] width 824 height 837
click at [791, 28] on button "Close Shopping Bag" at bounding box center [787, 32] width 15 height 15
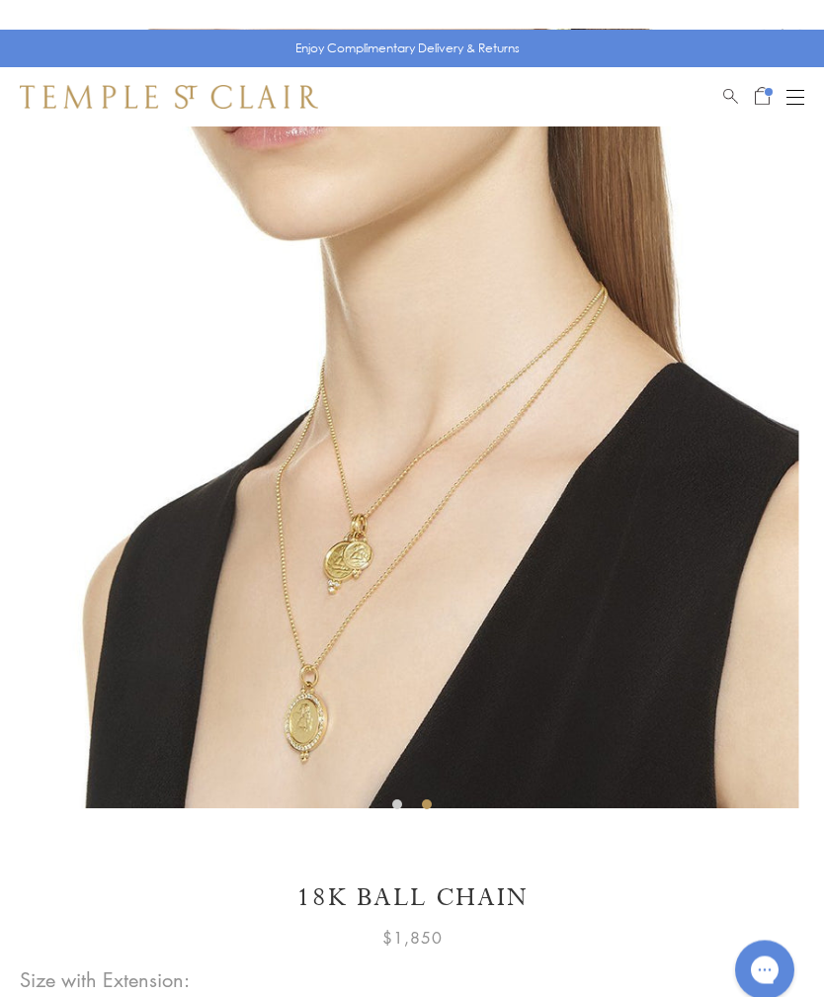
scroll to position [0, 0]
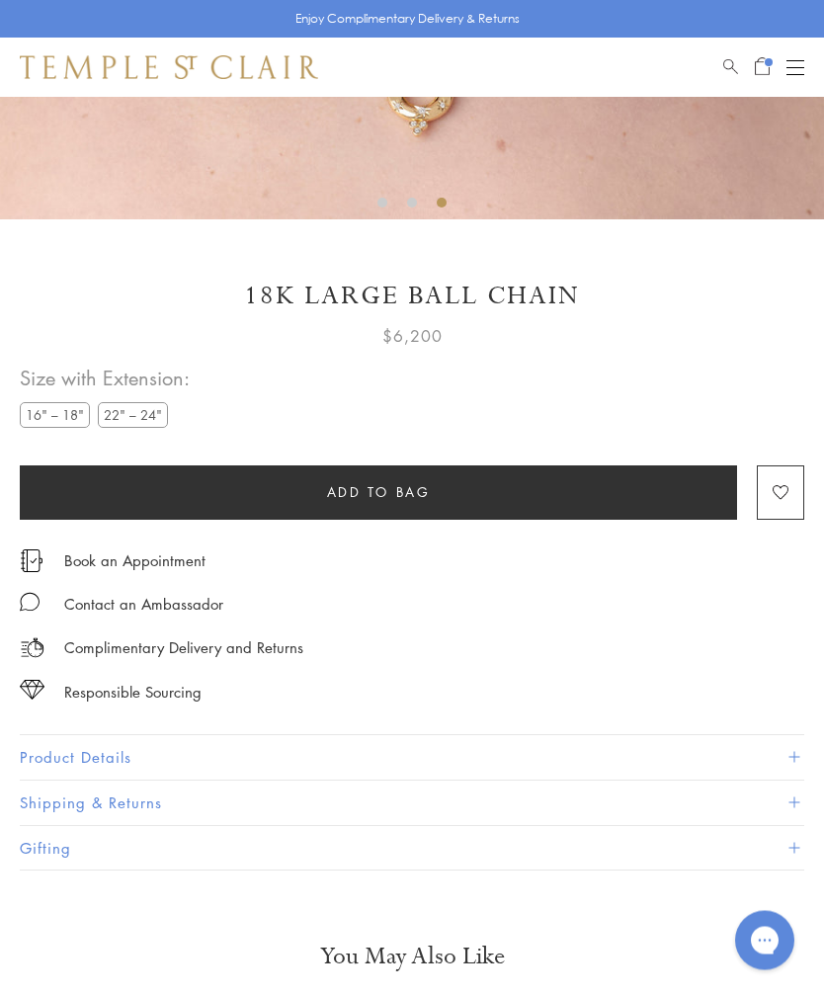
scroll to position [702, 0]
click at [137, 408] on label "22" – 24"" at bounding box center [133, 414] width 70 height 25
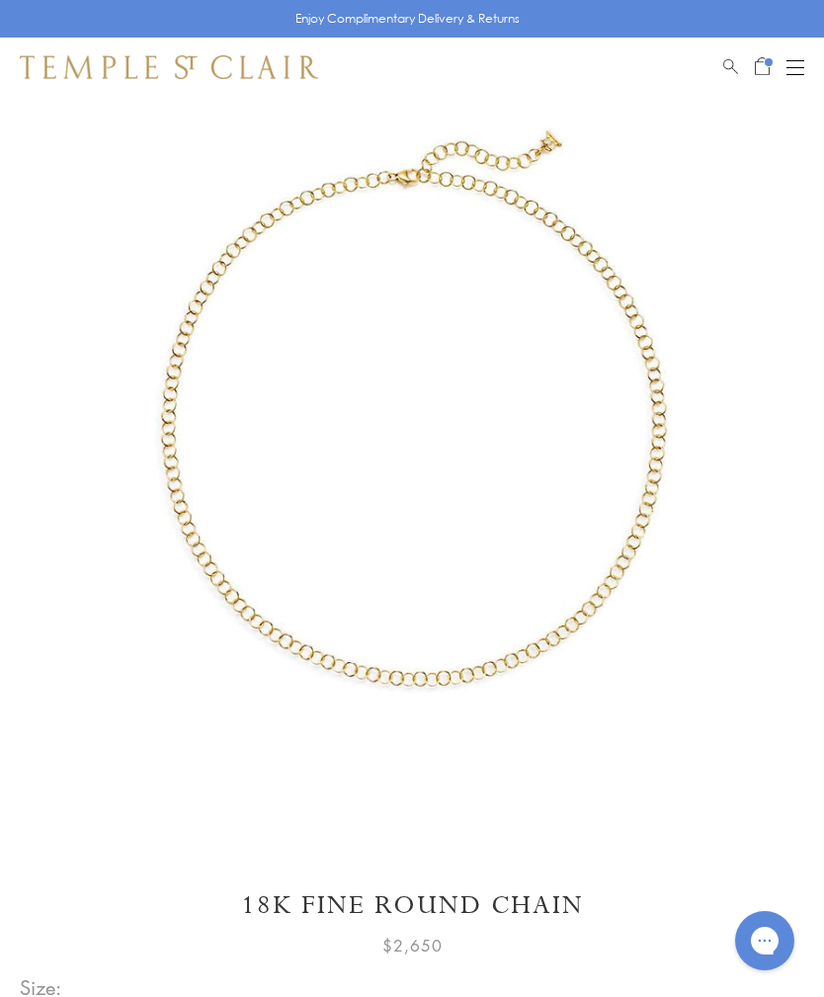
scroll to position [97, 0]
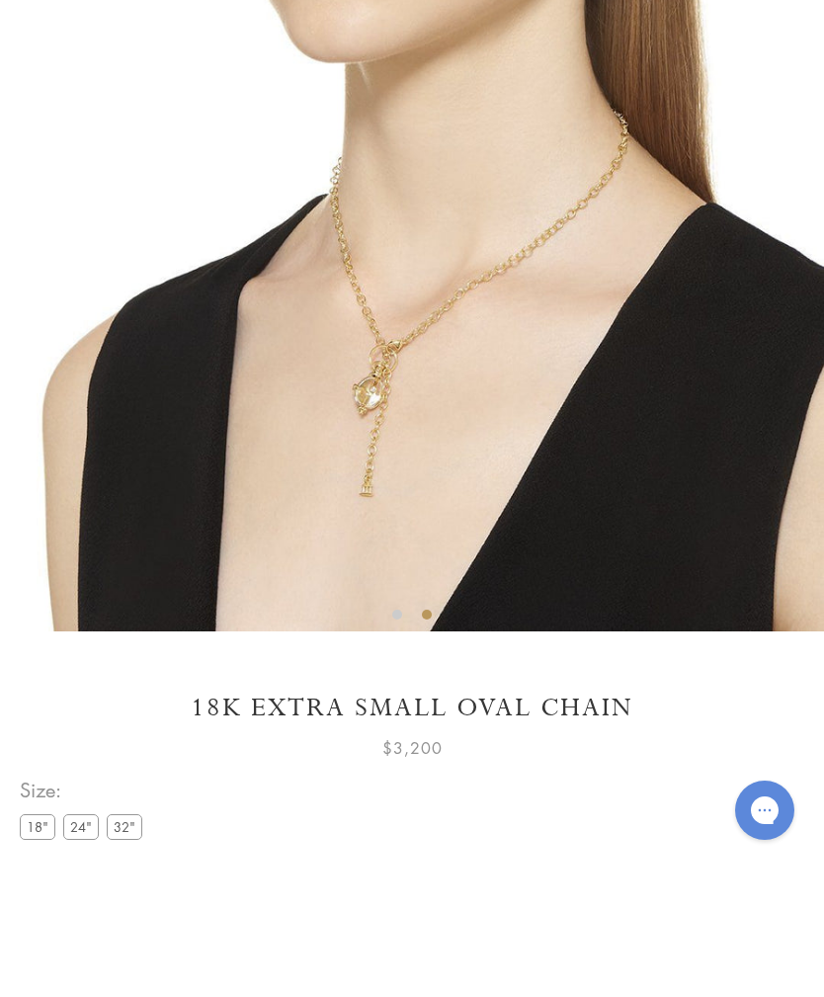
scroll to position [484, 0]
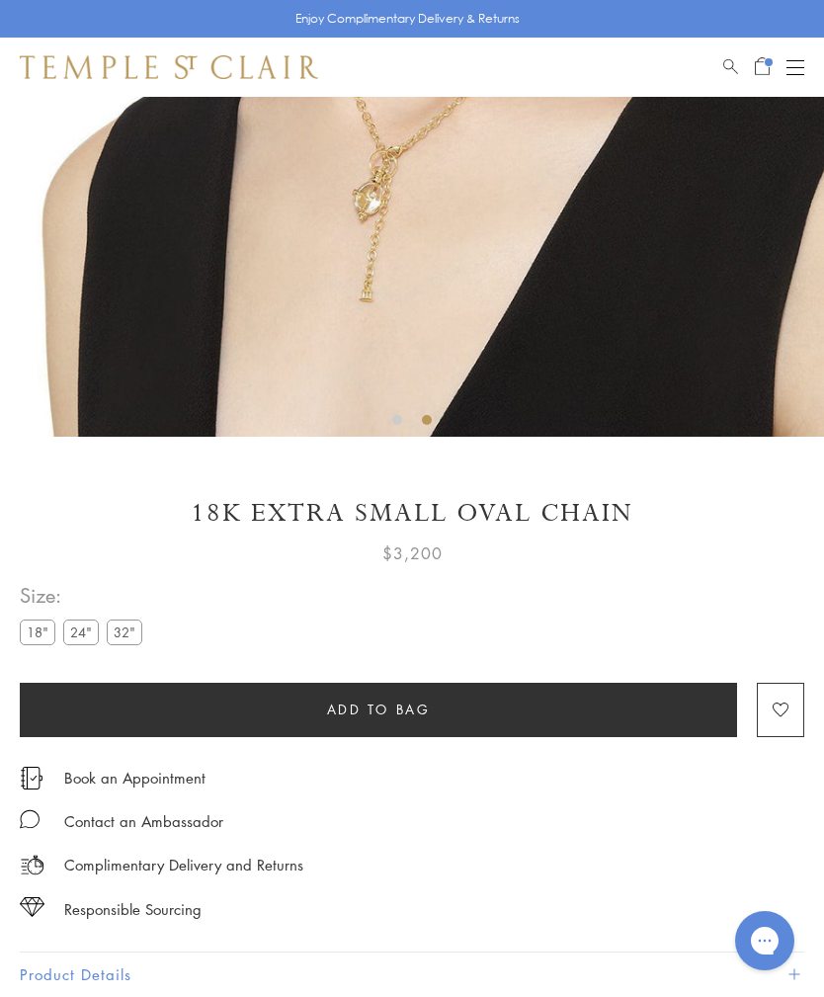
click at [87, 628] on label "24"" at bounding box center [81, 632] width 36 height 25
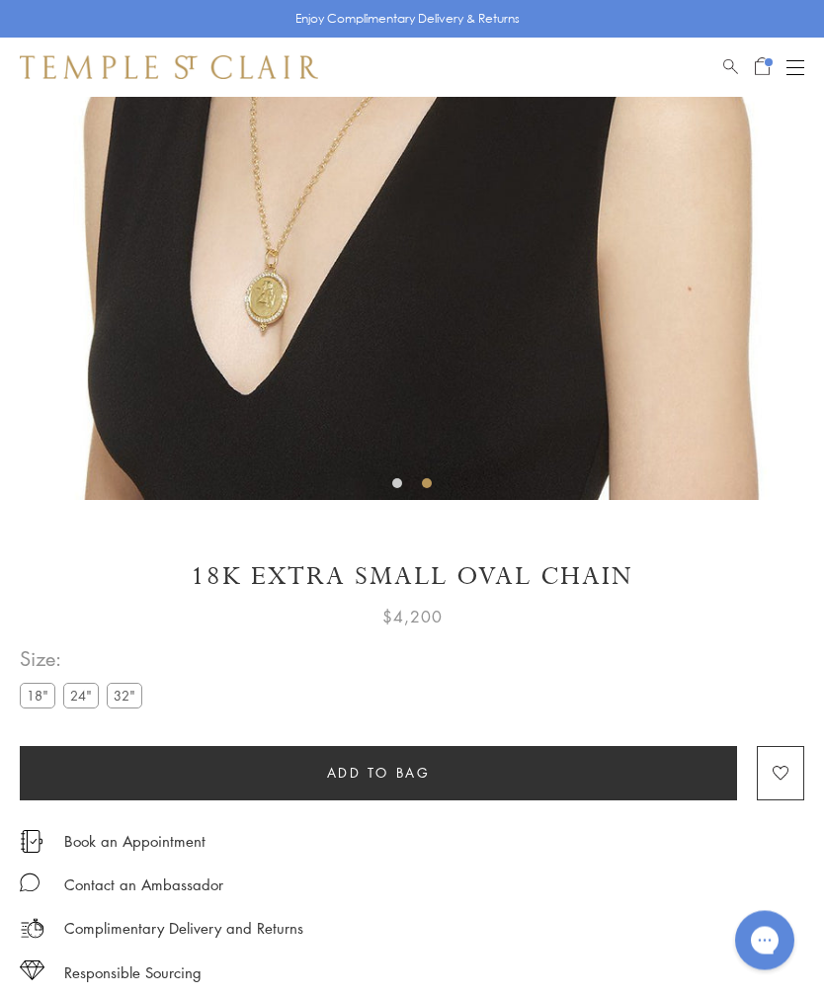
scroll to position [567, 0]
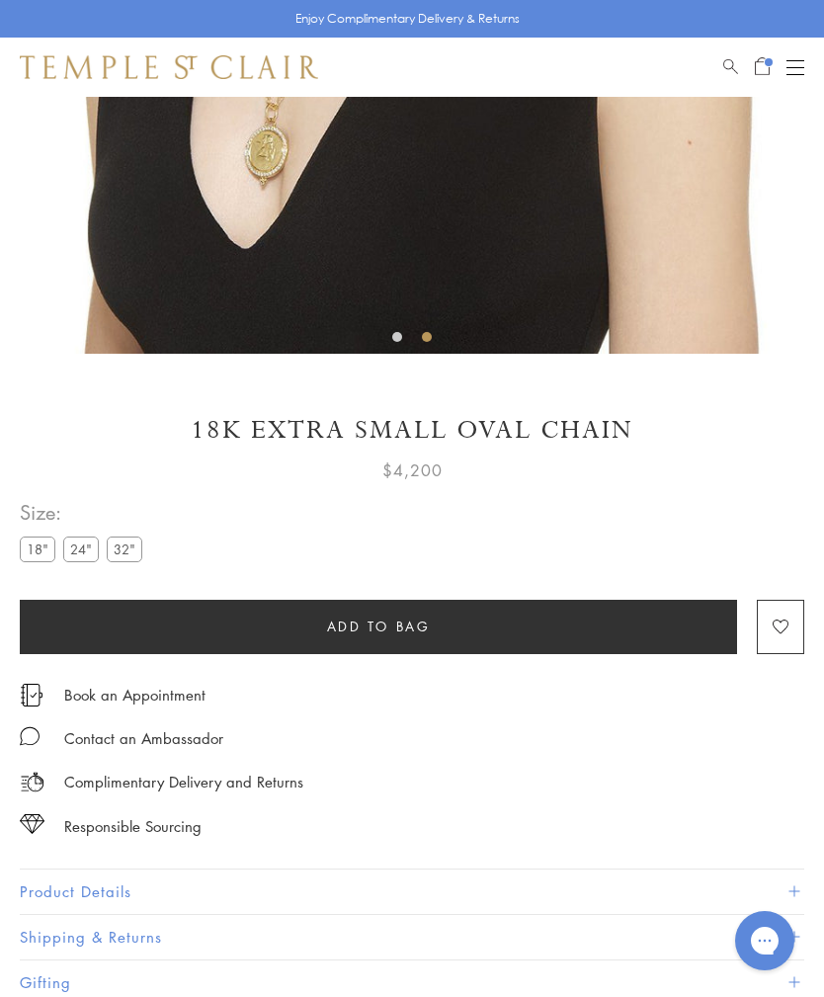
click at [403, 634] on button "Add to bag" at bounding box center [379, 627] width 718 height 54
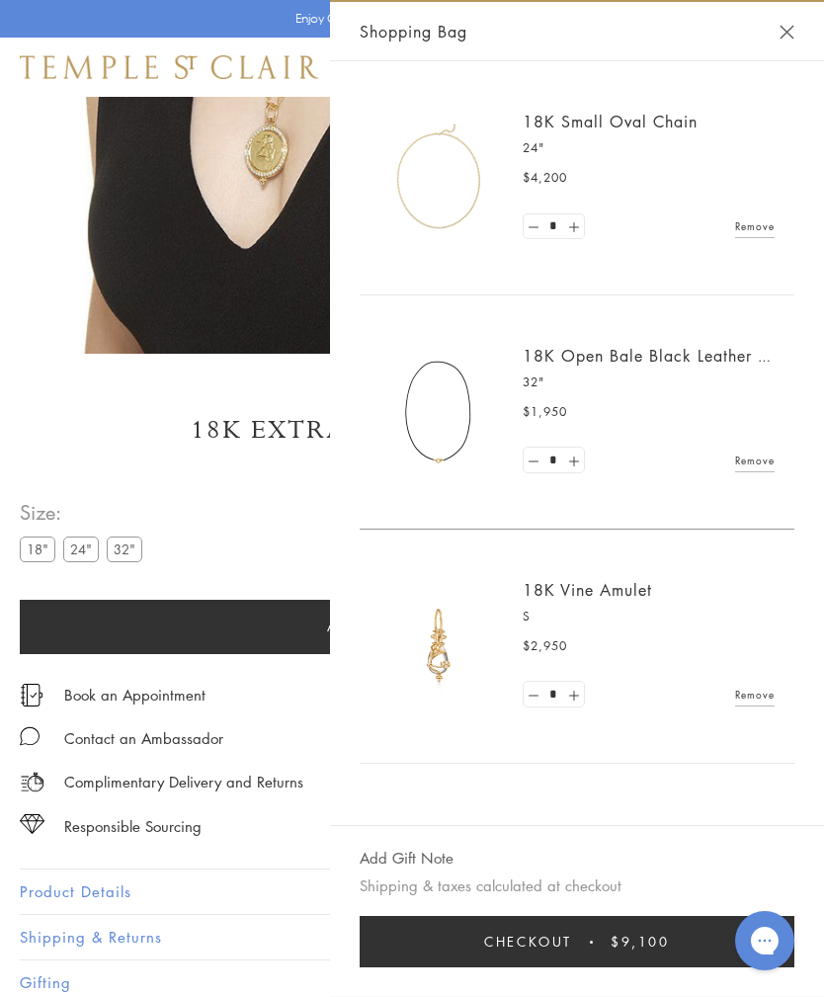
click at [773, 455] on link "Remove" at bounding box center [755, 461] width 40 height 22
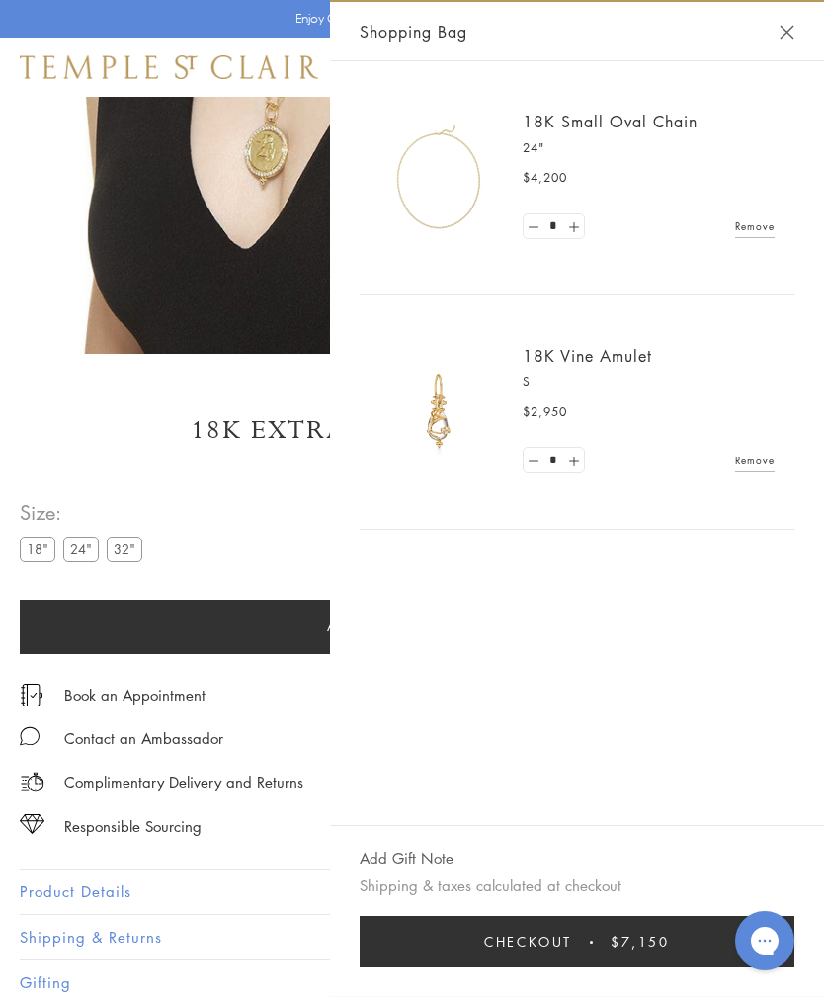
click at [232, 487] on div "18K Extra Small Oval Chain $4,200 The 18K Extra Small Oval Chain features delic…" at bounding box center [412, 709] width 785 height 593
click at [781, 37] on button "Close Shopping Bag" at bounding box center [787, 32] width 15 height 15
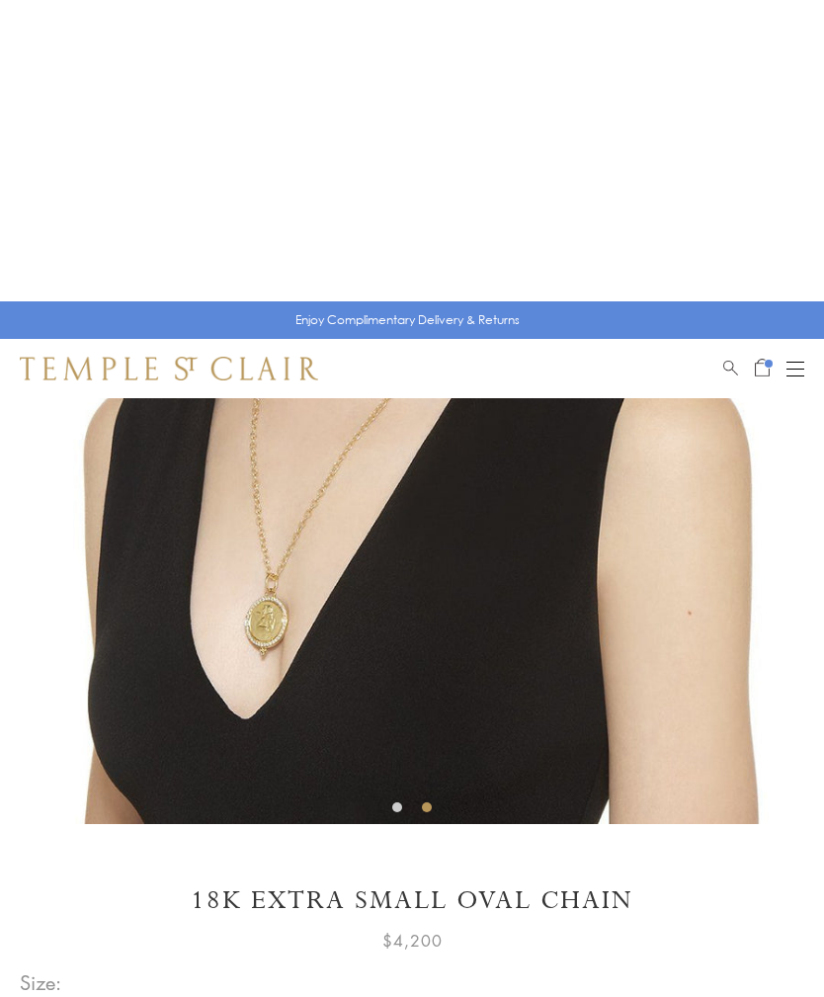
scroll to position [0, 0]
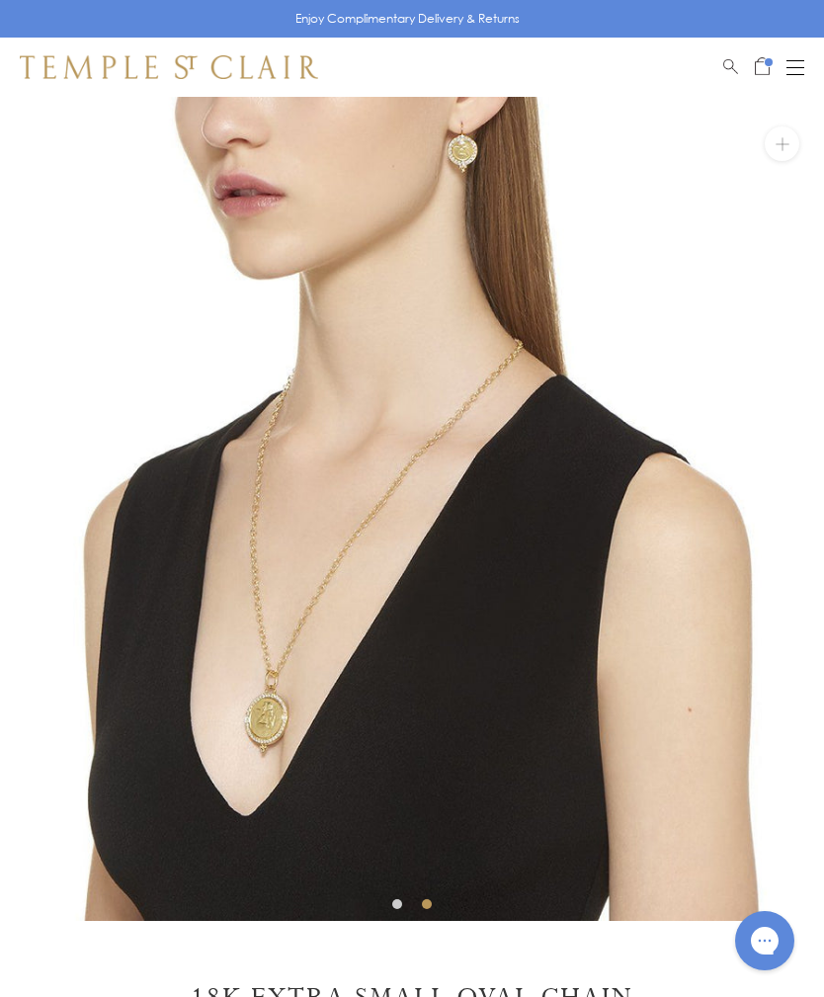
click at [755, 60] on span "Open Shopping Bag" at bounding box center [762, 64] width 15 height 18
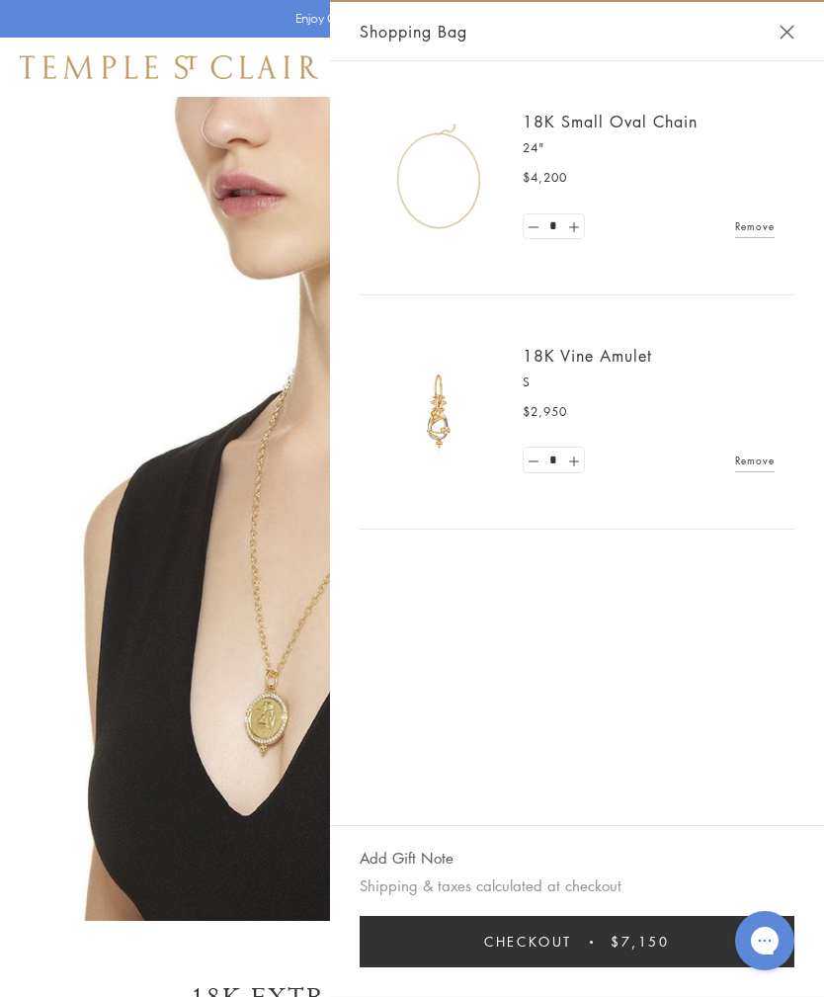
click at [783, 29] on button "Close Shopping Bag" at bounding box center [787, 32] width 15 height 15
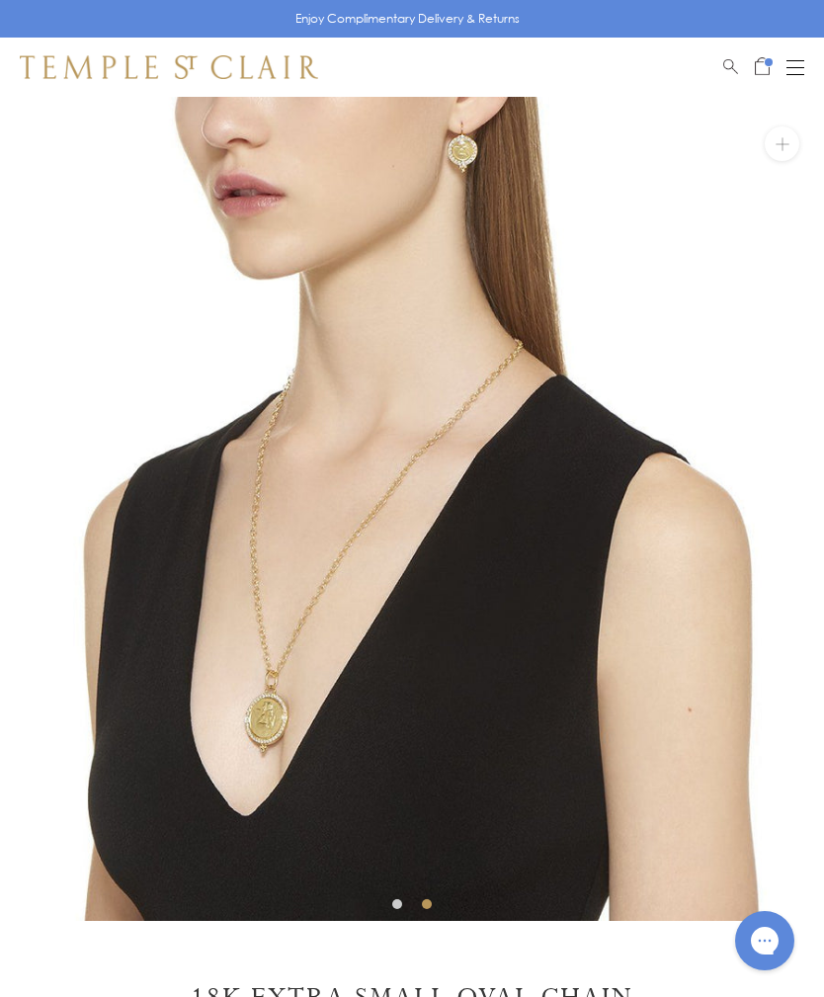
click at [798, 70] on button "Open navigation" at bounding box center [796, 67] width 18 height 24
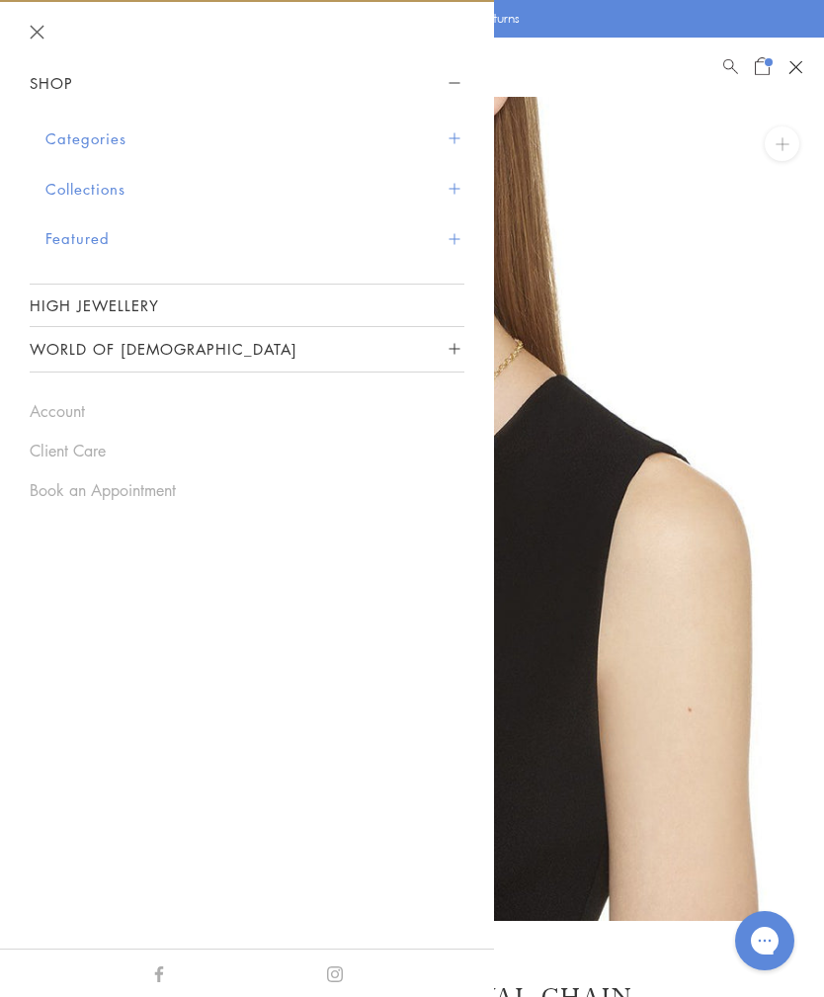
click at [454, 142] on span "Sidebar navigation" at bounding box center [454, 138] width 11 height 11
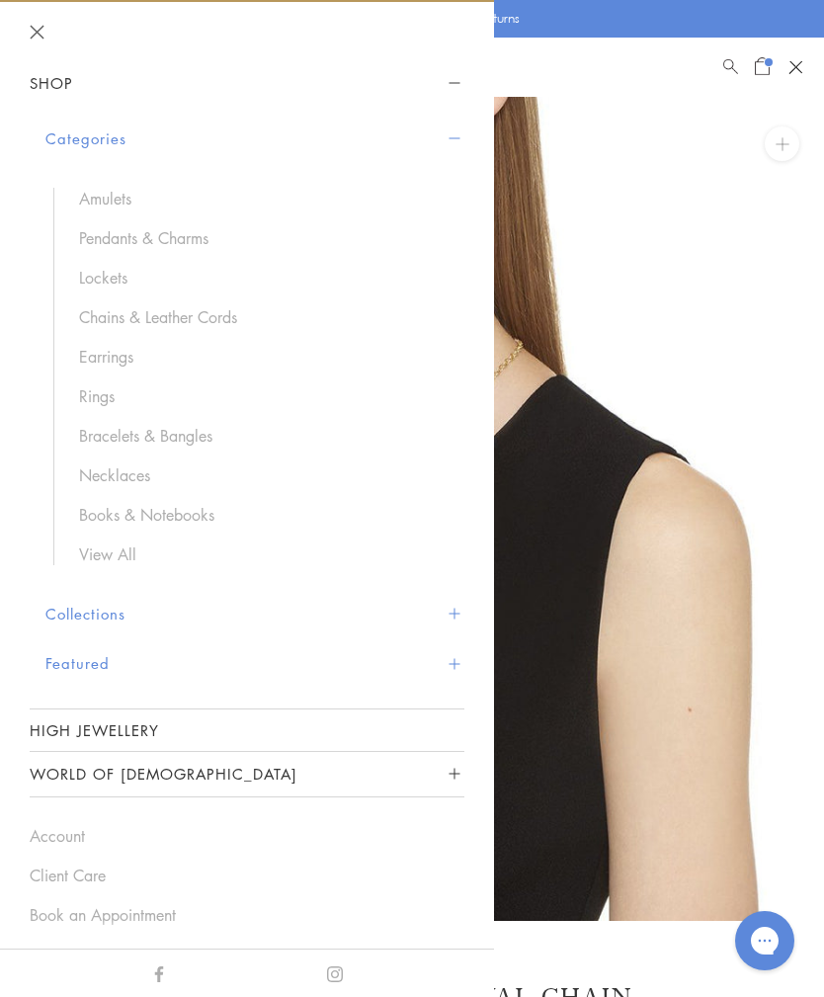
click at [219, 317] on link "Chains & Leather Cords" at bounding box center [262, 317] width 366 height 22
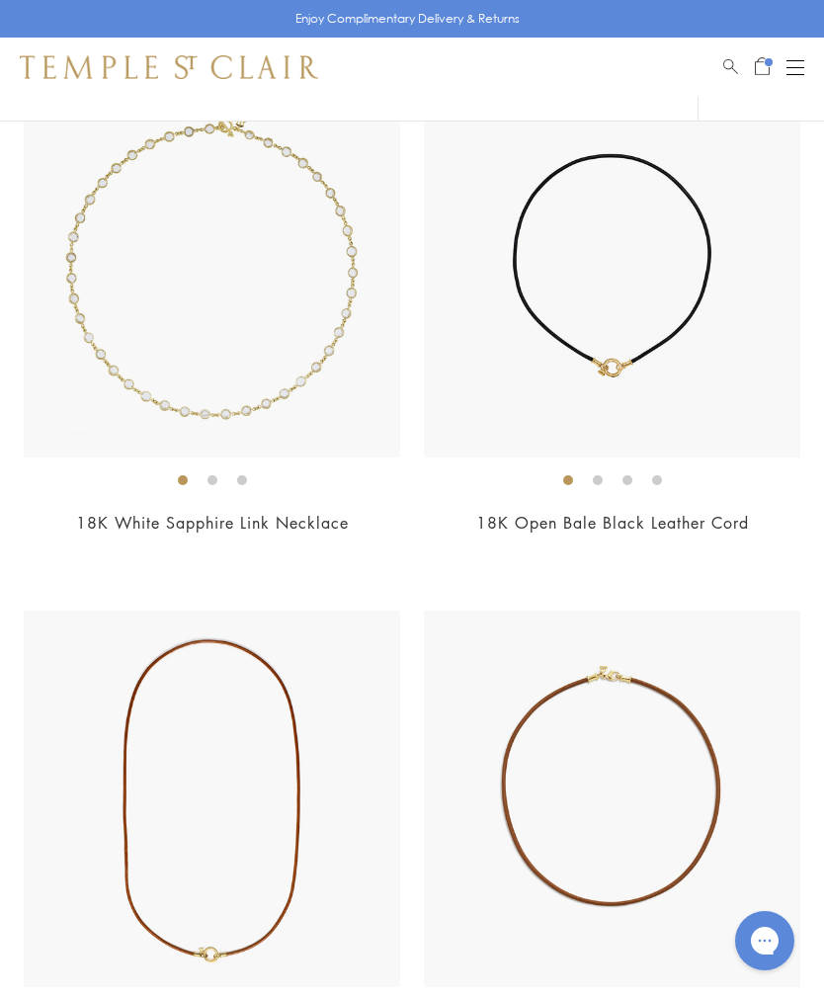
scroll to position [4039, 0]
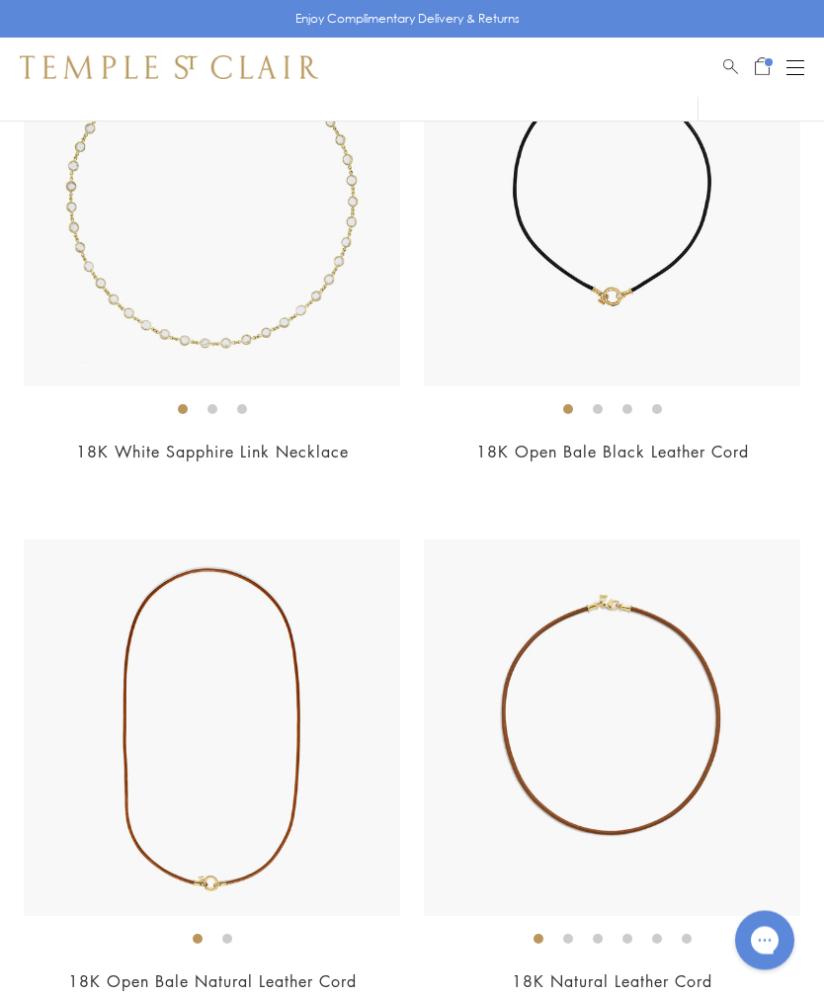
click at [685, 273] on img at bounding box center [612, 199] width 377 height 377
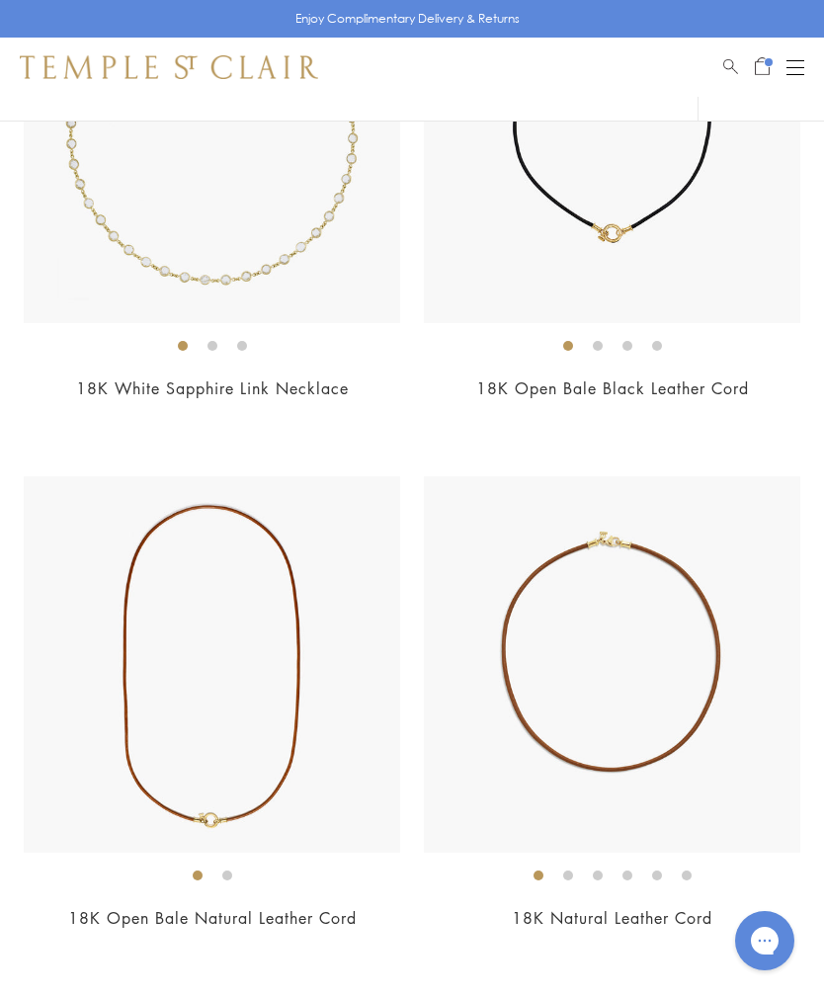
click at [700, 690] on img at bounding box center [612, 664] width 377 height 377
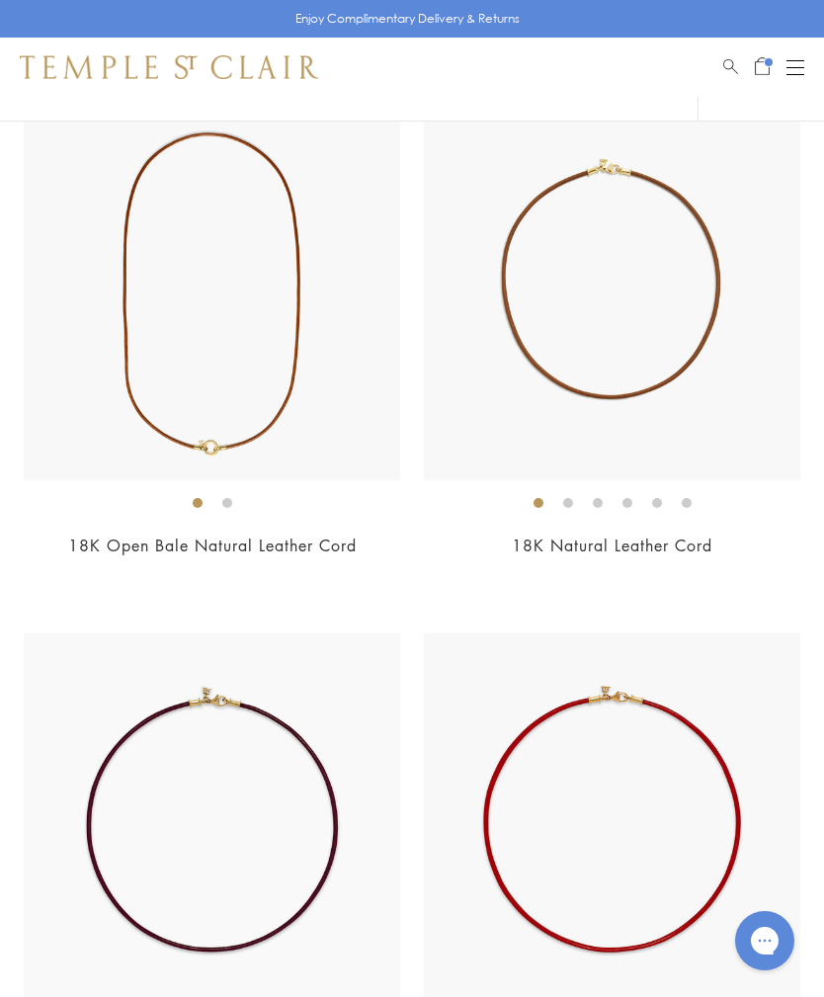
scroll to position [4595, 0]
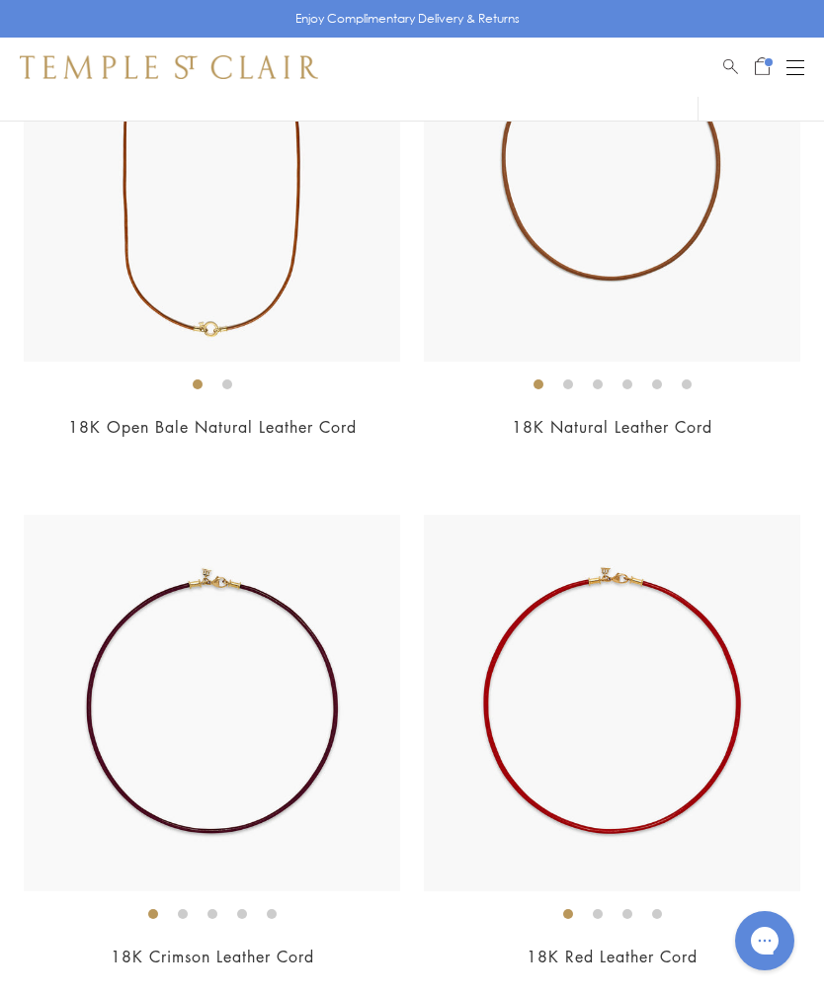
click at [233, 315] on img at bounding box center [212, 173] width 377 height 377
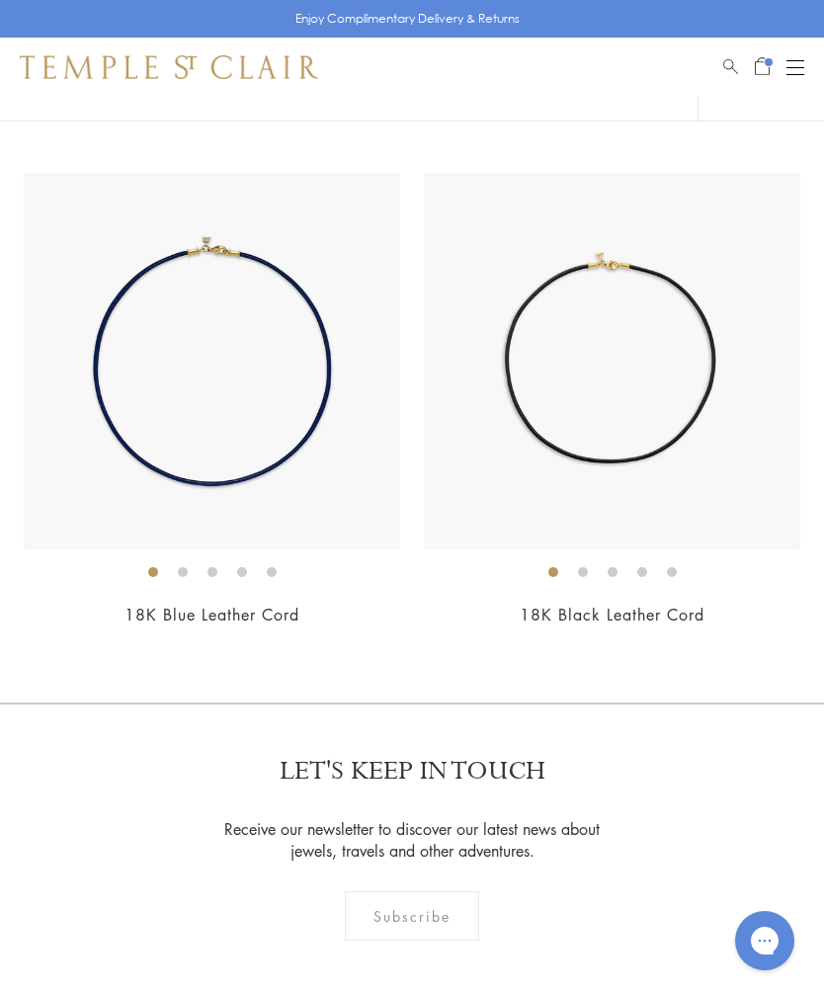
scroll to position [5505, 0]
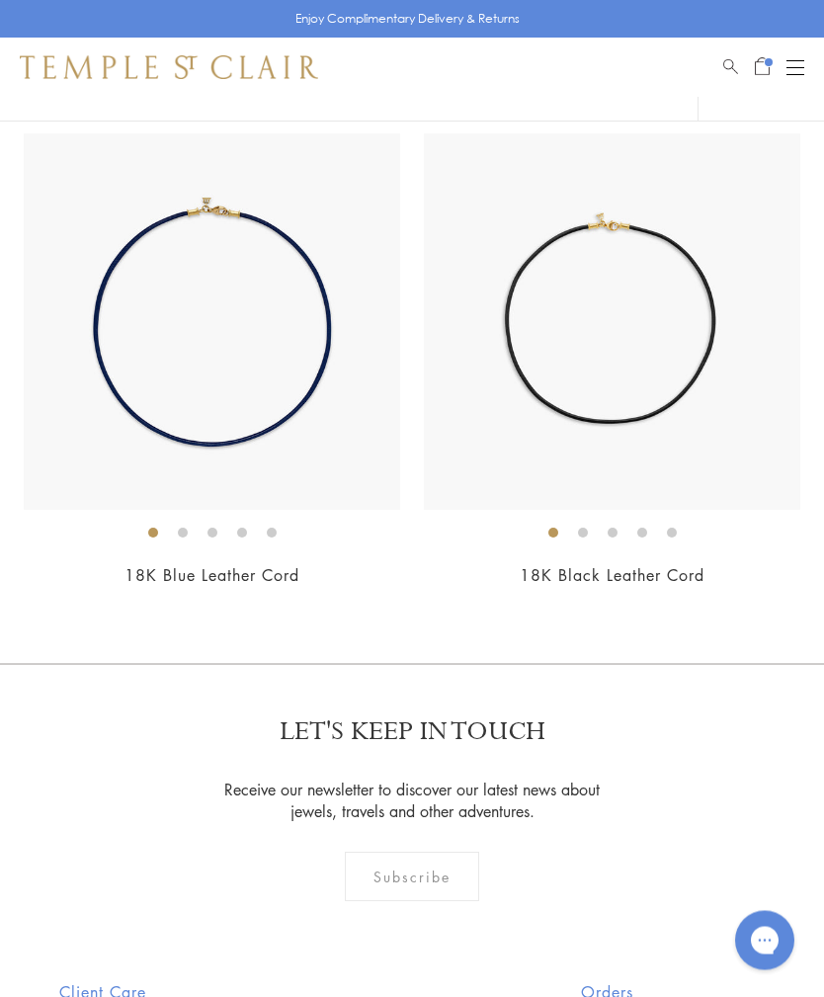
click at [665, 393] on img at bounding box center [612, 322] width 377 height 377
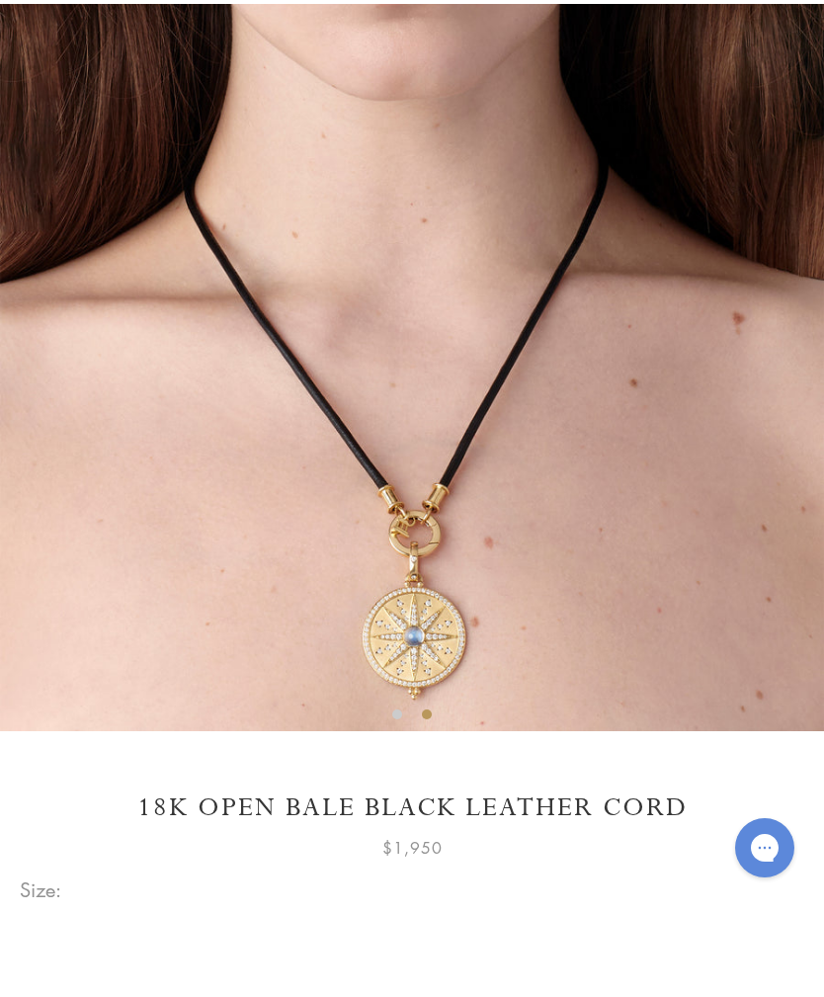
scroll to position [207, 0]
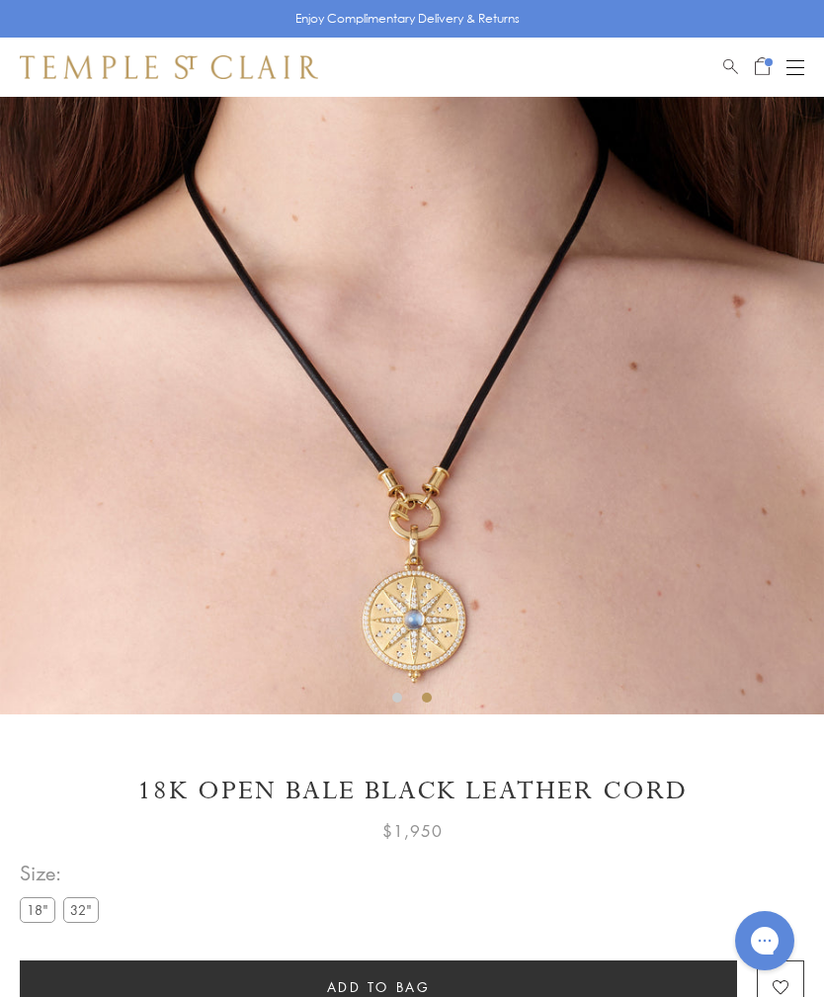
click at [751, 507] on img at bounding box center [412, 302] width 824 height 824
click at [95, 915] on label "32"" at bounding box center [81, 909] width 36 height 25
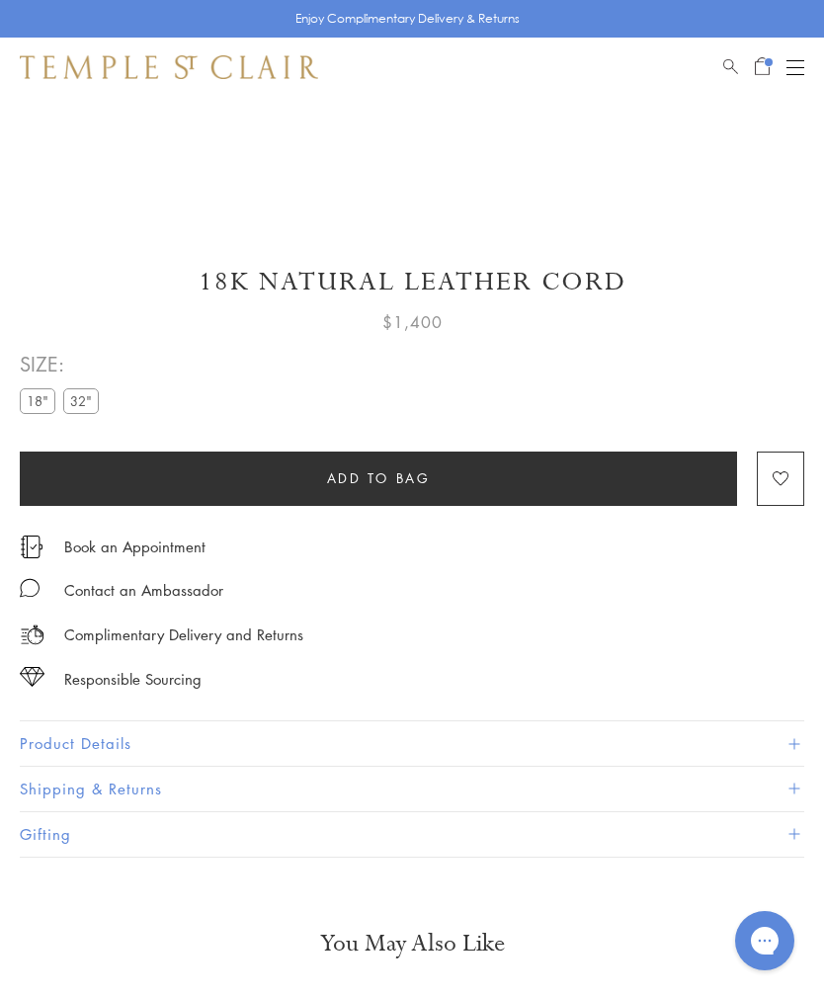
click at [78, 407] on label "32"" at bounding box center [81, 400] width 36 height 25
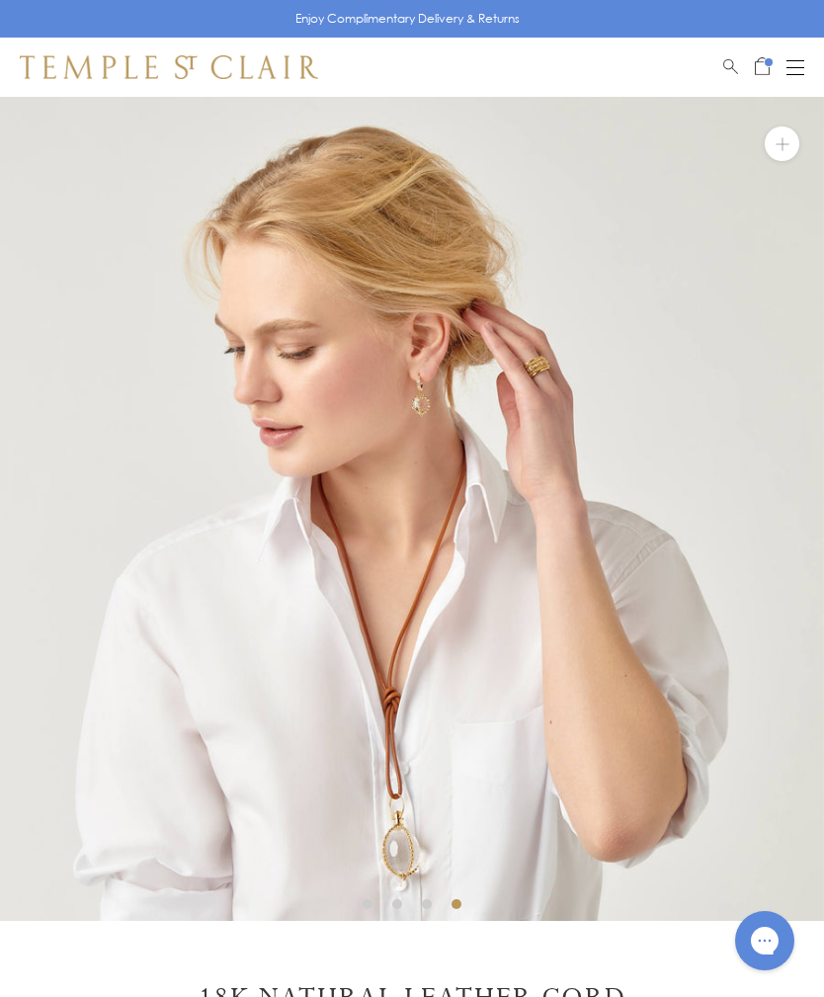
click at [802, 62] on button "Open navigation" at bounding box center [796, 67] width 18 height 24
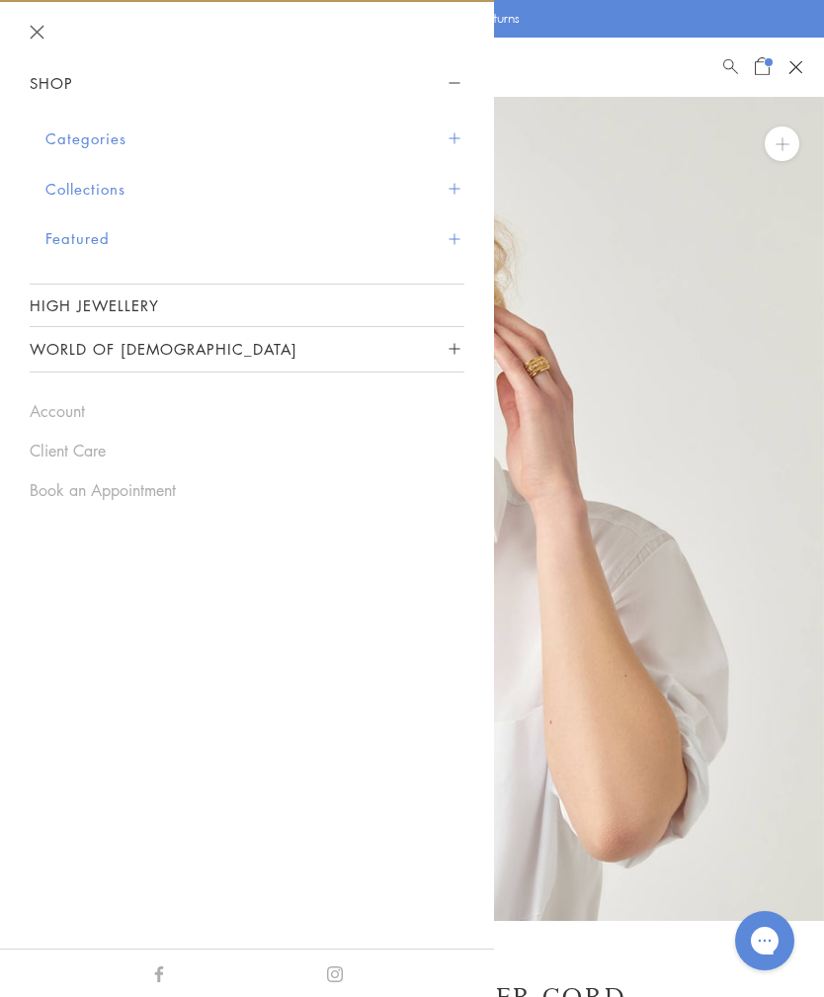
click at [748, 432] on img at bounding box center [412, 509] width 824 height 824
click at [703, 311] on img at bounding box center [412, 509] width 824 height 824
click at [42, 32] on button "Close navigation" at bounding box center [37, 32] width 15 height 15
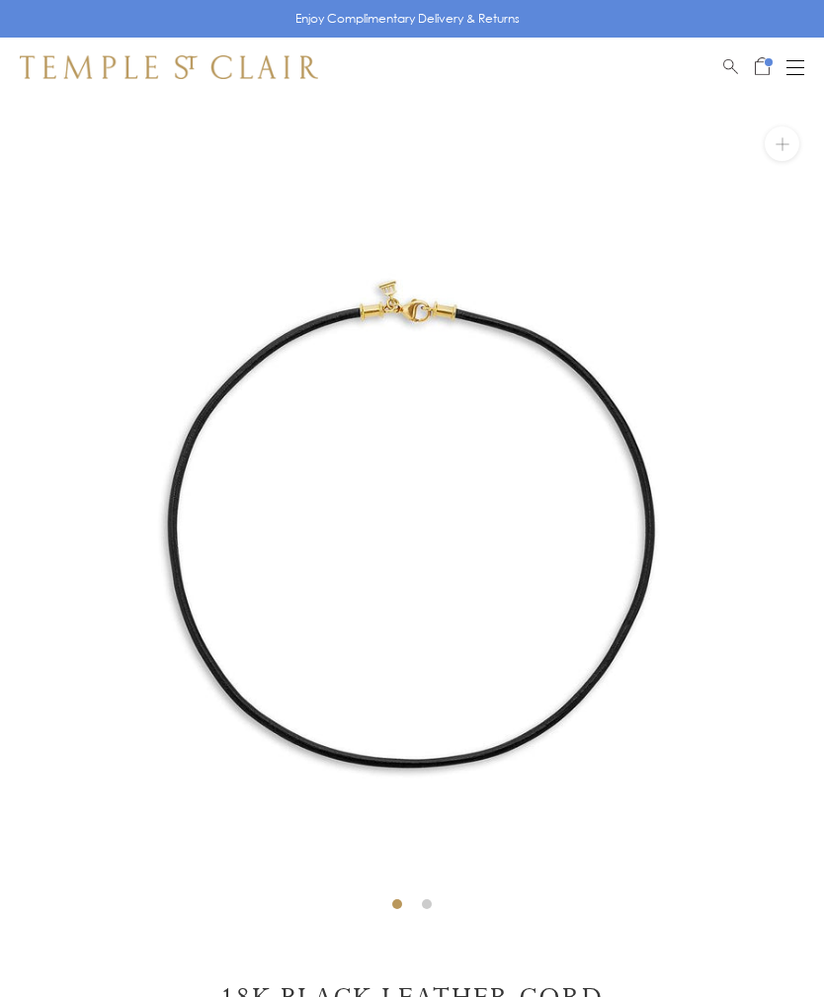
scroll to position [97, 0]
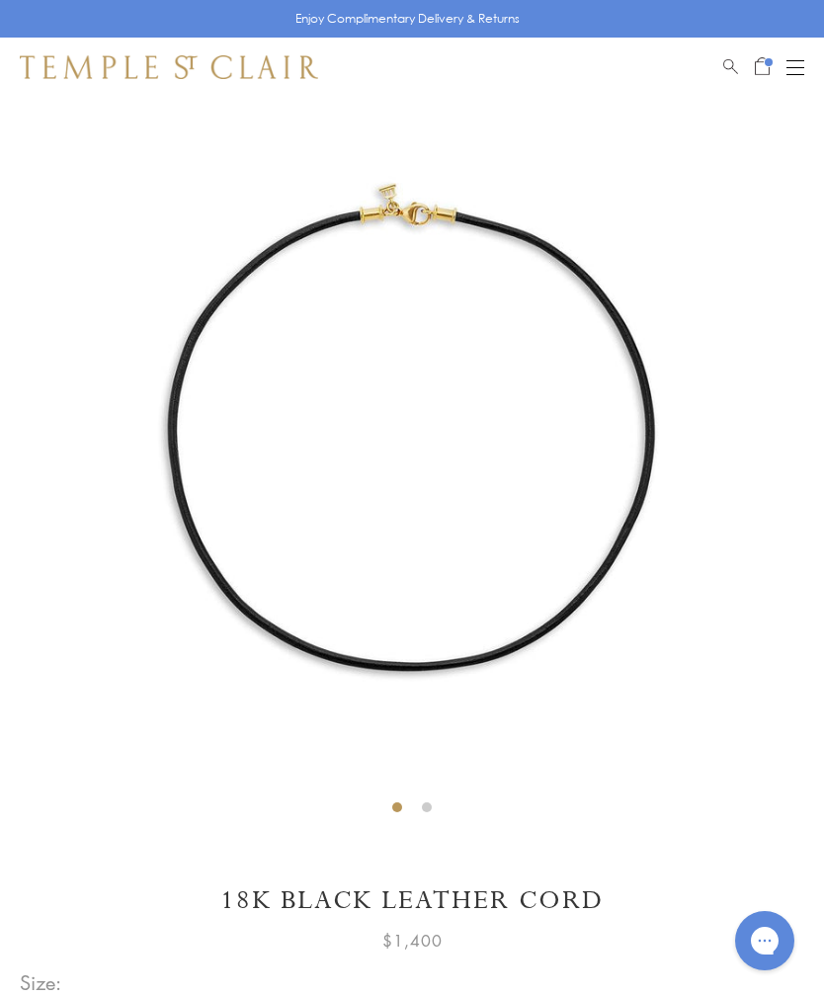
click at [762, 66] on span "Open Shopping Bag" at bounding box center [762, 64] width 15 height 18
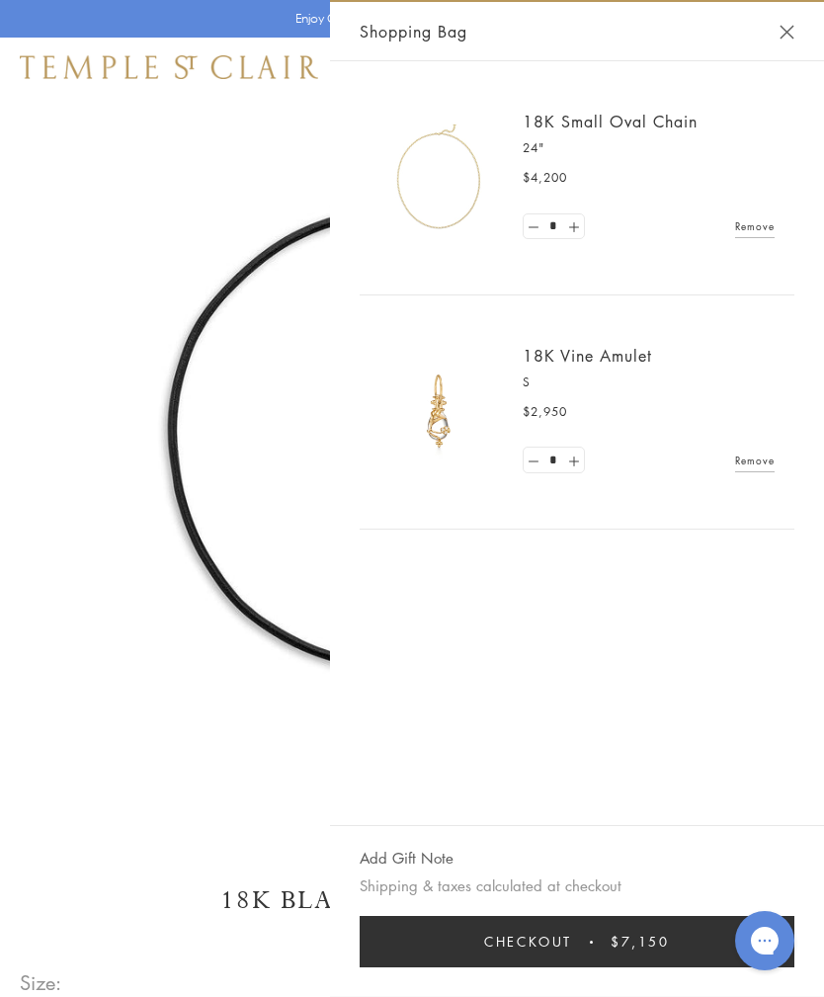
scroll to position [0, 0]
click at [787, 39] on button "Close Shopping Bag" at bounding box center [787, 32] width 15 height 15
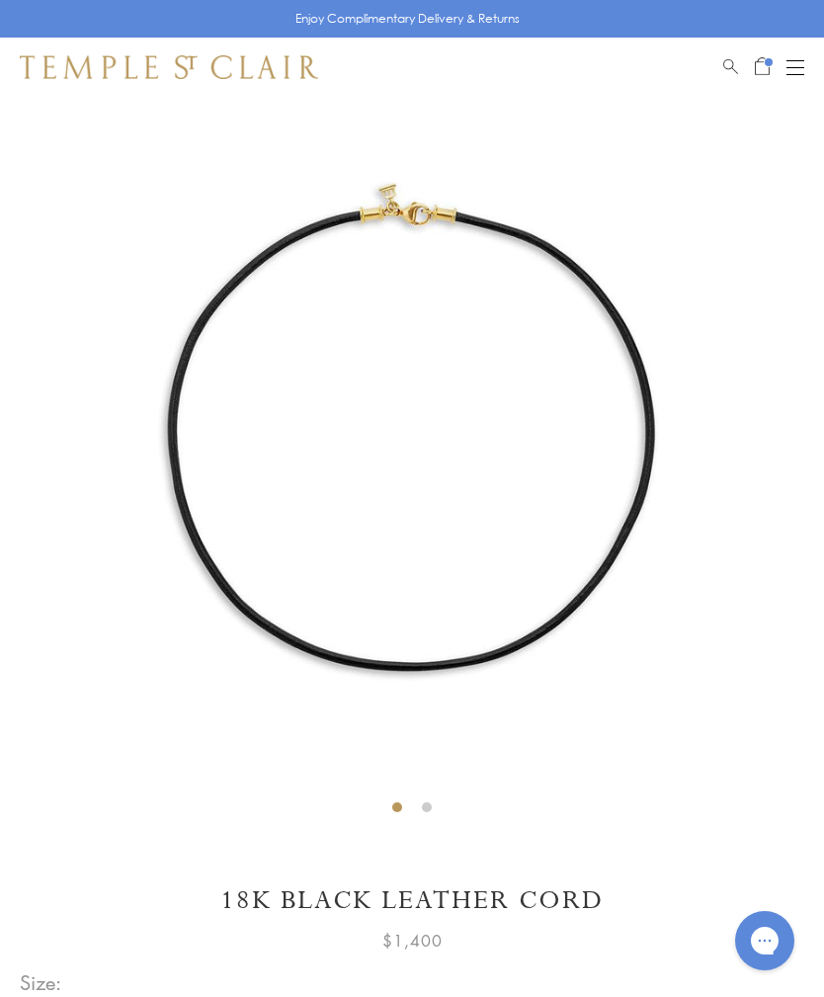
click at [770, 64] on span "Open Shopping Bag" at bounding box center [769, 62] width 8 height 8
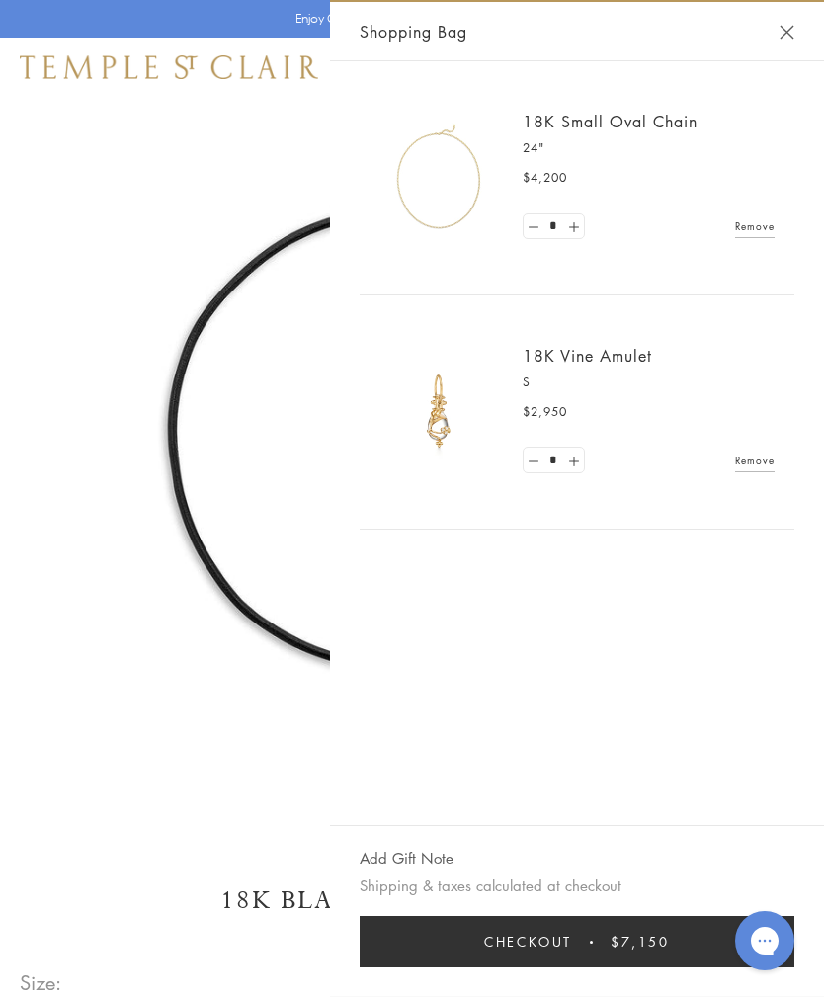
click at [604, 358] on link "18K Vine Amulet" at bounding box center [587, 356] width 129 height 22
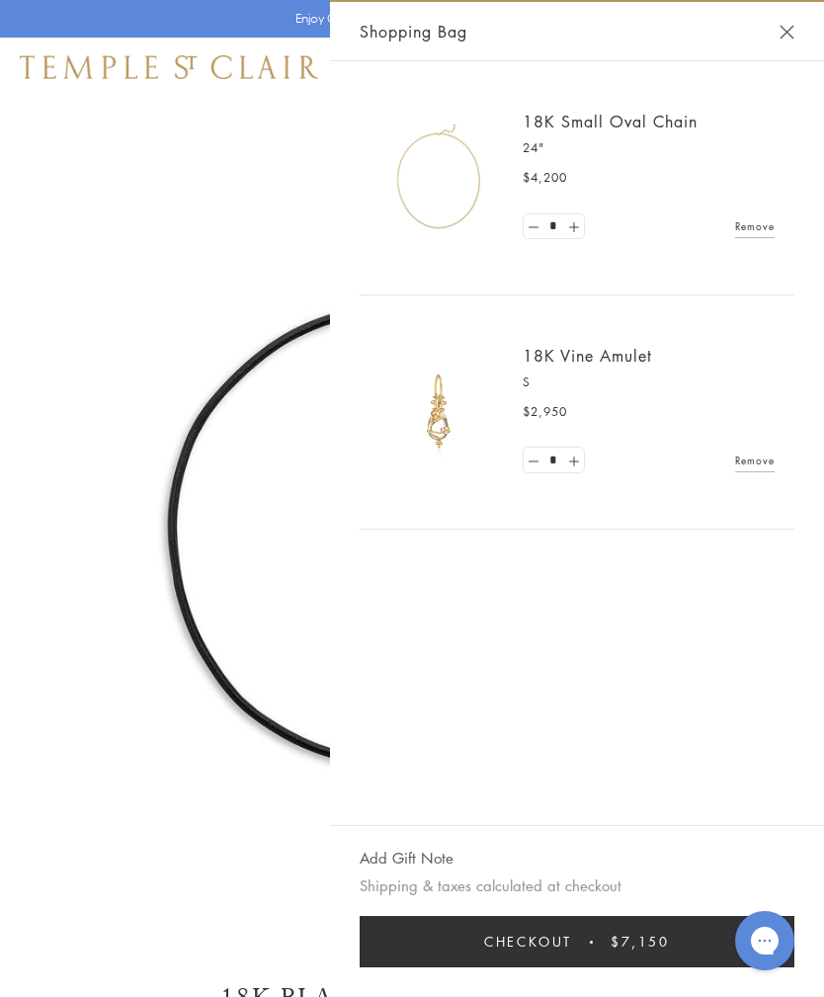
click at [783, 33] on button "Close Shopping Bag" at bounding box center [787, 32] width 15 height 15
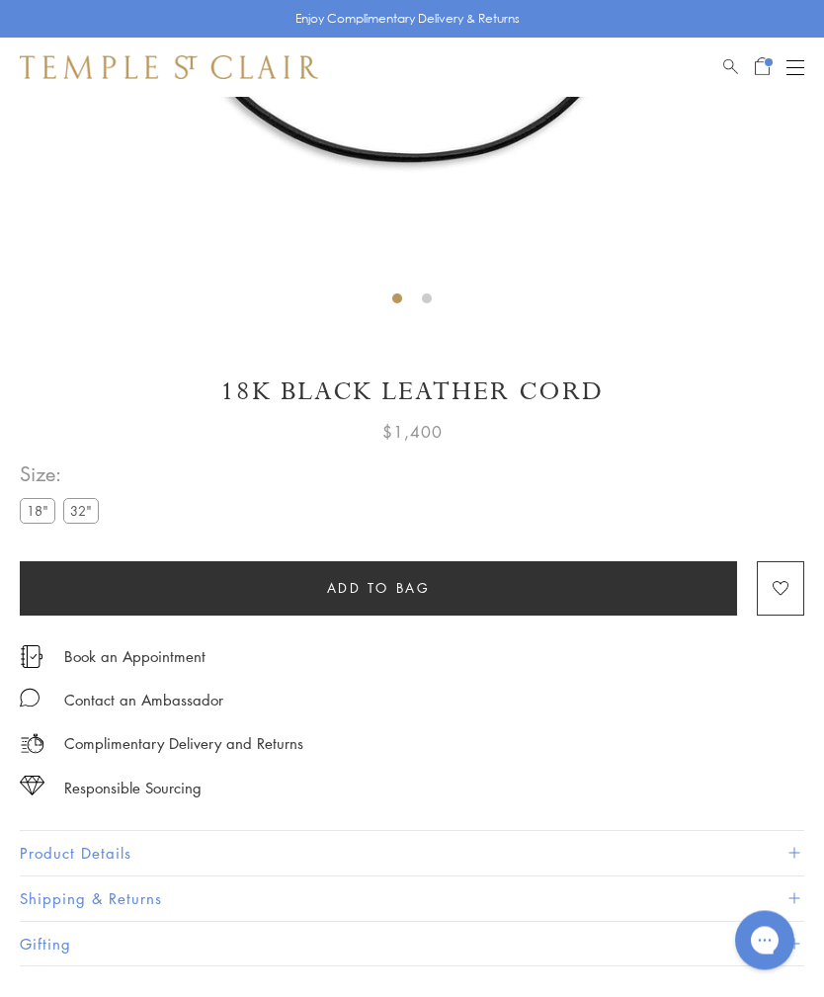
scroll to position [720, 0]
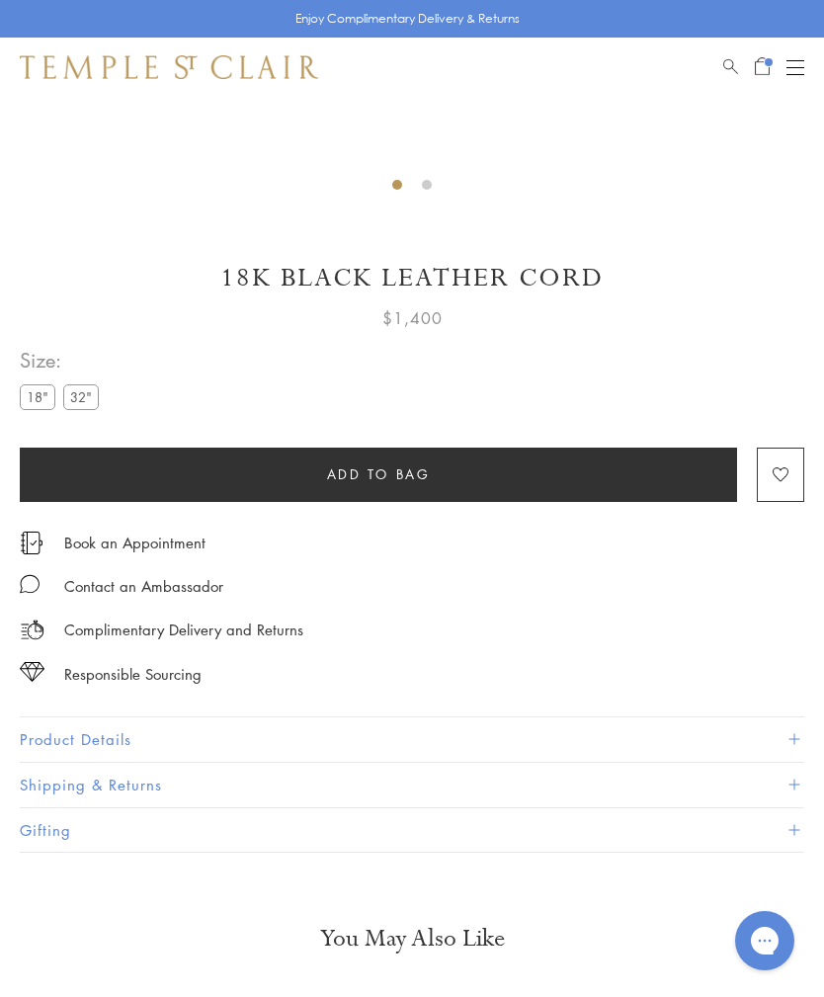
click at [411, 486] on button "Add to bag" at bounding box center [379, 475] width 718 height 54
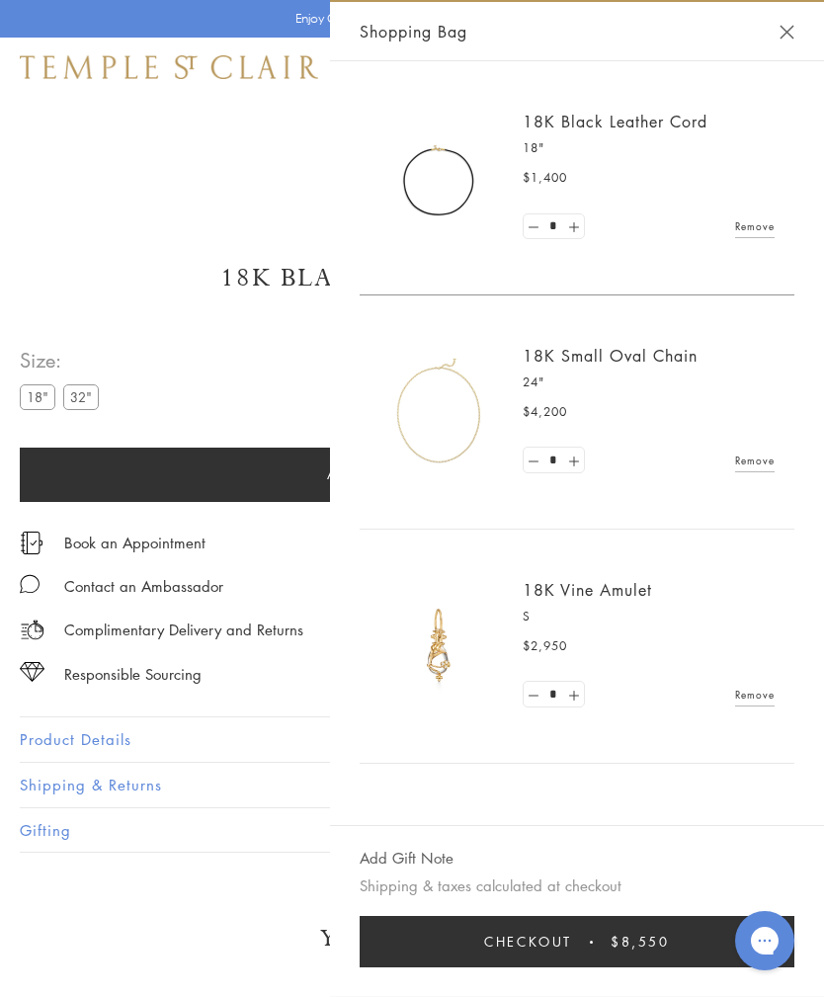
click at [785, 43] on div "Shopping Bag" at bounding box center [577, 31] width 494 height 59
click at [78, 408] on label "32"" at bounding box center [81, 396] width 36 height 25
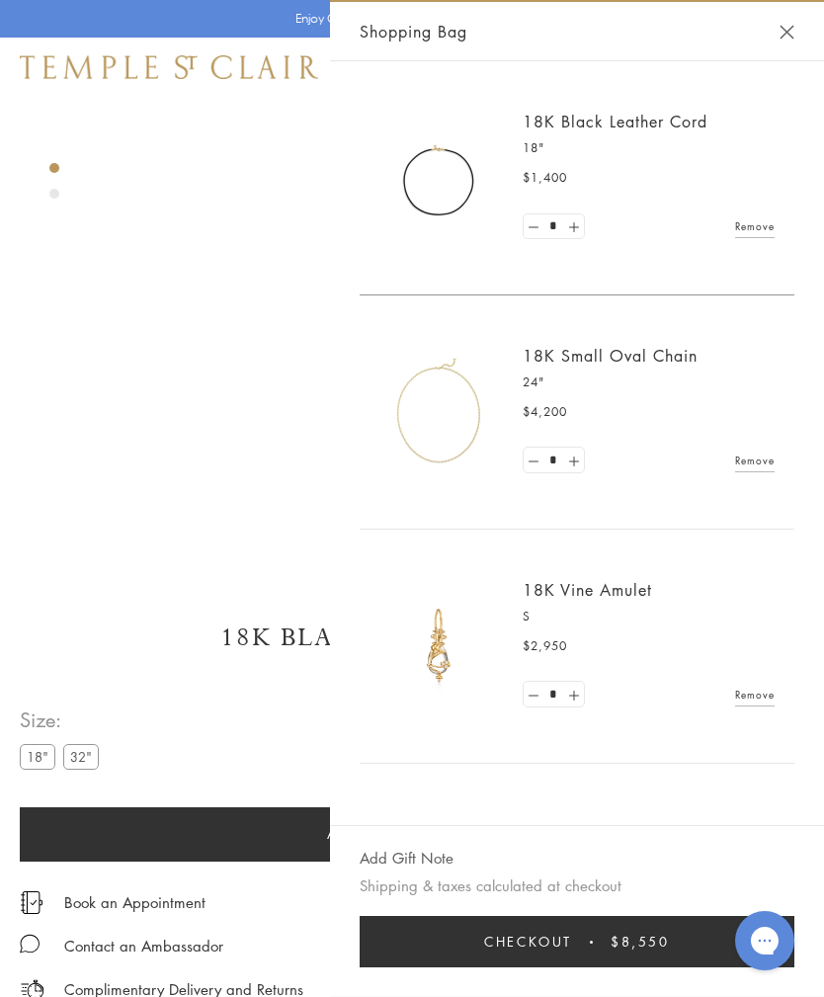
scroll to position [97, 0]
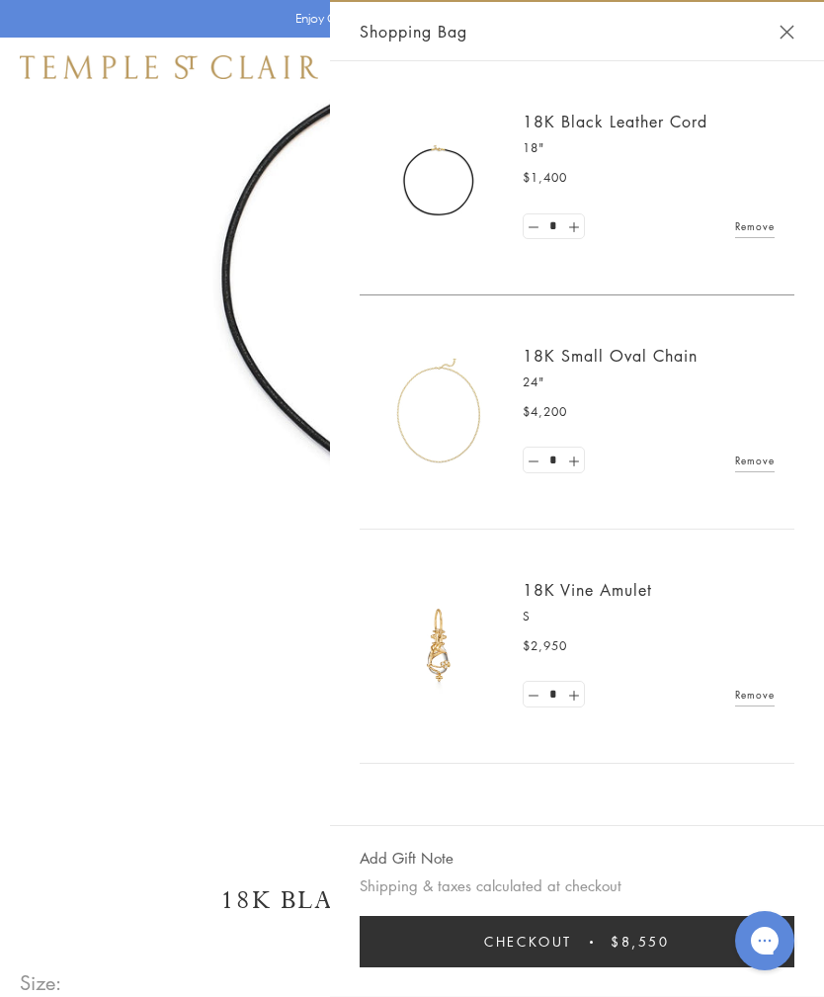
click at [791, 35] on button "Close Shopping Bag" at bounding box center [787, 32] width 15 height 15
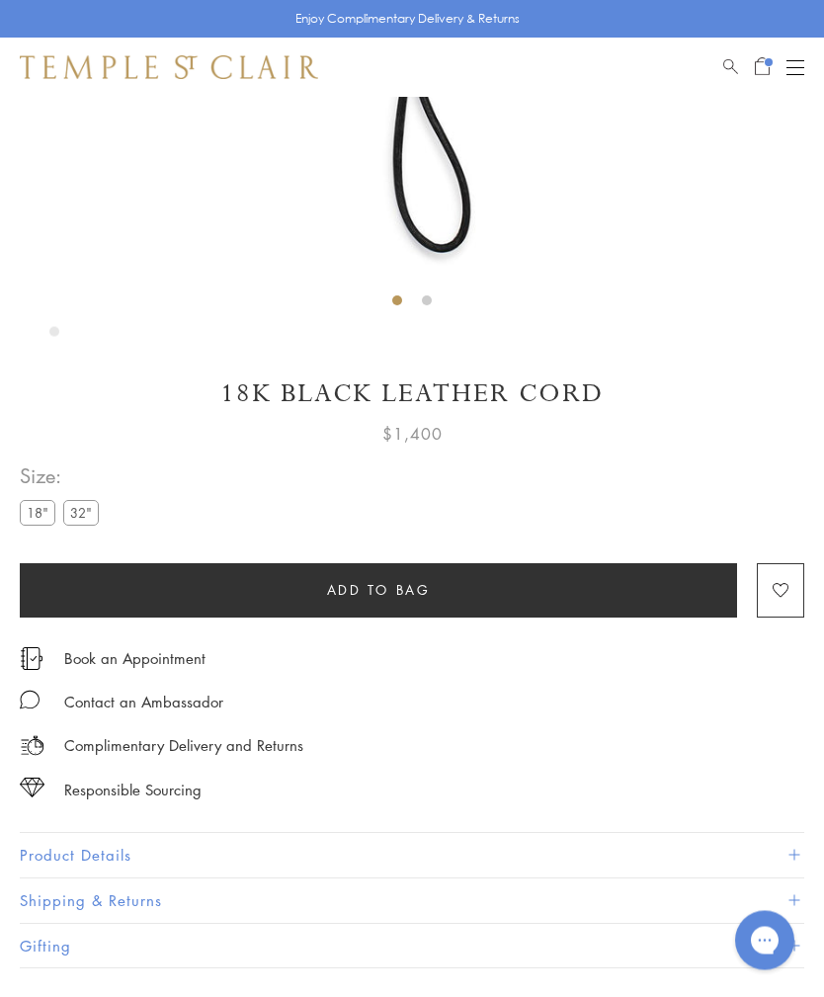
scroll to position [685, 0]
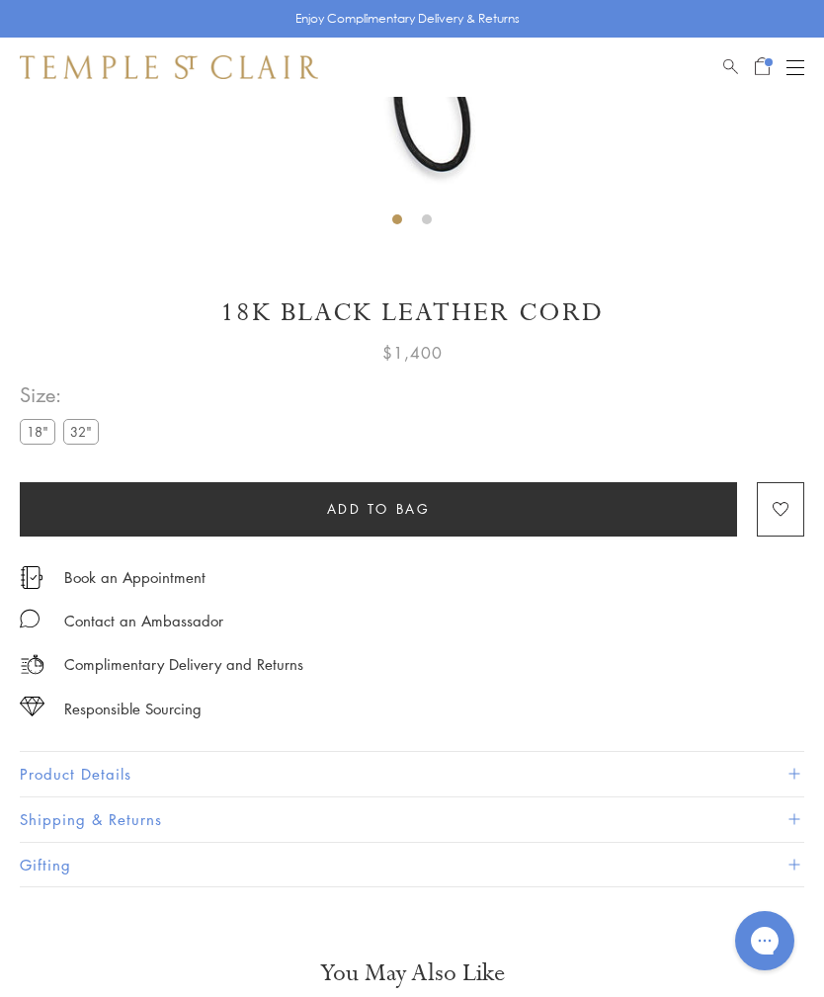
click at [427, 501] on span "Add to bag" at bounding box center [379, 509] width 104 height 22
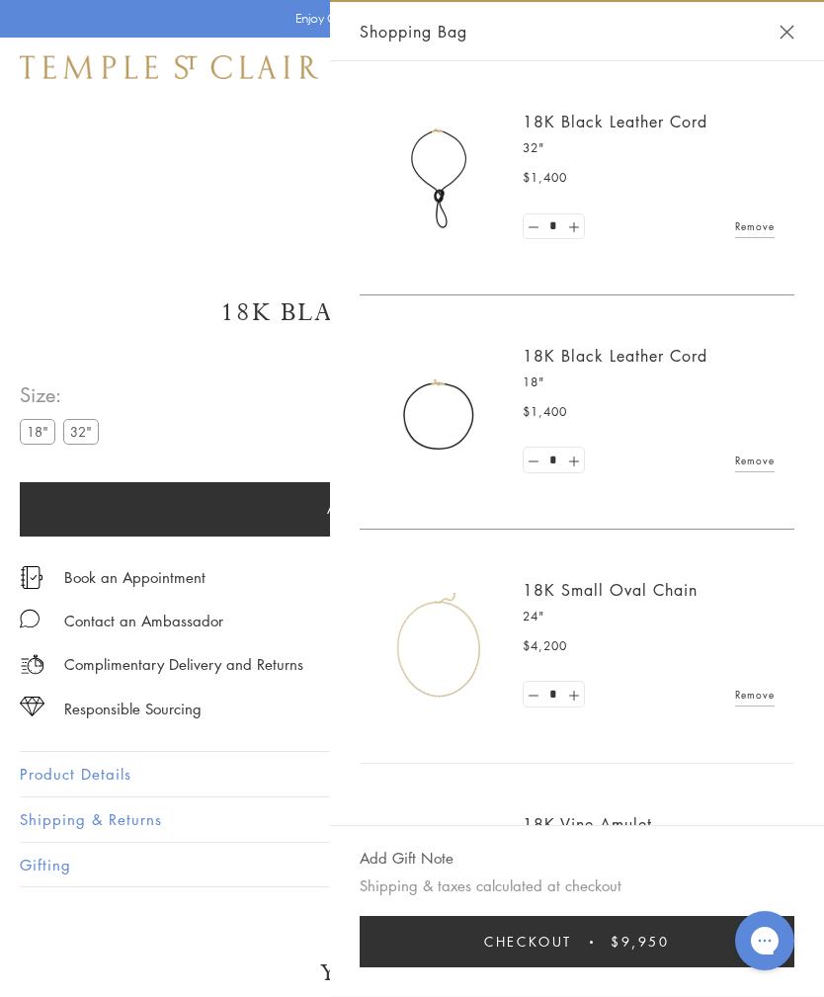
click at [783, 46] on div "Shopping Bag" at bounding box center [577, 31] width 494 height 59
click at [798, 18] on div "Shopping Bag" at bounding box center [577, 31] width 494 height 59
click at [793, 29] on button "Close Shopping Bag" at bounding box center [787, 32] width 15 height 15
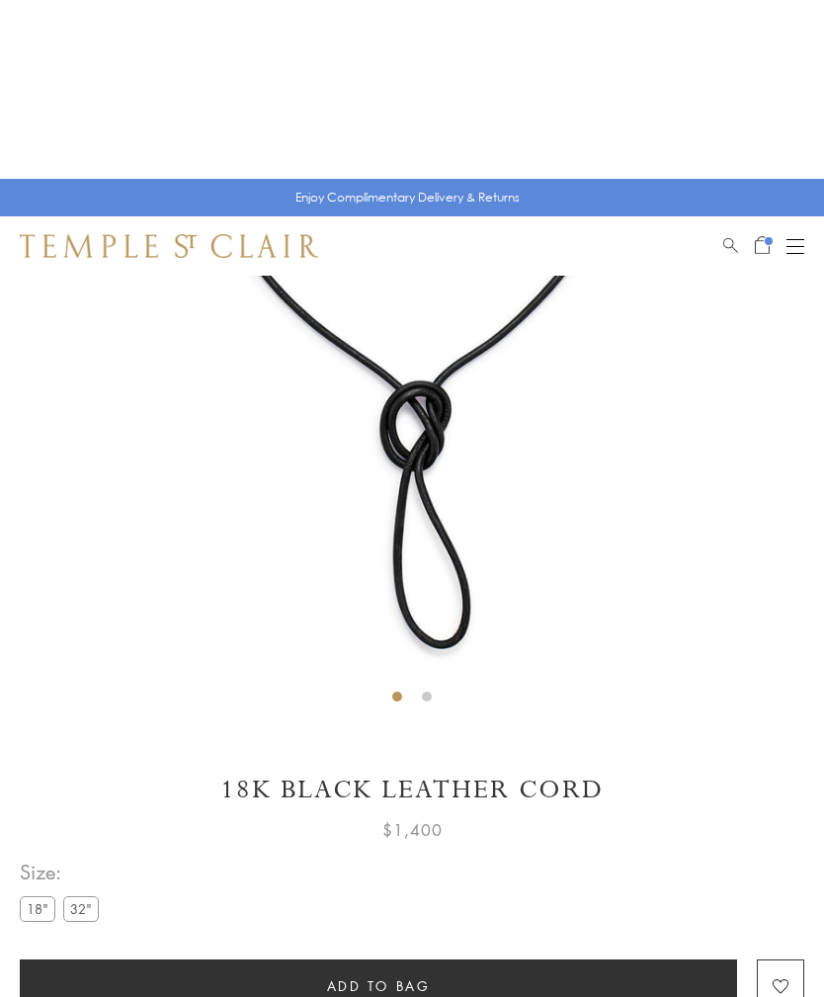
scroll to position [0, 0]
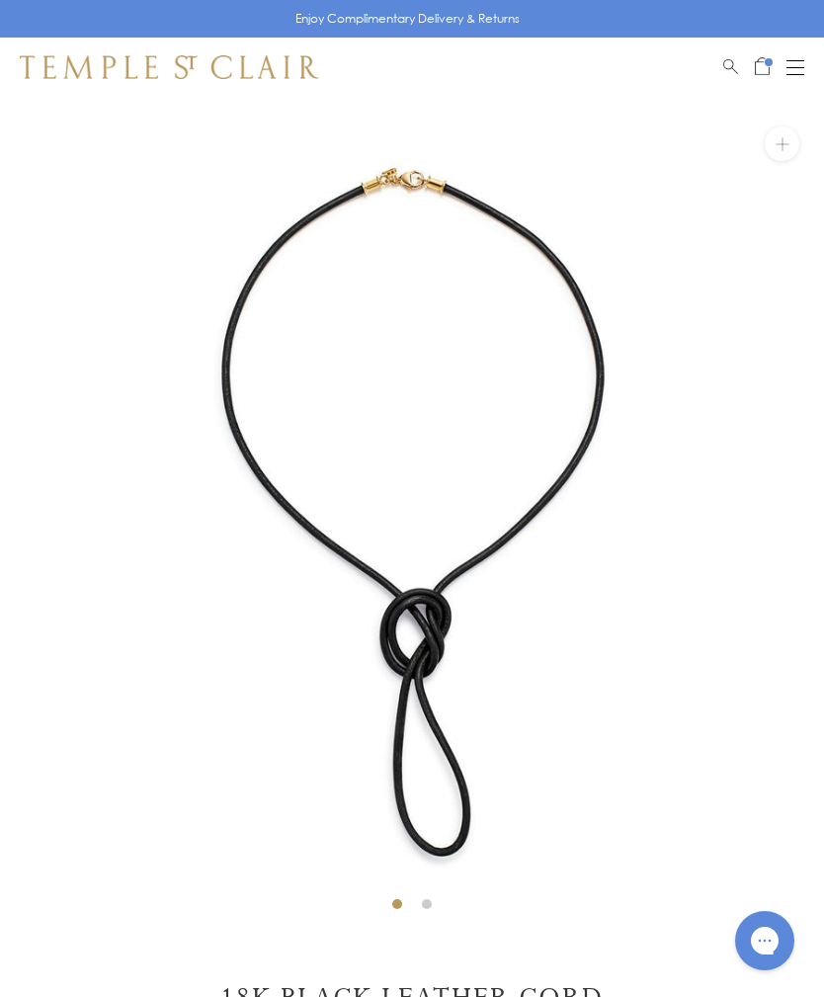
click at [765, 71] on span "Open Shopping Bag" at bounding box center [762, 64] width 15 height 18
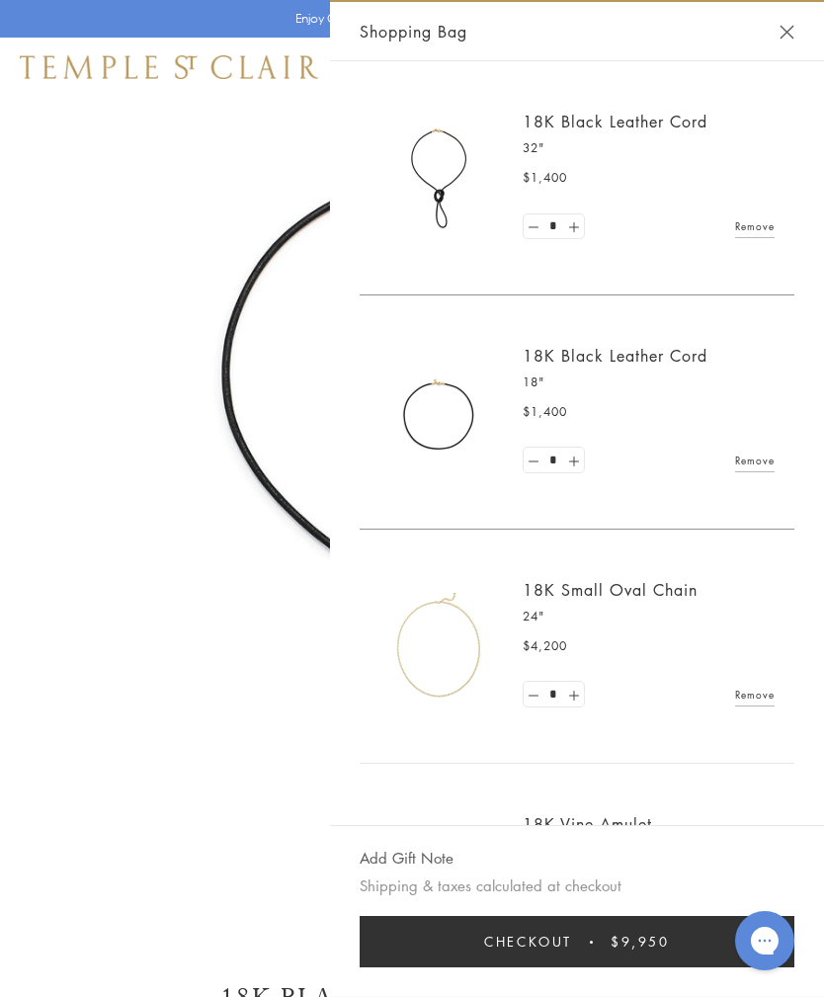
click at [757, 229] on link "Remove" at bounding box center [755, 226] width 40 height 22
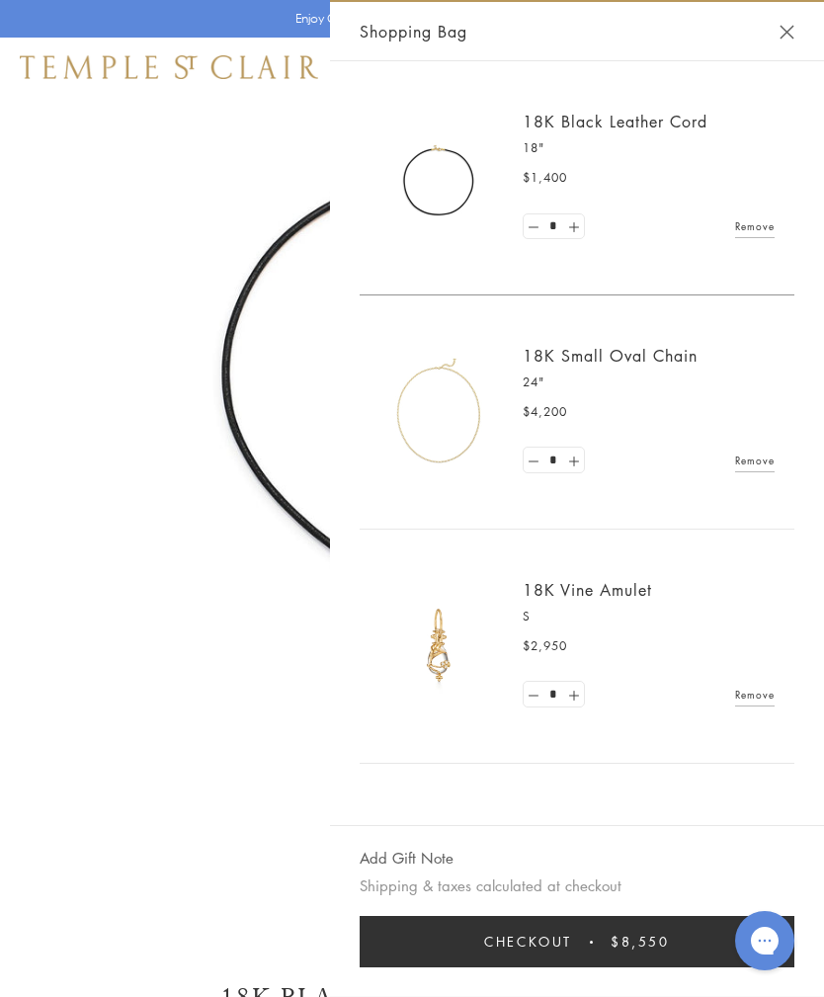
click at [754, 229] on link "Remove" at bounding box center [755, 226] width 40 height 22
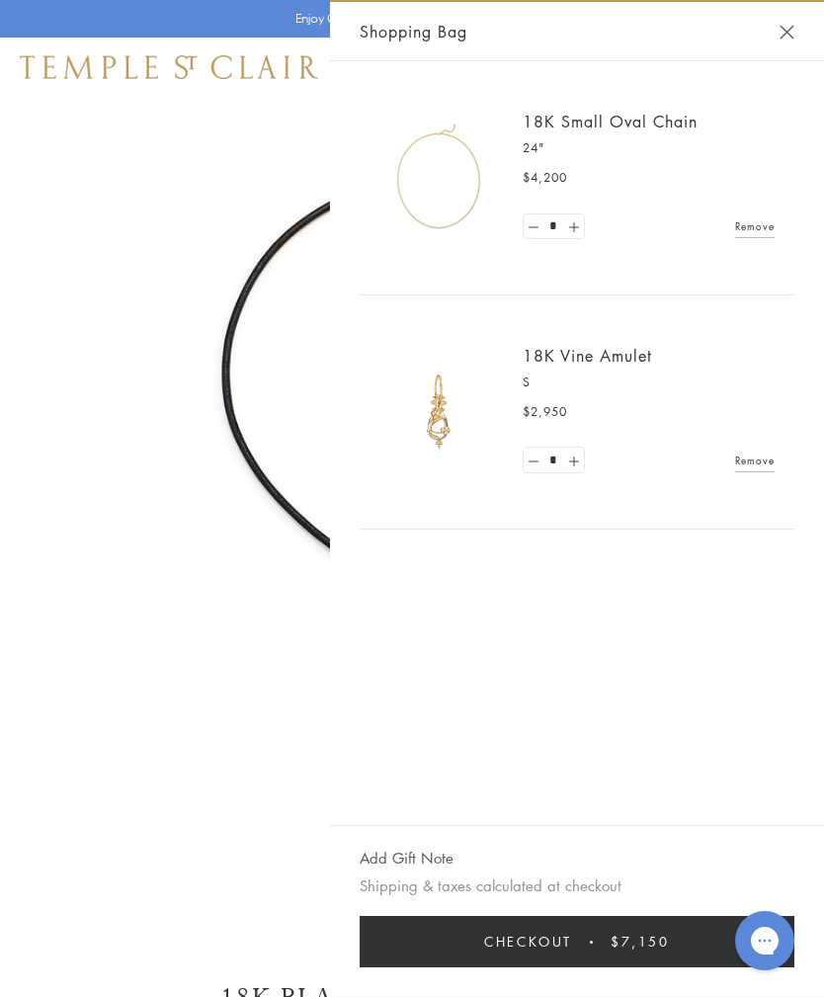
click at [774, 37] on div "Shopping Bag" at bounding box center [577, 31] width 494 height 59
click at [784, 37] on button "Close Shopping Bag" at bounding box center [787, 32] width 15 height 15
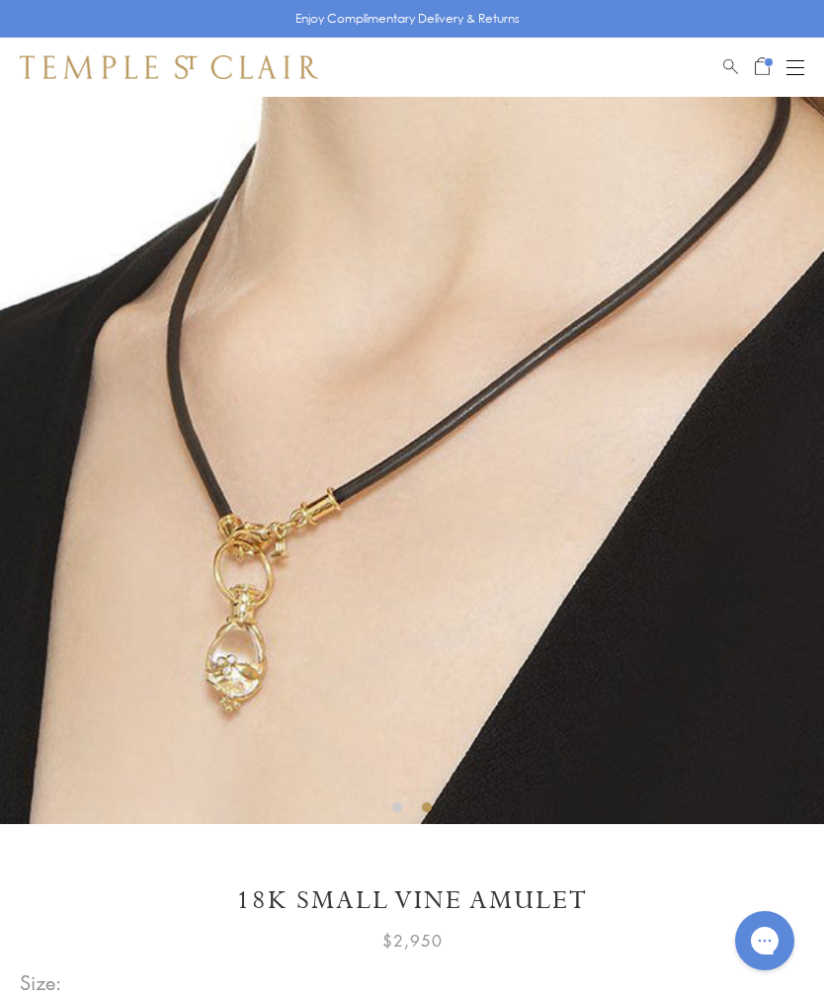
click at [756, 63] on span "Open Shopping Bag" at bounding box center [762, 64] width 15 height 18
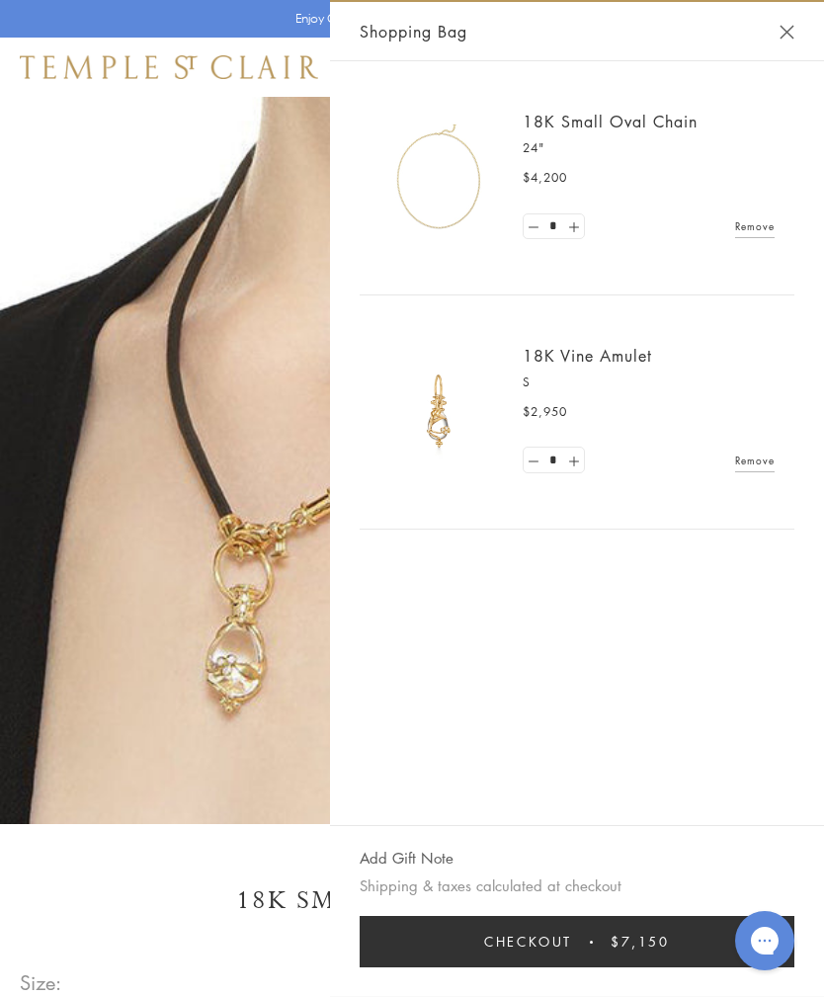
click at [785, 35] on button "Close Shopping Bag" at bounding box center [787, 32] width 15 height 15
